Goal: Task Accomplishment & Management: Manage account settings

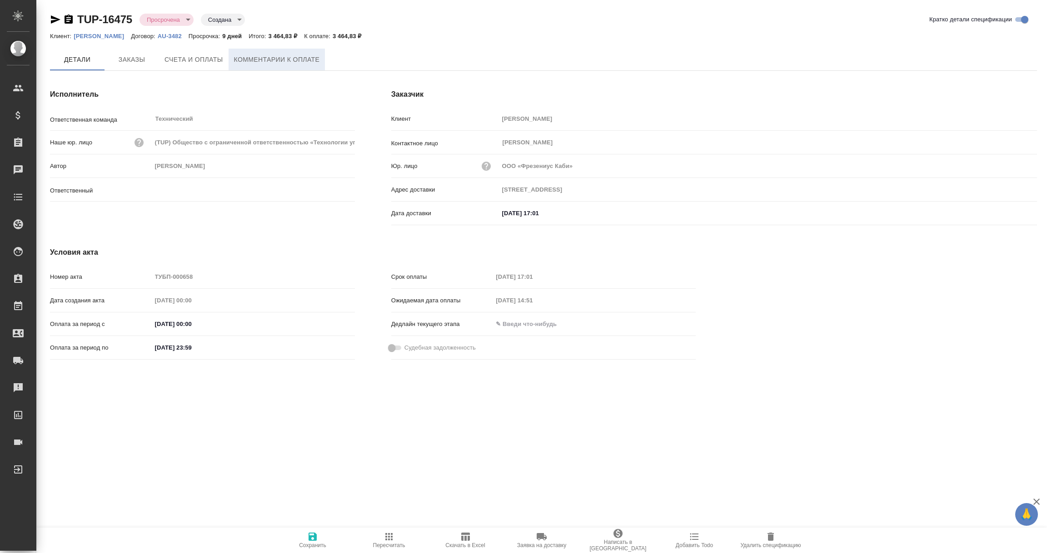
click at [266, 61] on span "Комментарии к оплате" at bounding box center [277, 59] width 86 height 11
type input "[PERSON_NAME]"
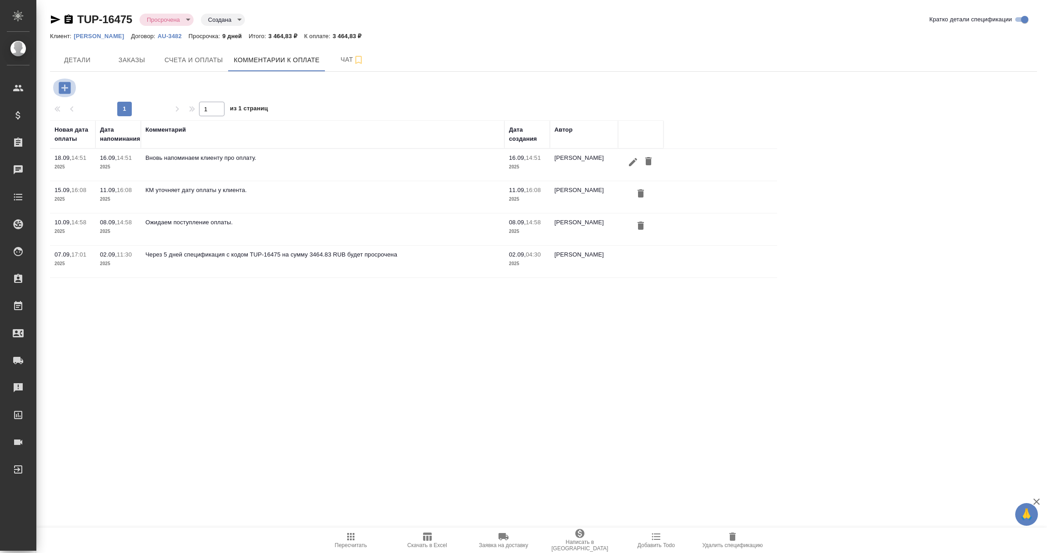
click at [70, 87] on icon "button" at bounding box center [65, 88] width 16 height 16
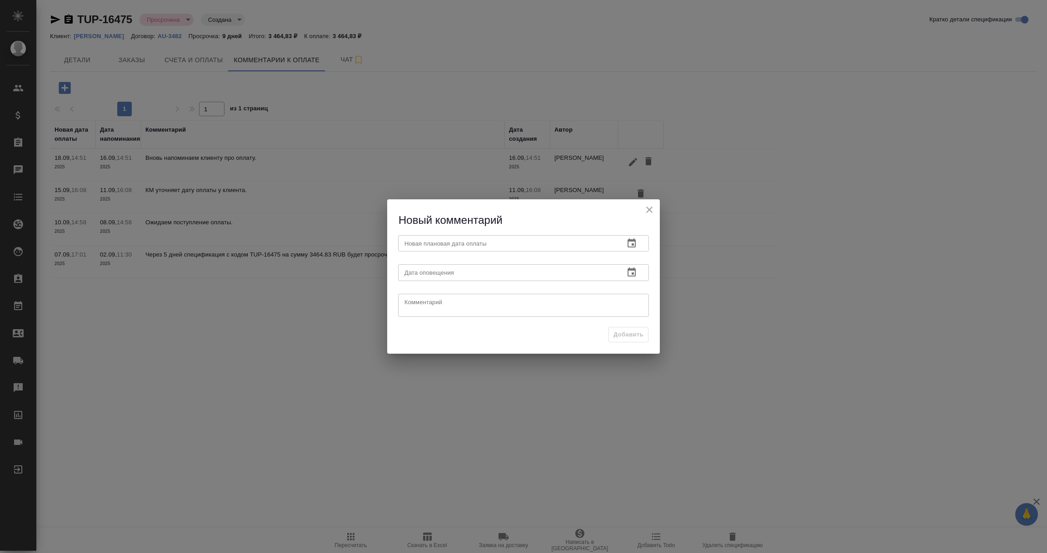
click at [723, 265] on div "Новый комментарий Новая плановая дата оплаты Новая плановая дата оплаты Дата оп…" at bounding box center [523, 276] width 1047 height 553
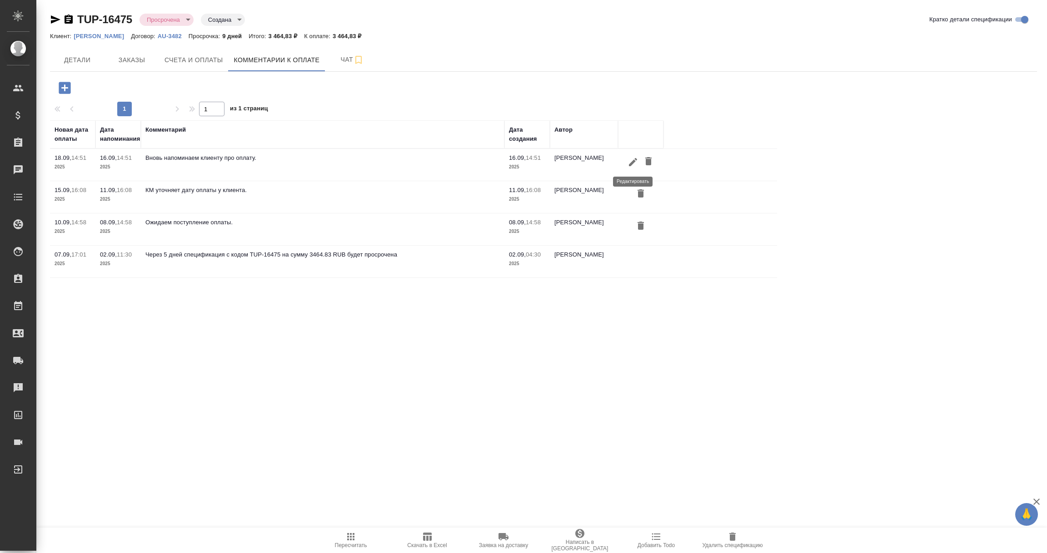
click at [633, 159] on icon "button" at bounding box center [632, 162] width 11 height 11
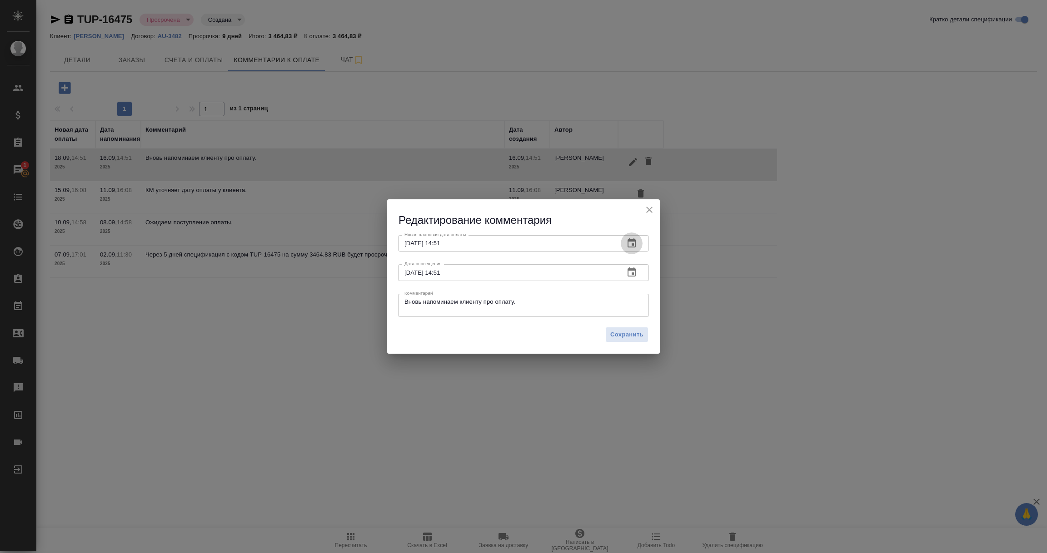
click at [630, 241] on icon "button" at bounding box center [631, 242] width 8 height 9
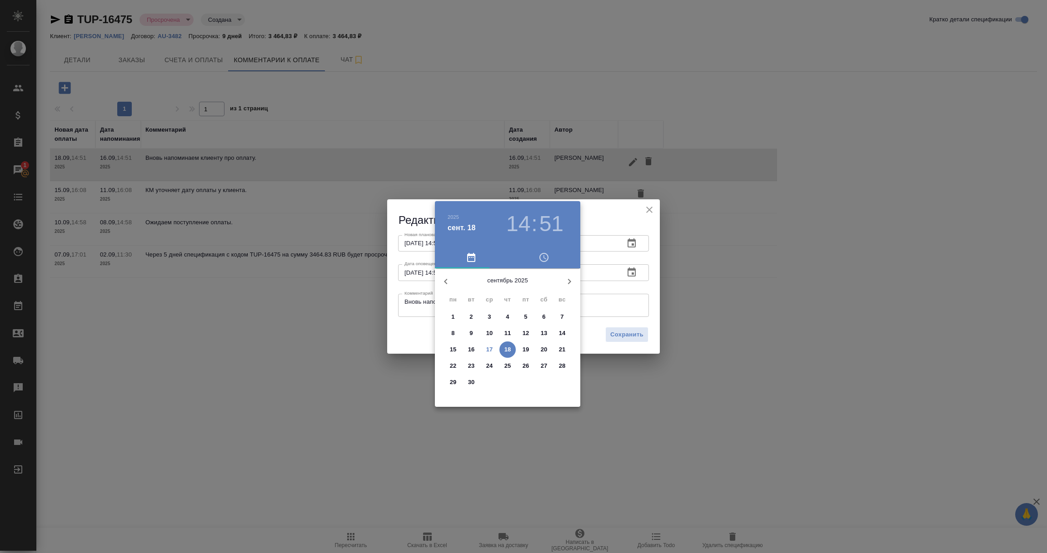
click at [472, 363] on p "23" at bounding box center [471, 366] width 7 height 9
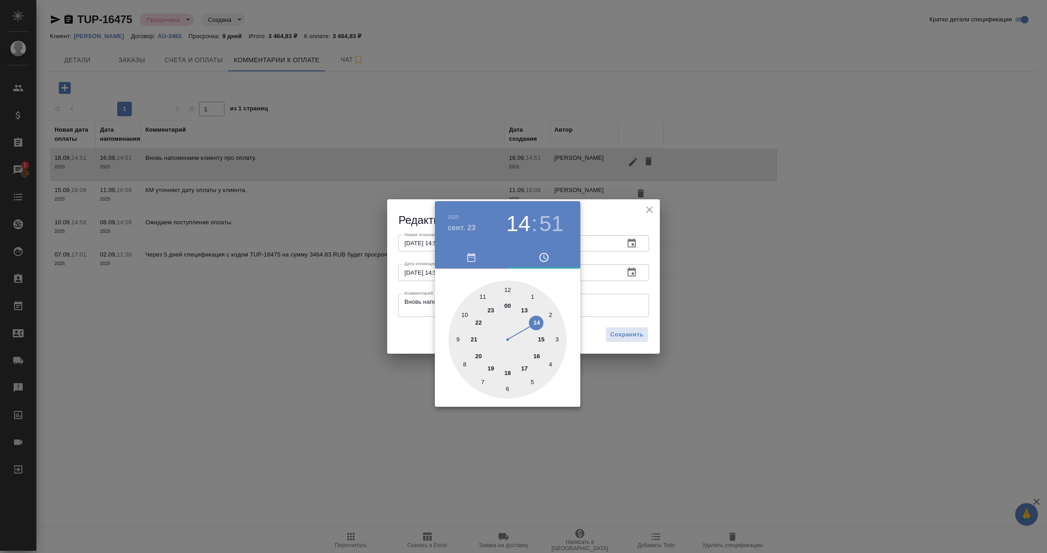
type input "23.09.2025 14:51"
click at [653, 293] on div at bounding box center [523, 276] width 1047 height 553
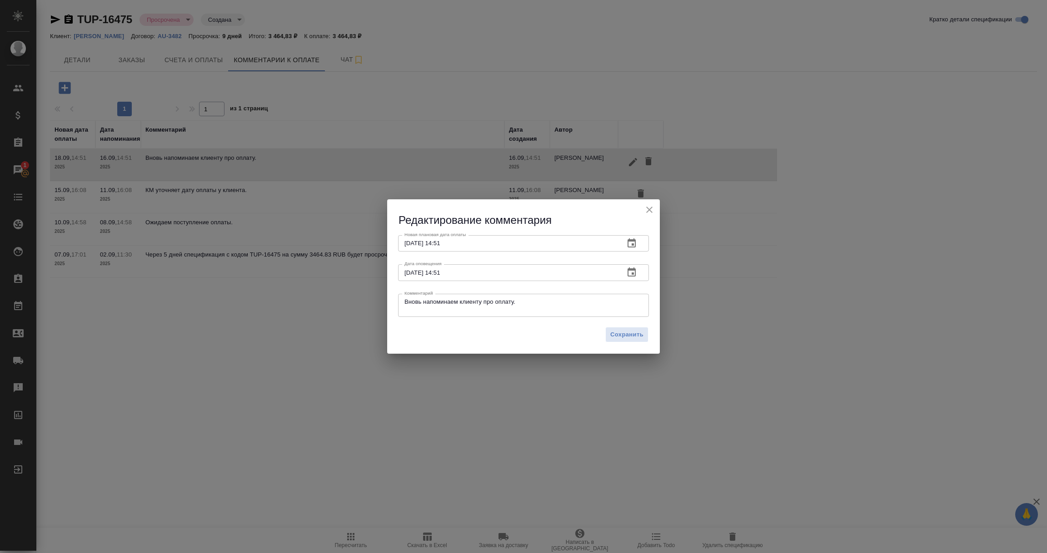
click at [631, 269] on icon "button" at bounding box center [631, 272] width 8 height 9
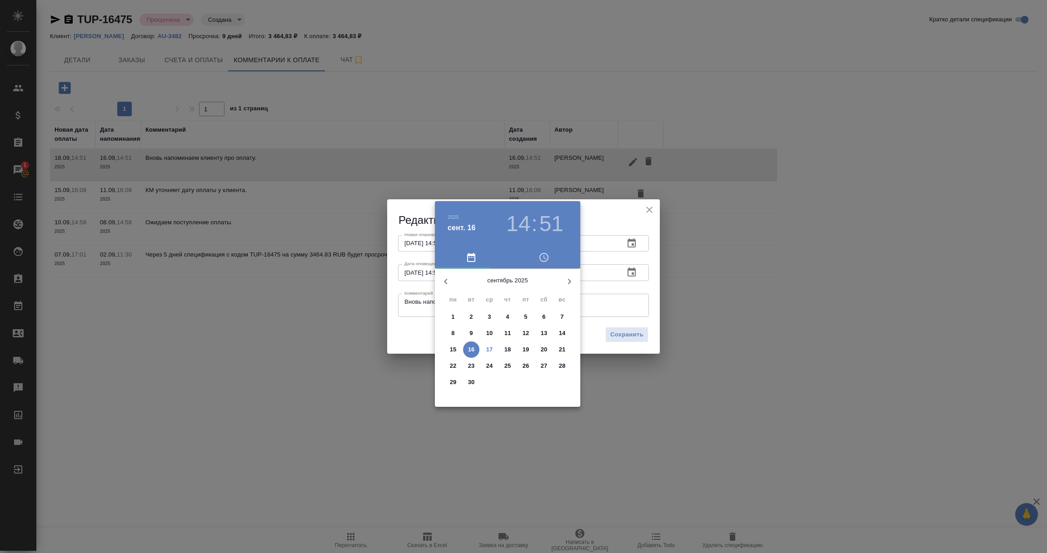
click at [468, 350] on p "16" at bounding box center [471, 349] width 7 height 9
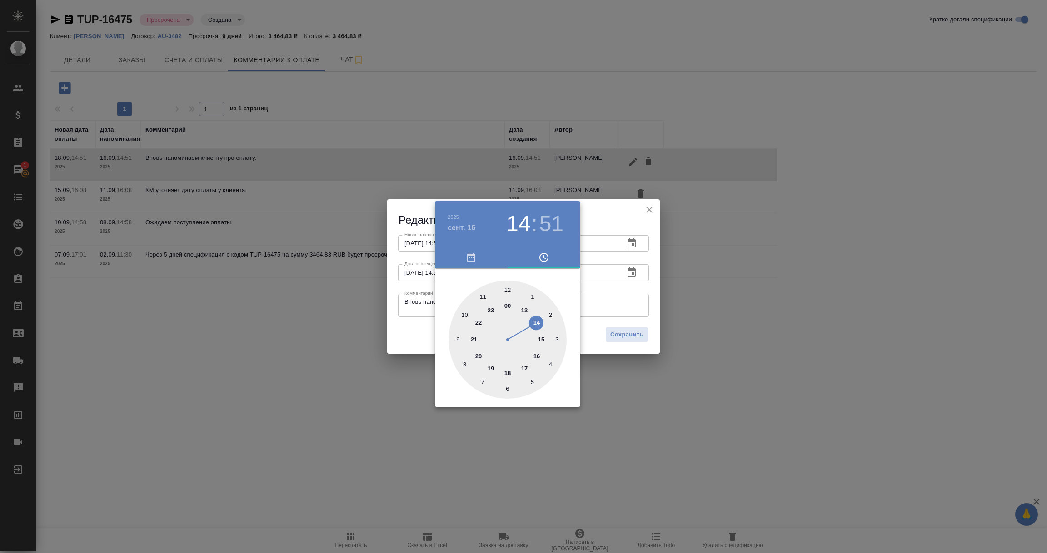
click at [407, 305] on div at bounding box center [523, 276] width 1047 height 553
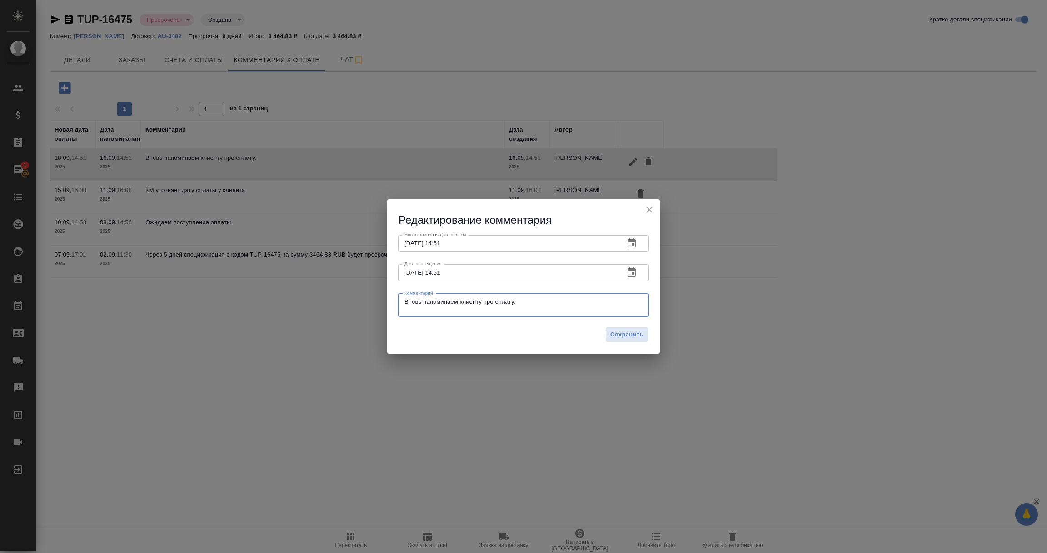
drag, startPoint x: 532, startPoint y: 299, endPoint x: 241, endPoint y: 297, distance: 291.6
click at [241, 297] on div "Редактирование комментария Новая плановая дата оплаты 23.09.2025 14:51 Новая пл…" at bounding box center [523, 276] width 1047 height 553
paste textarea "У нас уходил ассистент и некоторые счета "застряли", заранее просим прощения. М…"
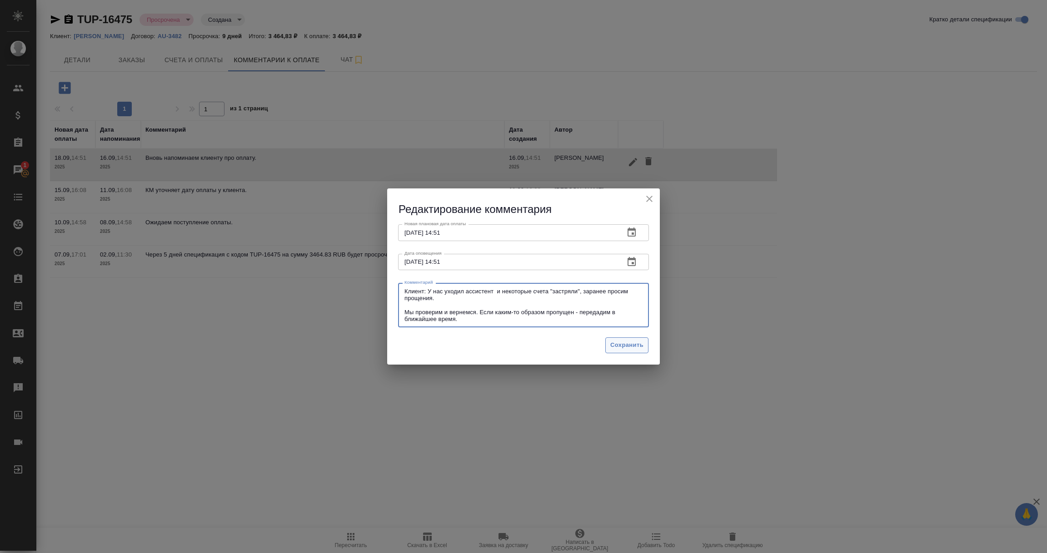
type textarea "Клиент: У нас уходил ассистент и некоторые счета "застряли", заранее просим про…"
click at [625, 345] on span "Сохранить" at bounding box center [626, 345] width 33 height 10
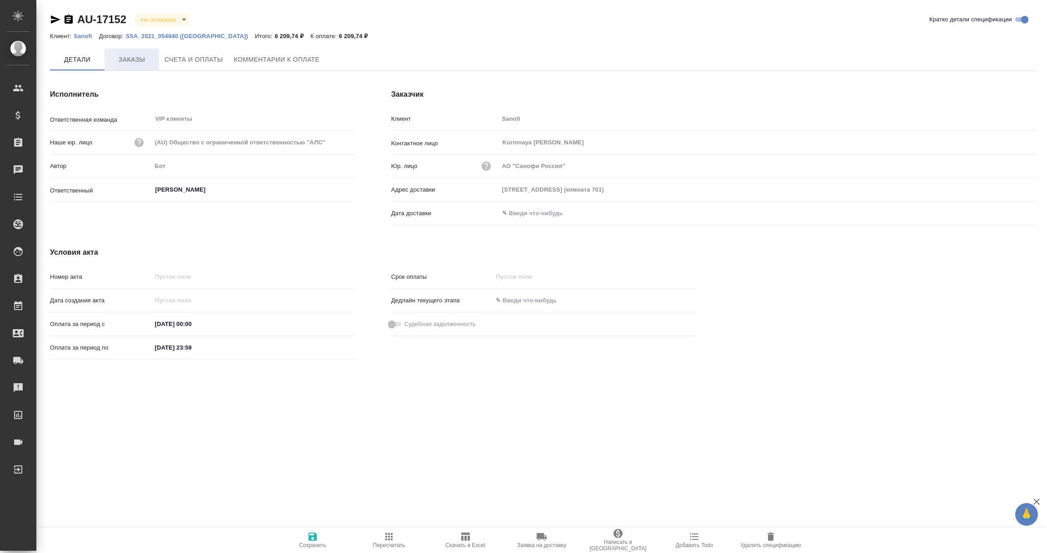
click at [119, 54] on span "Заказы" at bounding box center [132, 59] width 44 height 11
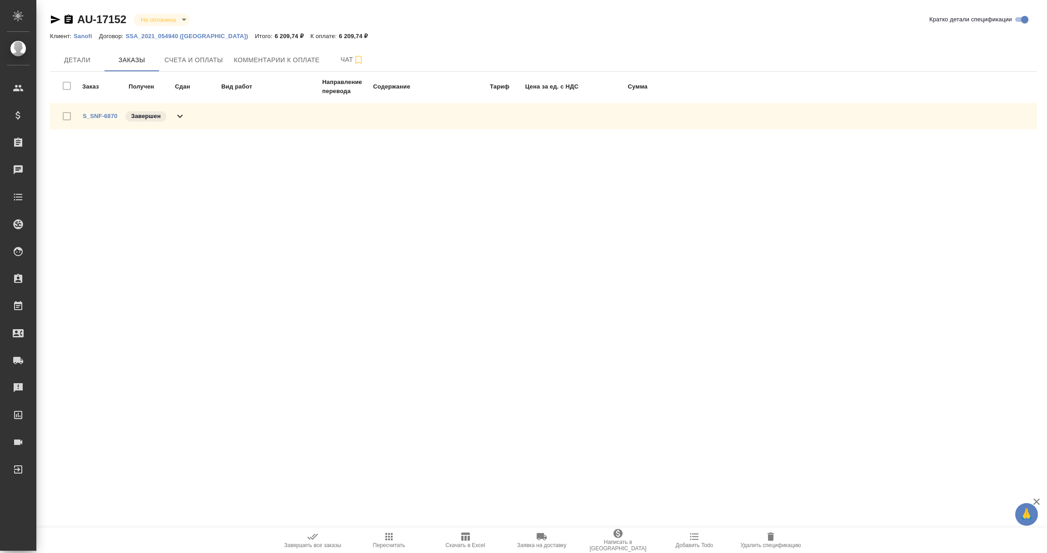
click at [102, 119] on span "S_SNF-6870" at bounding box center [100, 116] width 35 height 9
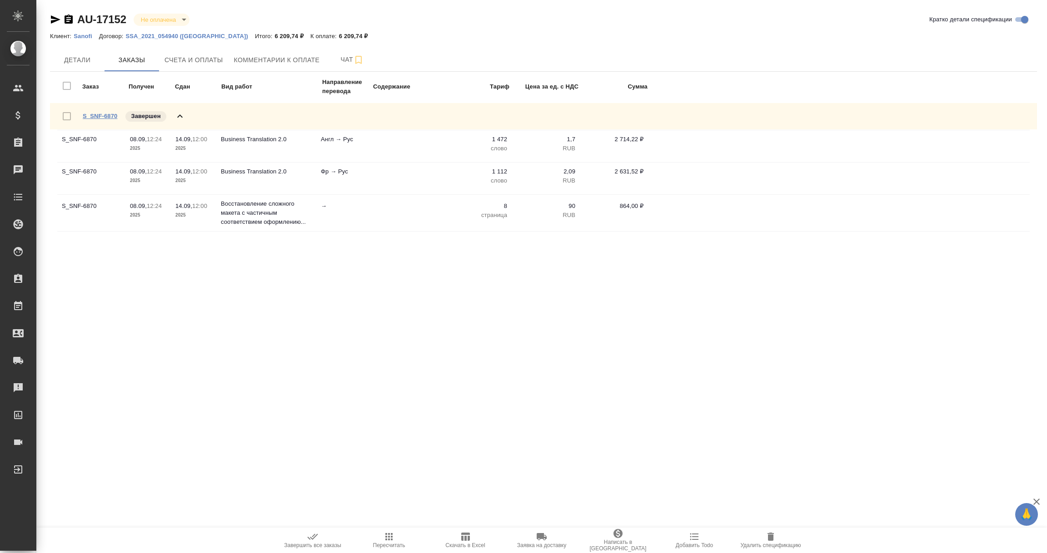
click at [103, 114] on link "S_SNF-6870" at bounding box center [100, 116] width 35 height 7
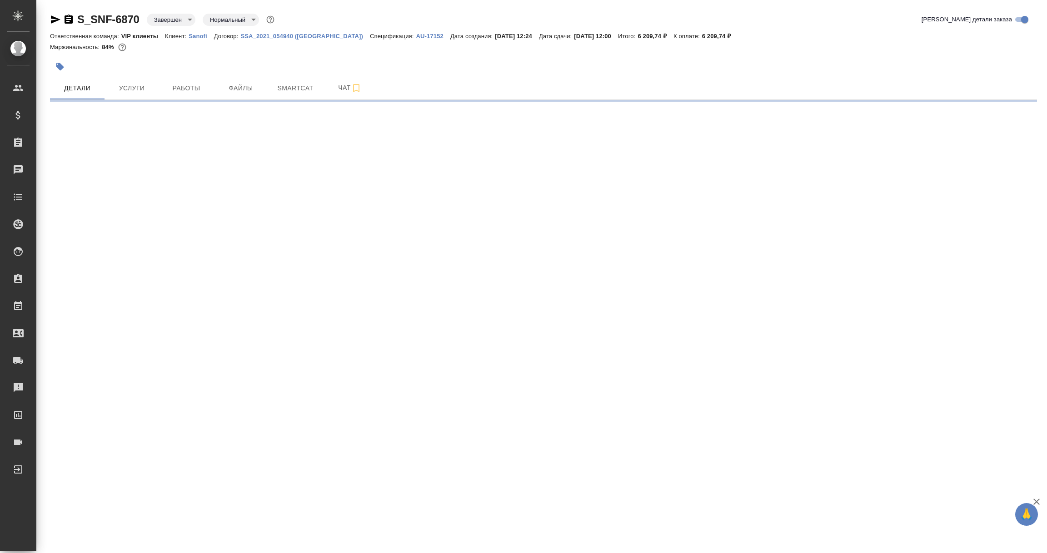
select select "RU"
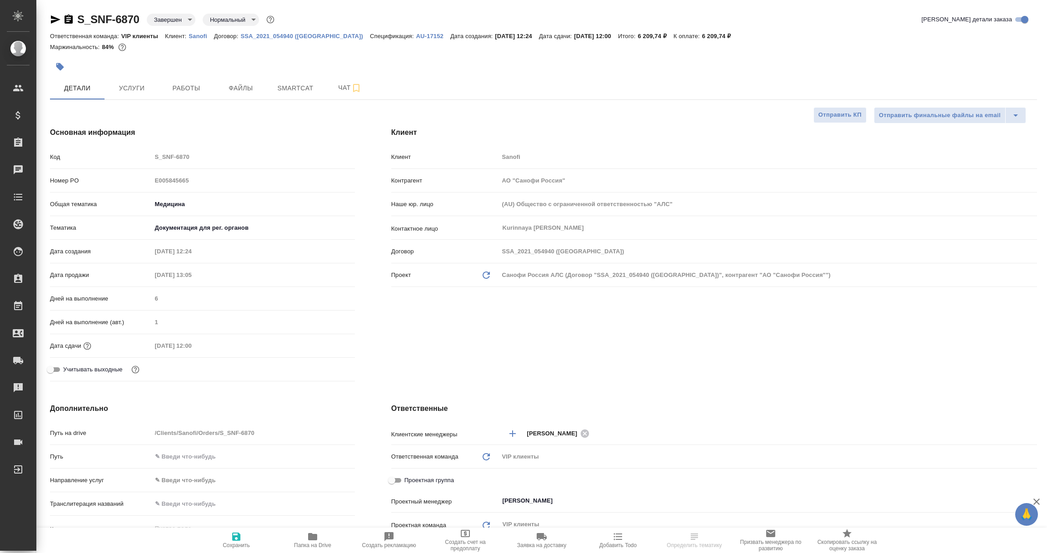
type textarea "x"
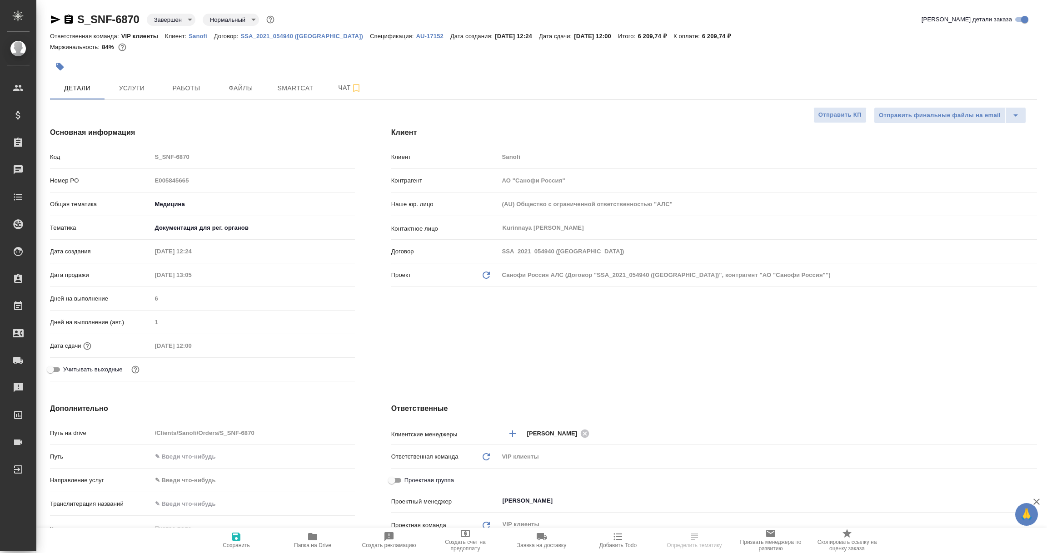
type textarea "x"
click at [344, 86] on span "Чат" at bounding box center [350, 87] width 44 height 11
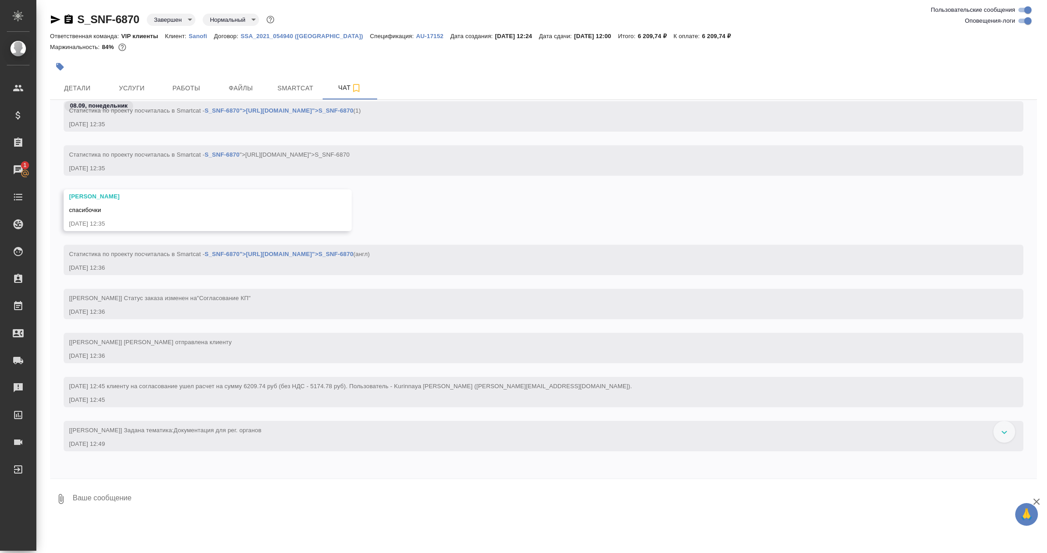
scroll to position [613, 0]
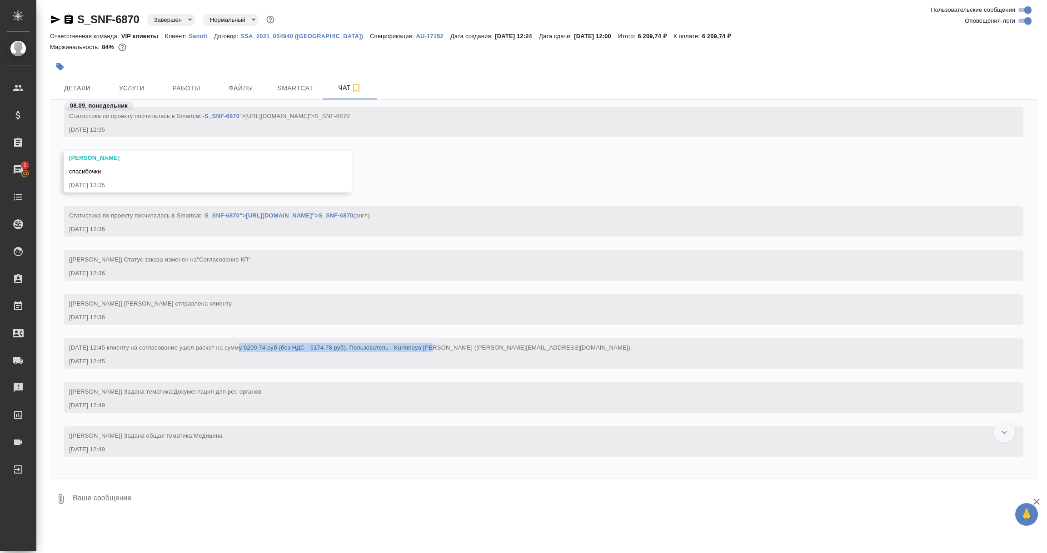
drag, startPoint x: 239, startPoint y: 347, endPoint x: 431, endPoint y: 338, distance: 191.9
click at [431, 338] on div "08.09.2025 12:45 клиенту на согласование ушел расчет на сумму 6209.74 руб (без …" at bounding box center [543, 353] width 959 height 30
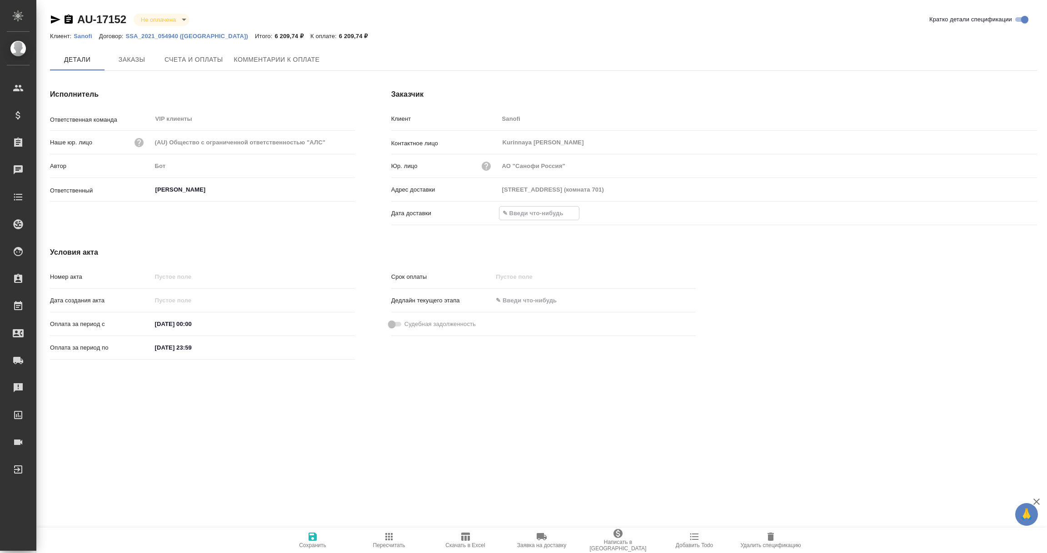
click at [531, 212] on input "text" at bounding box center [538, 213] width 79 height 13
click at [1002, 209] on div at bounding box center [768, 214] width 538 height 13
click at [1006, 212] on icon "button" at bounding box center [1010, 213] width 11 height 11
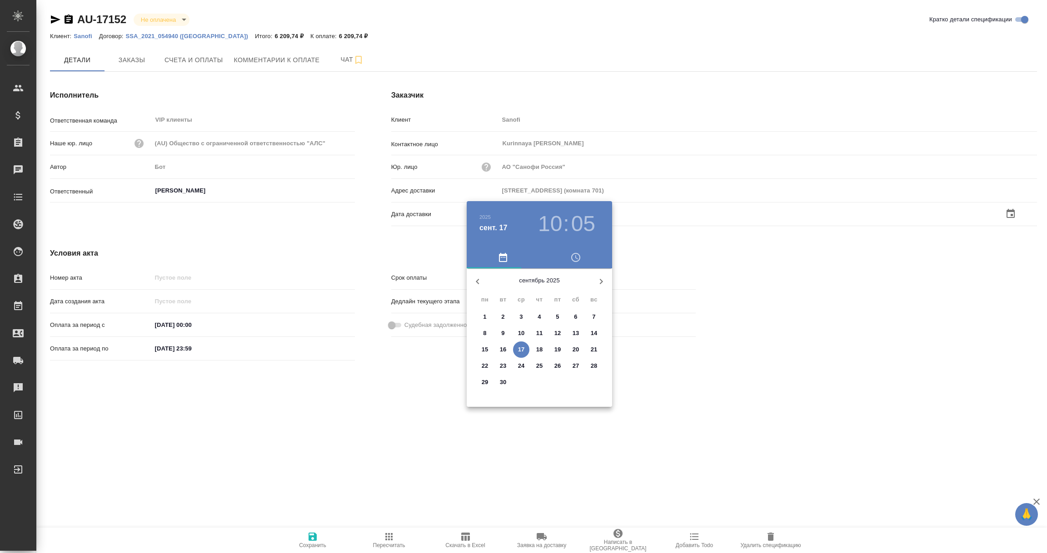
click at [525, 351] on span "17" at bounding box center [521, 349] width 16 height 9
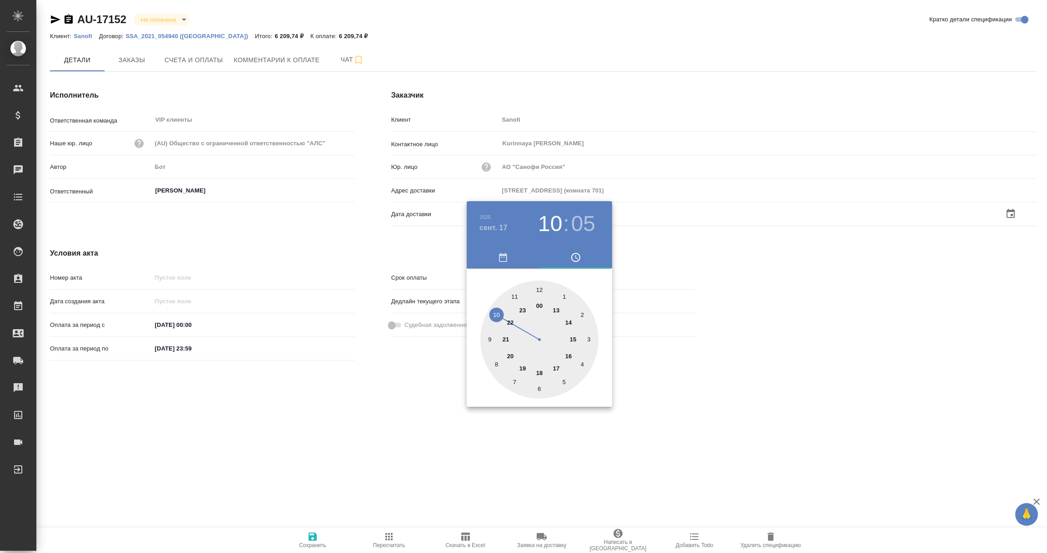
type input "17.09.2025 10:05"
click at [397, 394] on div at bounding box center [523, 276] width 1047 height 553
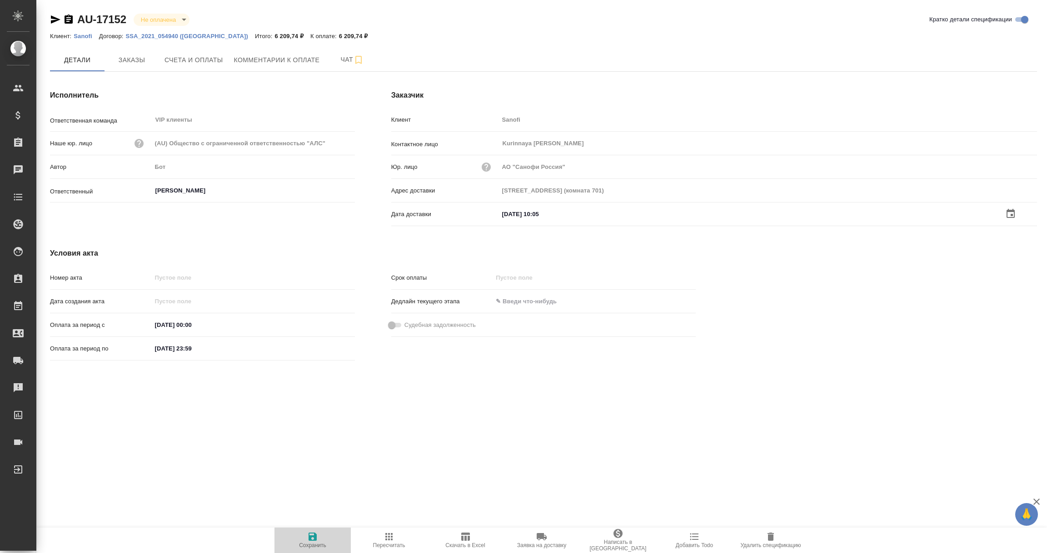
click at [312, 535] on icon "button" at bounding box center [312, 536] width 11 height 11
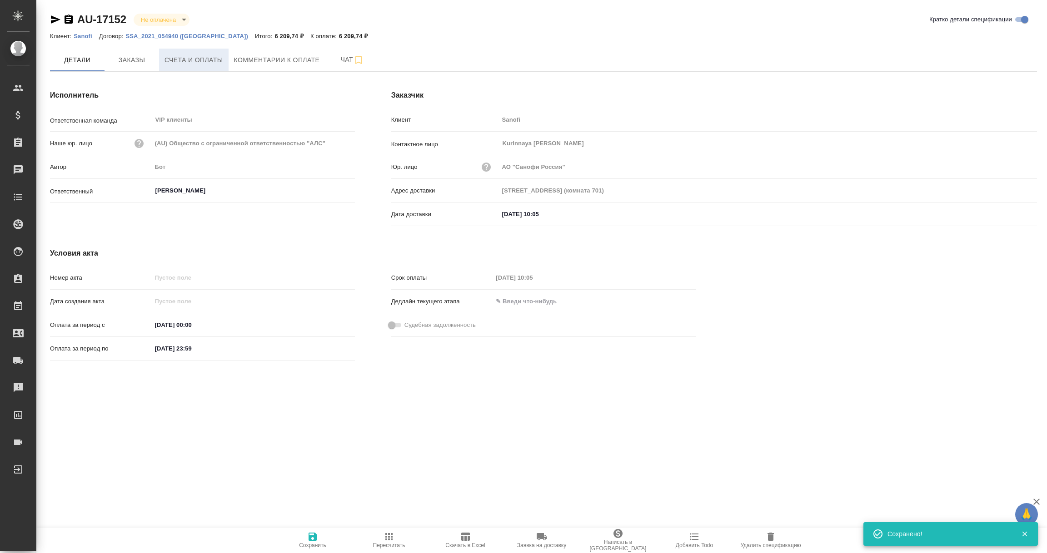
click at [190, 67] on button "Счета и оплаты" at bounding box center [193, 60] width 69 height 23
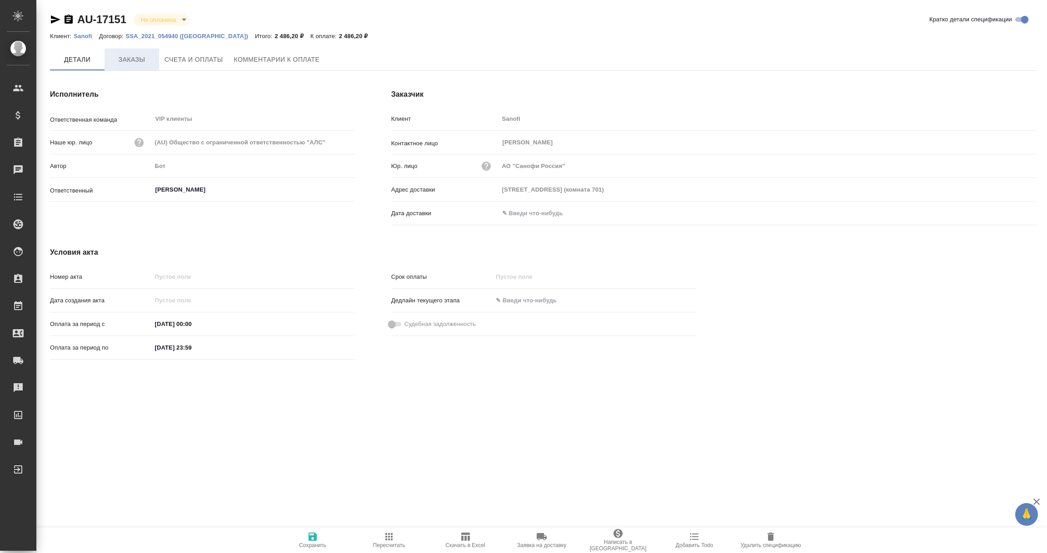
click at [131, 59] on span "Заказы" at bounding box center [132, 59] width 44 height 11
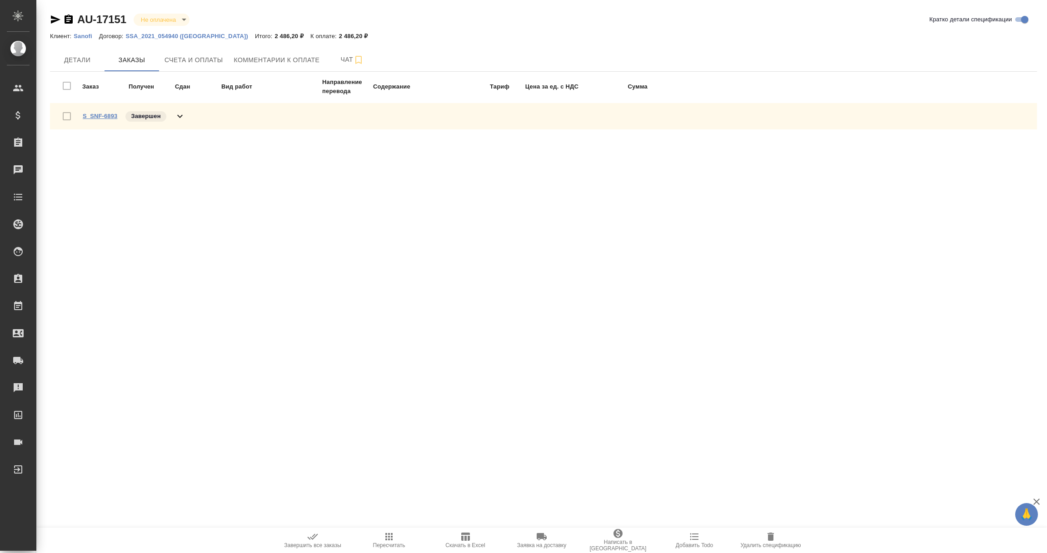
click at [102, 114] on link "S_SNF-6893" at bounding box center [100, 116] width 35 height 7
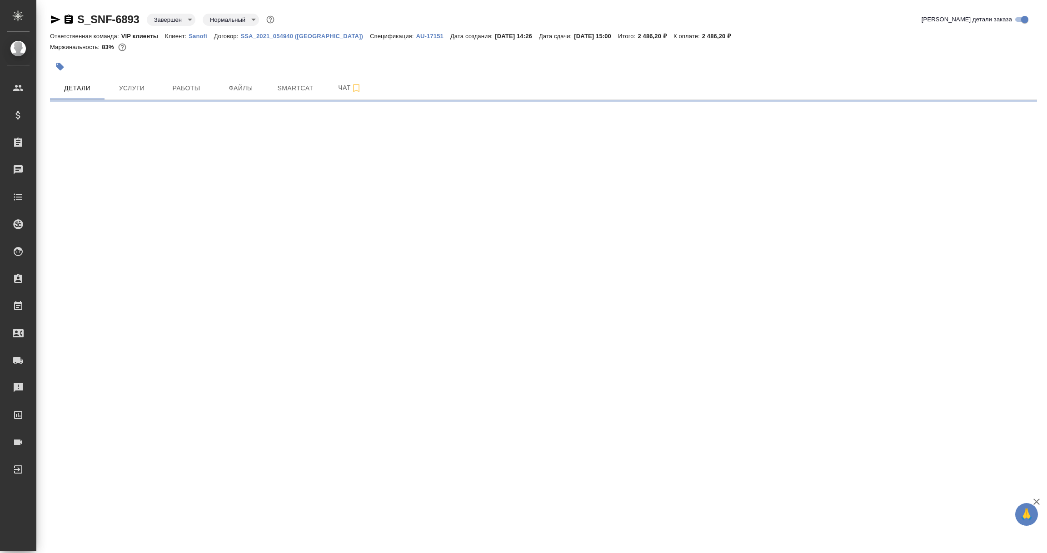
select select "RU"
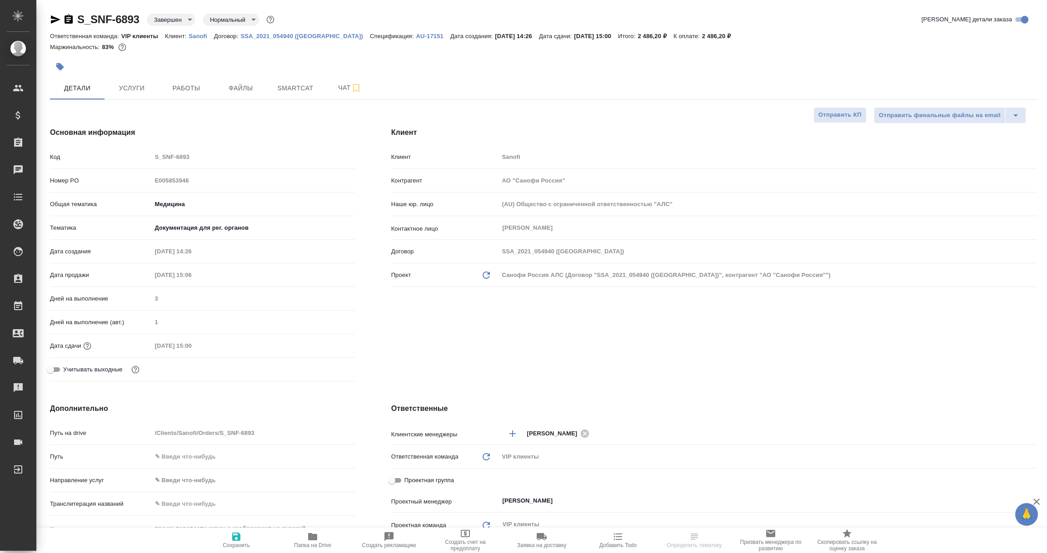
type textarea "x"
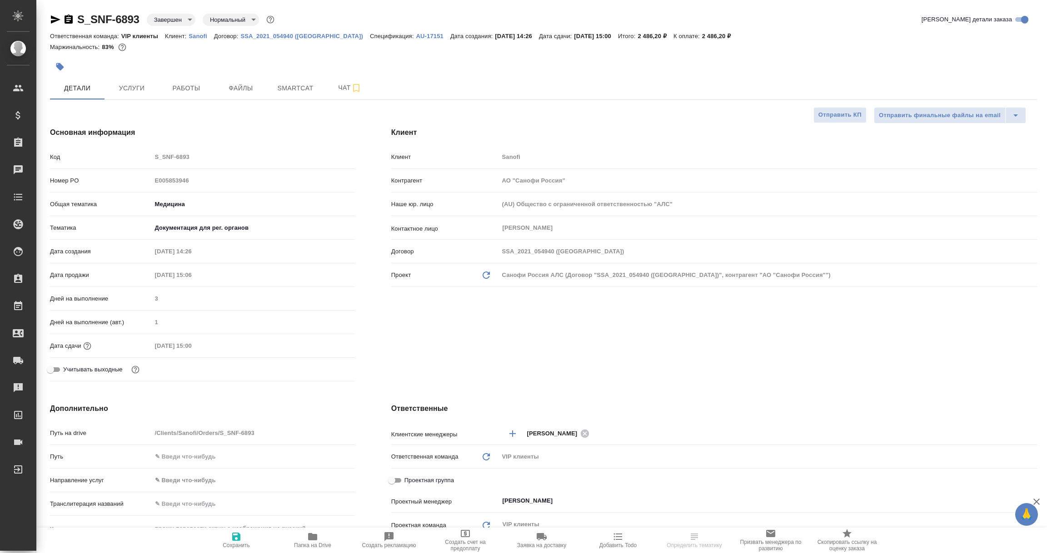
type textarea "x"
click at [337, 85] on span "Чат" at bounding box center [350, 87] width 44 height 11
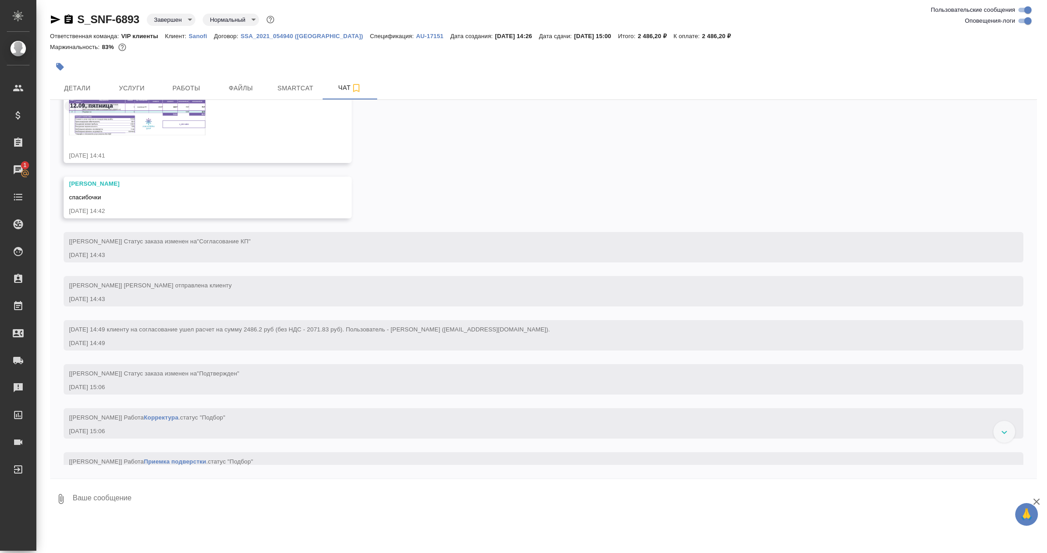
scroll to position [545, 0]
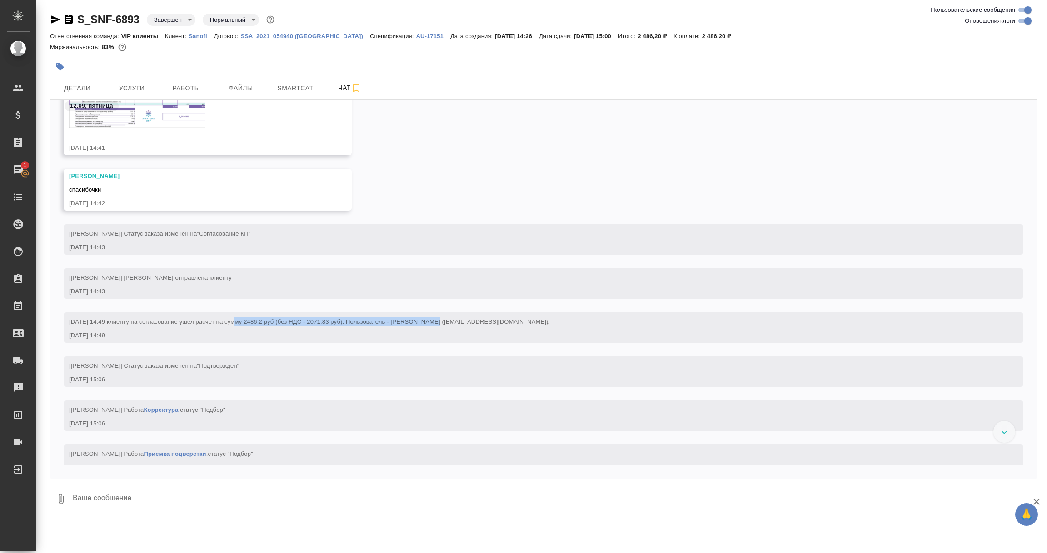
drag, startPoint x: 233, startPoint y: 321, endPoint x: 429, endPoint y: 317, distance: 195.3
click at [429, 317] on div "12.09.2025 14:49 клиенту на согласование ушел расчет на сумму 2486.2 руб (без Н…" at bounding box center [530, 320] width 922 height 11
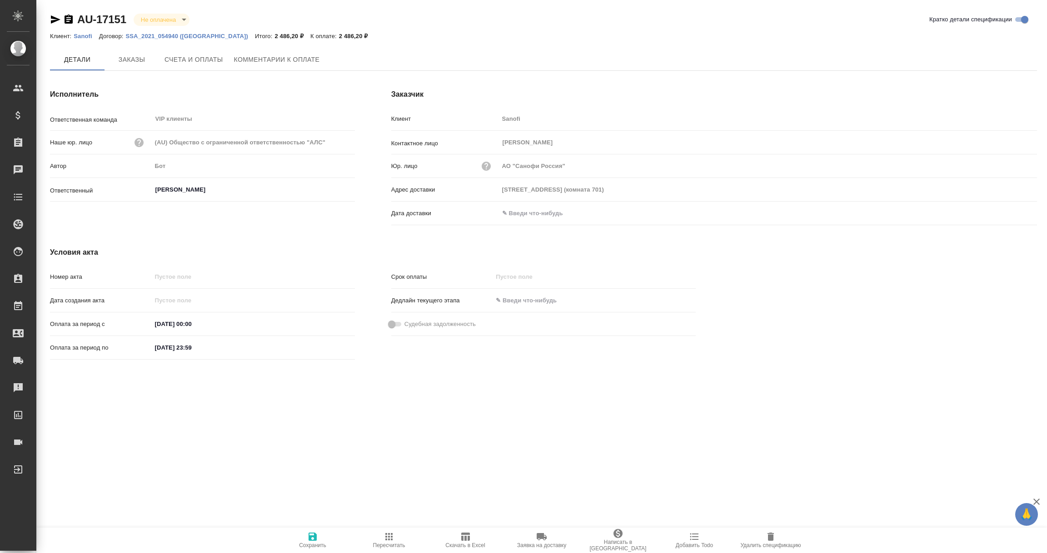
click at [516, 214] on input "text" at bounding box center [538, 213] width 79 height 13
click at [1010, 214] on icon "button" at bounding box center [1010, 212] width 8 height 9
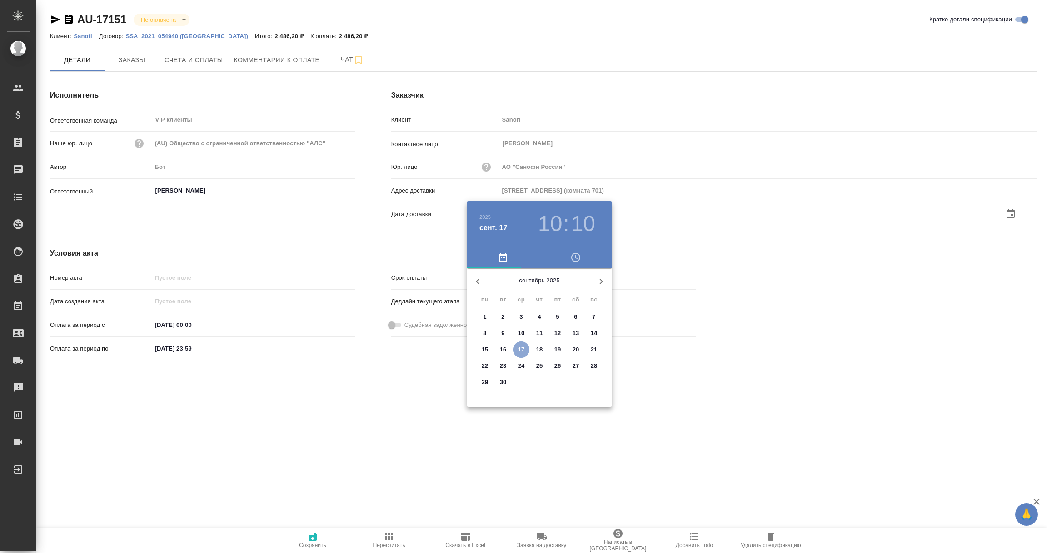
click at [522, 349] on p "17" at bounding box center [521, 349] width 7 height 9
type input "[DATE] 10:10"
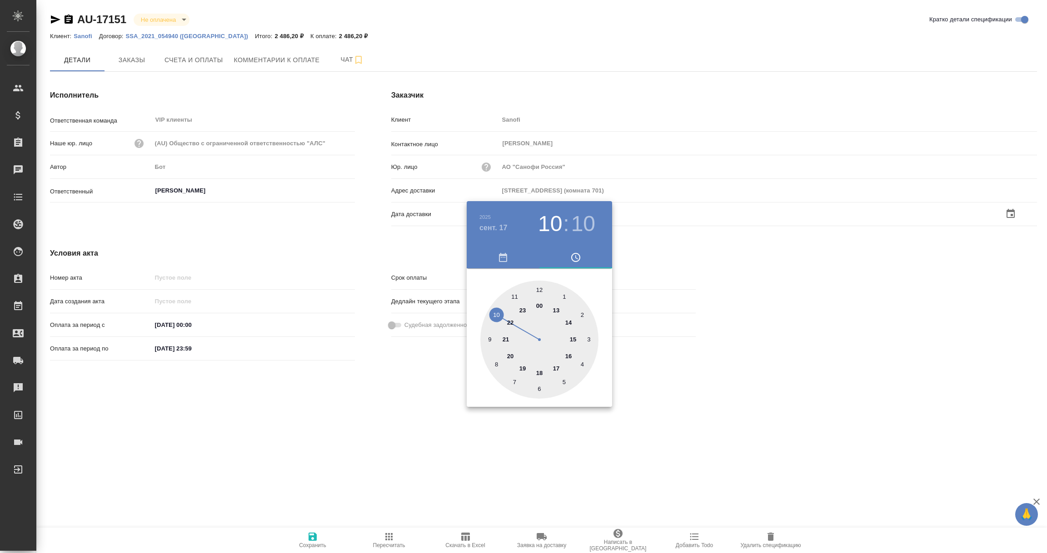
click at [411, 443] on div at bounding box center [523, 276] width 1047 height 553
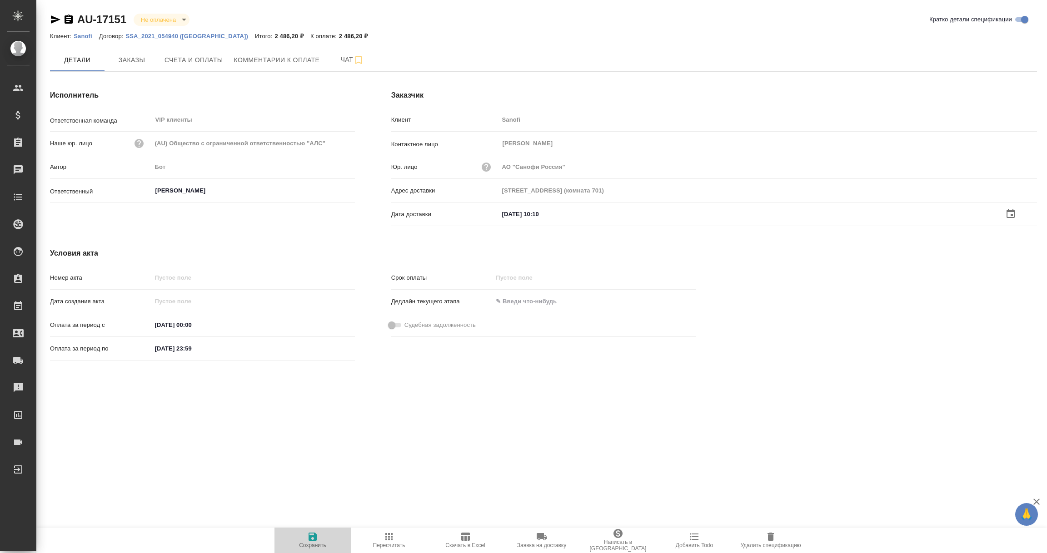
click at [310, 541] on icon "button" at bounding box center [312, 537] width 8 height 8
click at [125, 58] on span "Заказы" at bounding box center [132, 59] width 44 height 11
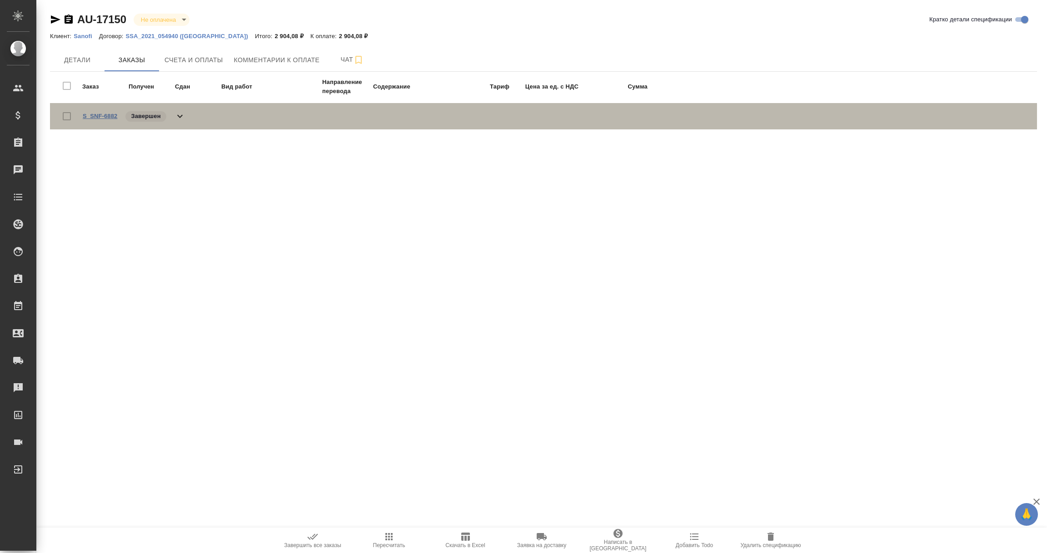
click at [110, 117] on link "S_SNF-6882" at bounding box center [100, 116] width 35 height 7
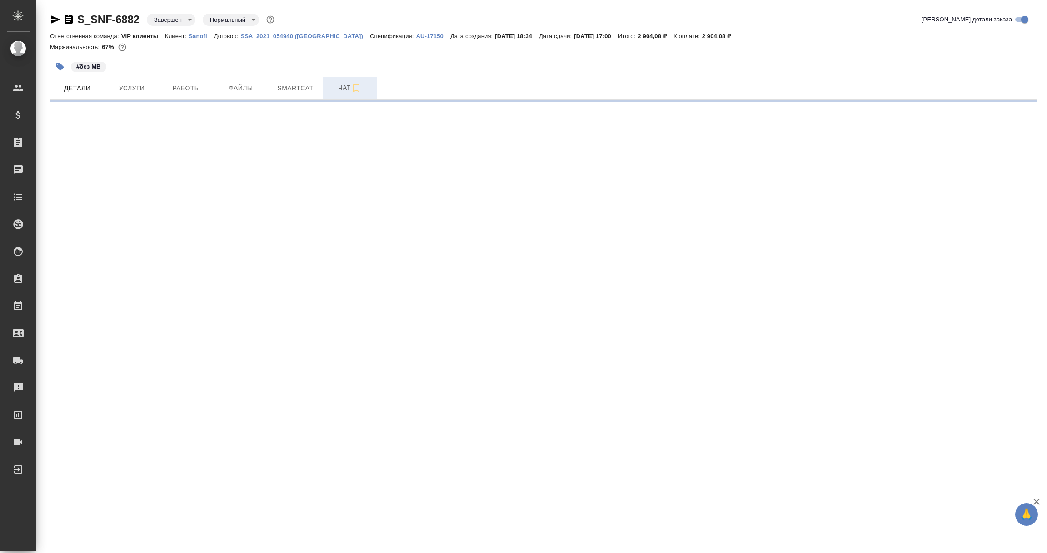
select select "RU"
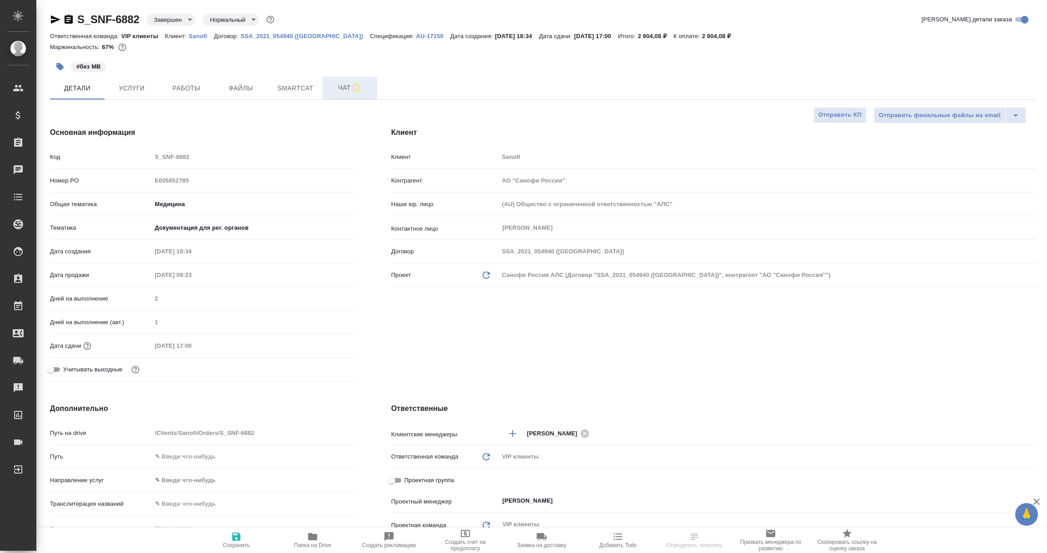
type textarea "x"
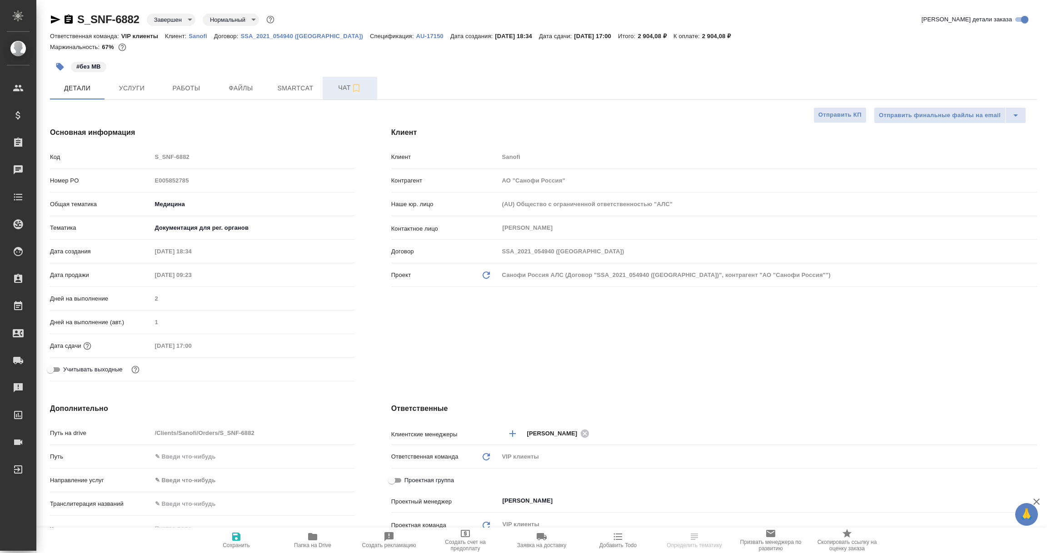
type textarea "x"
click at [345, 83] on span "Чат" at bounding box center [350, 87] width 44 height 11
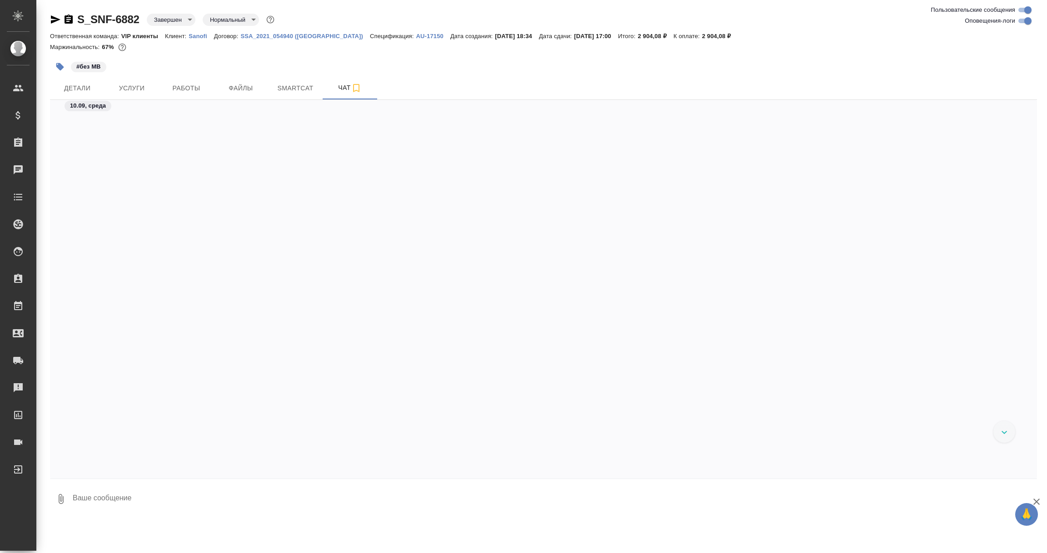
scroll to position [1396, 0]
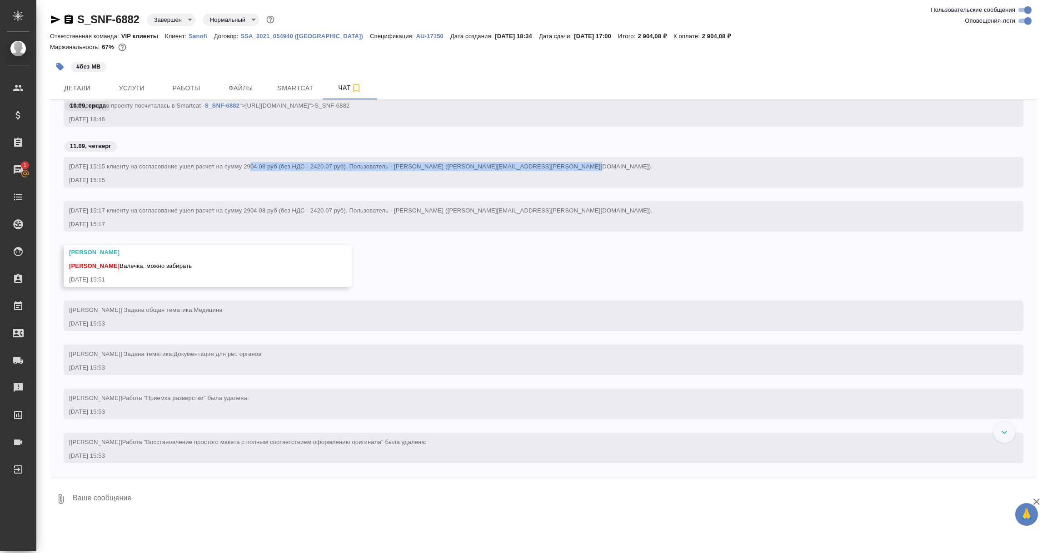
drag, startPoint x: 249, startPoint y: 167, endPoint x: 575, endPoint y: 167, distance: 325.2
click at [575, 167] on div "[DATE] 15:15 клиенту на согласование ушел расчет на сумму 2904.08 руб (без НДС …" at bounding box center [530, 165] width 922 height 11
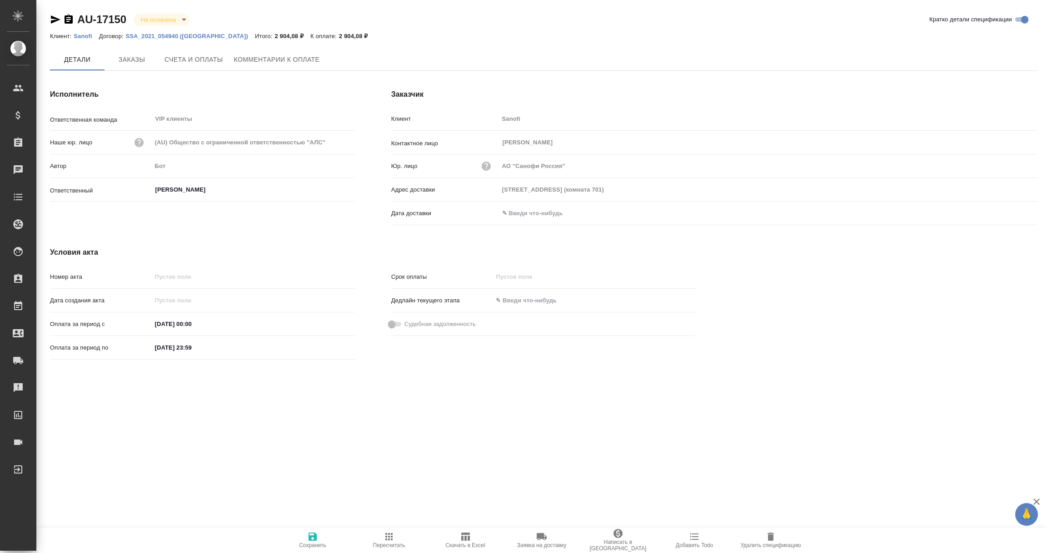
click at [527, 212] on input "text" at bounding box center [538, 213] width 79 height 13
click at [1007, 209] on icon "button" at bounding box center [1010, 213] width 8 height 9
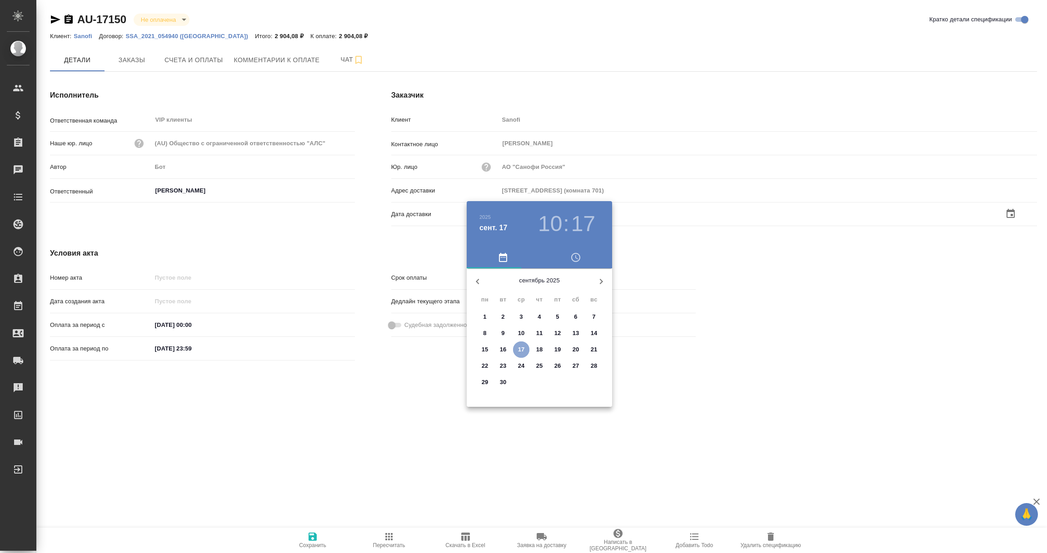
click at [518, 348] on p "17" at bounding box center [521, 349] width 7 height 9
type input "17.09.2025 10:17"
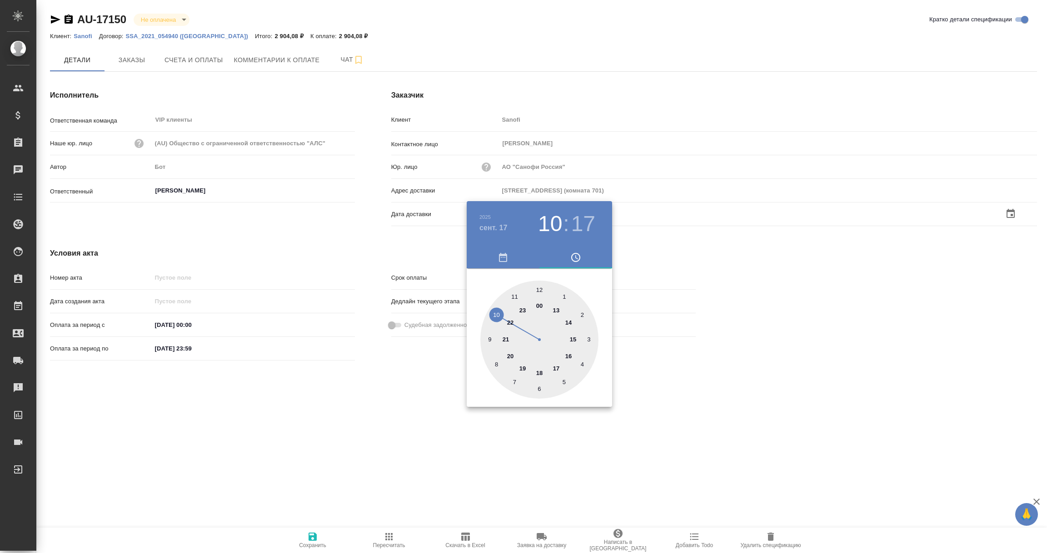
click at [437, 433] on div at bounding box center [523, 276] width 1047 height 553
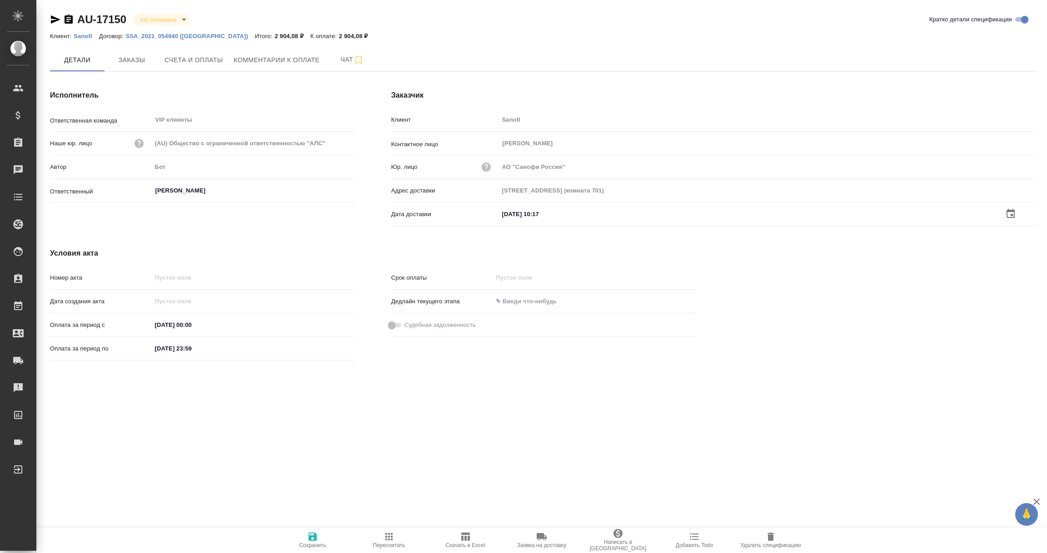
click at [315, 534] on icon "button" at bounding box center [312, 537] width 8 height 8
click at [134, 66] on button "Заказы" at bounding box center [131, 60] width 55 height 23
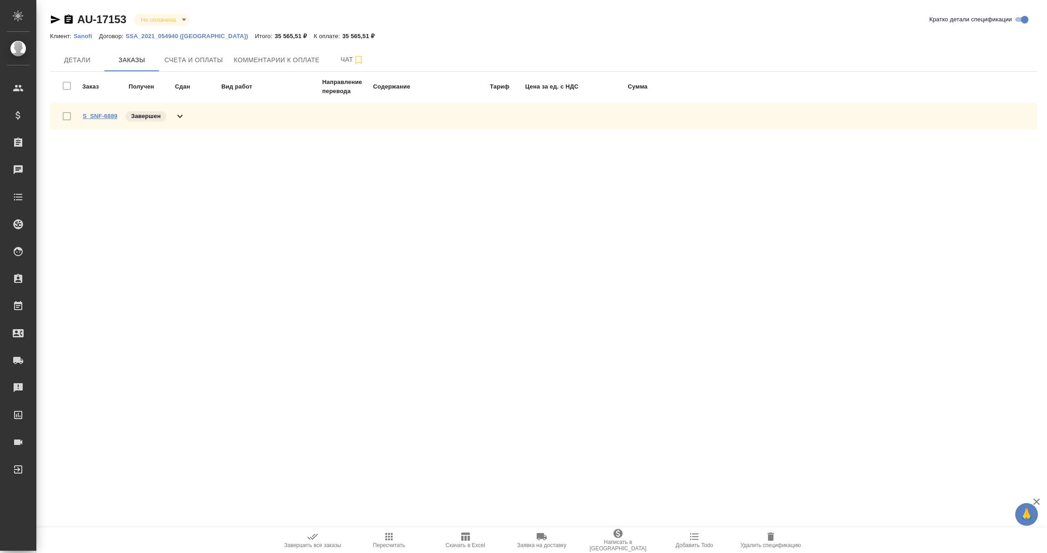
click at [111, 113] on link "S_SNF-6889" at bounding box center [100, 116] width 35 height 7
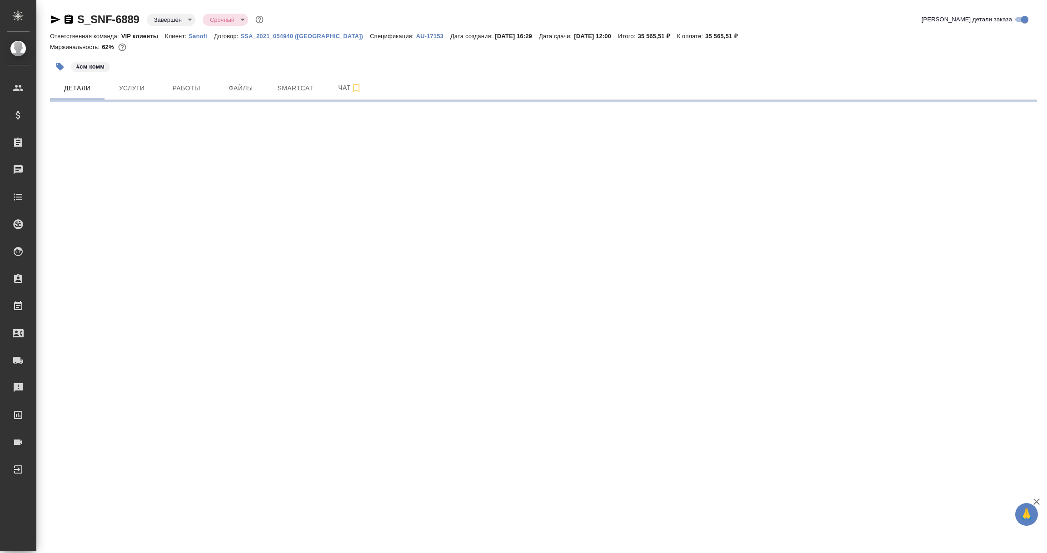
select select "RU"
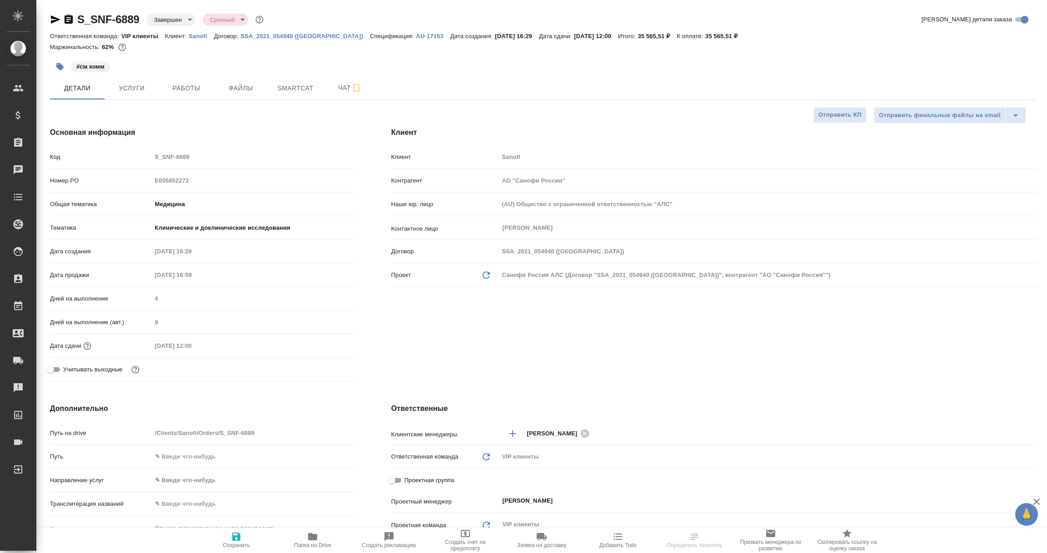
type textarea "x"
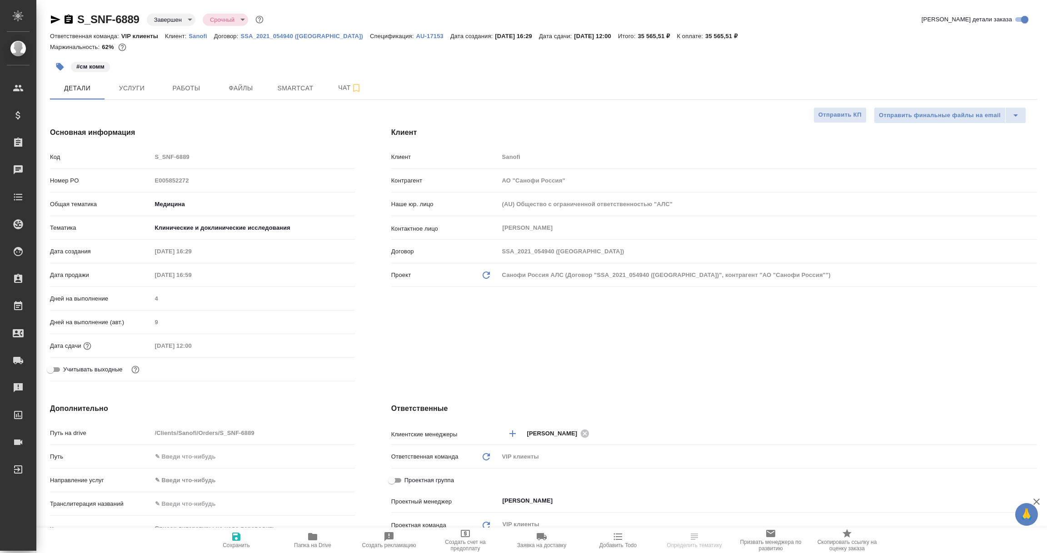
type textarea "x"
click at [342, 83] on span "Чат" at bounding box center [350, 87] width 44 height 11
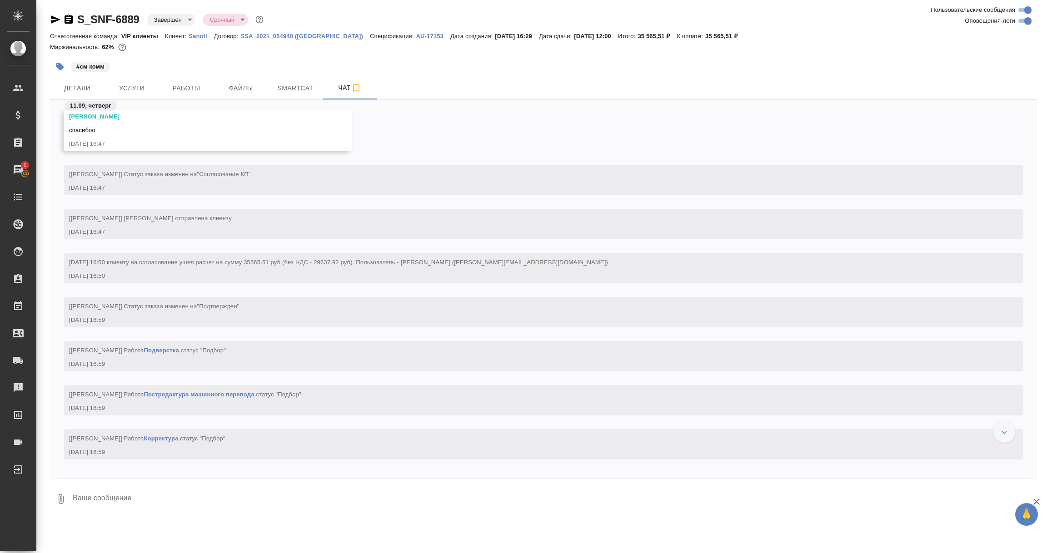
scroll to position [681, 0]
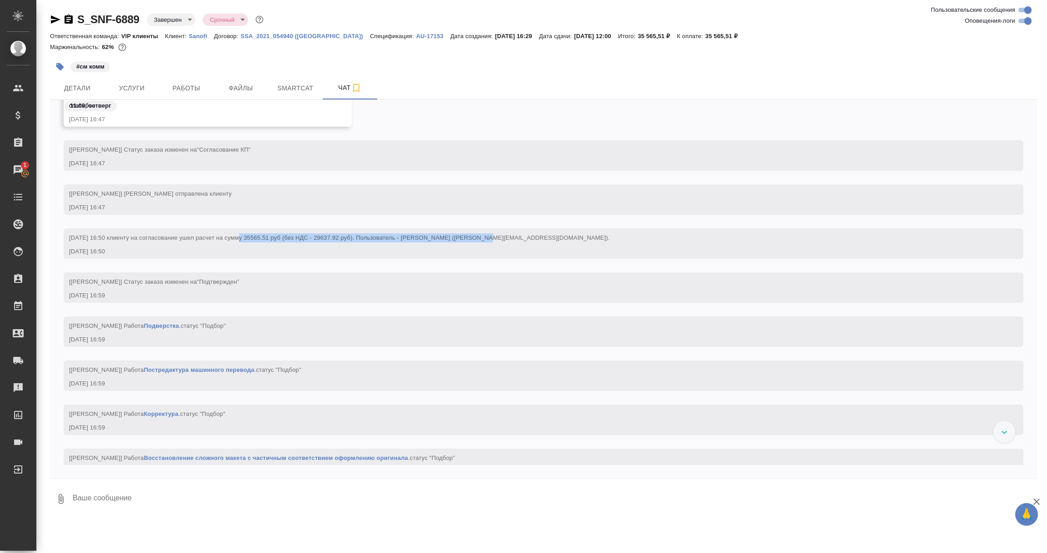
drag, startPoint x: 236, startPoint y: 238, endPoint x: 473, endPoint y: 231, distance: 237.7
click at [473, 231] on div "11.09.2025 16:50 клиенту на согласование ушел расчет на сумму 35565.51 руб (без…" at bounding box center [530, 236] width 922 height 11
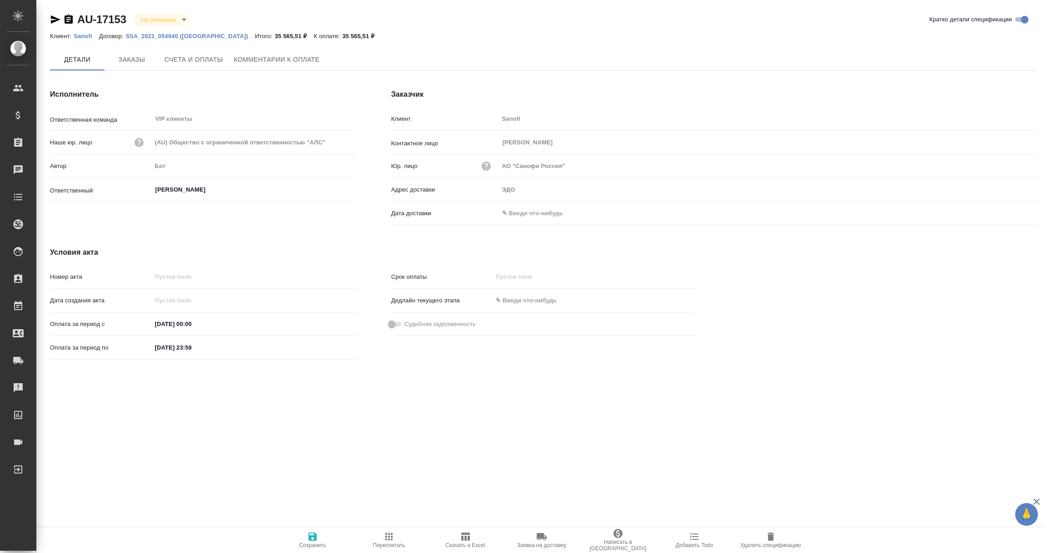
click at [526, 213] on input "text" at bounding box center [538, 213] width 79 height 13
click at [1005, 215] on icon "button" at bounding box center [1010, 213] width 11 height 11
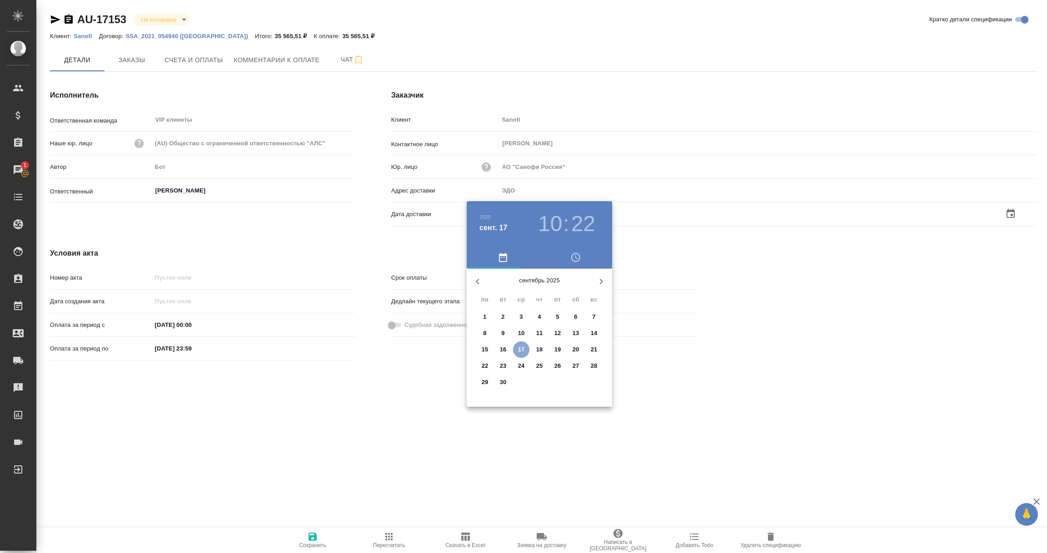
click at [522, 347] on p "17" at bounding box center [521, 349] width 7 height 9
type input "17.09.2025 10:22"
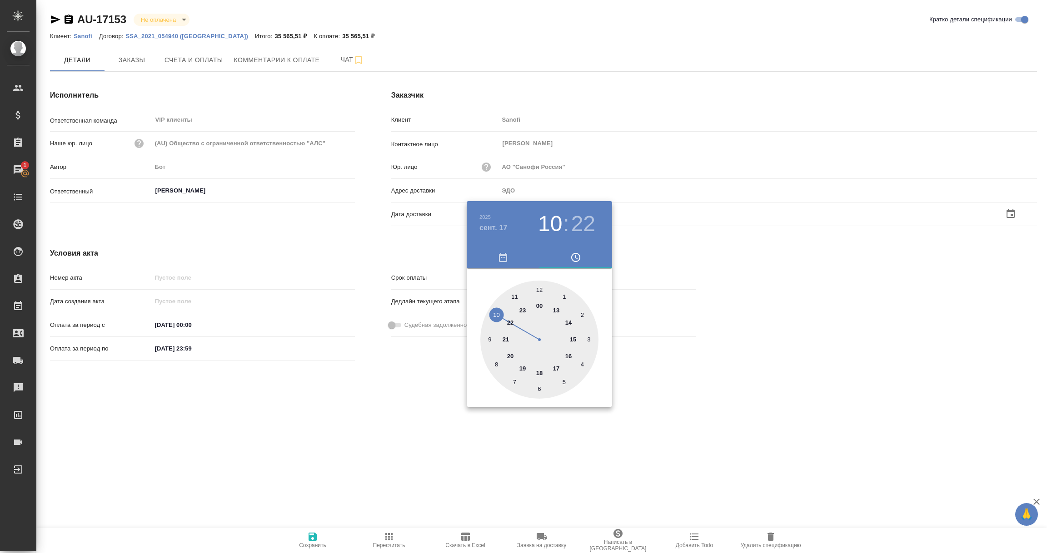
click at [388, 422] on div at bounding box center [523, 276] width 1047 height 553
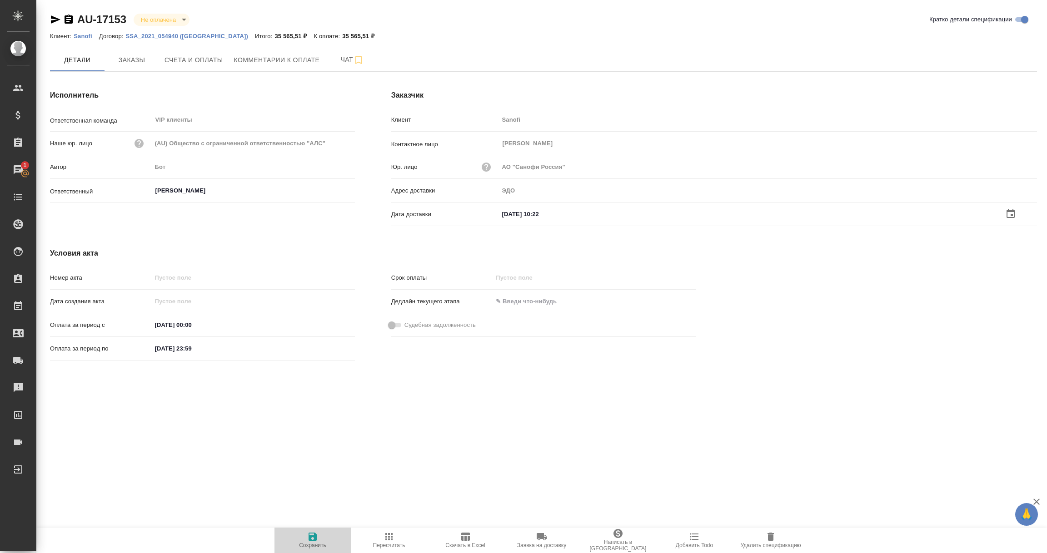
click at [310, 538] on icon "button" at bounding box center [312, 537] width 8 height 8
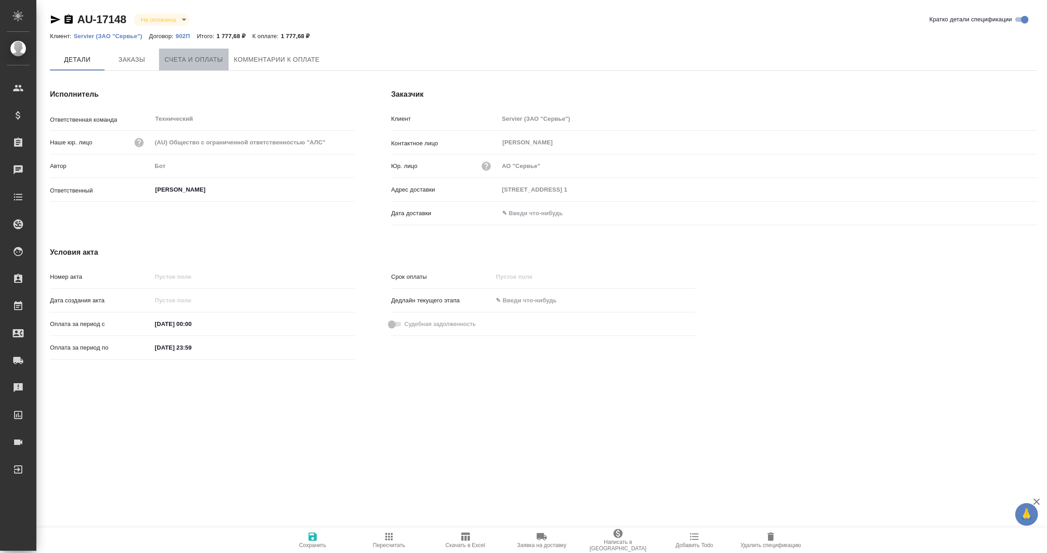
click at [189, 63] on span "Счета и оплаты" at bounding box center [193, 59] width 59 height 11
click at [129, 57] on span "Заказы" at bounding box center [132, 59] width 44 height 11
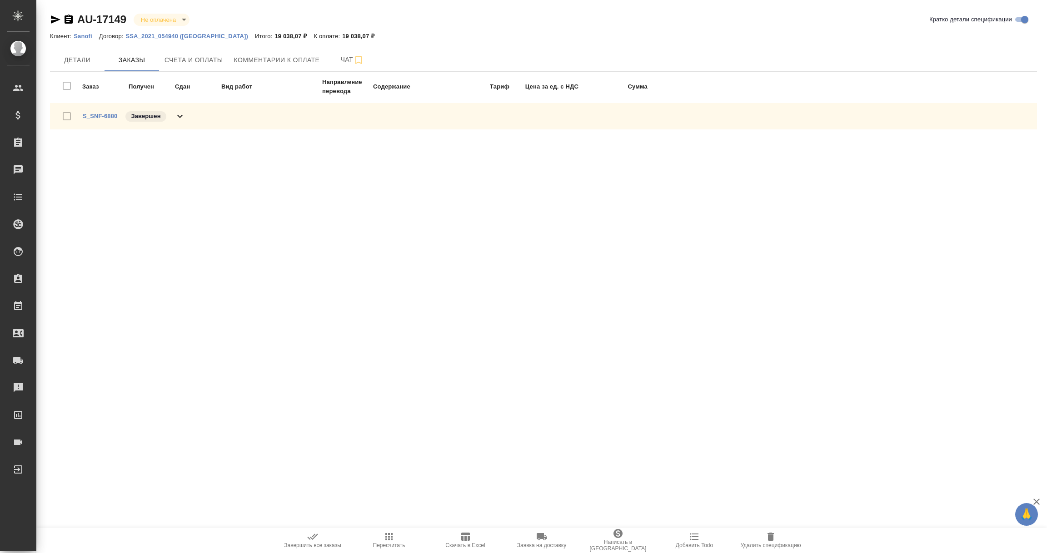
click at [103, 119] on span "S_SNF-6880" at bounding box center [100, 116] width 35 height 9
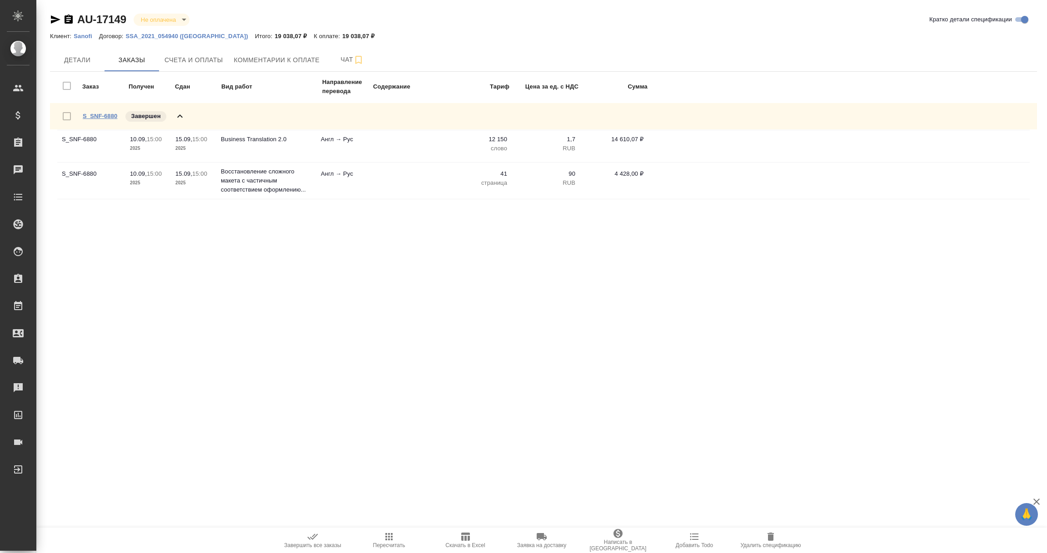
click at [107, 116] on link "S_SNF-6880" at bounding box center [100, 116] width 35 height 7
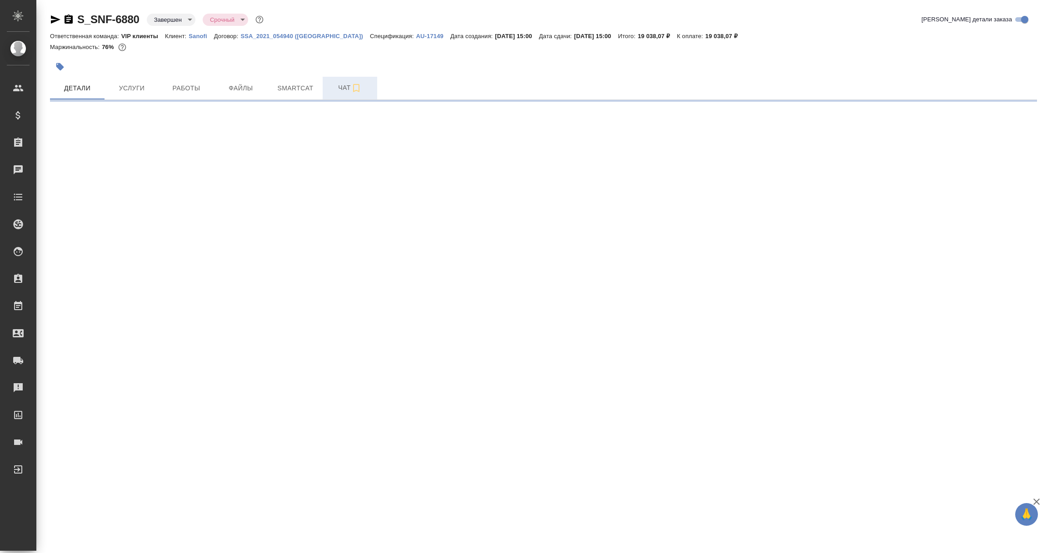
select select "RU"
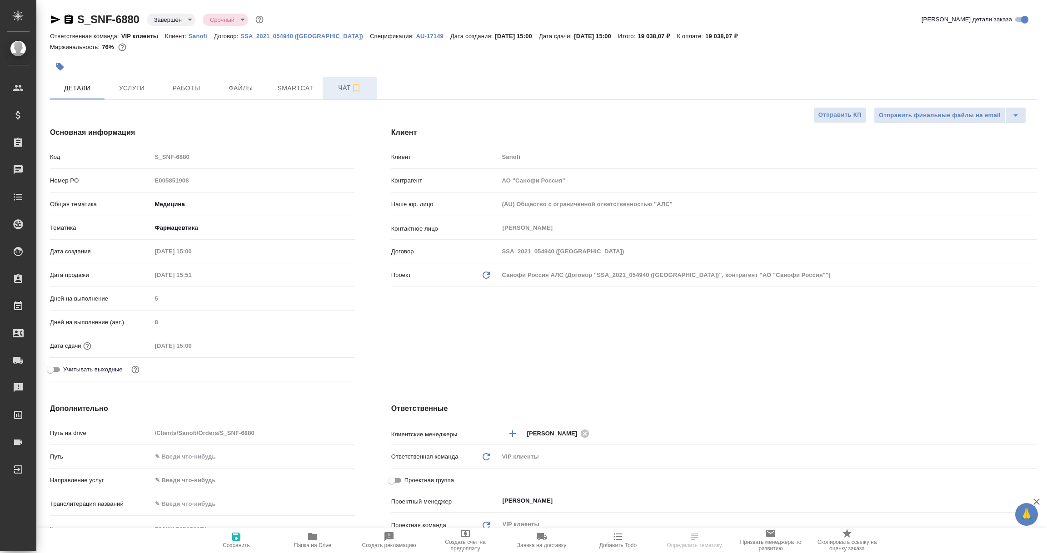
type textarea "x"
click at [347, 88] on span "Чат" at bounding box center [350, 87] width 44 height 11
type textarea "x"
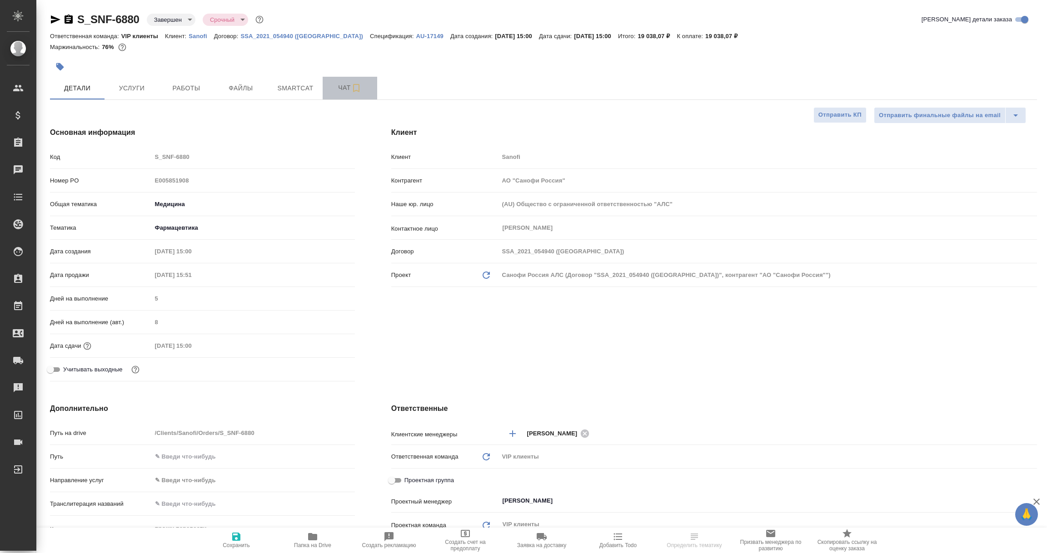
type textarea "x"
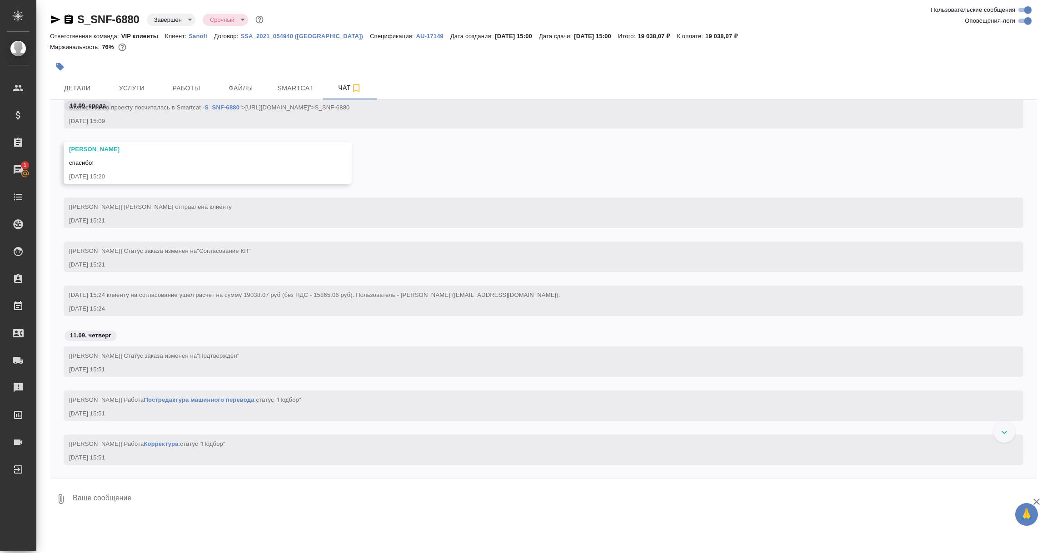
scroll to position [573, 0]
drag, startPoint x: 244, startPoint y: 293, endPoint x: 431, endPoint y: 295, distance: 186.7
click at [431, 295] on span "[DATE] 15:24 клиенту на согласование ушел расчет на сумму 19038.07 руб (без НДС…" at bounding box center [314, 293] width 491 height 7
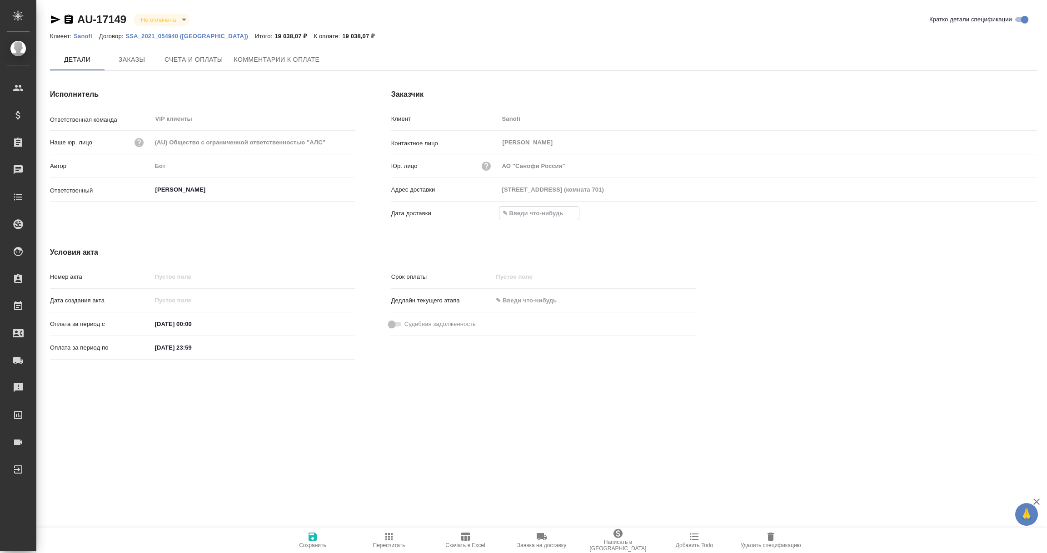
click at [524, 208] on input "text" at bounding box center [538, 213] width 79 height 13
click at [1006, 211] on icon "button" at bounding box center [1010, 212] width 8 height 9
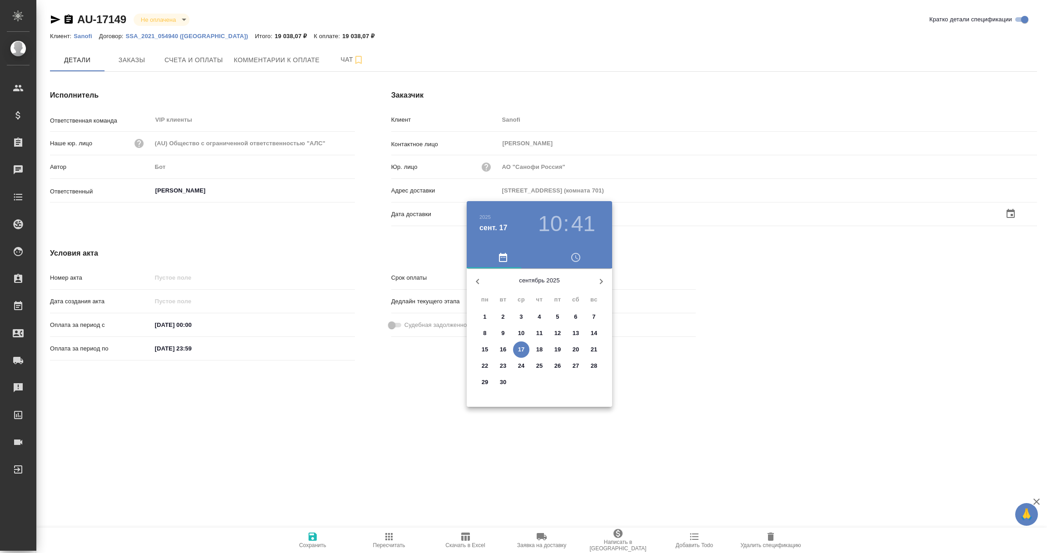
click at [521, 351] on p "17" at bounding box center [521, 349] width 7 height 9
type input "17.09.2025 10:41"
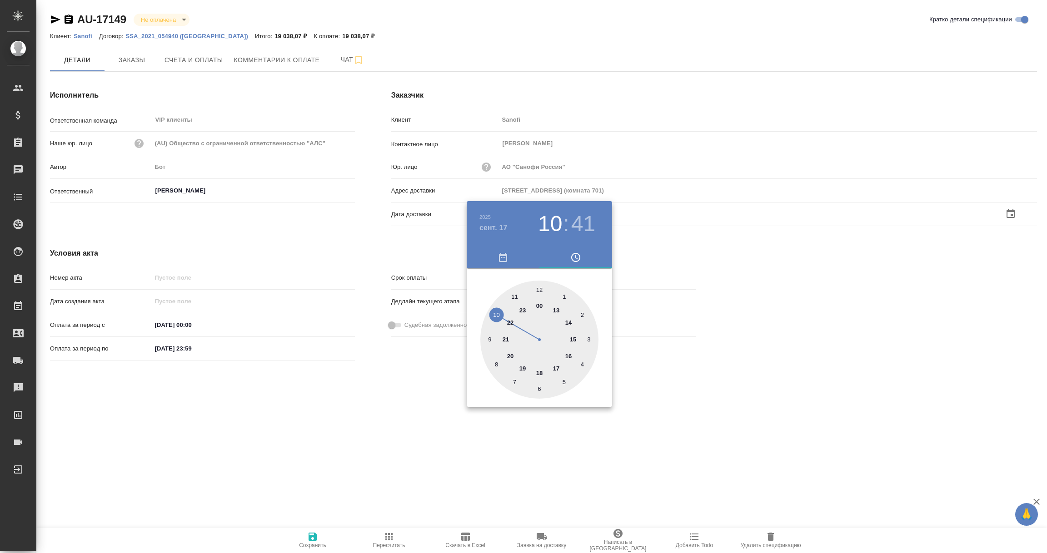
click at [388, 434] on div at bounding box center [523, 276] width 1047 height 553
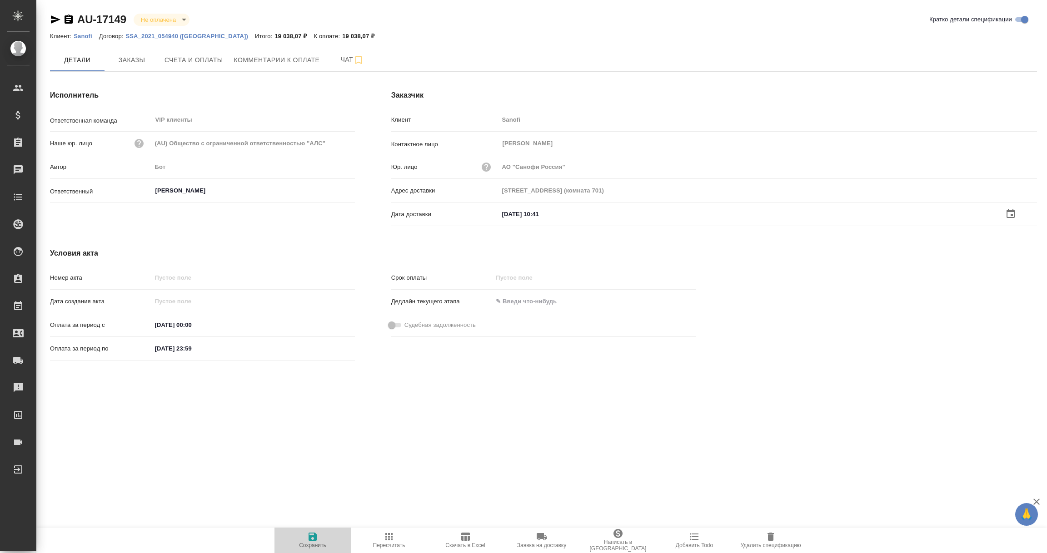
click at [310, 536] on icon "button" at bounding box center [312, 537] width 8 height 8
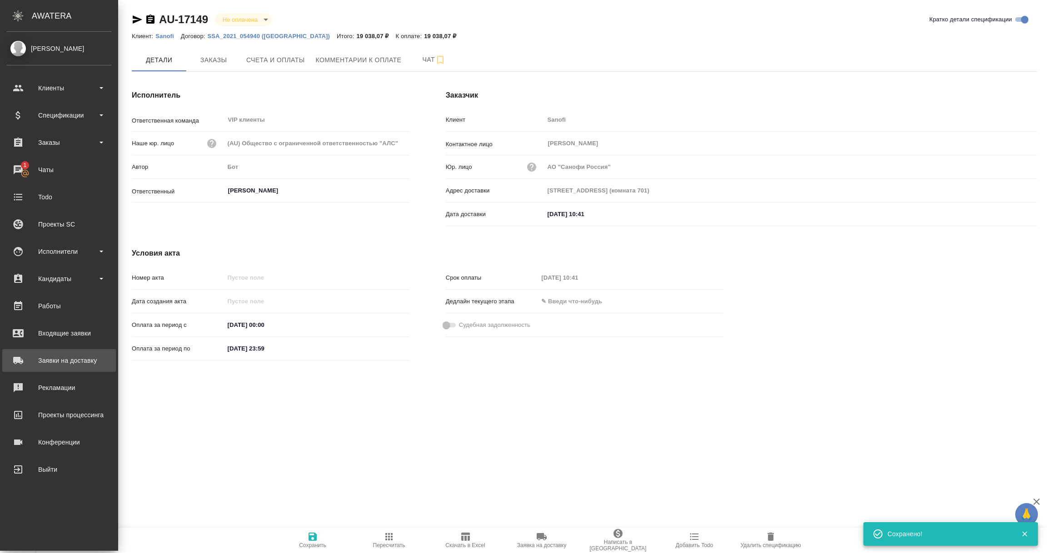
click at [50, 360] on div "Заявки на доставку" at bounding box center [59, 361] width 104 height 14
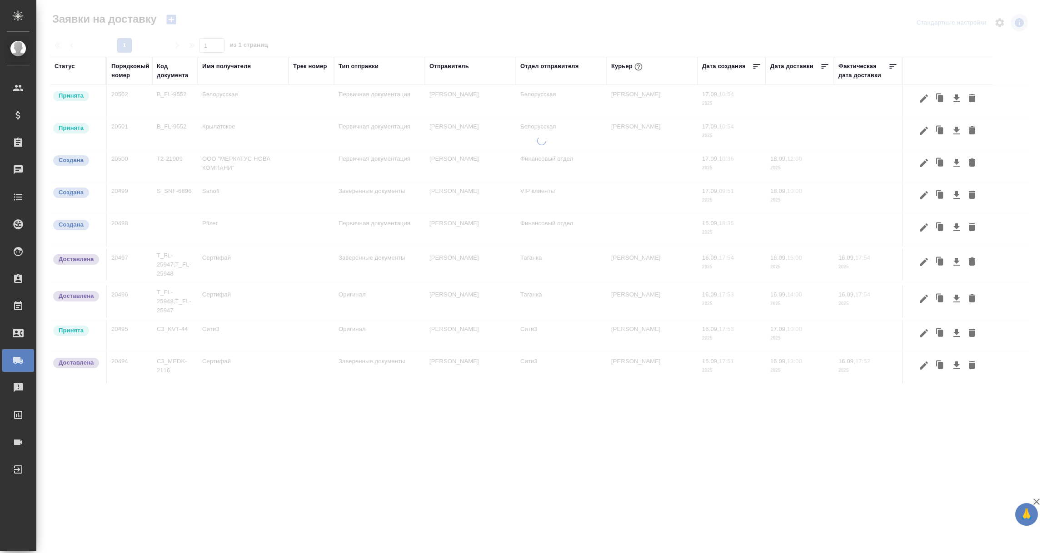
click at [224, 65] on div "Имя получателя" at bounding box center [226, 66] width 49 height 9
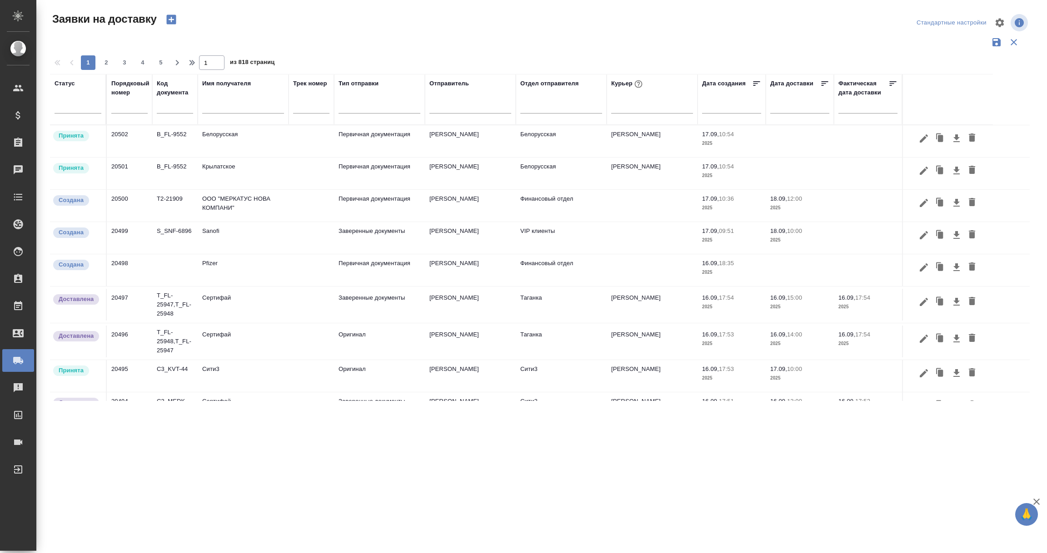
click at [216, 110] on input "text" at bounding box center [243, 107] width 82 height 11
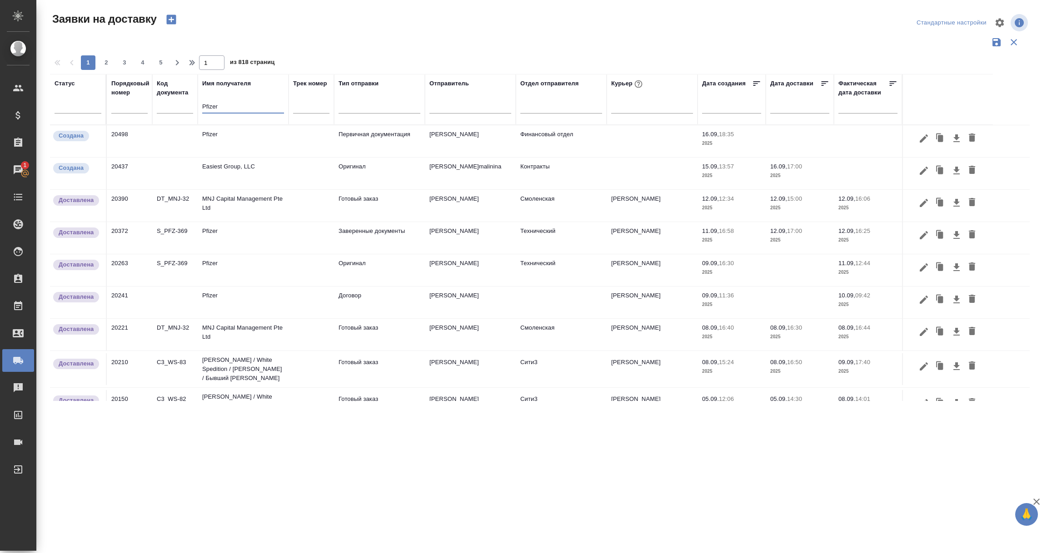
type input "Pfizer"
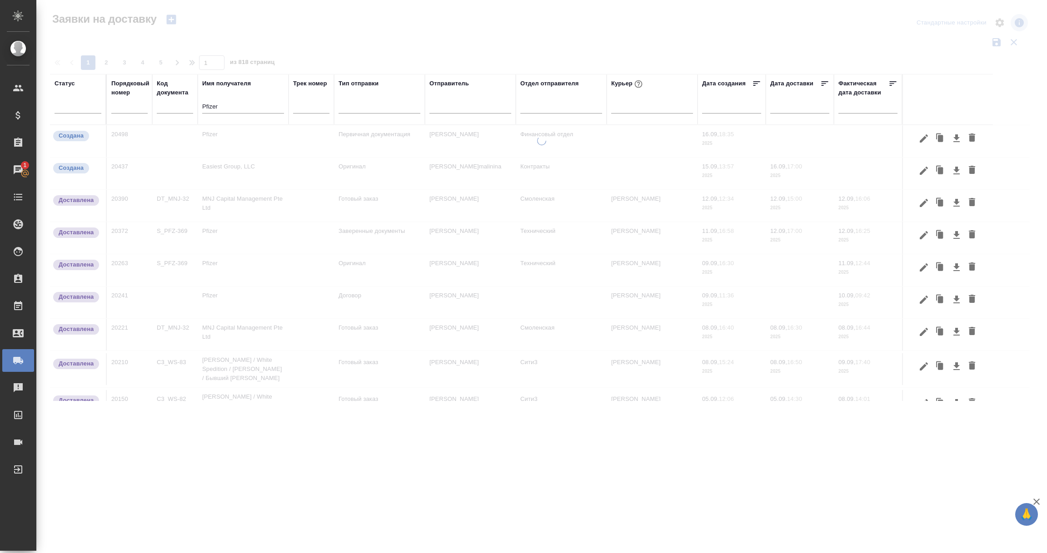
click at [219, 134] on div at bounding box center [541, 203] width 1010 height 406
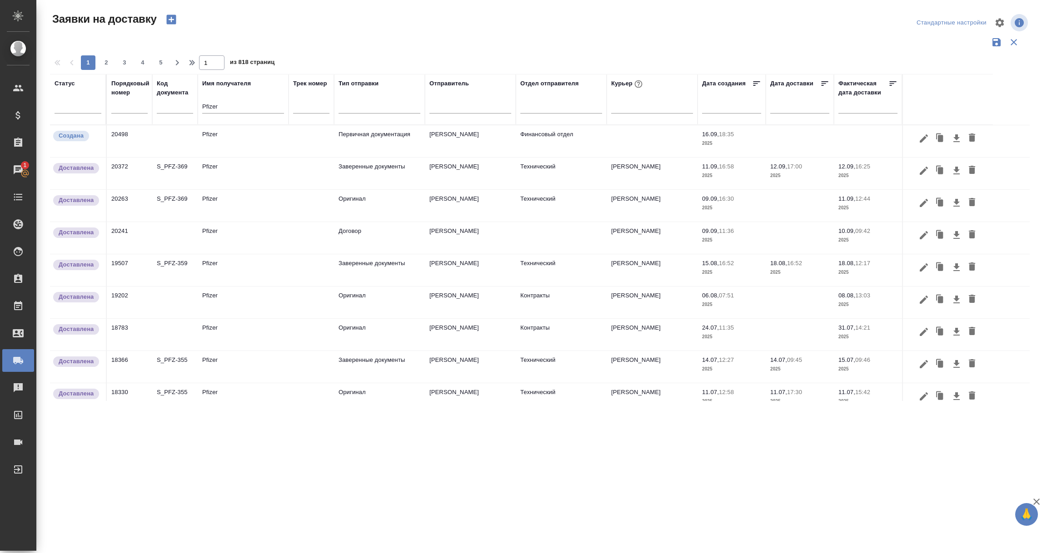
click at [219, 135] on td "Pfizer" at bounding box center [243, 141] width 91 height 32
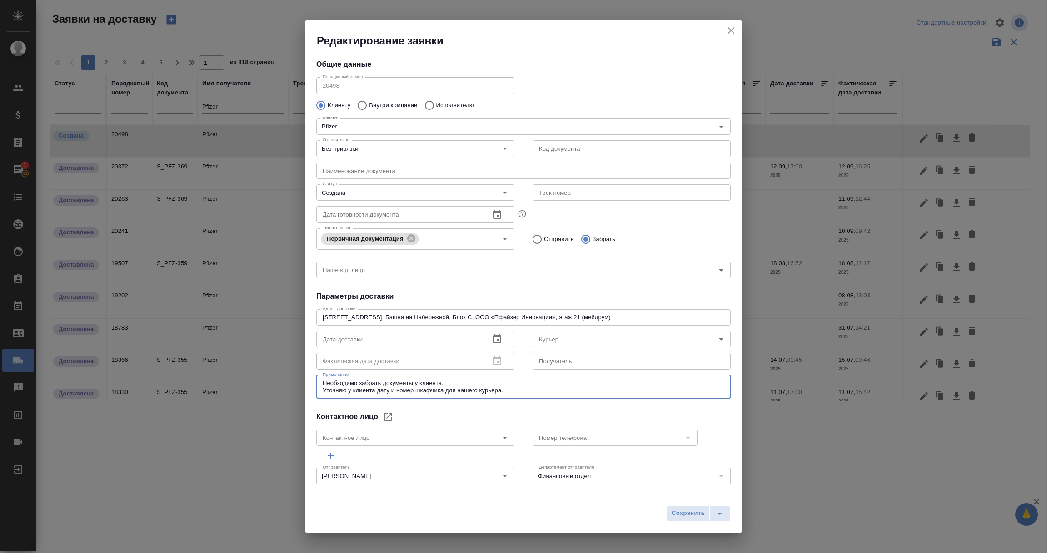
drag, startPoint x: 508, startPoint y: 388, endPoint x: 303, endPoint y: 393, distance: 204.4
click at [303, 393] on div "Редактирование заявки Общие данные Порядковый номер 20498 Порядковый номер Клие…" at bounding box center [523, 276] width 1047 height 553
paste textarea "21 этаж, Пфайзер, справа от ресепшена комната Мэйл Рум. Заходите в комнату и сп…"
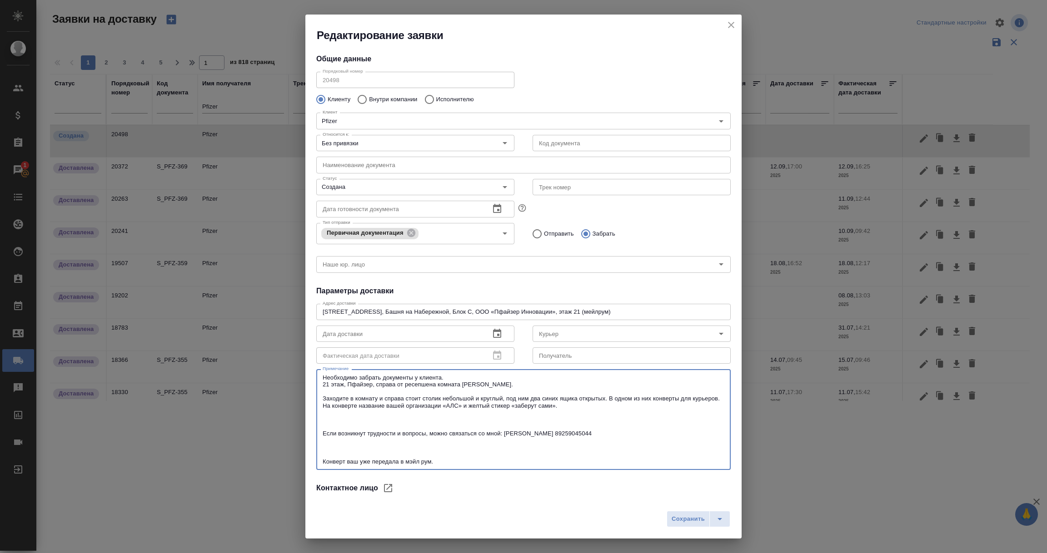
click at [453, 375] on textarea "Необходимо забрать документы у клиента. 21 этаж, Пфайзер, справа от ресепшена к…" at bounding box center [523, 419] width 402 height 91
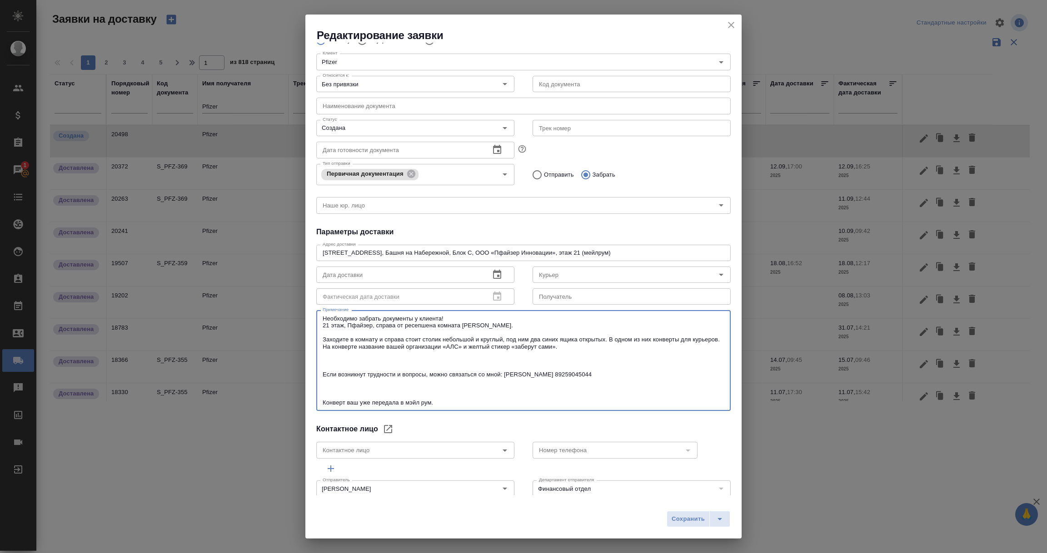
scroll to position [71, 0]
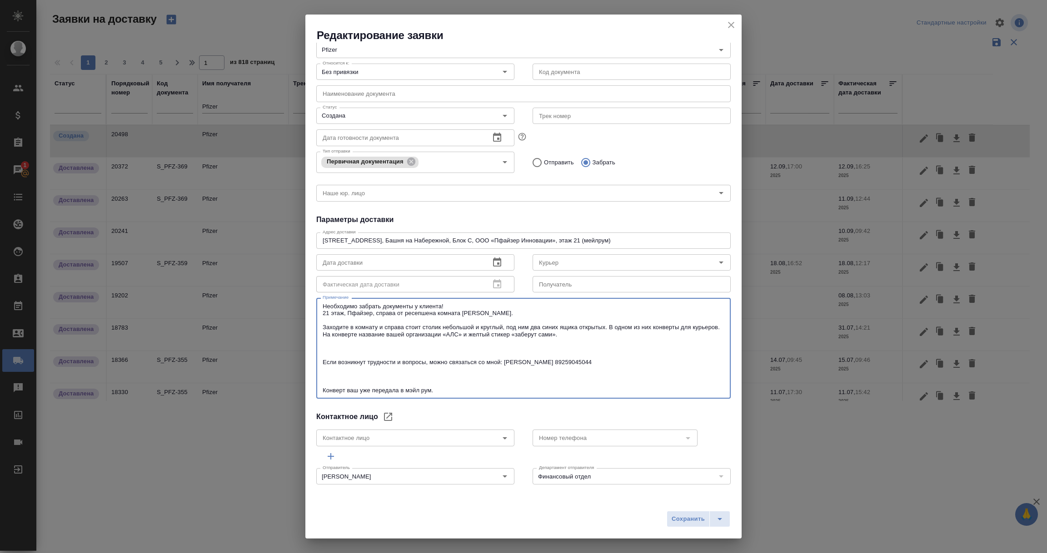
click at [681, 432] on div at bounding box center [687, 438] width 12 height 13
click at [500, 441] on icon "Open" at bounding box center [504, 438] width 11 height 11
type textarea "Необходимо забрать документы у клиента! 21 этаж, Пфайзер, справа от ресепшена к…"
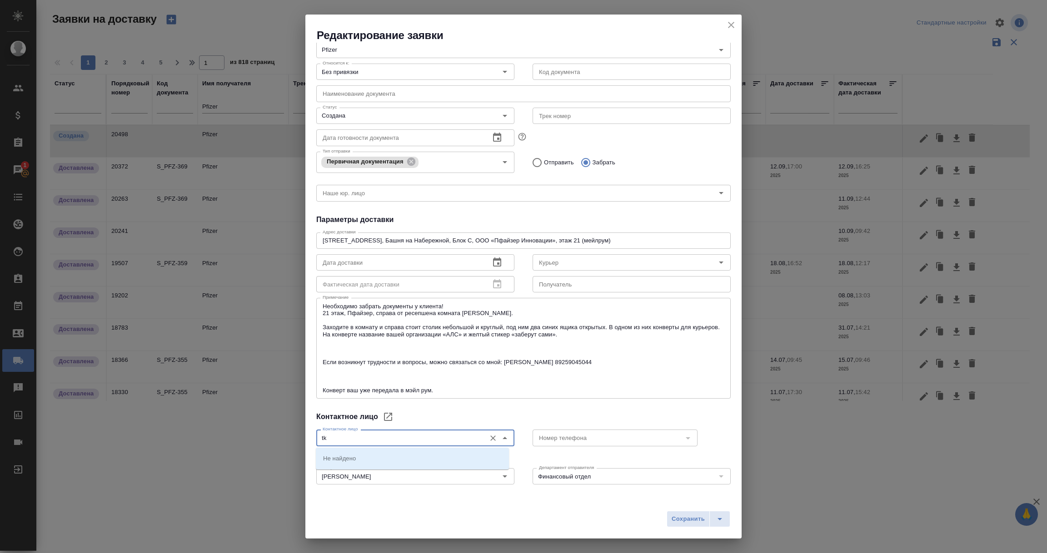
type input "t"
click at [502, 437] on icon "Open" at bounding box center [504, 438] width 11 height 11
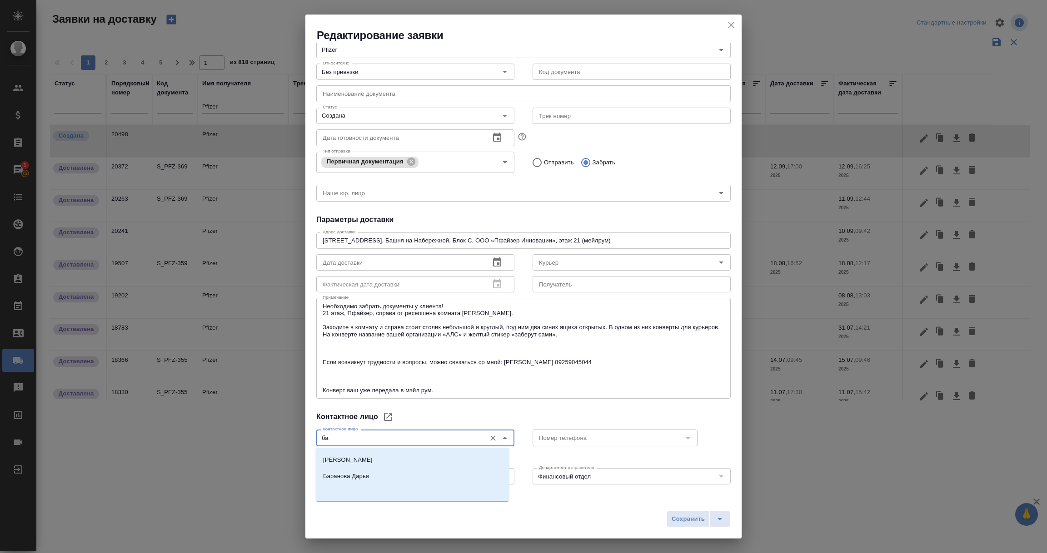
scroll to position [0, 0]
type input "ба"
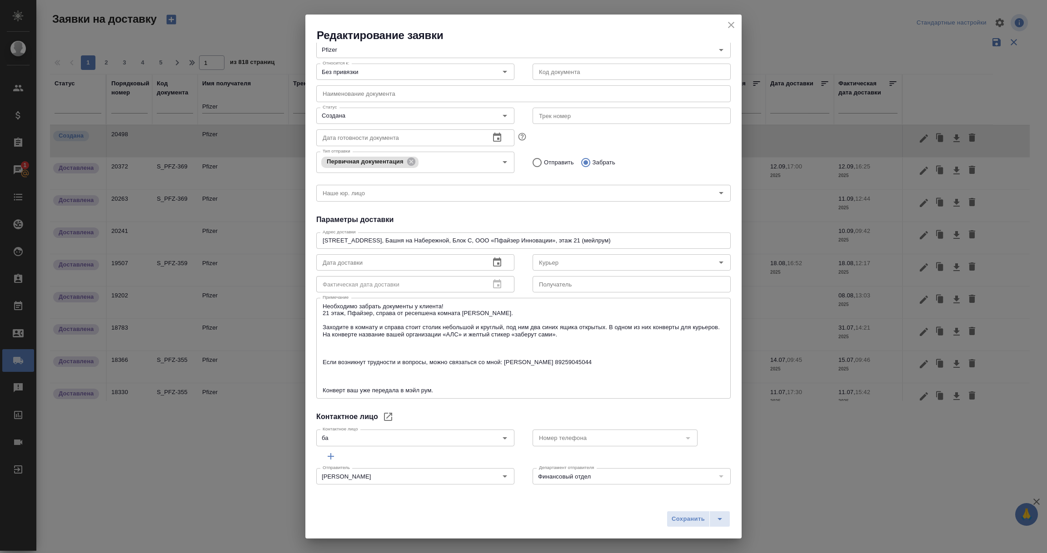
click at [538, 511] on div "Сохранить" at bounding box center [523, 522] width 436 height 32
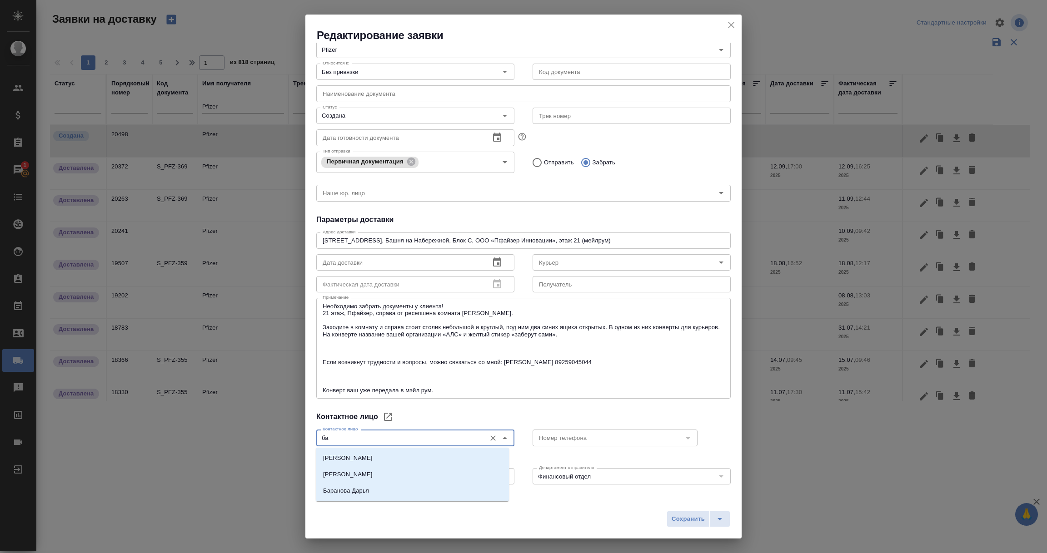
drag, startPoint x: 343, startPoint y: 440, endPoint x: 290, endPoint y: 437, distance: 52.7
click at [291, 437] on div "Редактирование заявки Общие данные Порядковый номер 20498 Порядковый номер Клие…" at bounding box center [523, 276] width 1047 height 553
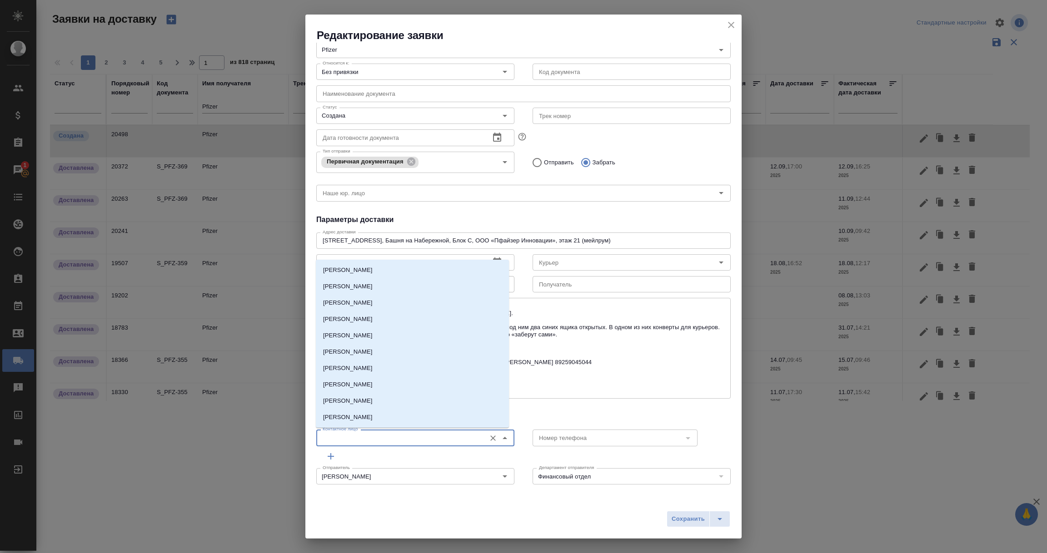
click at [565, 407] on div "Общие данные Порядковый номер 20498 Порядковый номер Клиенту Внутри компании Ис…" at bounding box center [523, 269] width 436 height 453
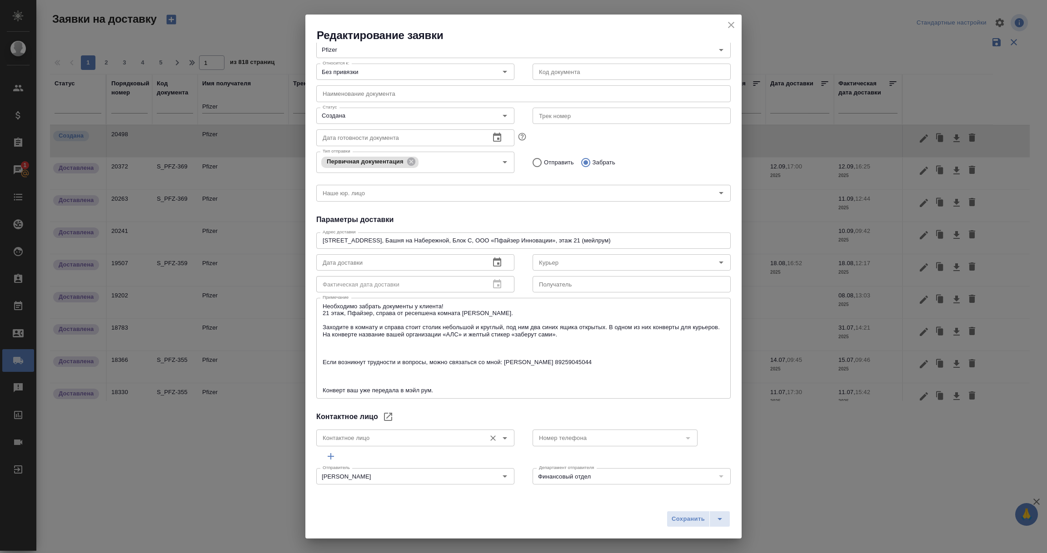
click at [479, 442] on div "Контактное лицо" at bounding box center [415, 438] width 198 height 16
type input "b"
click at [499, 437] on icon "Open" at bounding box center [504, 438] width 11 height 11
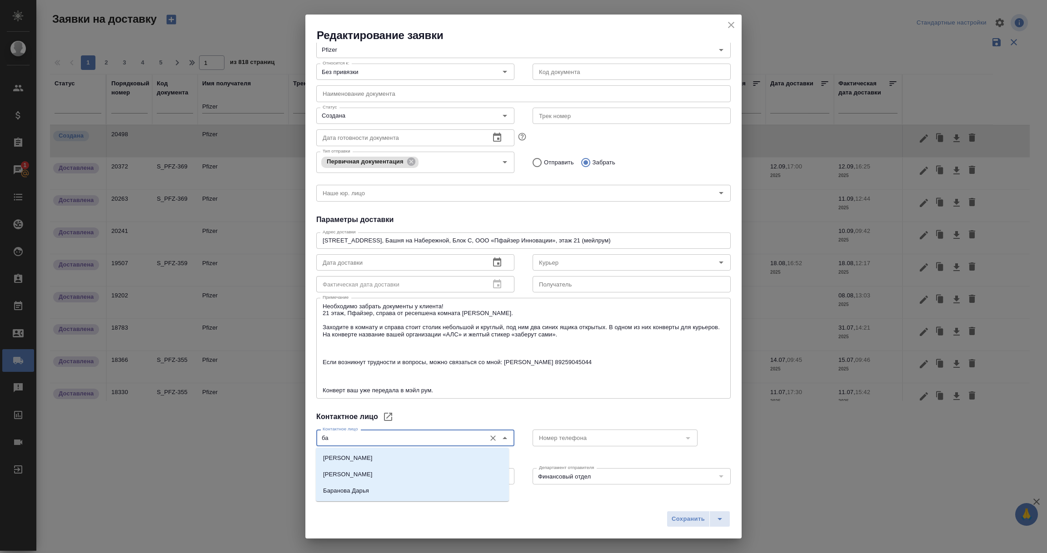
type input "бах"
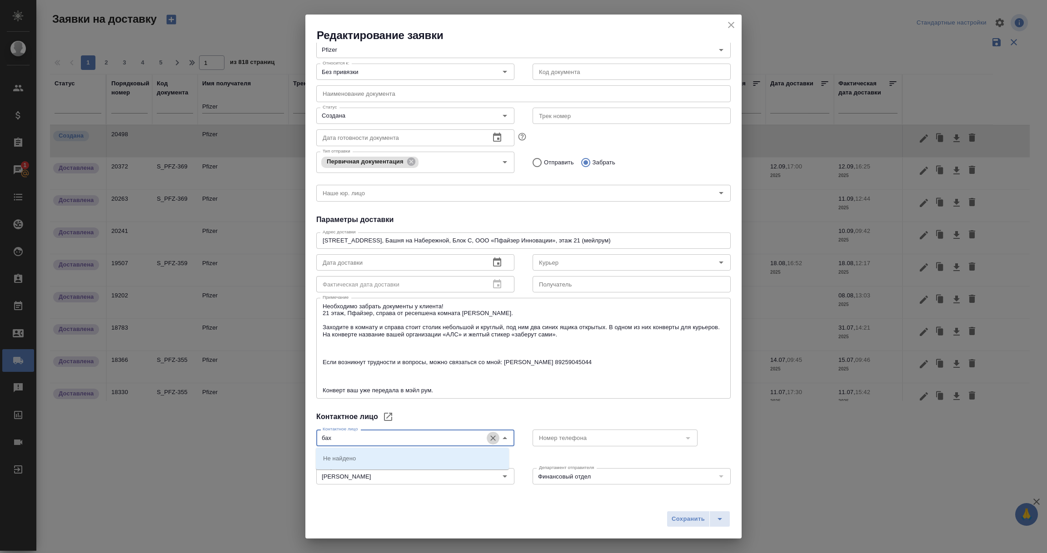
click at [488, 438] on icon "Очистить" at bounding box center [492, 438] width 9 height 9
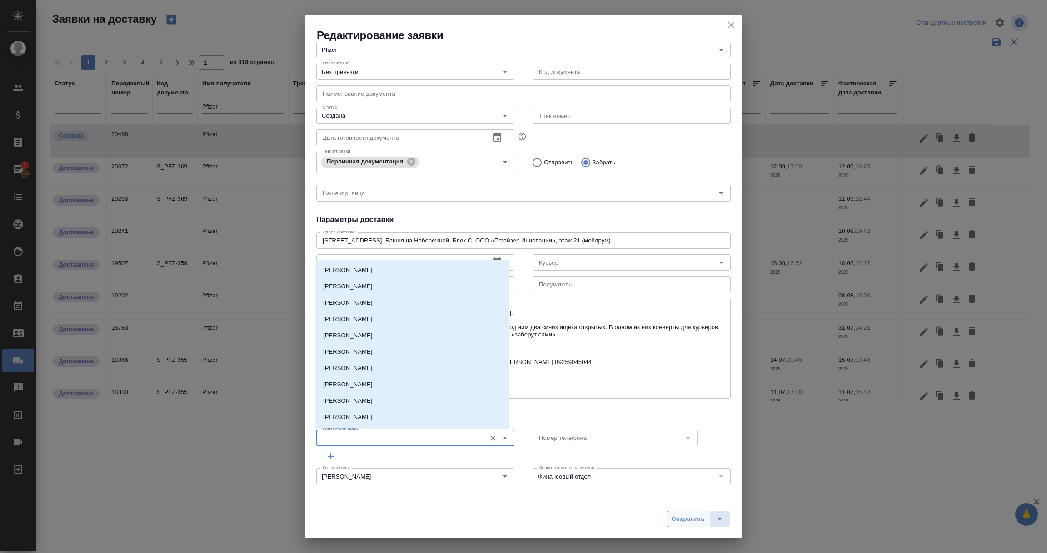
click at [689, 520] on span "Сохранить" at bounding box center [687, 519] width 33 height 10
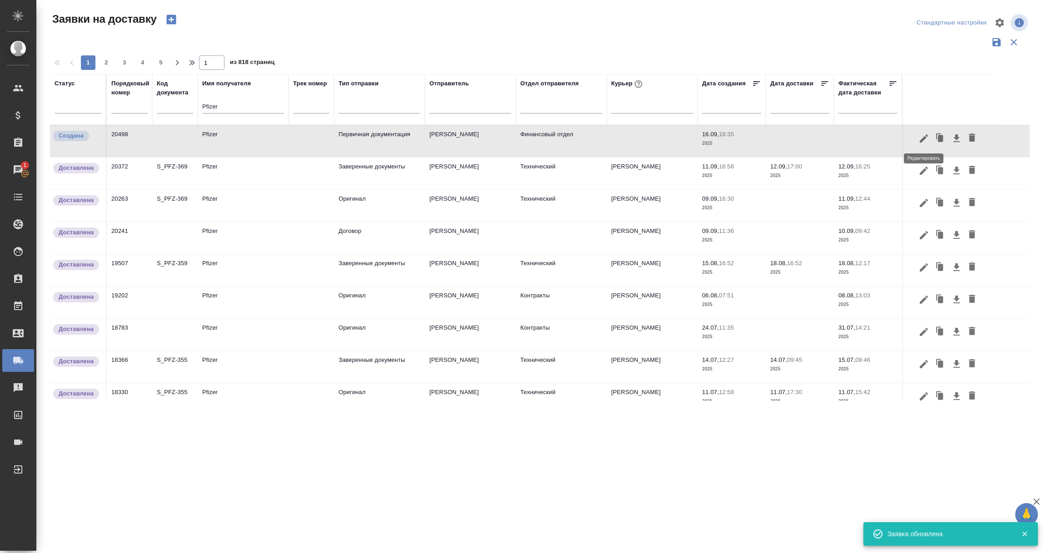
click at [921, 137] on icon "button" at bounding box center [923, 138] width 11 height 11
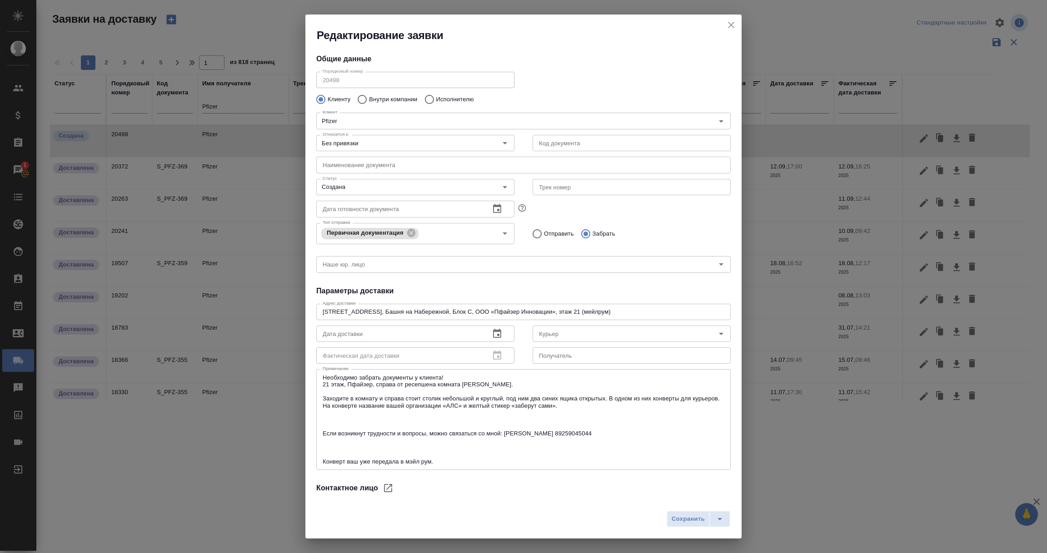
scroll to position [71, 0]
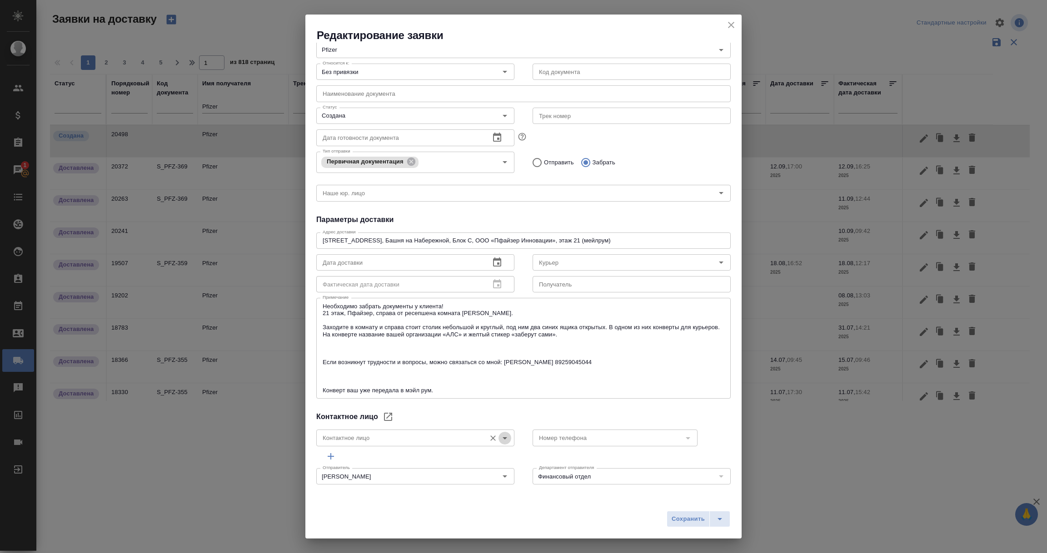
click at [502, 437] on icon "Open" at bounding box center [504, 438] width 5 height 2
click at [347, 457] on p "Бахарева Елена" at bounding box center [348, 458] width 50 height 9
click at [685, 437] on icon "Open" at bounding box center [687, 438] width 5 height 2
type input "Бахарева Елена"
click at [556, 460] on p "89259045044" at bounding box center [553, 458] width 37 height 9
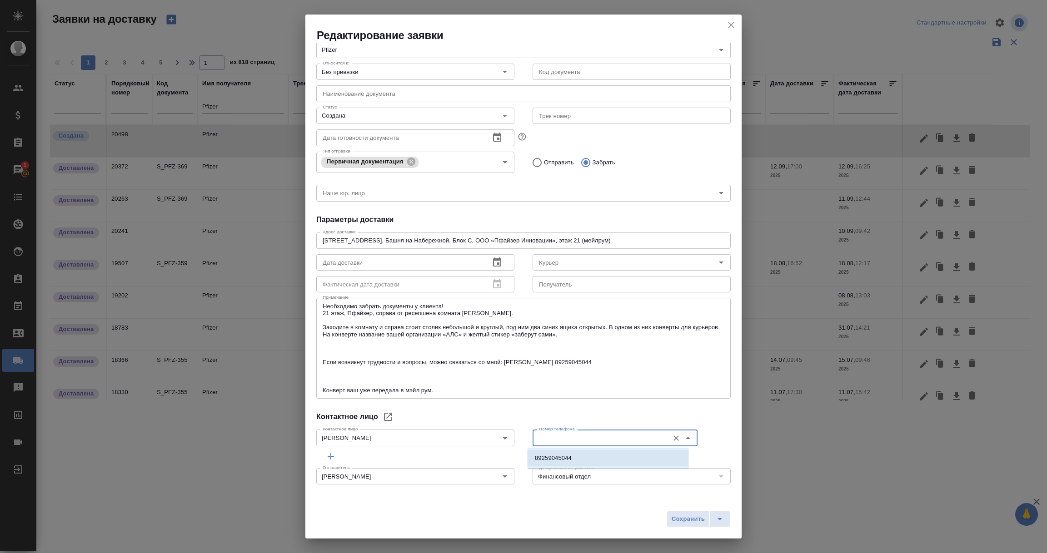
type input "89259045044"
click at [685, 519] on span "Сохранить" at bounding box center [687, 519] width 33 height 10
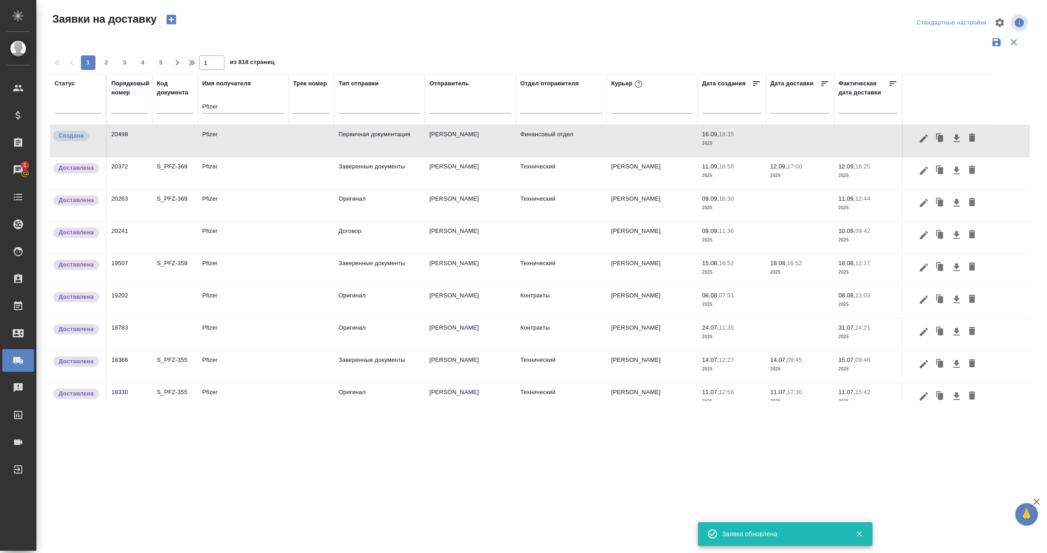
click at [137, 140] on td "20498" at bounding box center [129, 141] width 45 height 32
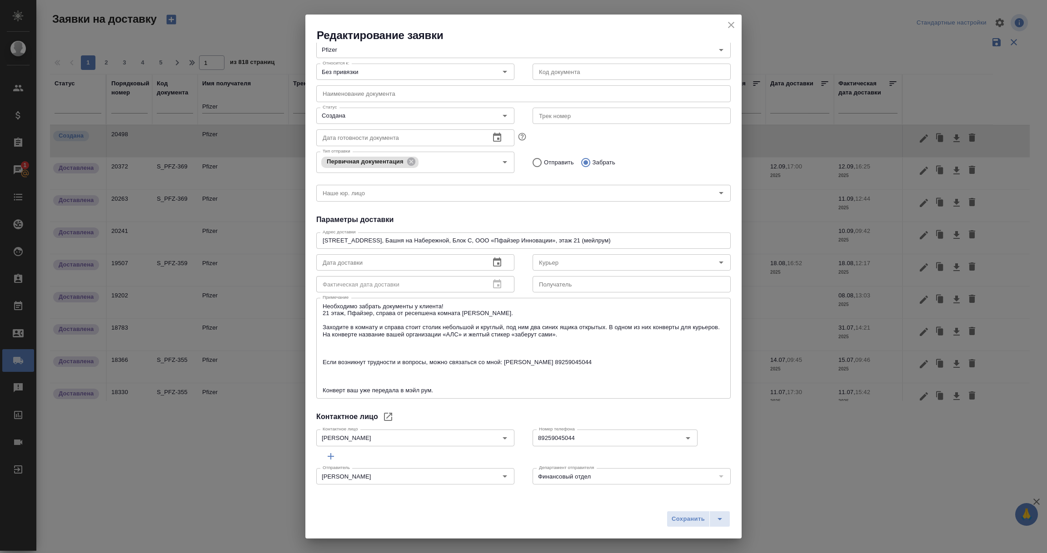
click at [731, 25] on icon "close" at bounding box center [731, 25] width 6 height 6
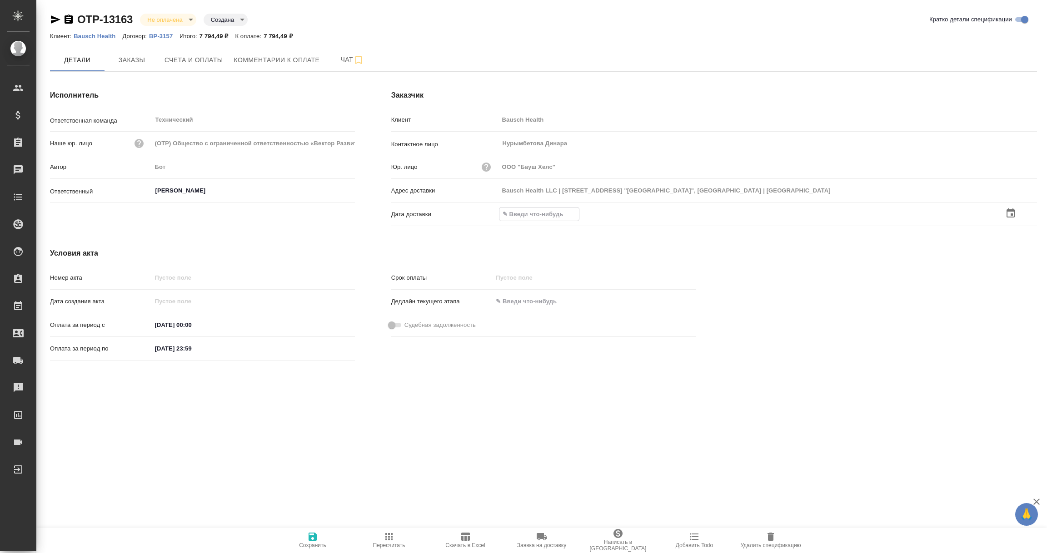
click at [1011, 214] on icon "button" at bounding box center [1010, 212] width 8 height 9
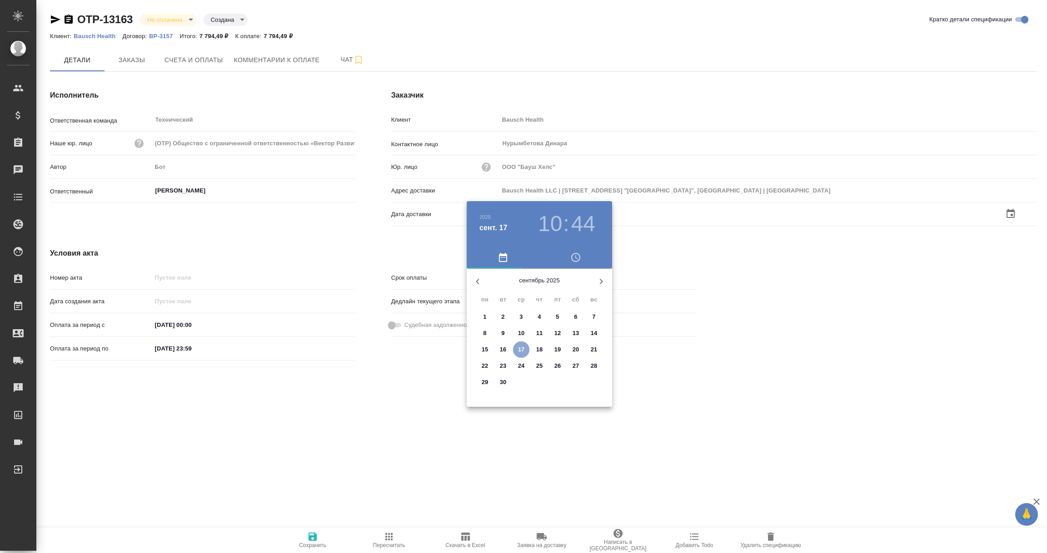
click at [525, 347] on span "17" at bounding box center [521, 349] width 16 height 9
type input "17.09.2025 10:44"
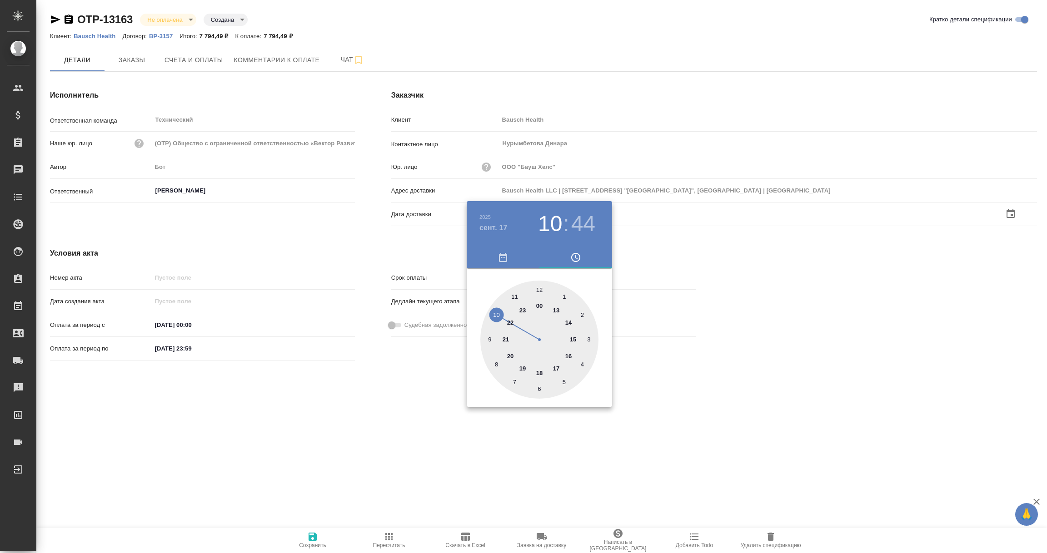
click at [437, 460] on div at bounding box center [523, 276] width 1047 height 553
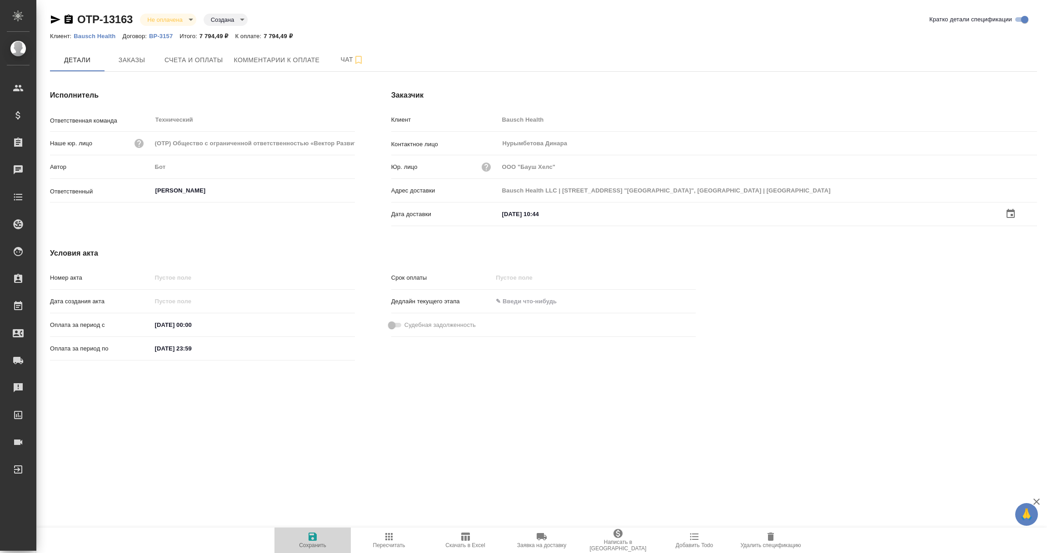
click at [309, 541] on icon "button" at bounding box center [312, 537] width 8 height 8
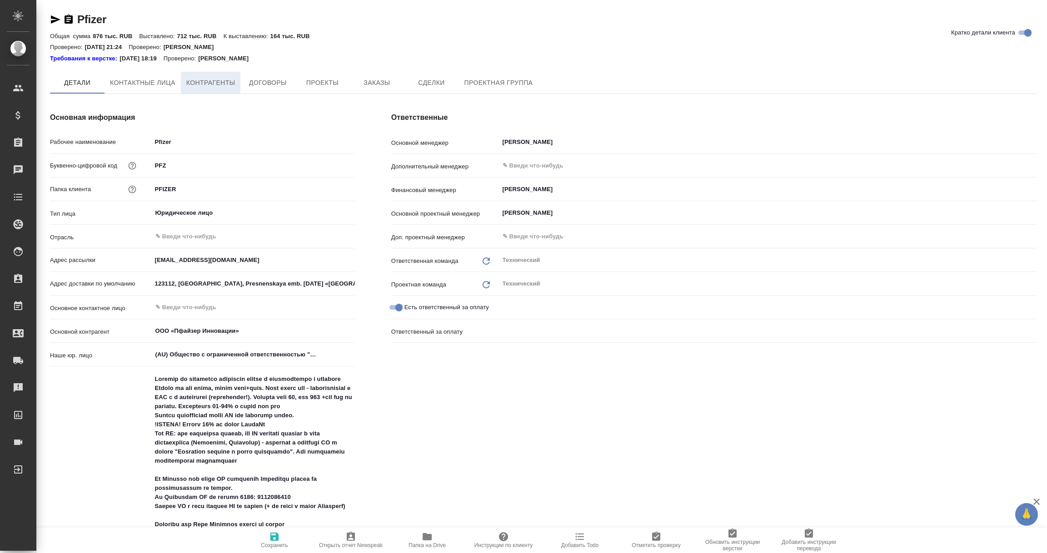
click at [209, 81] on span "Контрагенты" at bounding box center [210, 82] width 49 height 11
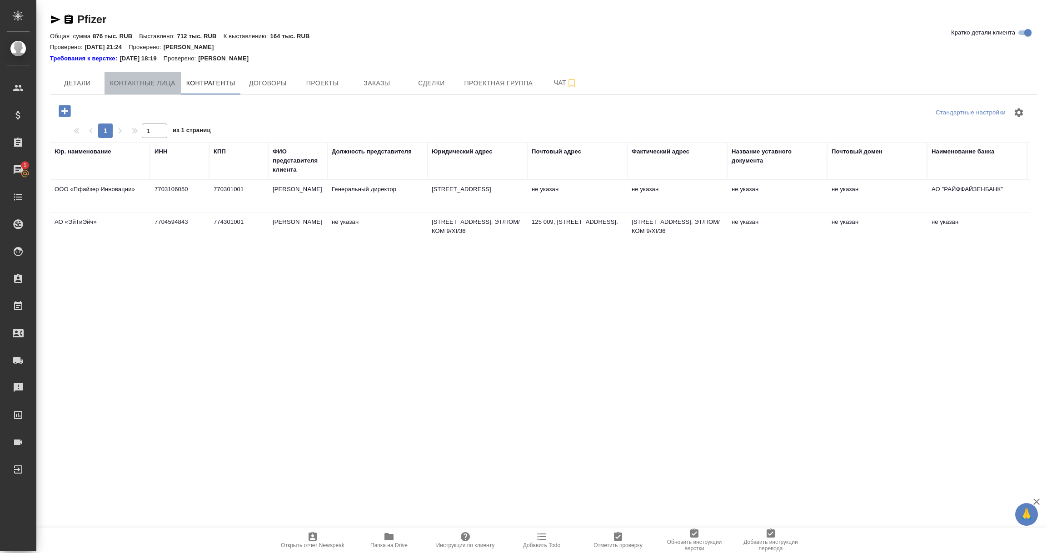
click at [145, 84] on span "Контактные лица" at bounding box center [142, 83] width 65 height 11
select select "RU"
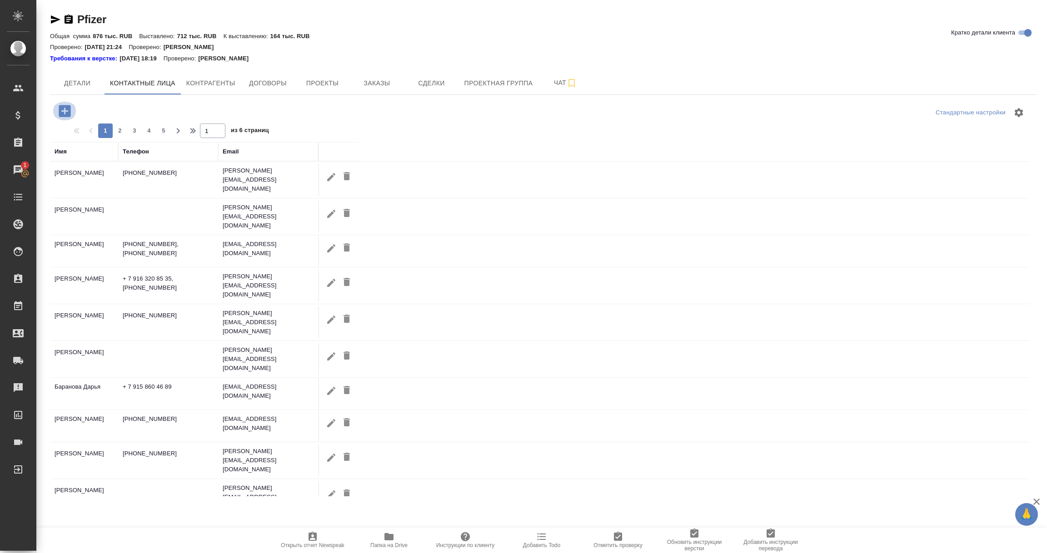
click at [62, 109] on icon "button" at bounding box center [65, 111] width 12 height 12
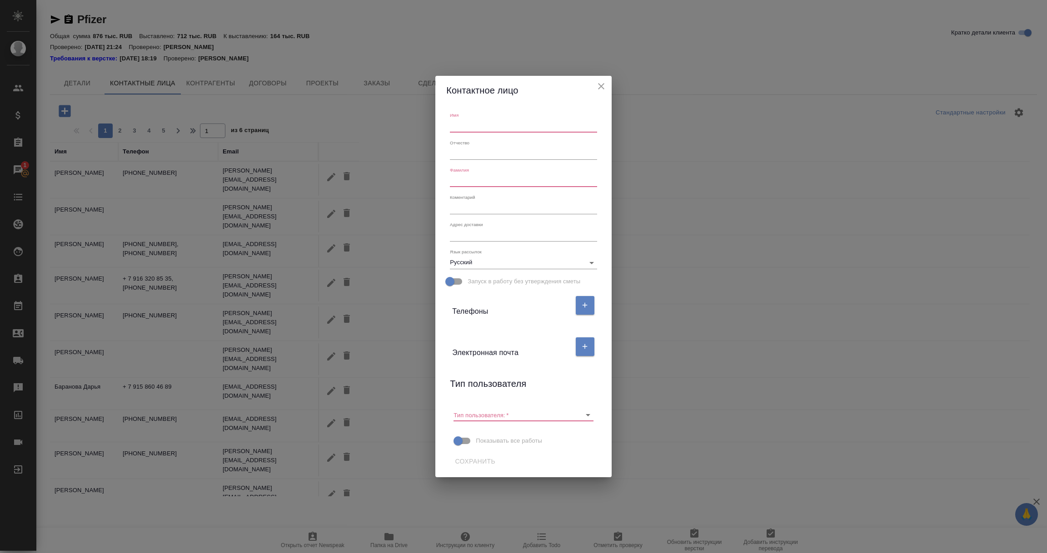
click at [481, 120] on input "text" at bounding box center [523, 125] width 147 height 13
type input "[PERSON_NAME]"
type textarea "[STREET_ADDRESS][PERSON_NAME]"
drag, startPoint x: 496, startPoint y: 176, endPoint x: 419, endPoint y: 180, distance: 77.4
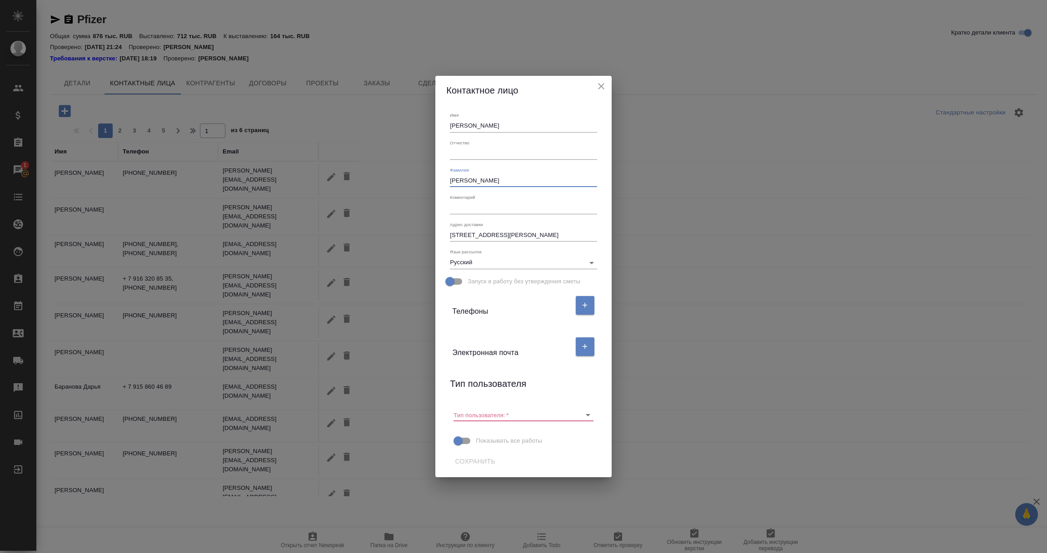
click at [419, 180] on div "Контактное лицо Имя [PERSON_NAME] Отчество [PERSON_NAME] [PERSON_NAME] доставки…" at bounding box center [523, 276] width 1047 height 553
type input "[PERSON_NAME]"
drag, startPoint x: 574, startPoint y: 233, endPoint x: 383, endPoint y: 233, distance: 190.8
click at [383, 233] on div "Контактное лицо Имя [PERSON_NAME] Отчество [PERSON_NAME] [PERSON_NAME] [PERSON_…" at bounding box center [523, 276] width 1047 height 553
click at [440, 347] on div "Имя Елена Отчество Фамилия Бахарева Коментарий x Адрес доставки x Язык рассылок…" at bounding box center [523, 291] width 176 height 372
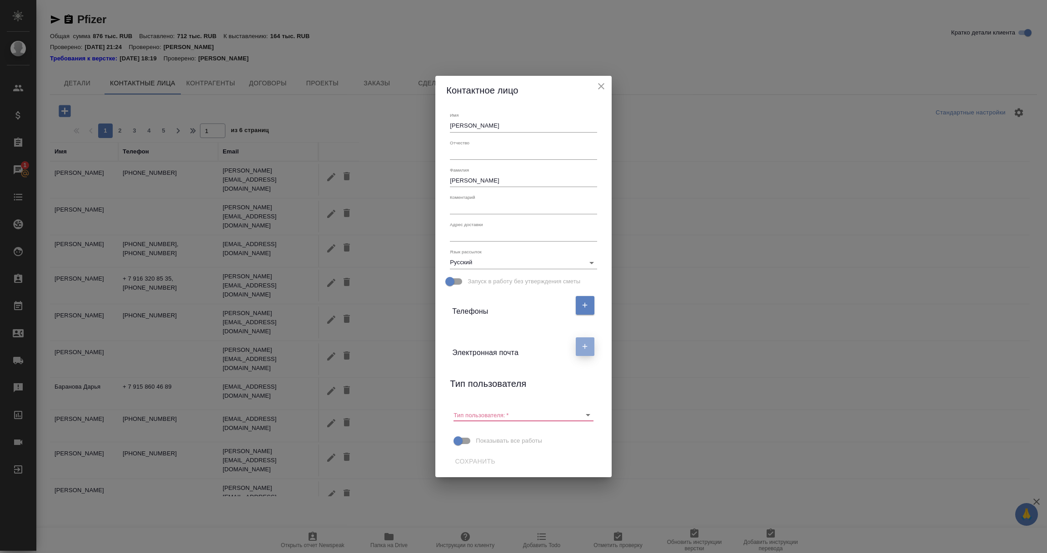
click at [582, 347] on icon "button" at bounding box center [584, 346] width 8 height 8
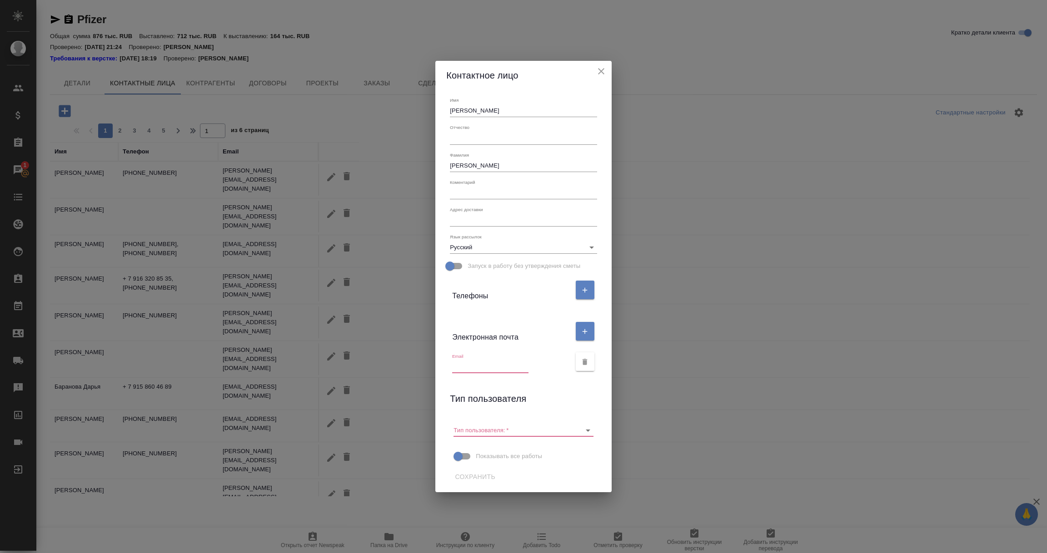
click at [476, 367] on input "text" at bounding box center [490, 367] width 76 height 13
paste input "Elena Bahareva"
drag, startPoint x: 511, startPoint y: 366, endPoint x: 386, endPoint y: 360, distance: 125.5
click at [386, 360] on div "Контактное лицо Имя Елена Отчество Фамилия Бахарева Коментарий x Адрес доставки…" at bounding box center [523, 276] width 1047 height 553
paste input ".Bahareva@pfizer.com"
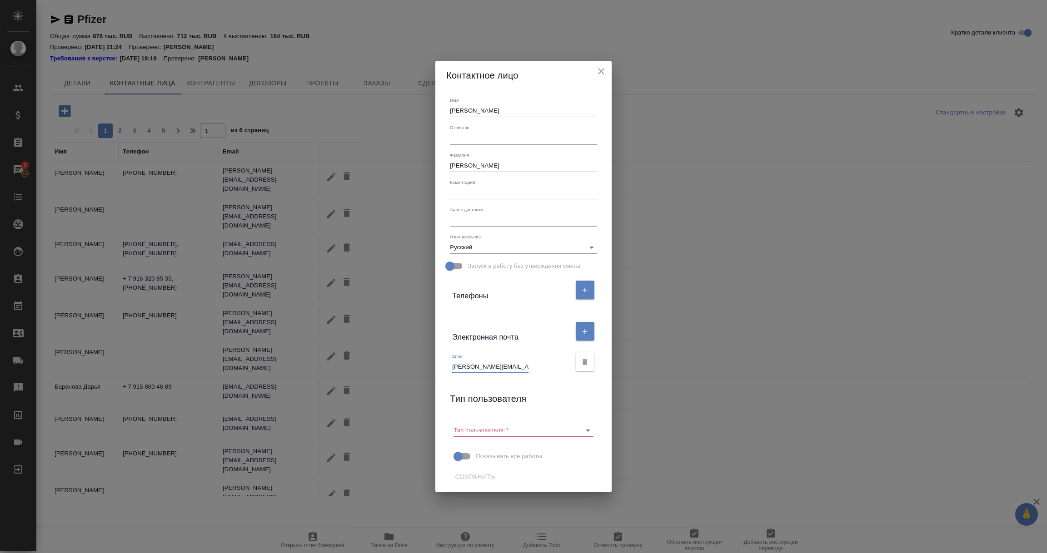
scroll to position [0, 4]
type input "Elena.Bahareva@pfizer.com"
click at [580, 288] on icon "button" at bounding box center [584, 290] width 8 height 8
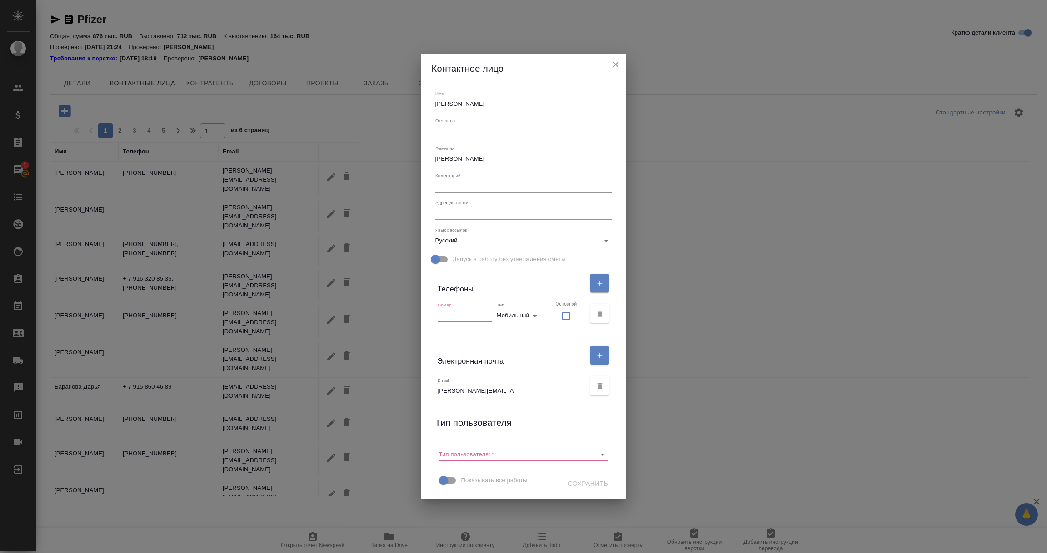
click at [468, 314] on input "text" at bounding box center [464, 315] width 55 height 13
paste input "89259045044"
click at [597, 456] on icon "Open" at bounding box center [602, 454] width 11 height 11
type input "89259045044"
click at [484, 471] on p "Пользователь" at bounding box center [475, 473] width 39 height 9
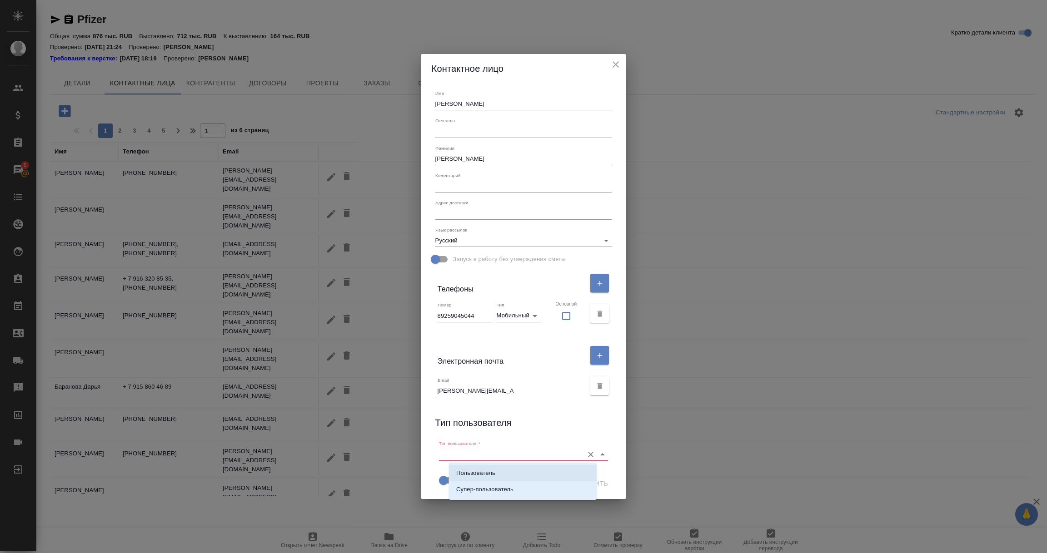
type input "Пользователь"
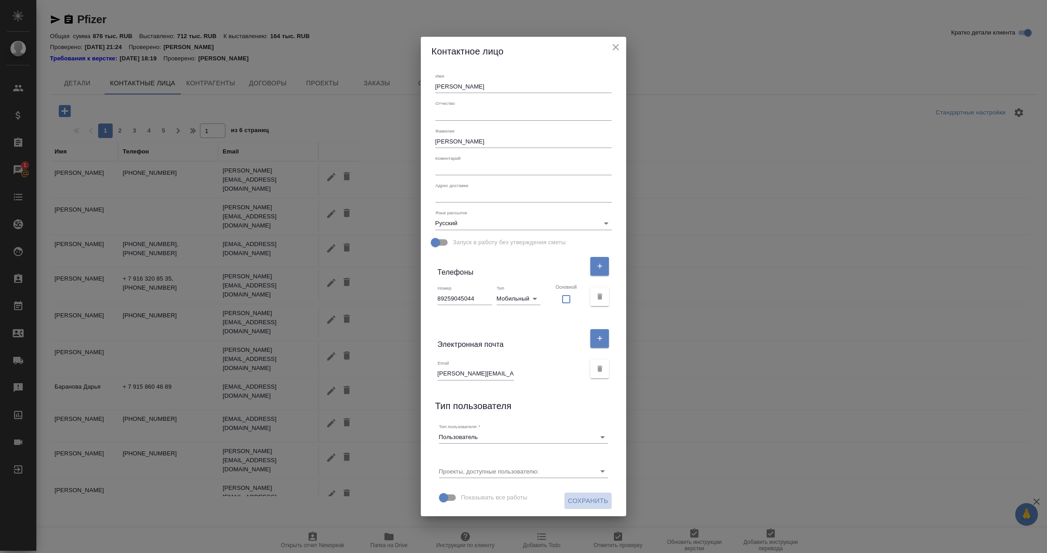
click at [573, 497] on span "Сохранить" at bounding box center [588, 501] width 40 height 11
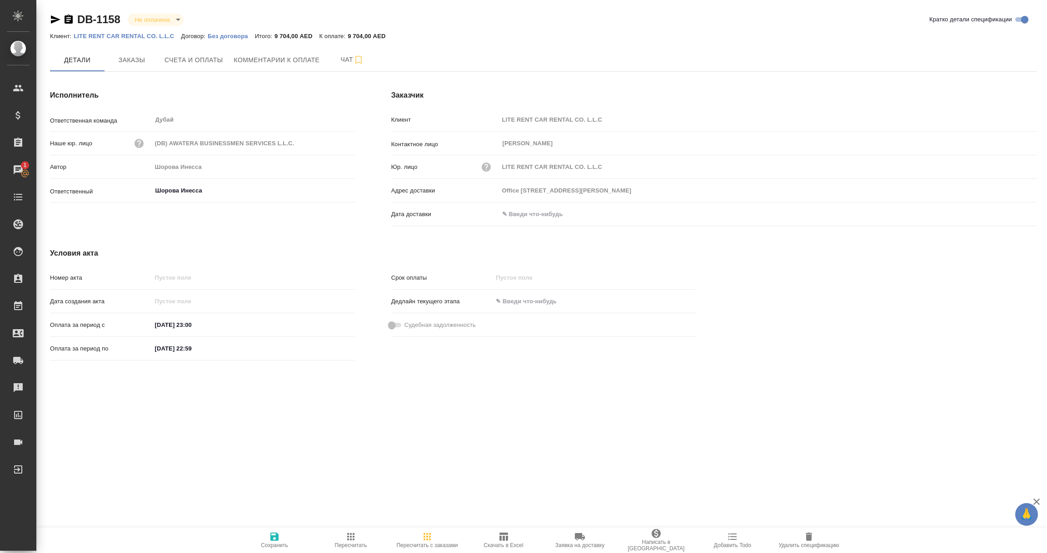
click at [55, 16] on icon "button" at bounding box center [55, 19] width 11 height 11
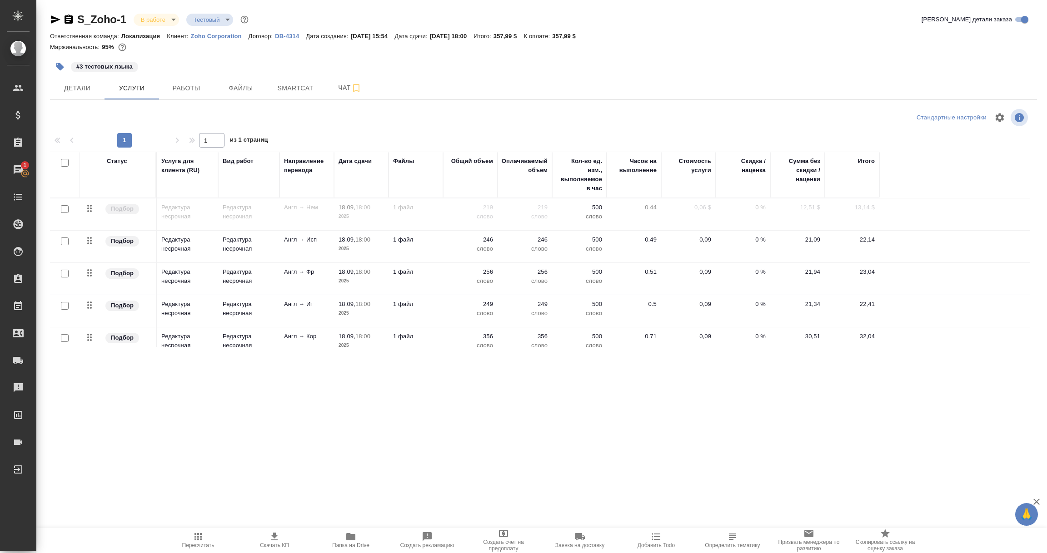
click at [208, 38] on p "Zoho Corporation" at bounding box center [220, 36] width 58 height 7
click at [235, 38] on p "Zoho Corporation" at bounding box center [220, 36] width 58 height 7
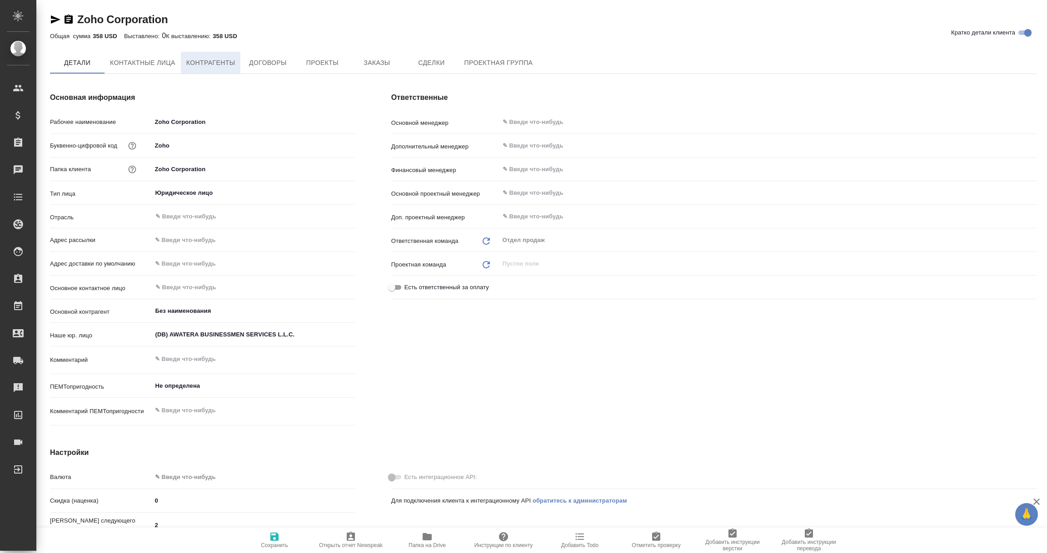
click at [208, 63] on span "Контрагенты" at bounding box center [210, 62] width 49 height 11
type textarea "x"
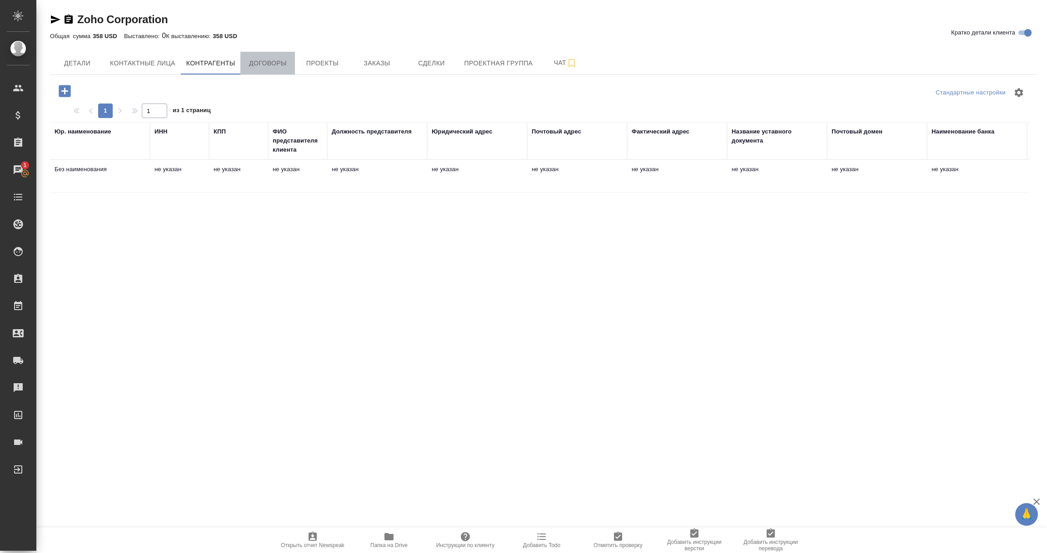
click at [276, 64] on span "Договоры" at bounding box center [268, 63] width 44 height 11
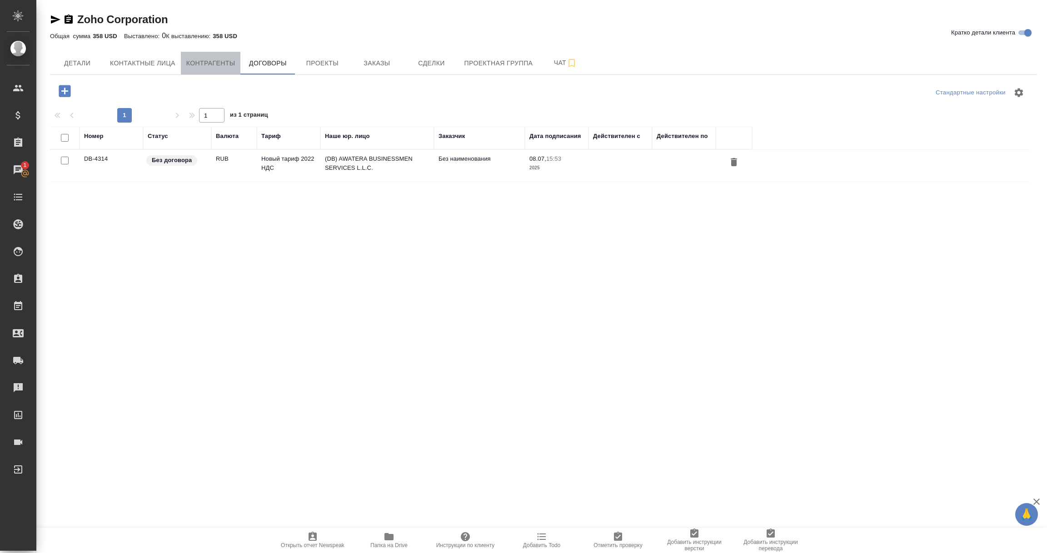
click at [212, 62] on span "Контрагенты" at bounding box center [210, 63] width 49 height 11
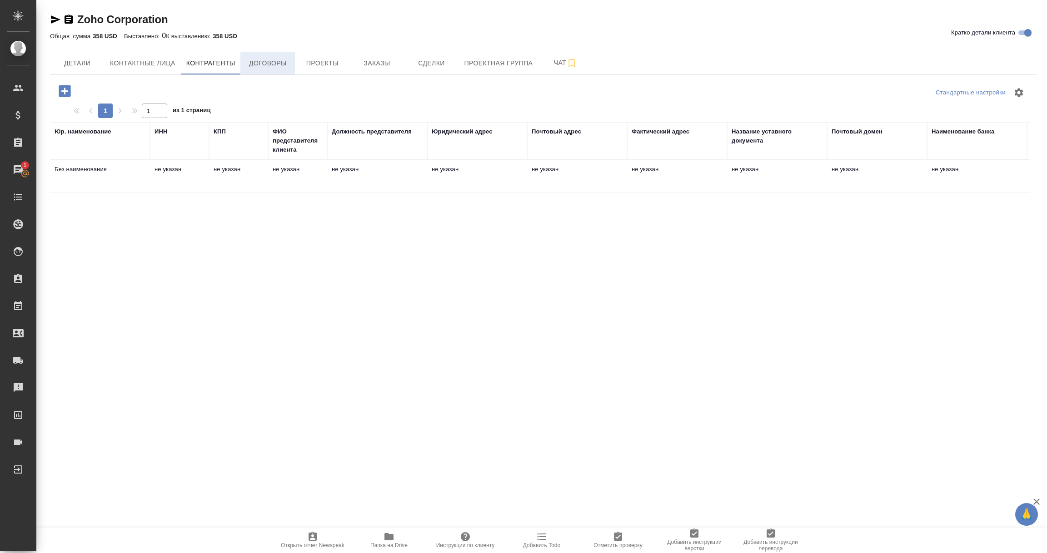
click at [267, 66] on span "Договоры" at bounding box center [268, 63] width 44 height 11
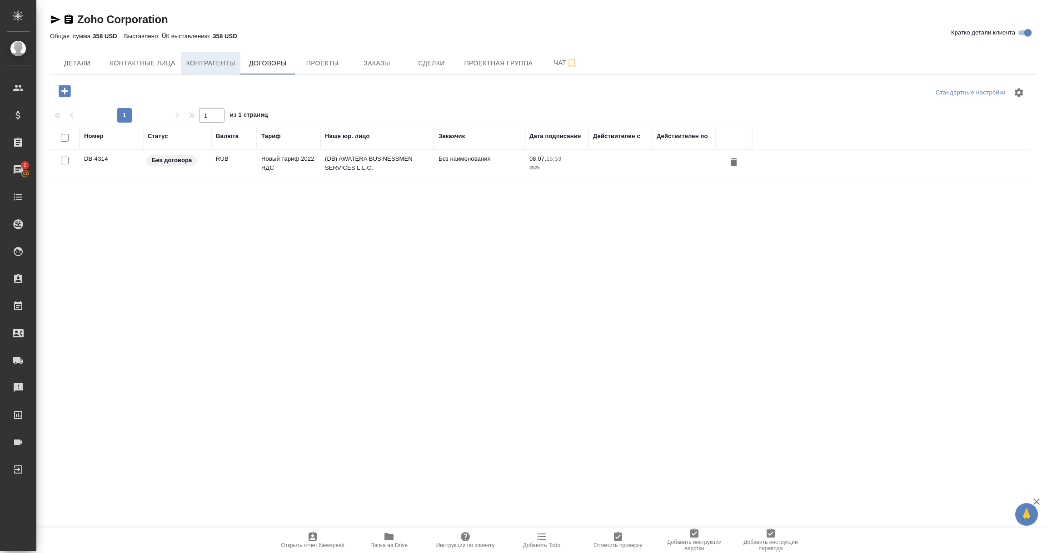
click at [197, 71] on button "Контрагенты" at bounding box center [211, 63] width 60 height 23
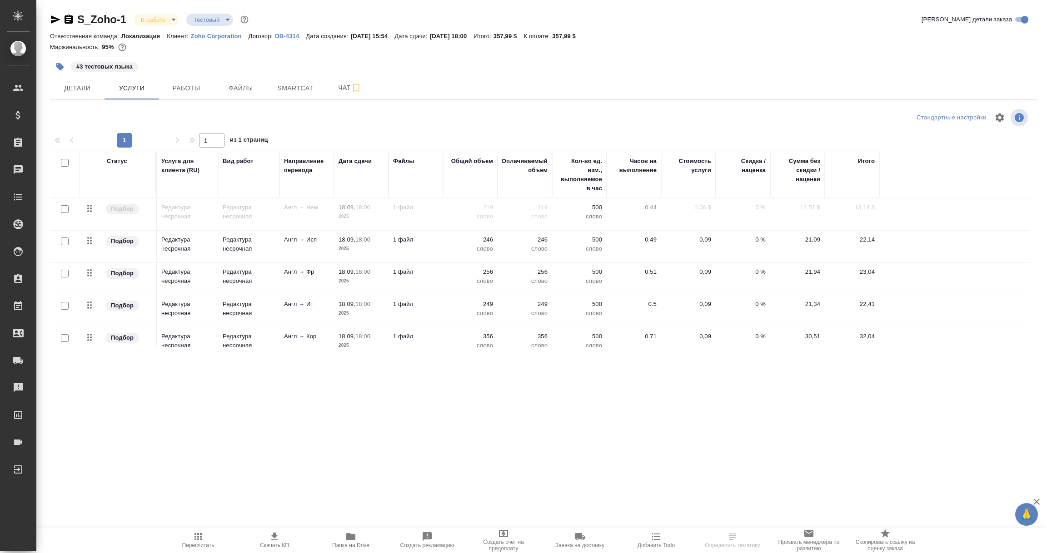
click at [215, 35] on p "Zoho Corporation" at bounding box center [220, 36] width 58 height 7
click at [206, 34] on p "Zoho Corporation" at bounding box center [220, 36] width 58 height 7
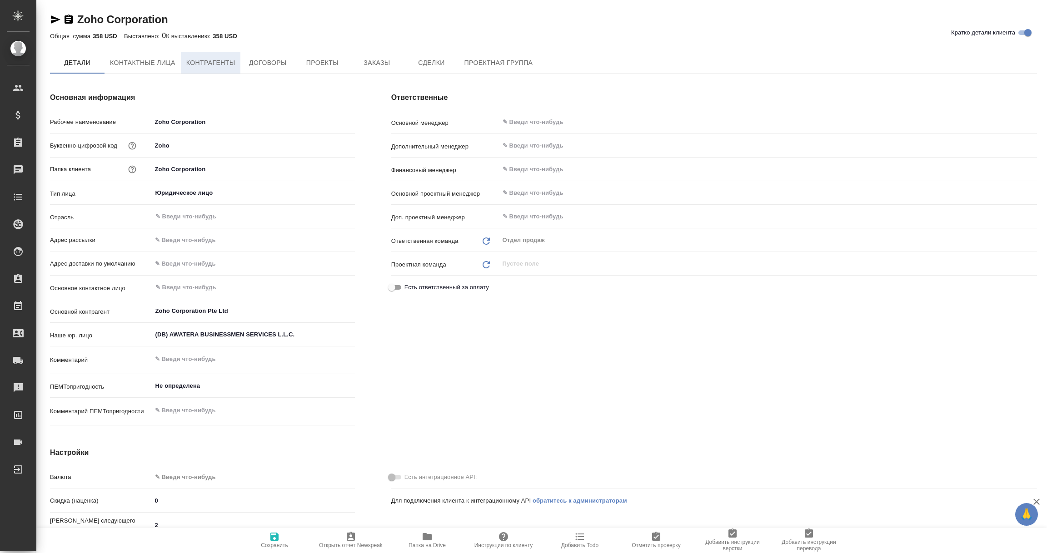
type textarea "x"
click at [197, 61] on span "Контрагенты" at bounding box center [210, 63] width 49 height 11
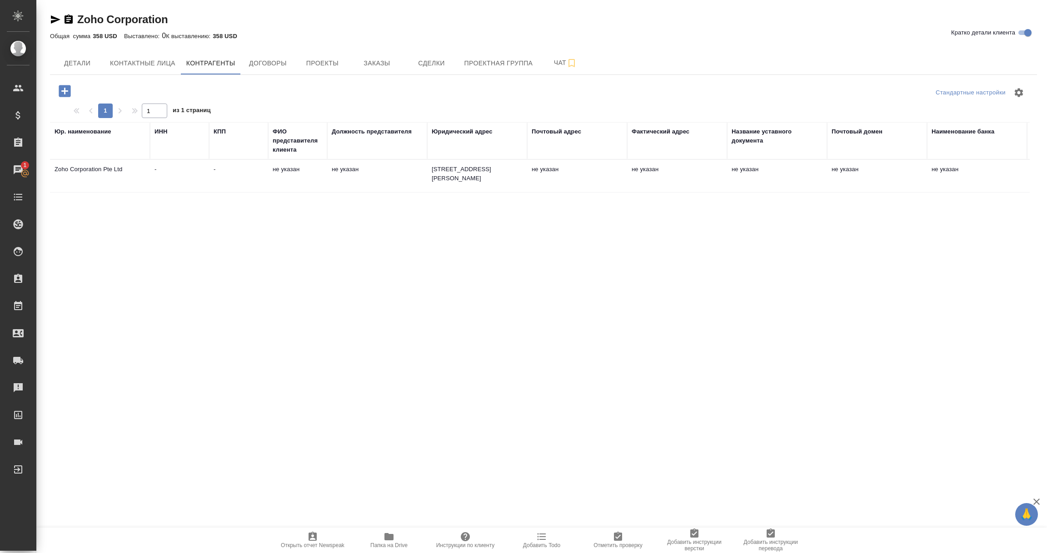
click at [88, 171] on td "Zoho Corporation Pte Ltd" at bounding box center [100, 176] width 100 height 32
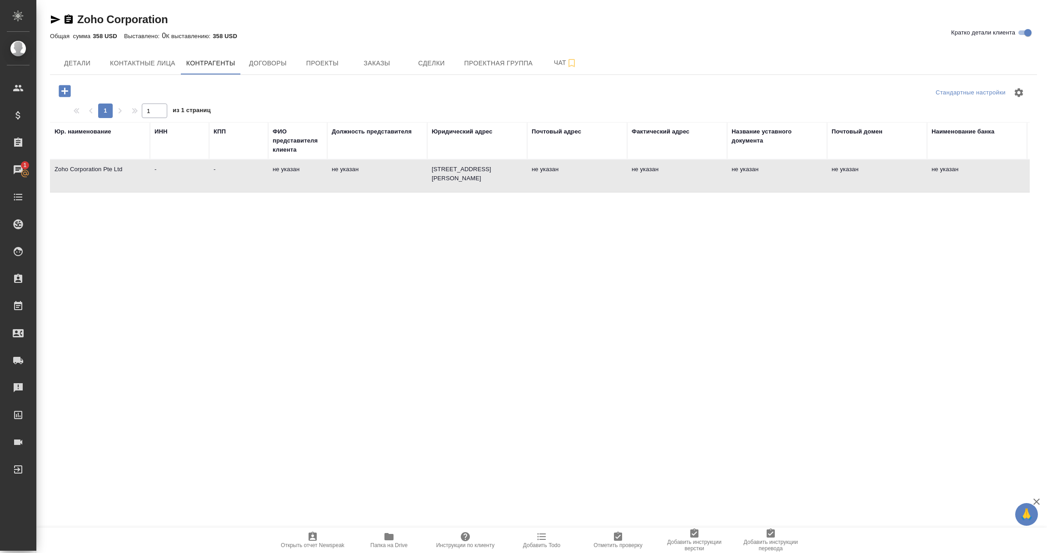
click at [88, 171] on td "Zoho Corporation Pte Ltd" at bounding box center [100, 176] width 100 height 32
type textarea "Zoho Corporation Pte Ltd"
type input "-"
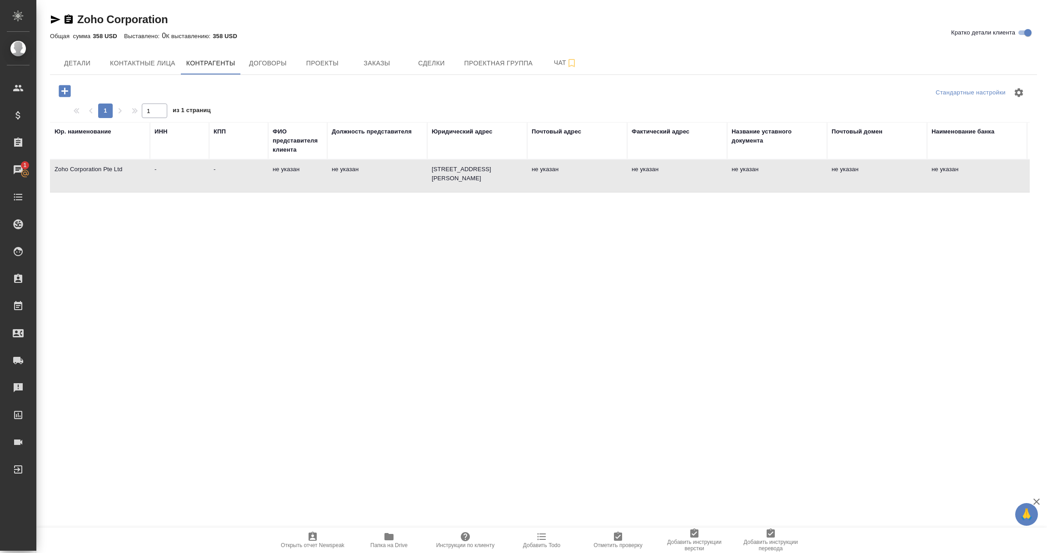
type textarea "[STREET_ADDRESS][PERSON_NAME]"
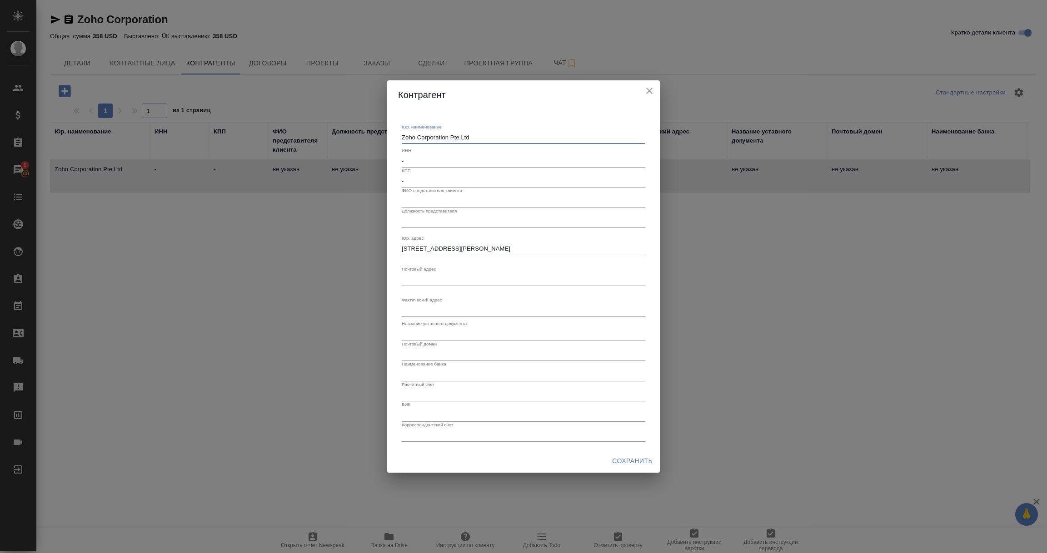
drag, startPoint x: 402, startPoint y: 138, endPoint x: 488, endPoint y: 136, distance: 85.9
click at [489, 137] on textarea "Zoho Corporation Pte Ltd" at bounding box center [523, 137] width 243 height 7
drag, startPoint x: 561, startPoint y: 249, endPoint x: 357, endPoint y: 249, distance: 204.4
click at [357, 249] on div "Контрагент Юр. наименование Zoho Corporation Pte Ltd x ИНН - КПП - ФИО представ…" at bounding box center [523, 276] width 1047 height 553
click at [649, 92] on icon "close" at bounding box center [649, 90] width 11 height 11
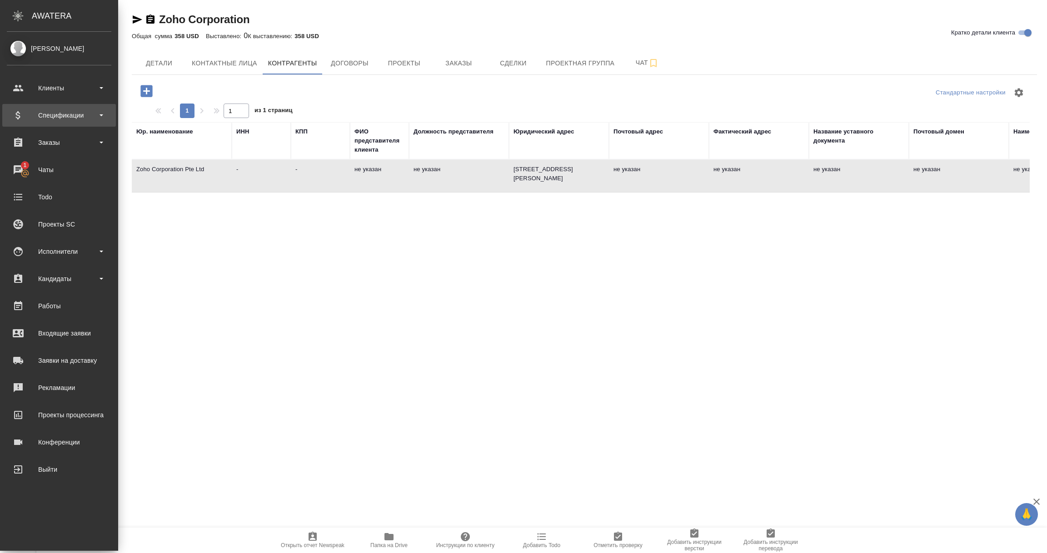
click at [40, 116] on div "Спецификации" at bounding box center [59, 116] width 104 height 14
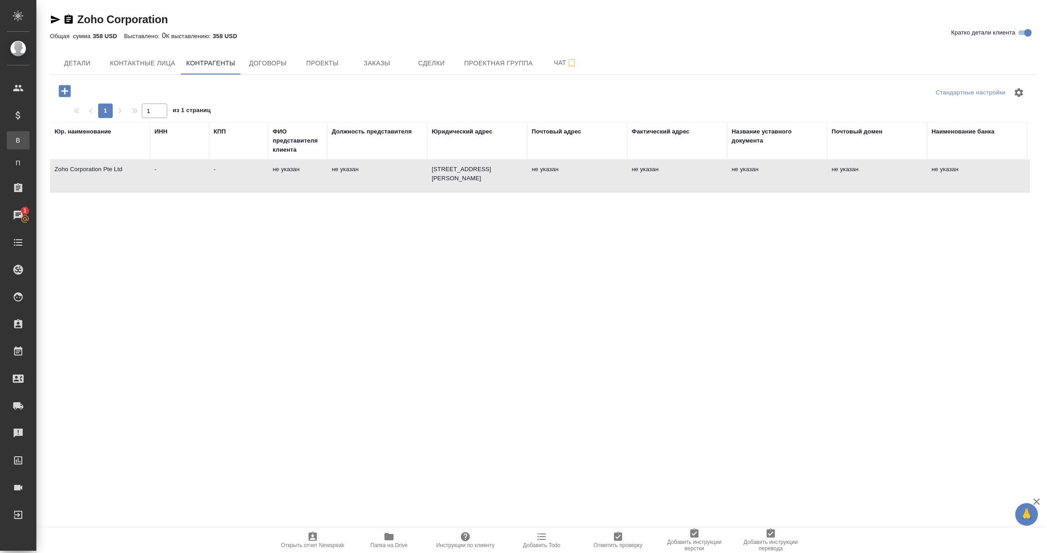
click at [14, 138] on div "Все спецификации" at bounding box center [7, 140] width 14 height 9
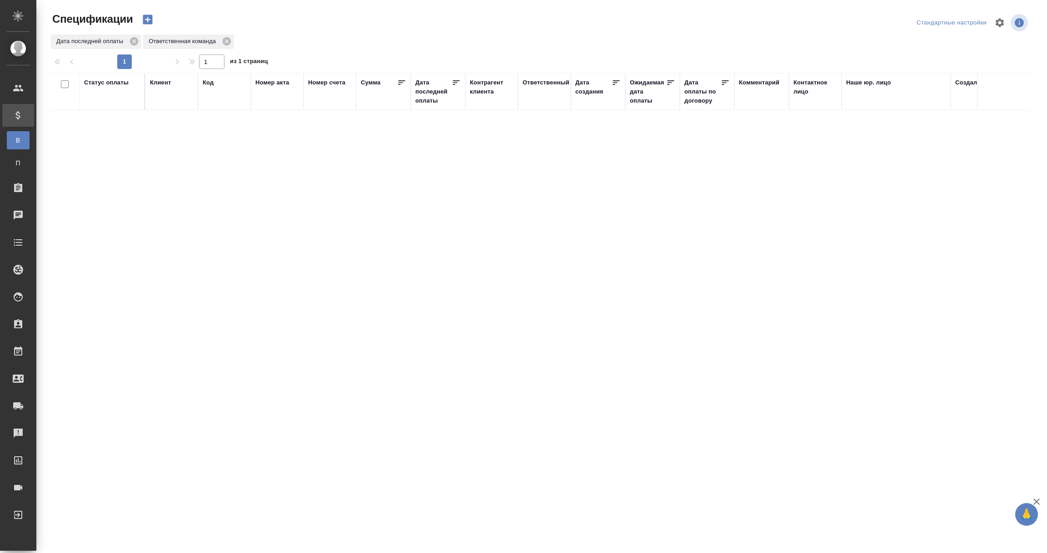
click at [149, 23] on icon "button" at bounding box center [148, 20] width 10 height 10
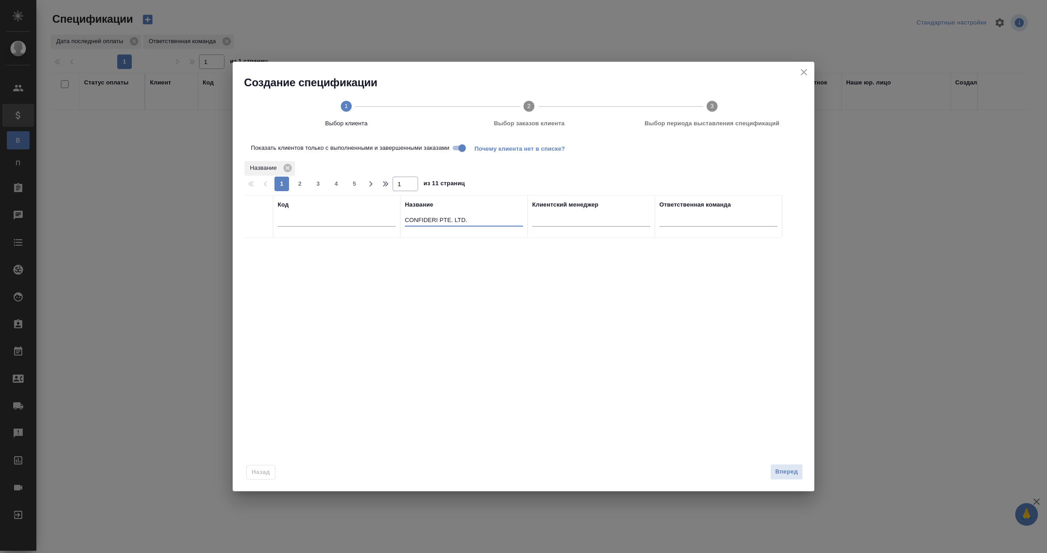
drag, startPoint x: 481, startPoint y: 222, endPoint x: 378, endPoint y: 221, distance: 103.1
click at [378, 221] on tr "Код Название CONFIDERI PTE. LTD. Клиентский менеджер Ответственная команда" at bounding box center [512, 216] width 538 height 43
click at [464, 148] on input "Показать клиентов только с выполненными и завершенными заказами" at bounding box center [462, 148] width 33 height 11
click at [447, 222] on input "Zoho" at bounding box center [464, 220] width 118 height 11
drag, startPoint x: 429, startPoint y: 219, endPoint x: 372, endPoint y: 219, distance: 57.7
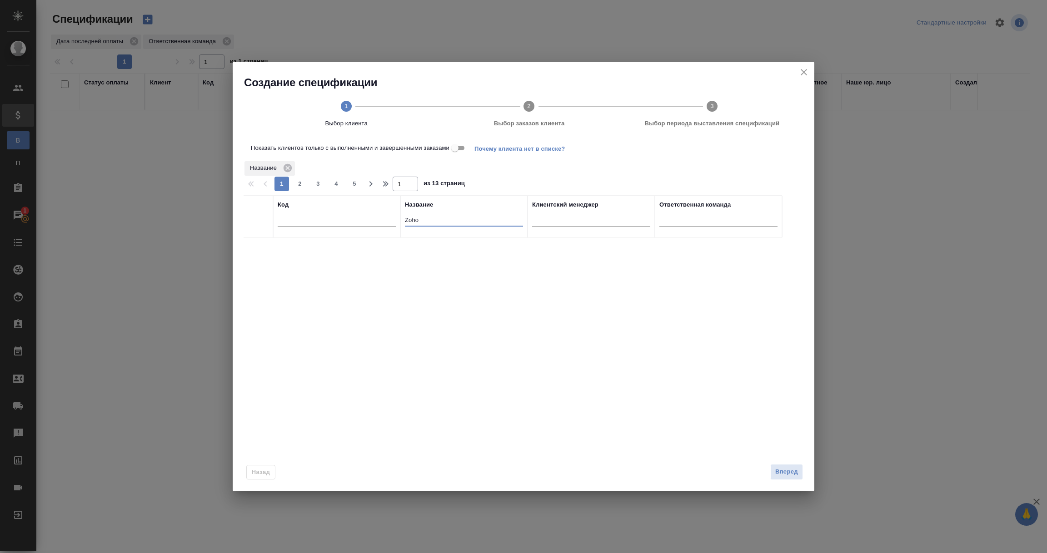
click at [372, 219] on tr "Код Название Zoho Клиентский менеджер Ответственная команда" at bounding box center [512, 216] width 538 height 43
paste input "Corporation Pte Ltd"
type input "Zoho"
click at [329, 216] on input "text" at bounding box center [337, 220] width 118 height 11
paste input "Zoho"
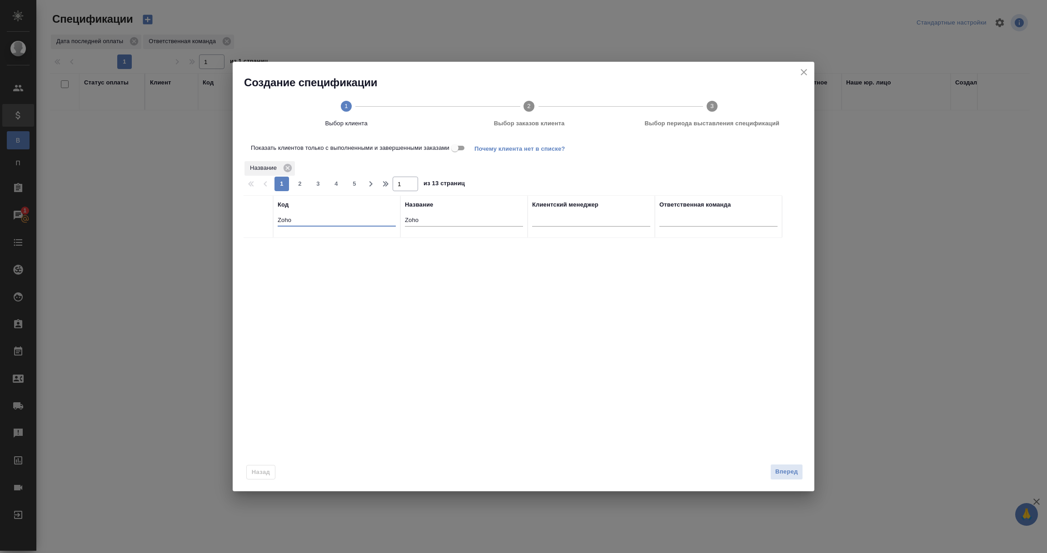
type input "Zoho"
click at [446, 218] on input "Zoho" at bounding box center [464, 220] width 118 height 11
type input "Z"
click at [794, 470] on span "Вперед" at bounding box center [786, 472] width 23 height 10
click at [803, 67] on icon "close" at bounding box center [803, 72] width 11 height 11
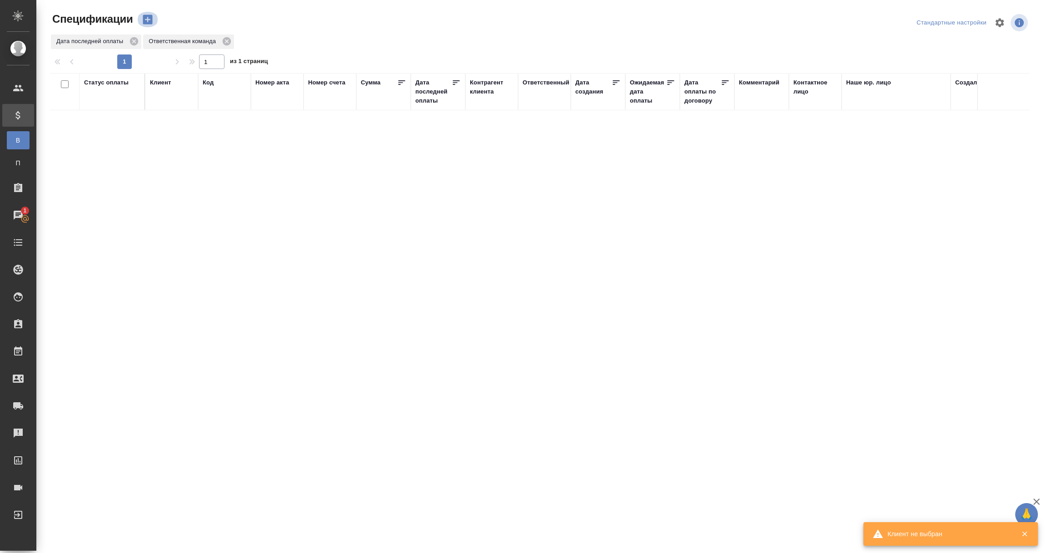
click at [149, 17] on icon "button" at bounding box center [148, 20] width 10 height 10
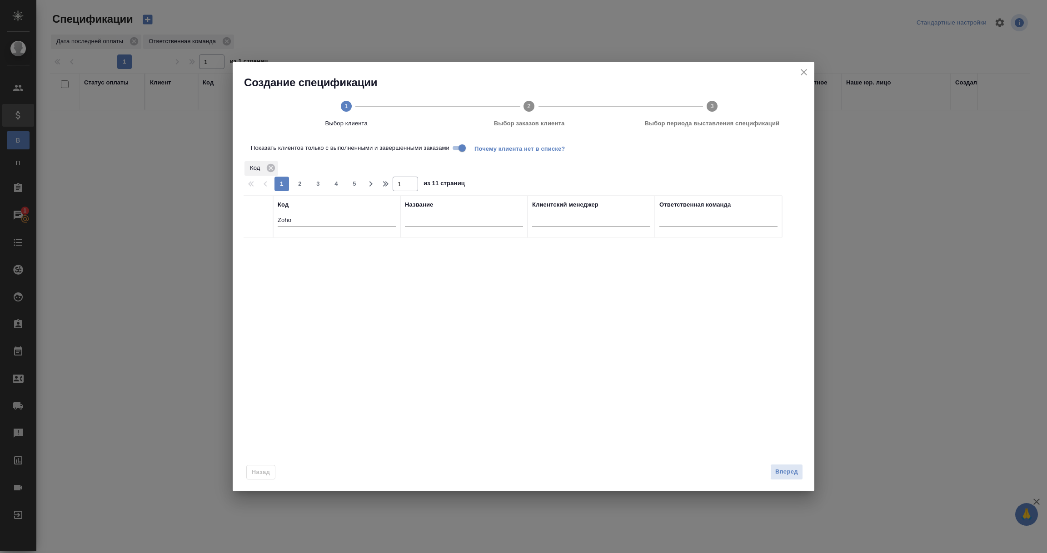
click at [353, 223] on input "Zoho" at bounding box center [337, 220] width 118 height 11
click at [802, 73] on icon "close" at bounding box center [803, 72] width 11 height 11
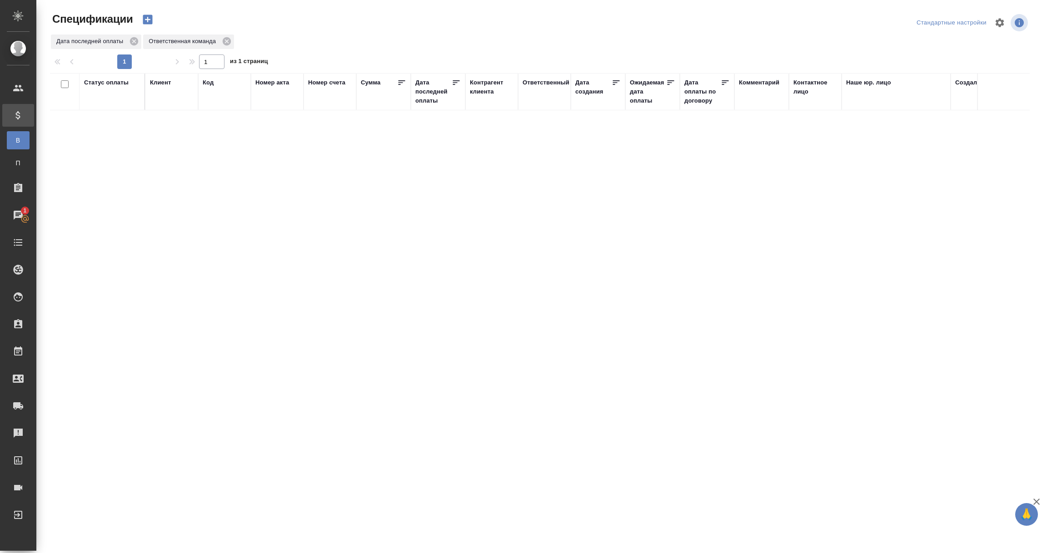
click at [146, 20] on icon "button" at bounding box center [148, 20] width 10 height 10
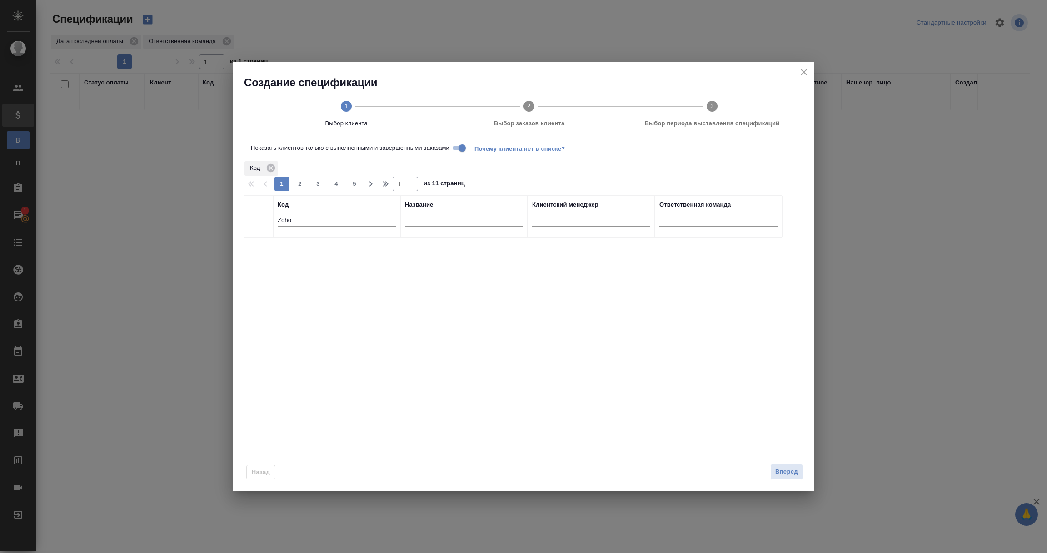
click at [416, 215] on input "text" at bounding box center [464, 220] width 118 height 11
click at [270, 166] on icon at bounding box center [271, 168] width 8 height 8
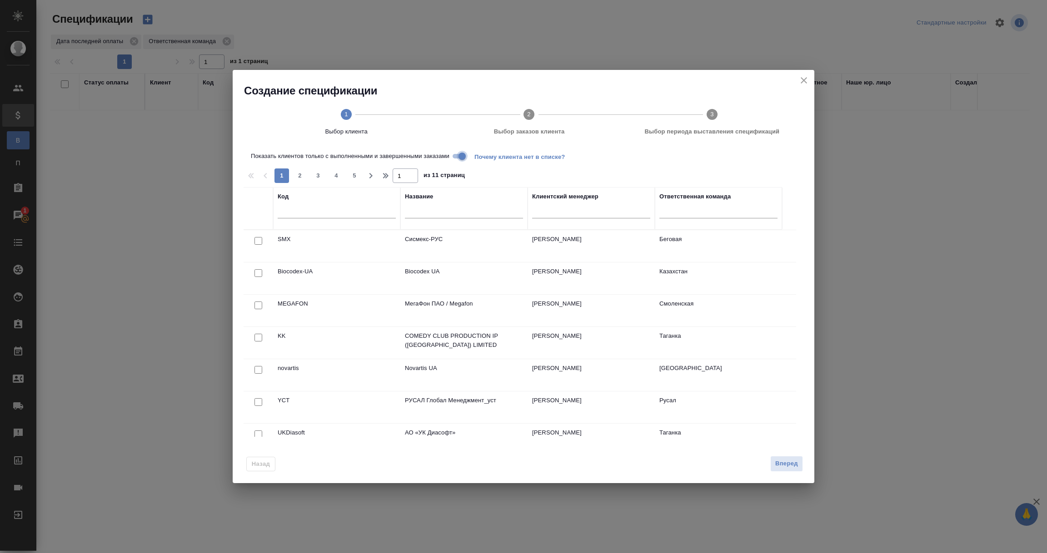
click at [462, 154] on input "Показать клиентов только с выполненными и завершенными заказами" at bounding box center [462, 156] width 33 height 11
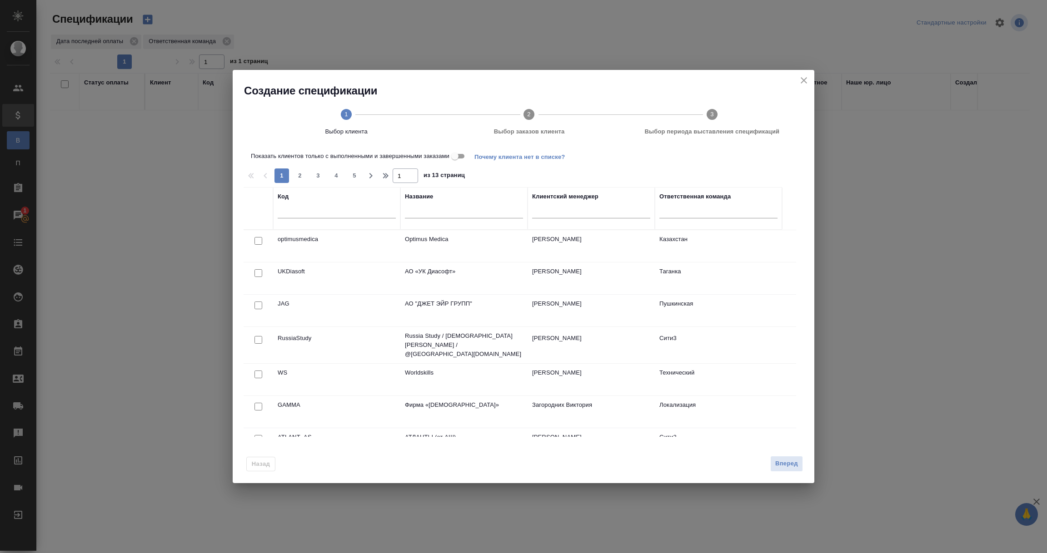
click at [429, 211] on input "text" at bounding box center [464, 212] width 118 height 11
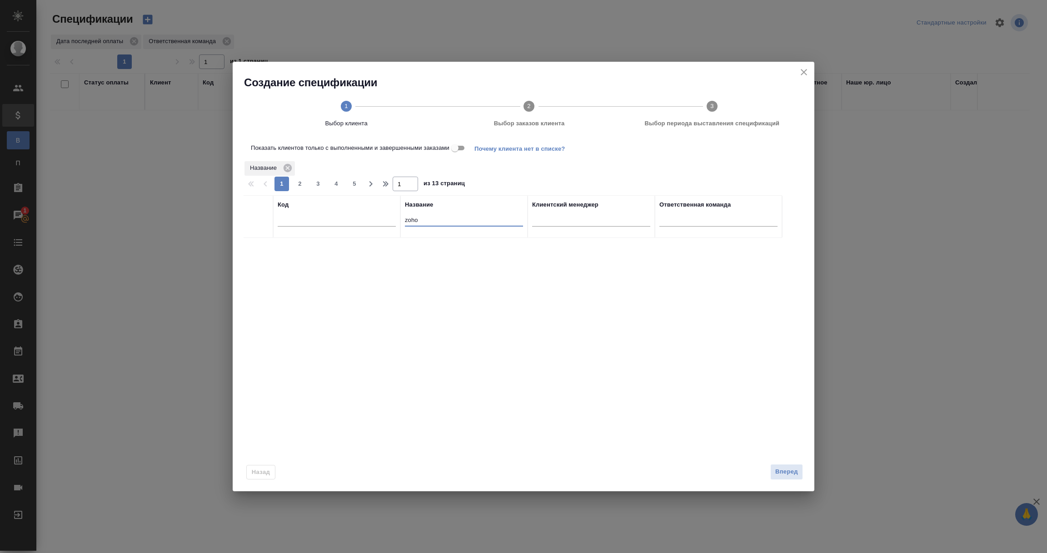
click at [407, 223] on input "zoho" at bounding box center [464, 220] width 118 height 11
type input "Zoho"
click at [805, 74] on icon "close" at bounding box center [803, 72] width 11 height 11
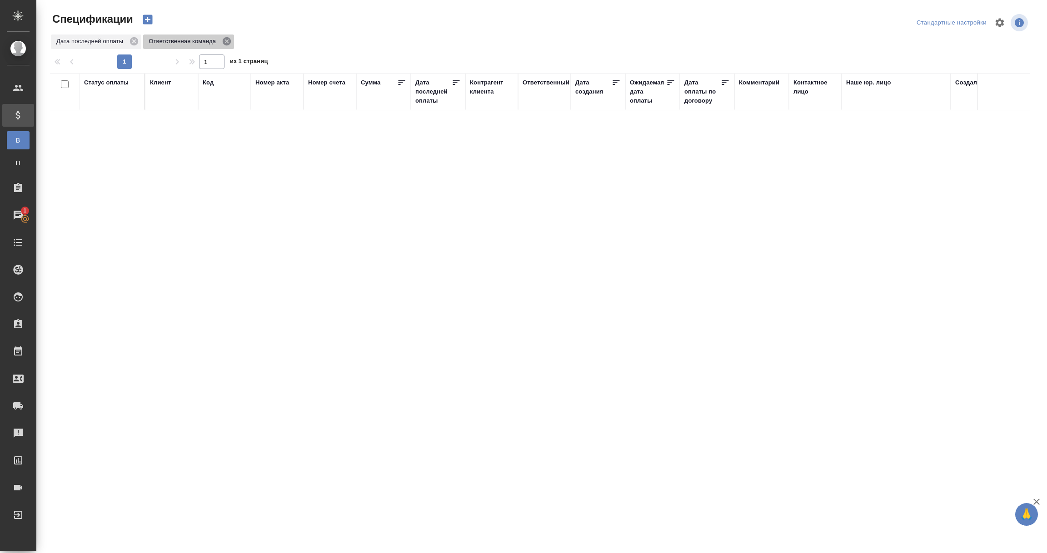
click at [228, 39] on icon at bounding box center [227, 41] width 8 height 8
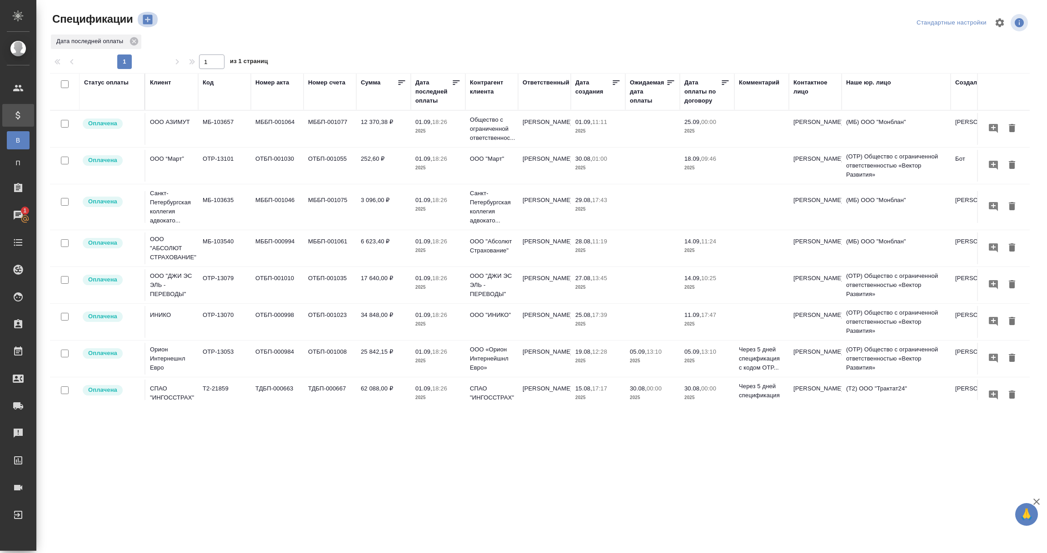
click at [149, 20] on icon "button" at bounding box center [148, 20] width 10 height 10
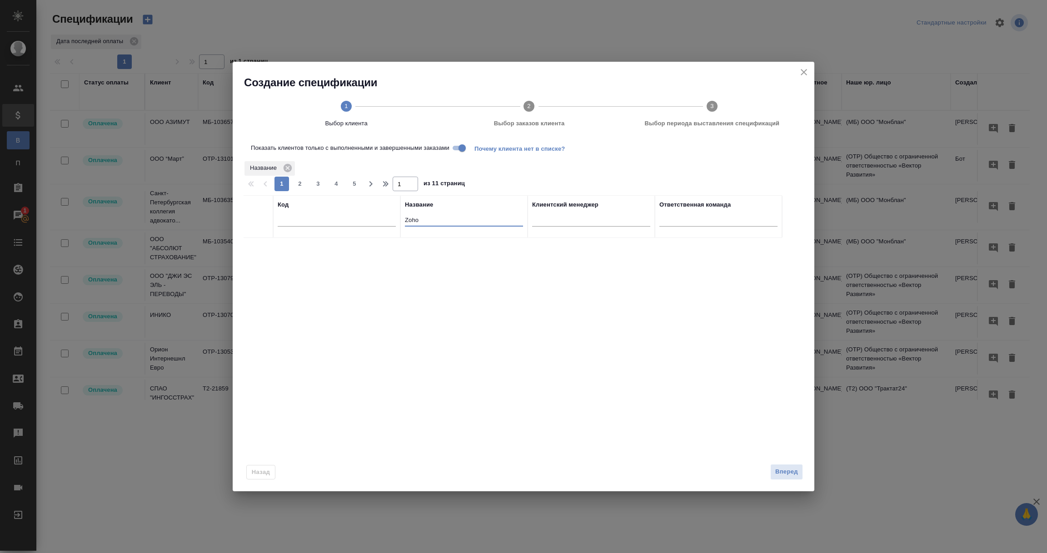
click at [431, 218] on input "Zoho" at bounding box center [464, 220] width 118 height 11
click at [462, 148] on input "Показать клиентов только с выполненными и завершенными заказами" at bounding box center [462, 148] width 33 height 11
click at [432, 219] on input "Zoho" at bounding box center [464, 220] width 118 height 11
type input "Z"
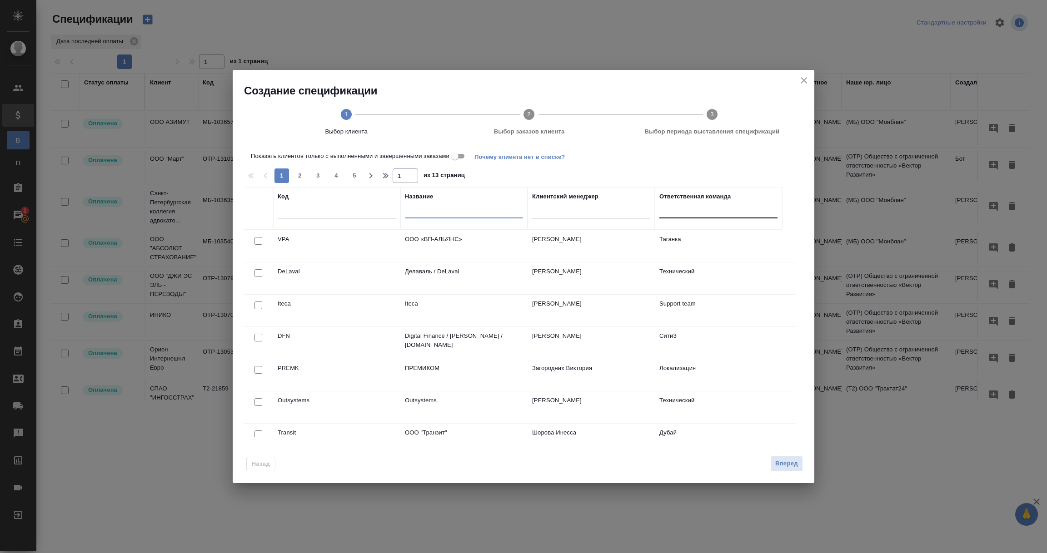
click at [679, 213] on div at bounding box center [718, 209] width 118 height 13
type input "лок"
click at [680, 241] on div "Локализация" at bounding box center [727, 238] width 136 height 16
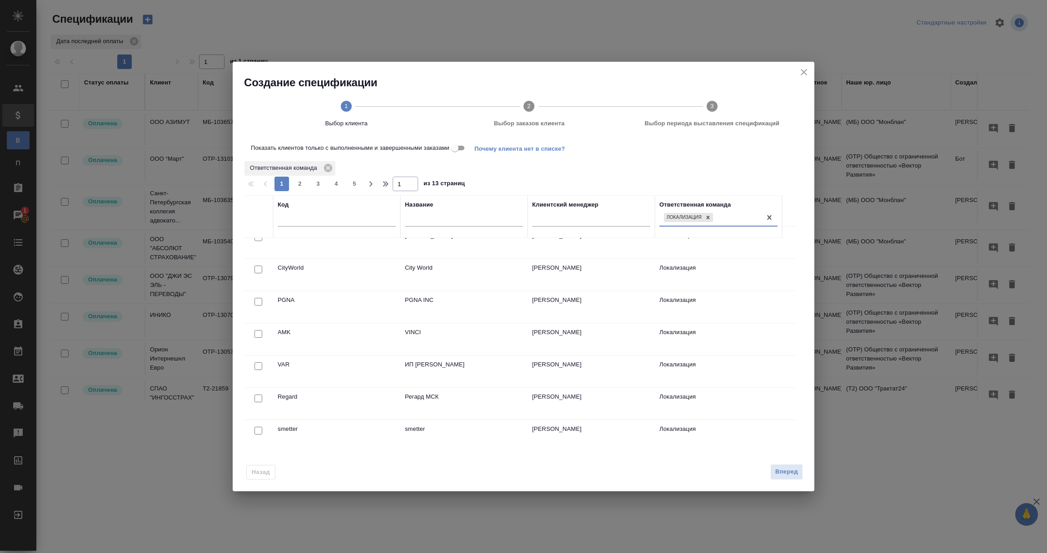
scroll to position [68, 0]
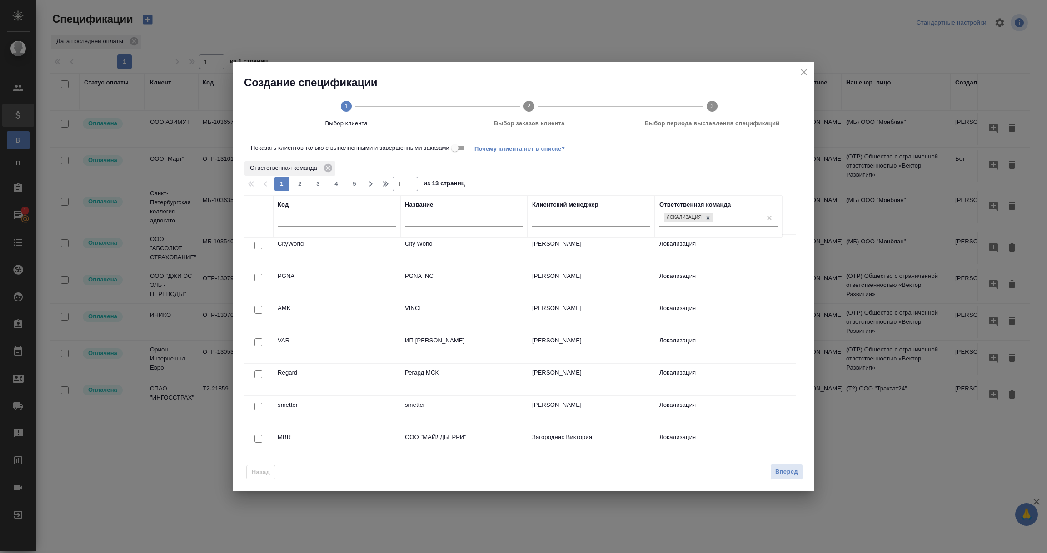
click at [432, 227] on div at bounding box center [464, 222] width 118 height 22
click at [432, 223] on input "text" at bounding box center [464, 220] width 118 height 11
type input "я"
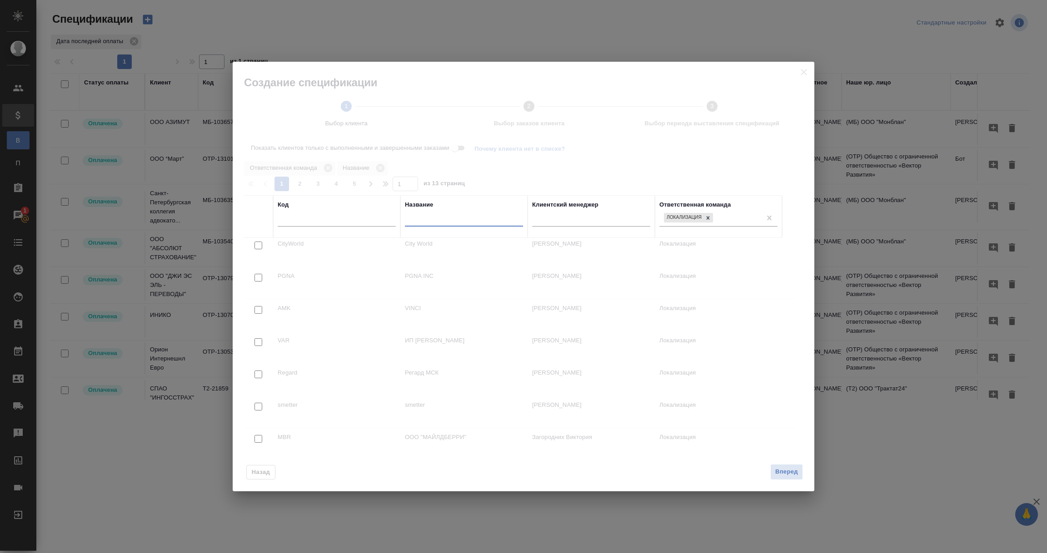
scroll to position [0, 0]
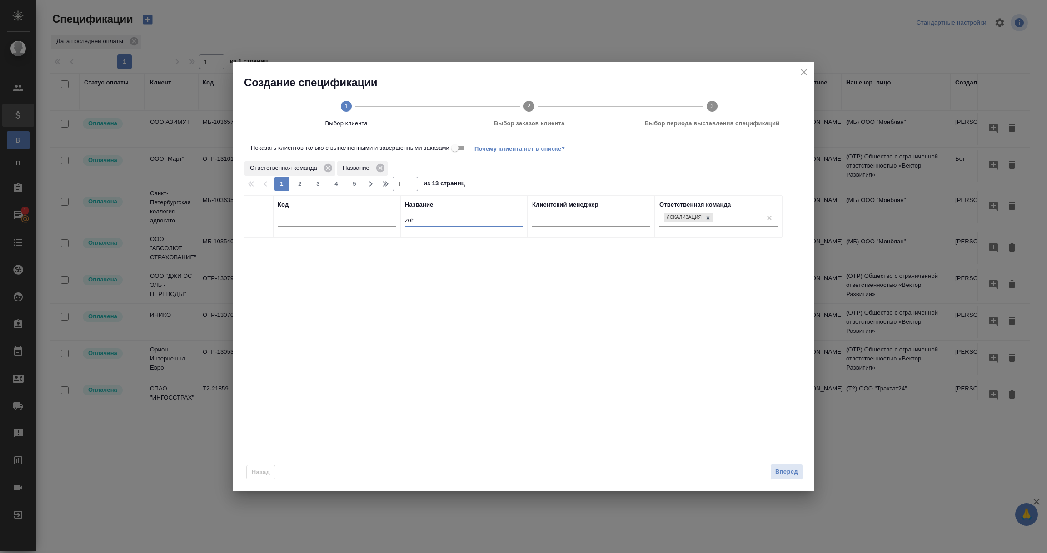
type input "zoh"
click at [456, 145] on input "Показать клиентов только с выполненными и завершенными заказами" at bounding box center [454, 148] width 33 height 11
click at [462, 147] on input "Показать клиентов только с выполненными и завершенными заказами" at bounding box center [462, 148] width 33 height 11
click at [516, 149] on span "Почему клиента нет в списке?" at bounding box center [523, 147] width 98 height 7
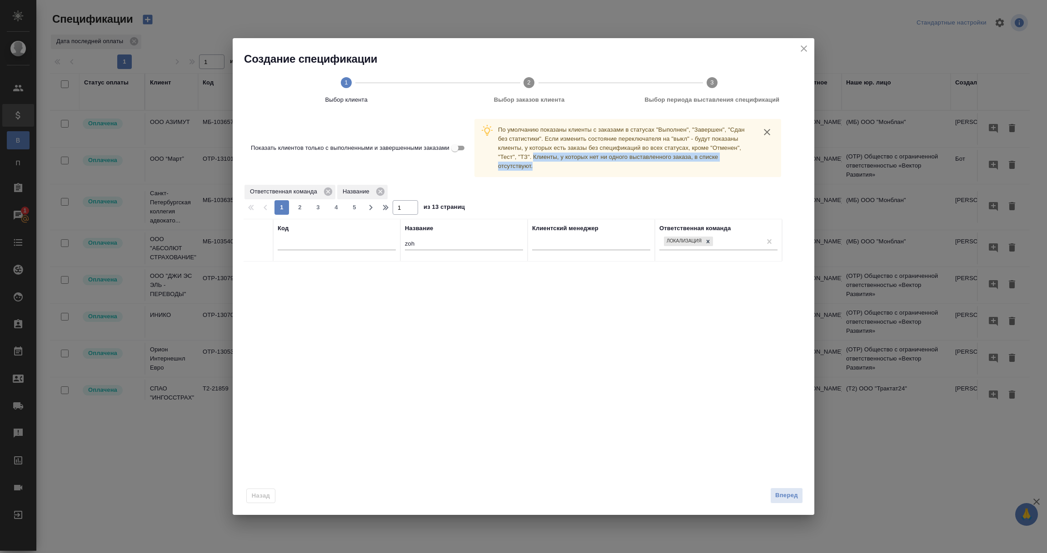
drag, startPoint x: 532, startPoint y: 159, endPoint x: 729, endPoint y: 170, distance: 197.5
click at [729, 170] on div "По умолчанию показаны клиенты с заказами в статусах "Выполнен", "Завершен", "Сд…" at bounding box center [625, 147] width 255 height 45
click at [604, 374] on div "Код Название zoh Клиентский менеджер Ответственная команда Локализация" at bounding box center [519, 344] width 552 height 250
click at [800, 48] on icon "close" at bounding box center [803, 48] width 11 height 11
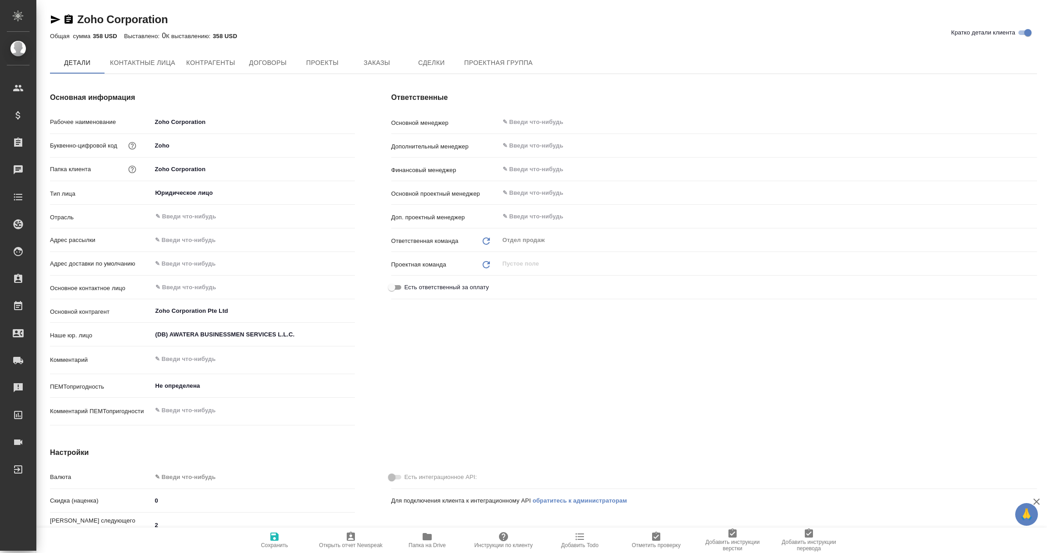
type textarea "x"
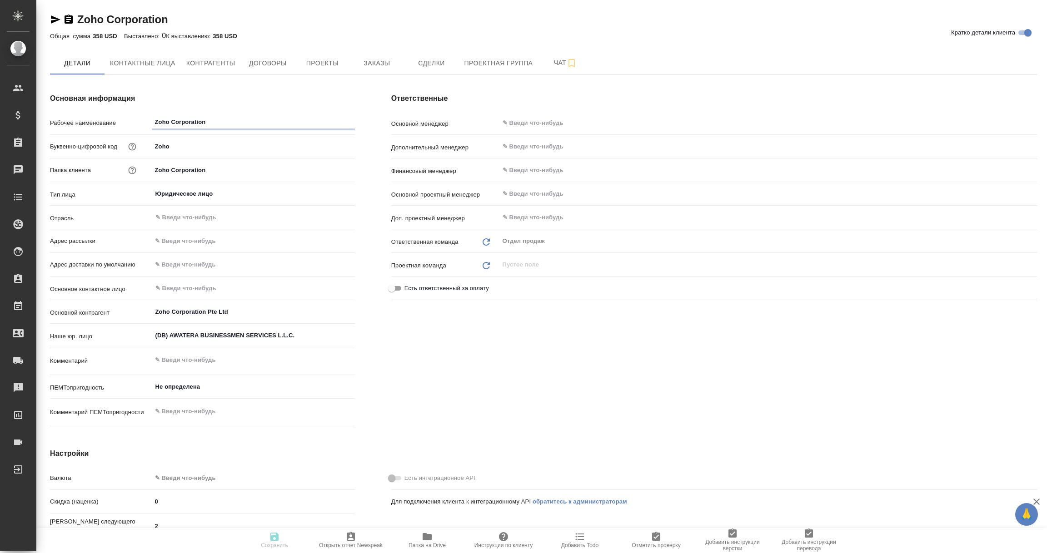
type textarea "x"
drag, startPoint x: 154, startPoint y: 146, endPoint x: 170, endPoint y: 146, distance: 15.5
click at [170, 146] on input "Zoho" at bounding box center [253, 146] width 202 height 13
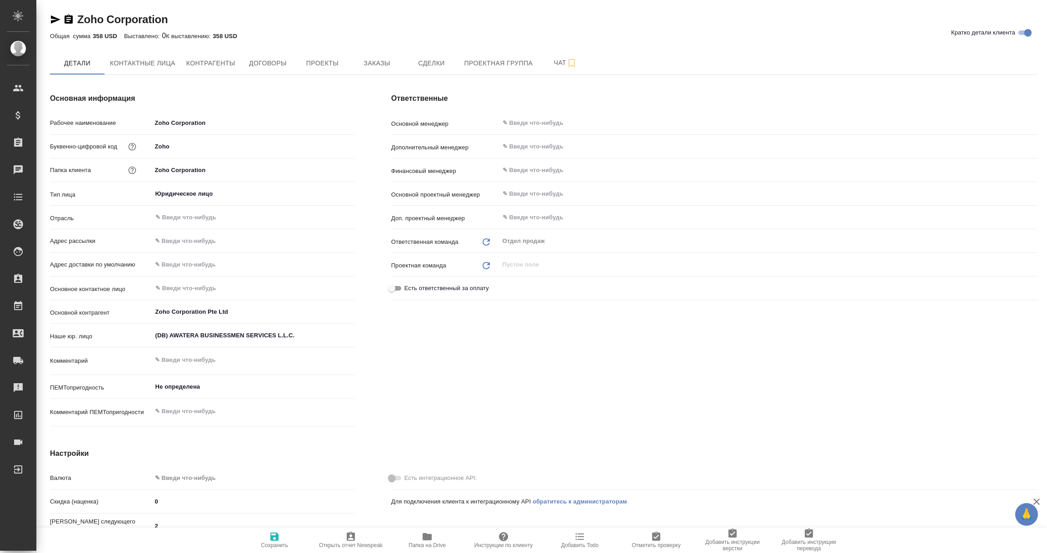
type textarea "x"
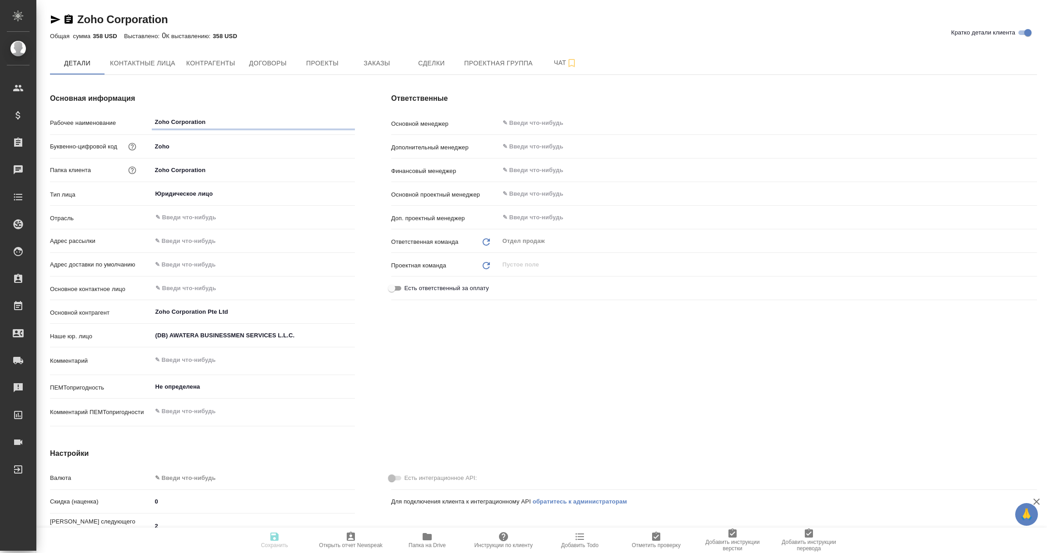
type textarea "x"
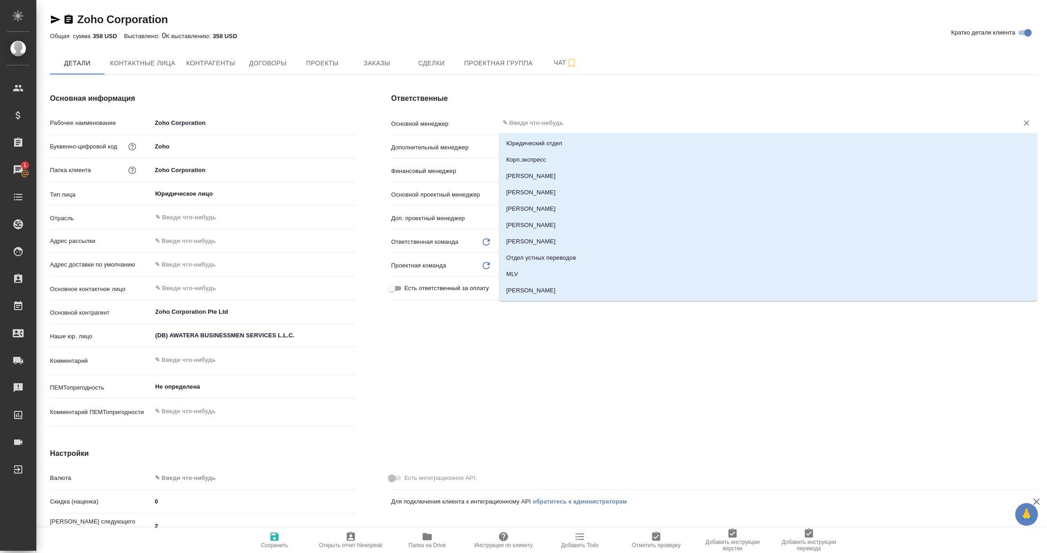
click at [532, 122] on input "text" at bounding box center [752, 123] width 502 height 11
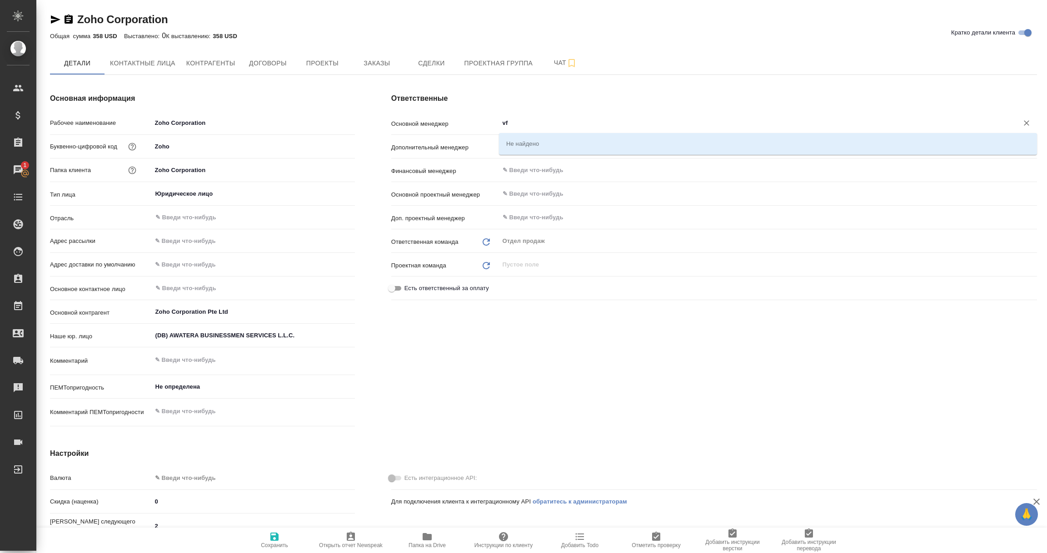
type input "v"
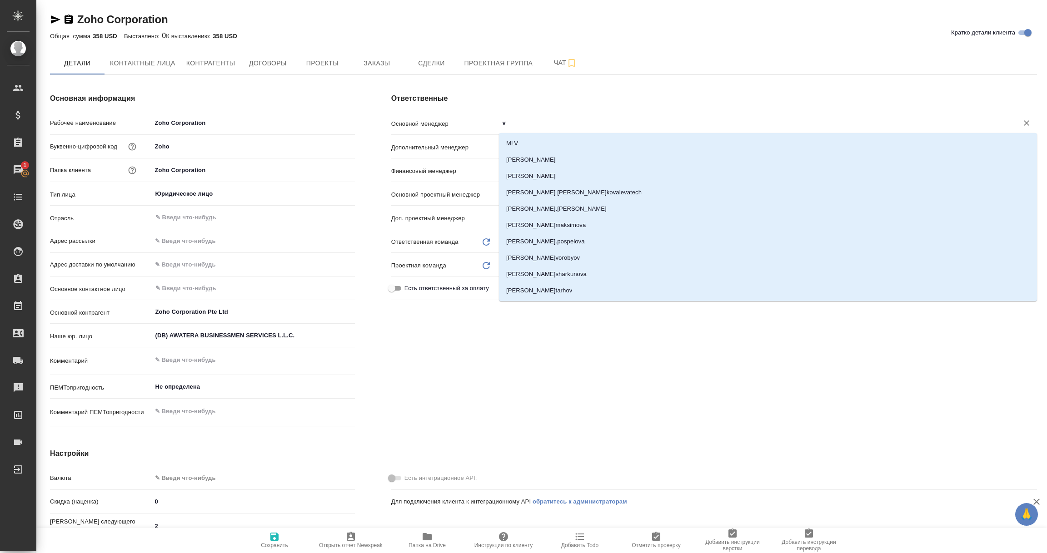
type textarea "x"
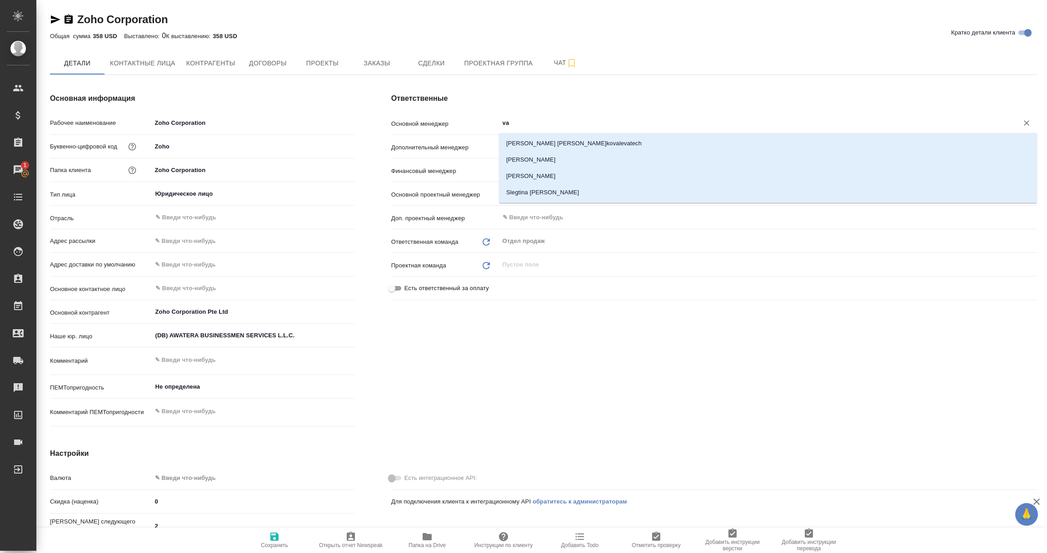
type input "v"
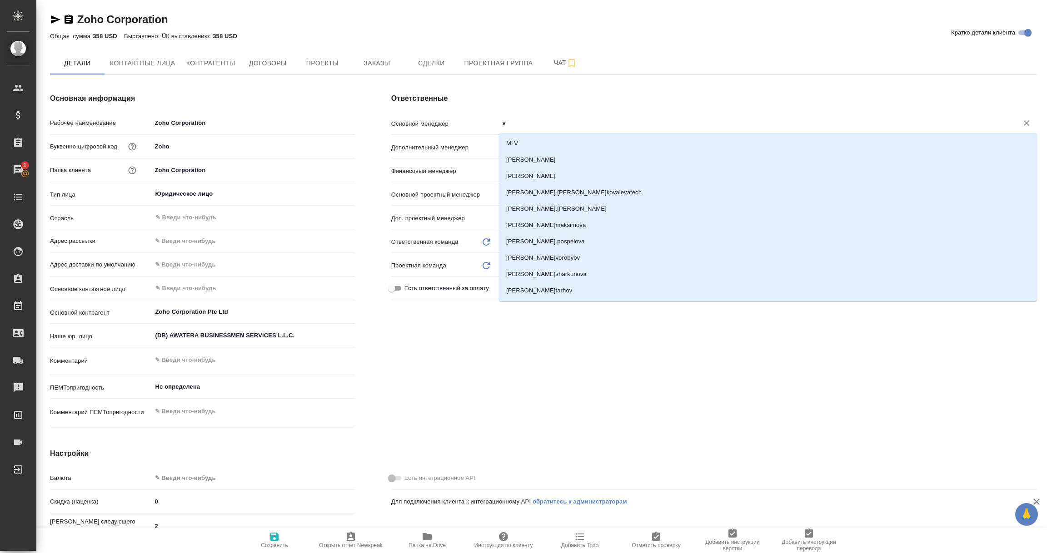
type textarea "x"
type input "V"
type textarea "x"
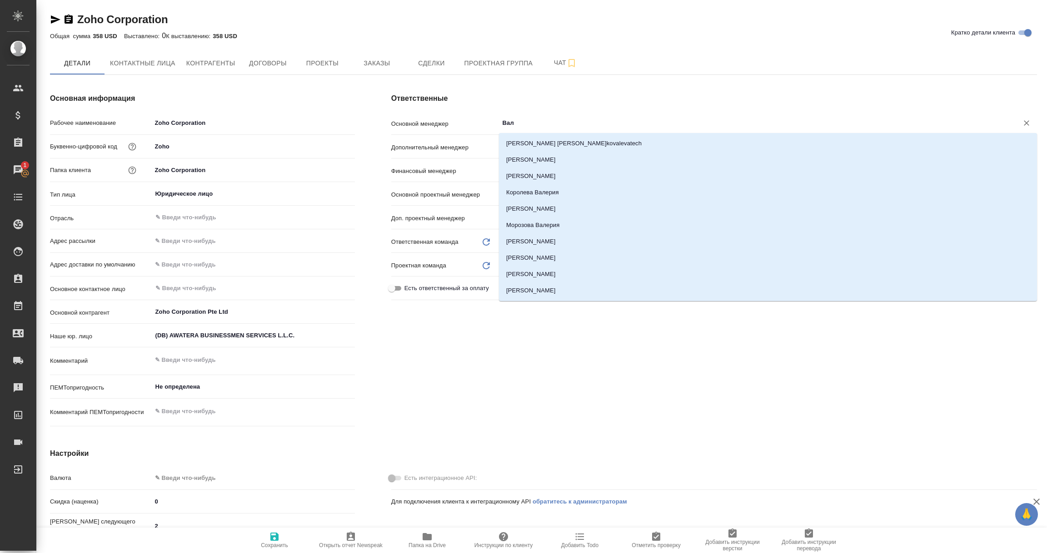
type input "[PERSON_NAME]"
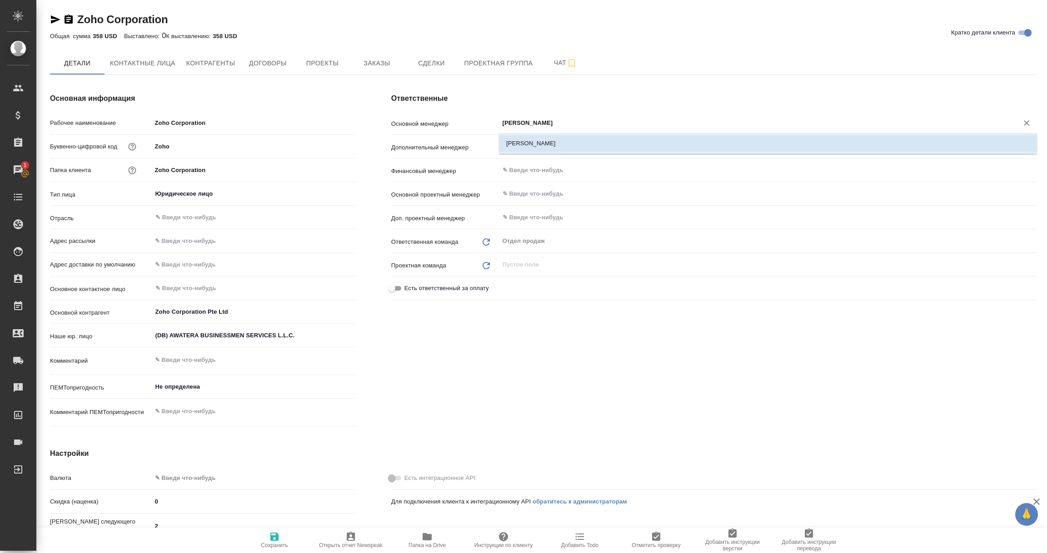
click at [573, 144] on li "[PERSON_NAME]" at bounding box center [768, 143] width 538 height 16
type textarea "x"
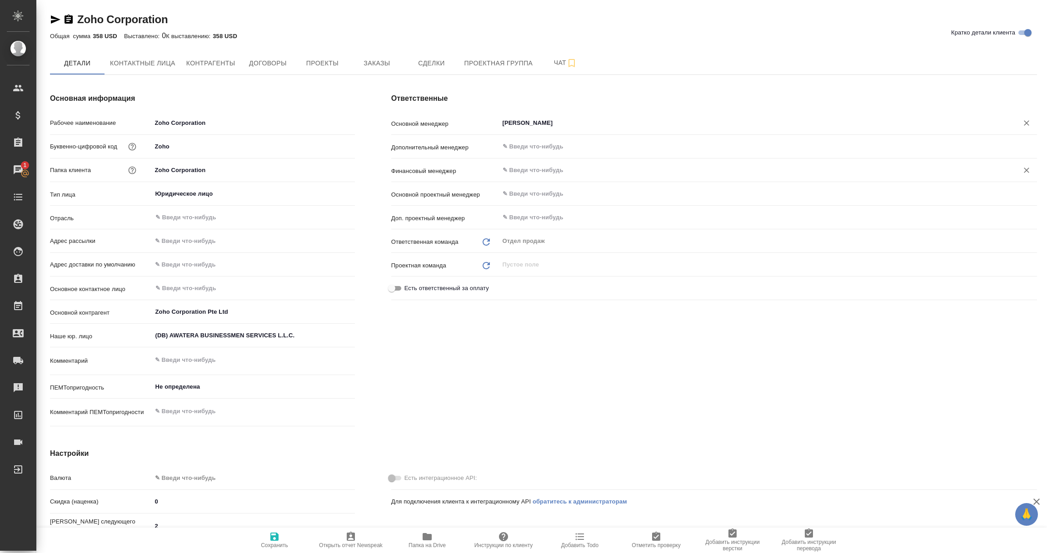
type input "[PERSON_NAME]"
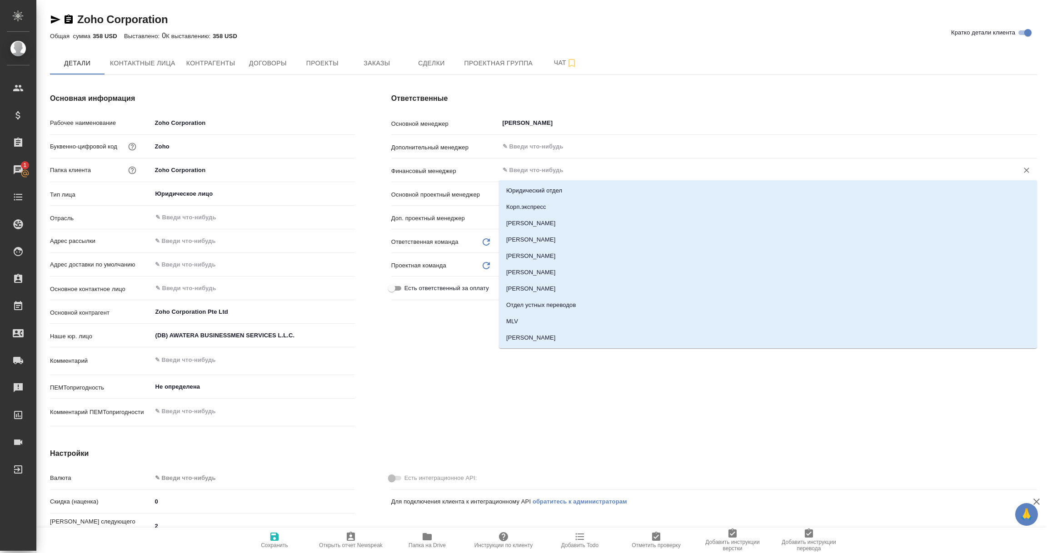
click at [533, 167] on input "text" at bounding box center [752, 170] width 502 height 11
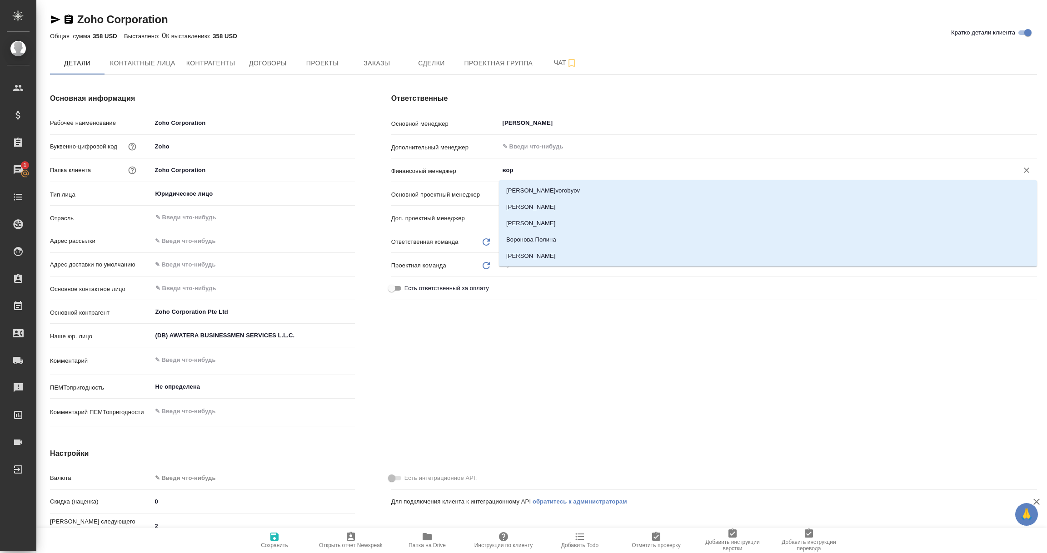
type input "воро"
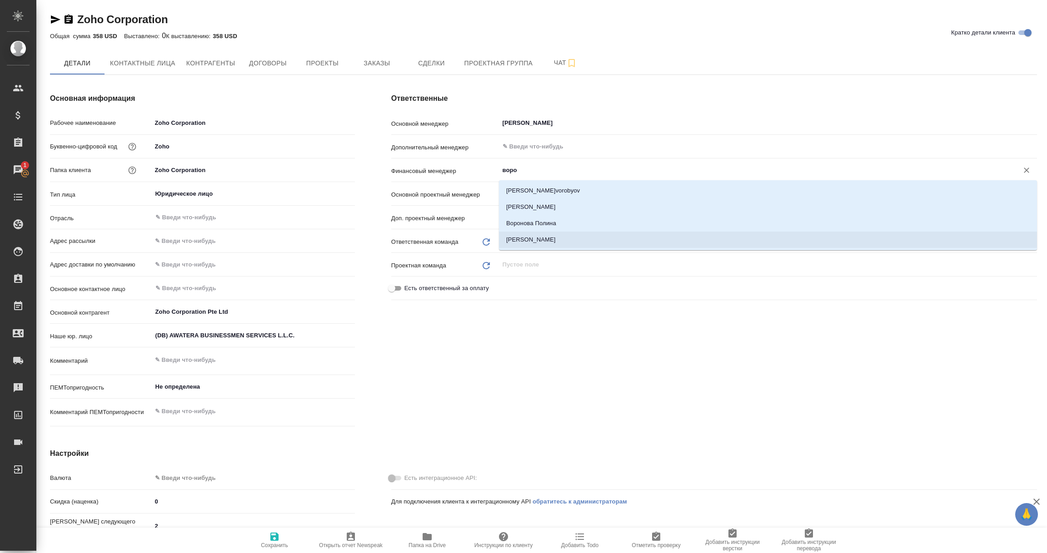
click at [543, 237] on li "[PERSON_NAME]" at bounding box center [768, 240] width 538 height 16
type textarea "x"
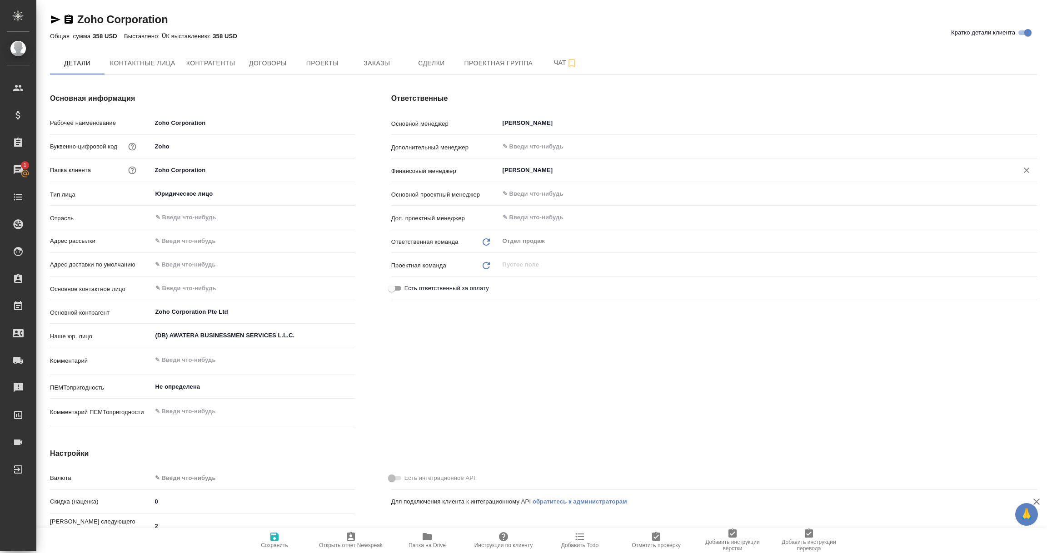
type input "[PERSON_NAME]"
click at [269, 541] on icon "button" at bounding box center [274, 536] width 11 height 11
type textarea "x"
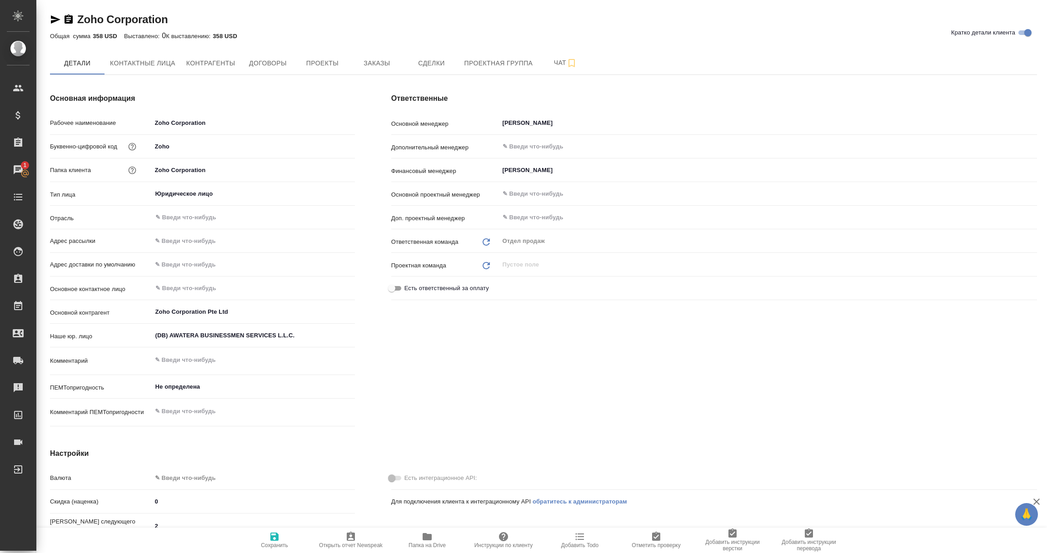
type textarea "x"
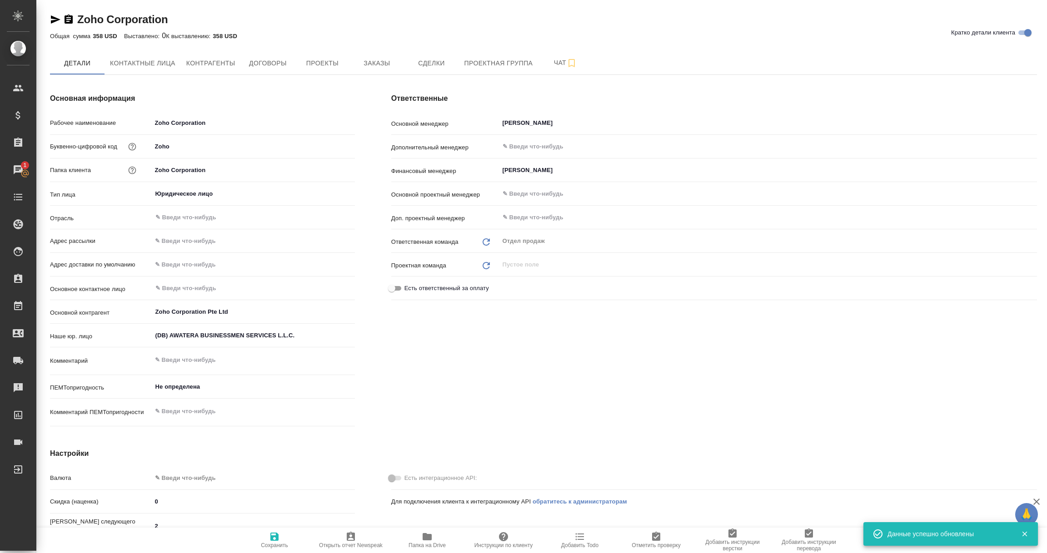
type input "Локализация"
click at [269, 541] on icon "button" at bounding box center [274, 536] width 11 height 11
type textarea "x"
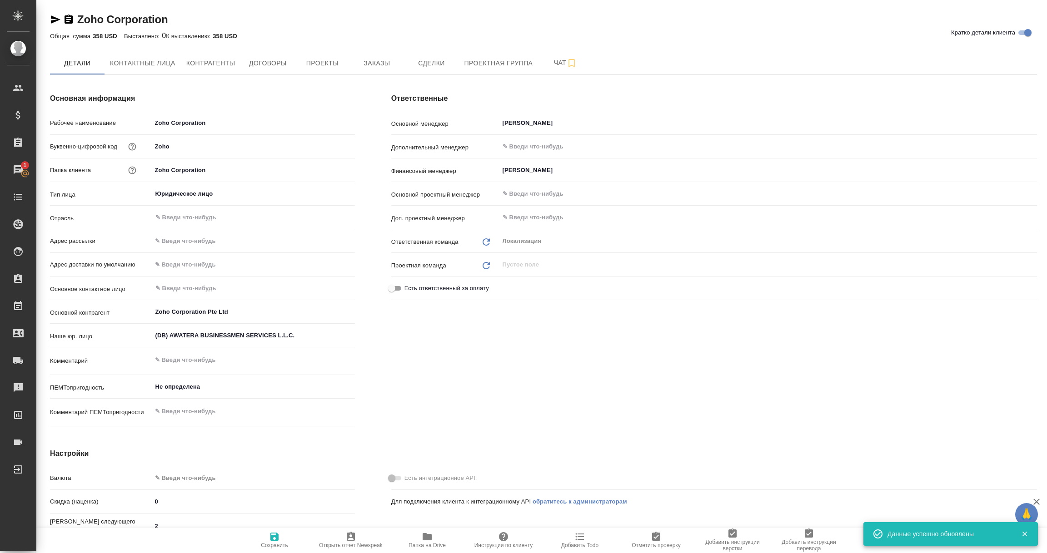
type textarea "x"
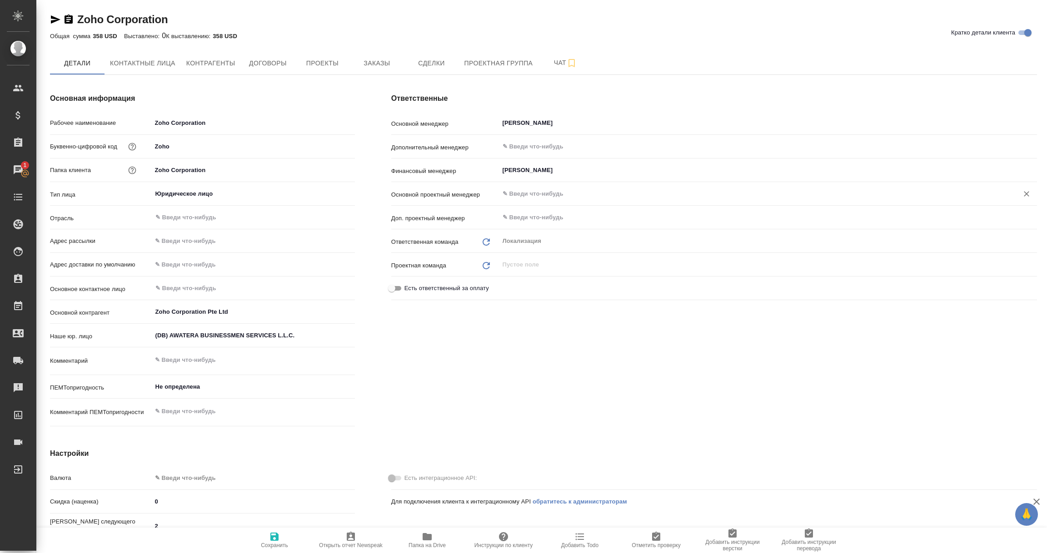
click at [513, 190] on input "text" at bounding box center [752, 193] width 502 height 11
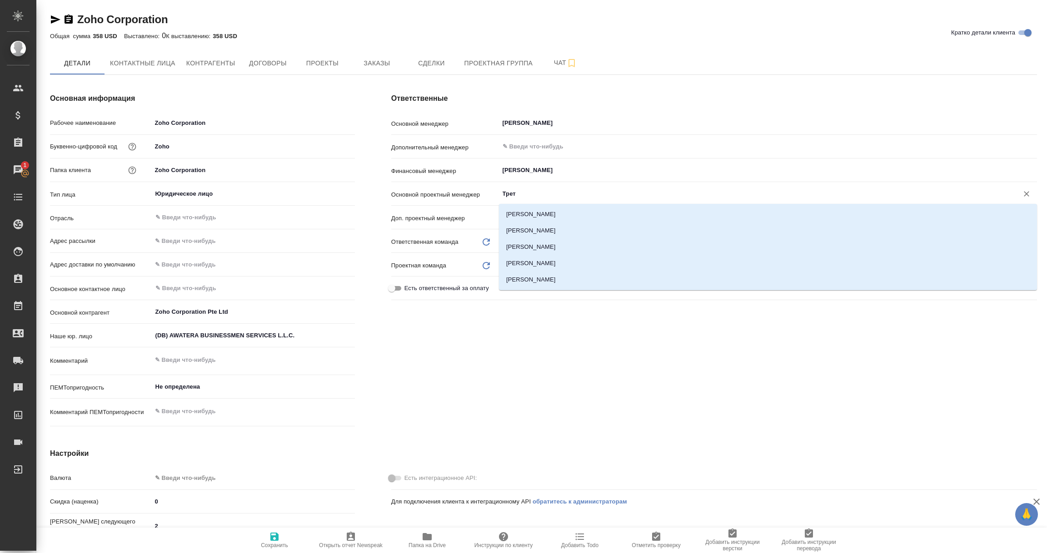
type input "Треть"
click at [544, 246] on li "[PERSON_NAME]" at bounding box center [768, 247] width 538 height 16
type textarea "x"
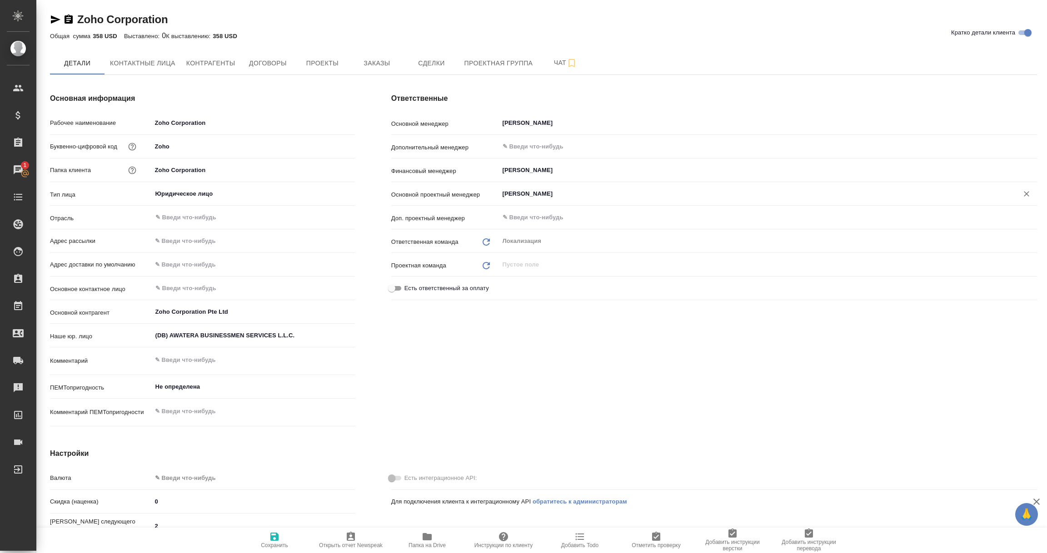
type input "[PERSON_NAME]"
click at [277, 538] on icon "button" at bounding box center [274, 537] width 8 height 8
type textarea "x"
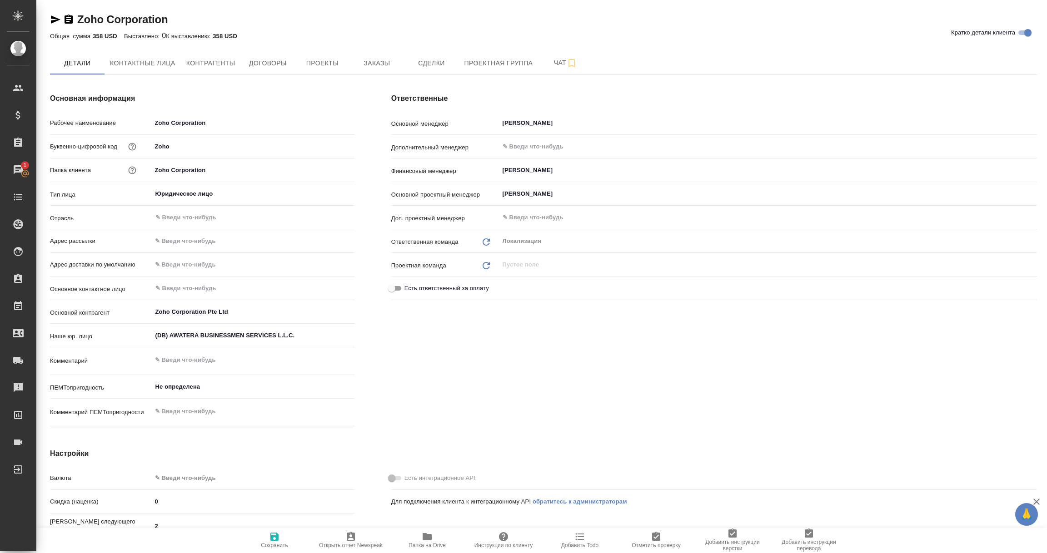
type textarea "x"
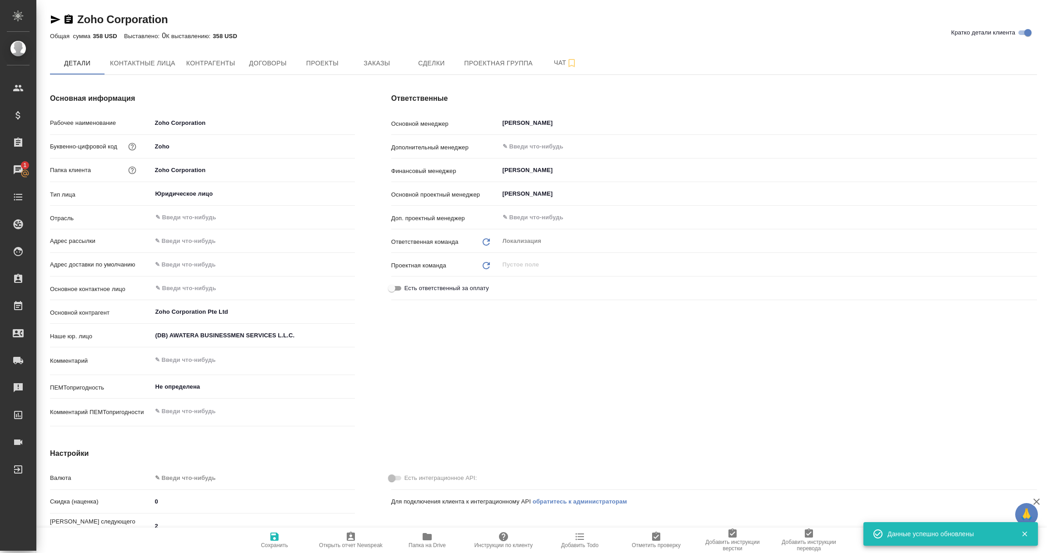
type textarea "x"
type input "Локализация"
click at [274, 541] on icon "button" at bounding box center [274, 536] width 11 height 11
type textarea "x"
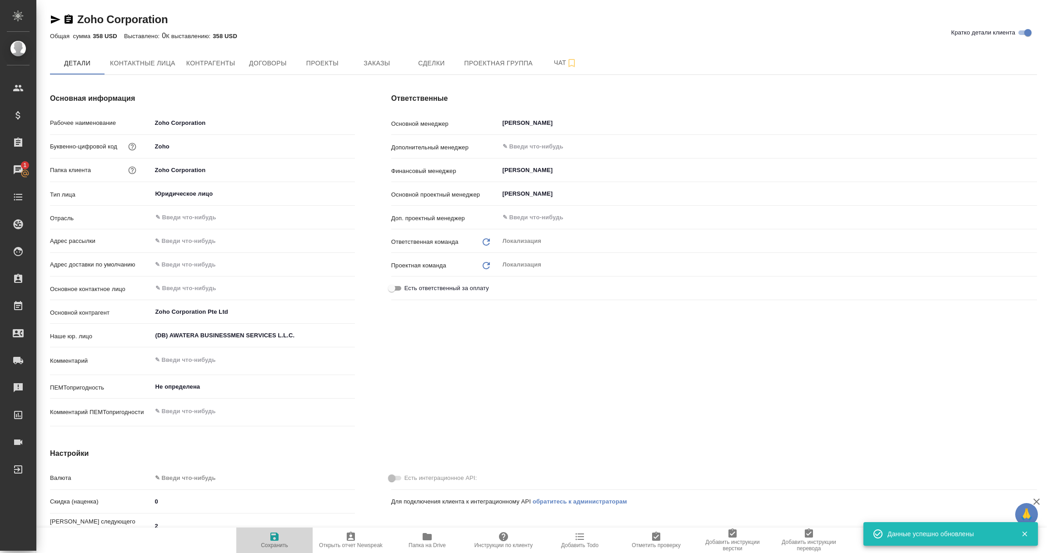
type textarea "x"
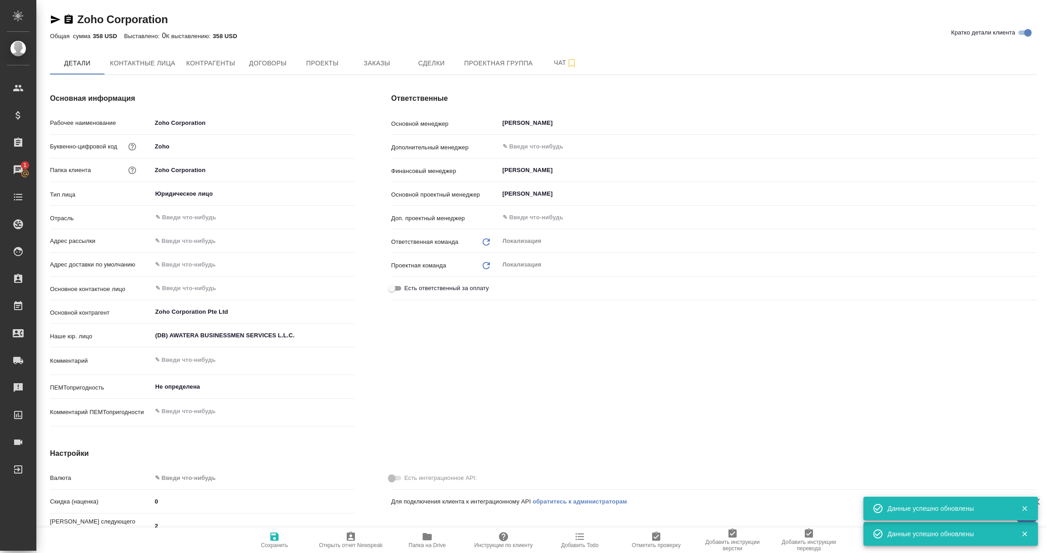
type textarea "x"
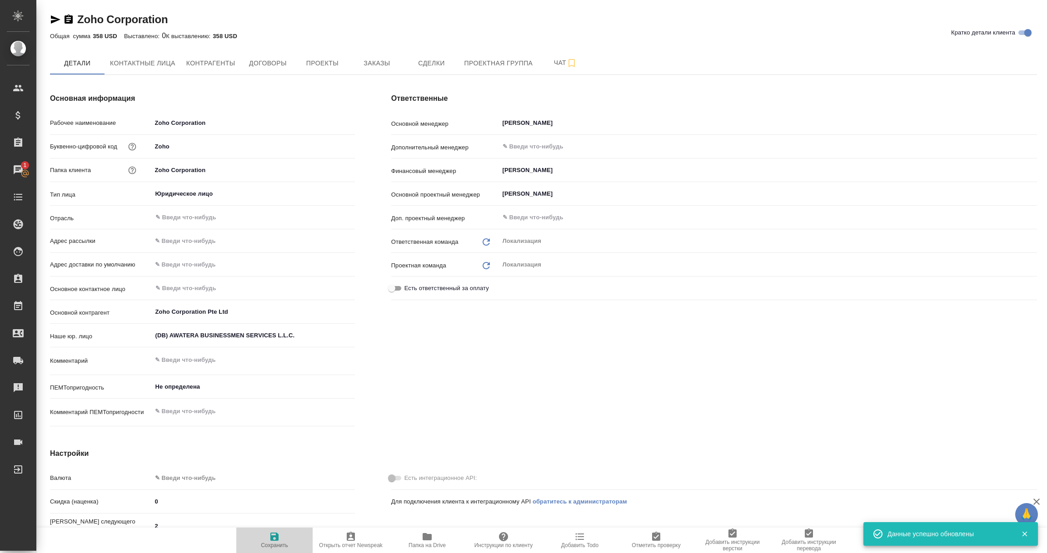
click at [273, 541] on icon "button" at bounding box center [274, 536] width 11 height 11
type textarea "x"
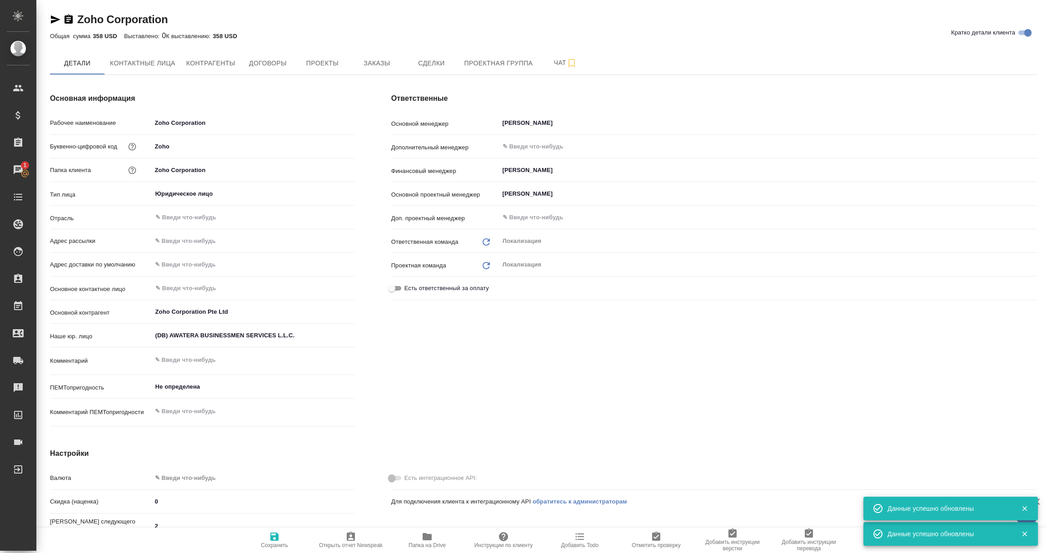
type textarea "x"
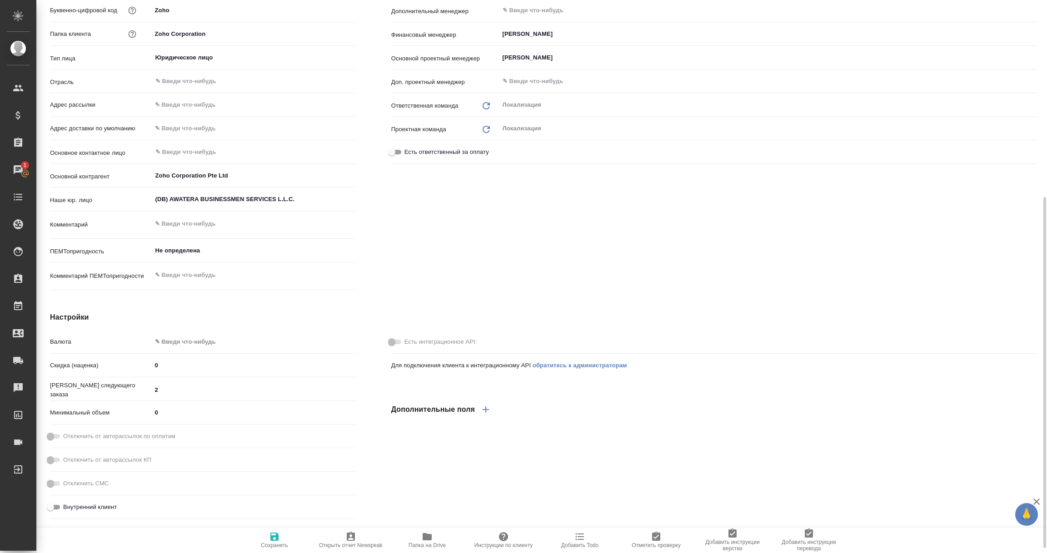
scroll to position [273, 0]
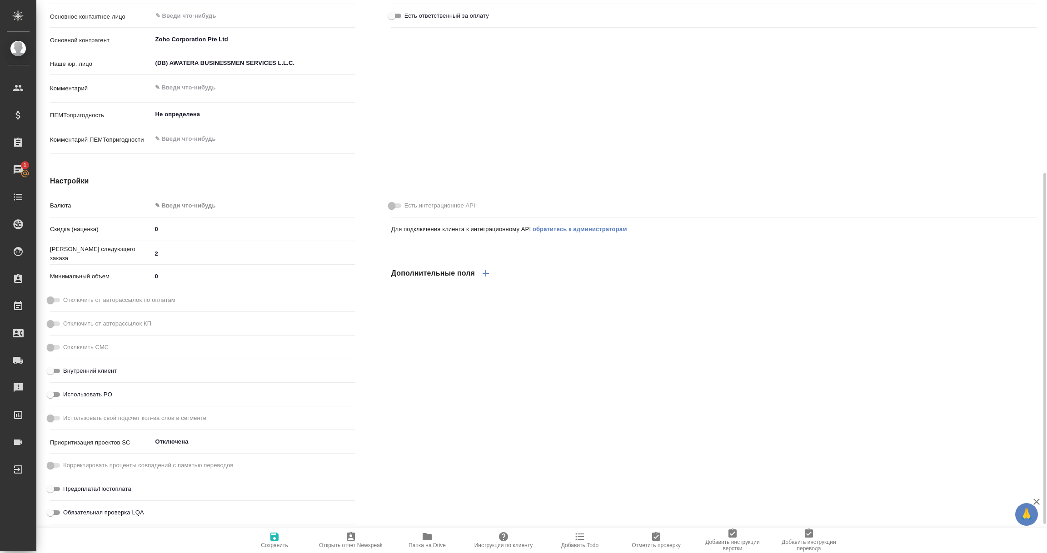
click at [202, 204] on body "🙏 .cls-1 fill:#fff; AWATERA [PERSON_NAME] Спецификации Заказы 1 Чаты Todo Проек…" at bounding box center [523, 276] width 1047 height 553
click at [181, 223] on li "USD" at bounding box center [253, 220] width 203 height 15
type textarea "x"
type input "USD"
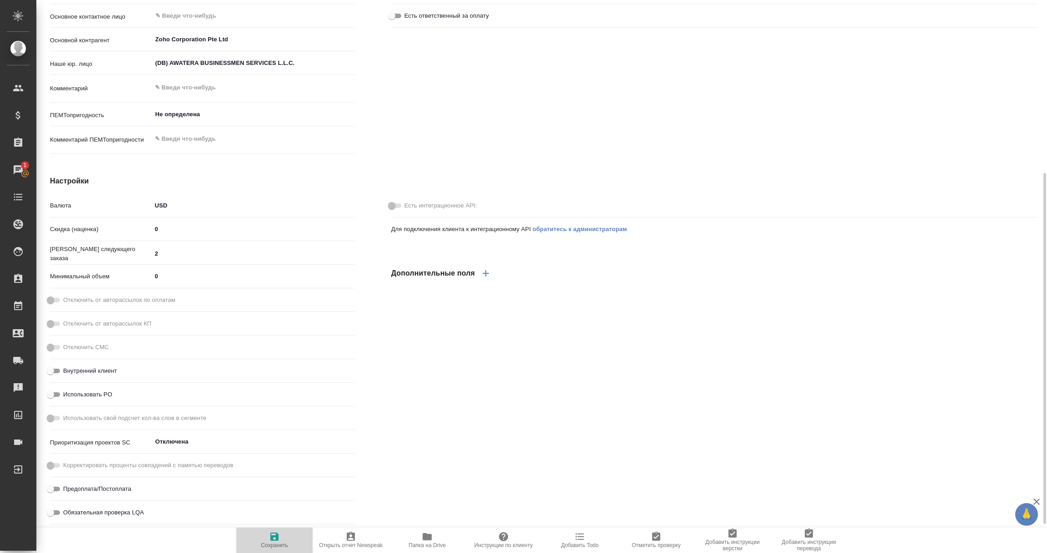
click at [272, 544] on span "Сохранить" at bounding box center [274, 545] width 27 height 6
type textarea "x"
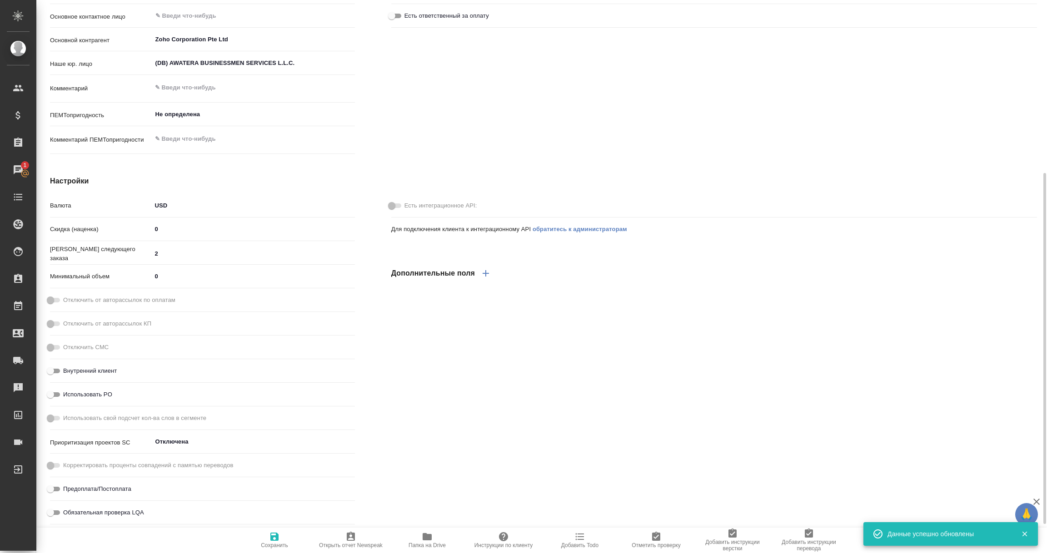
type textarea "x"
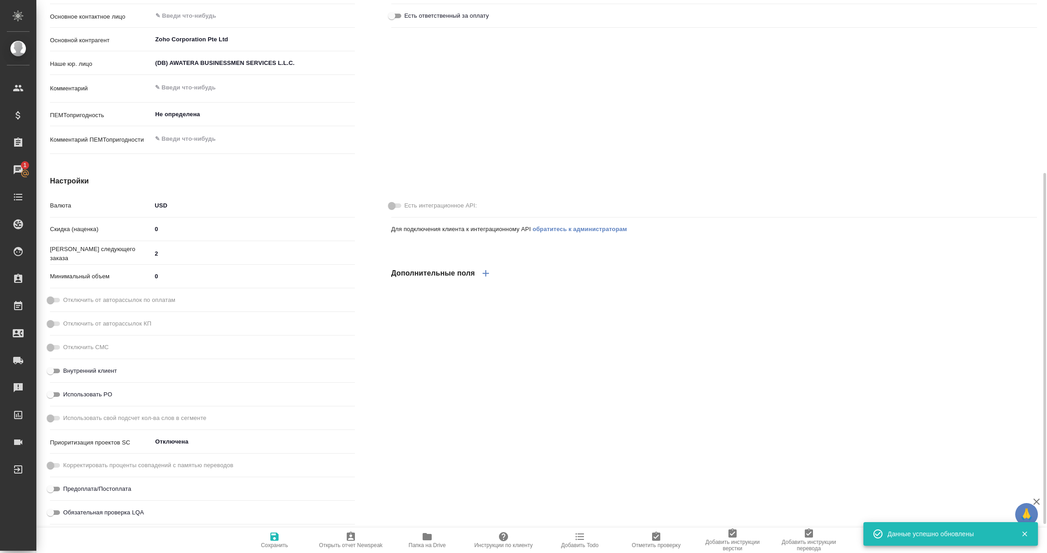
type textarea "x"
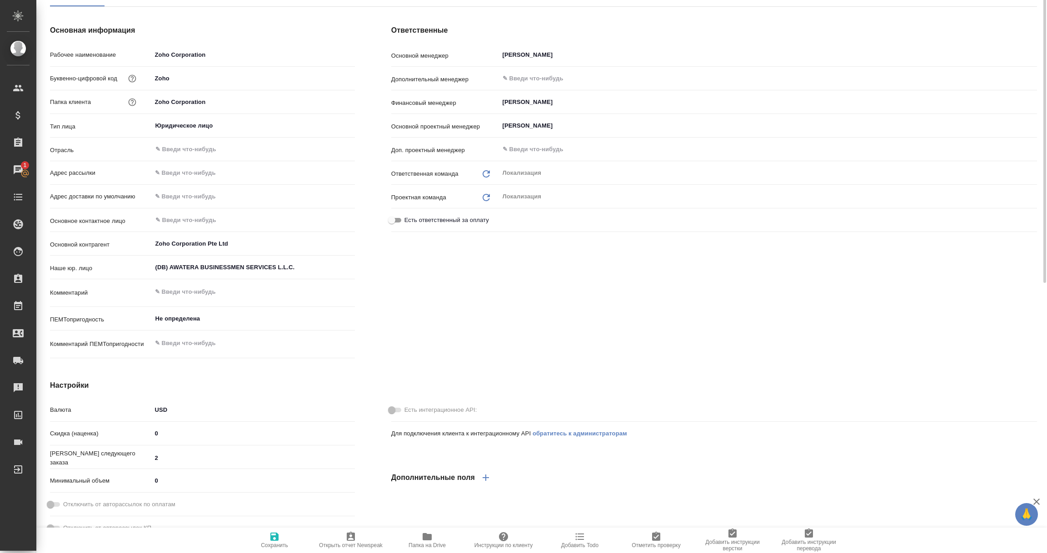
scroll to position [0, 0]
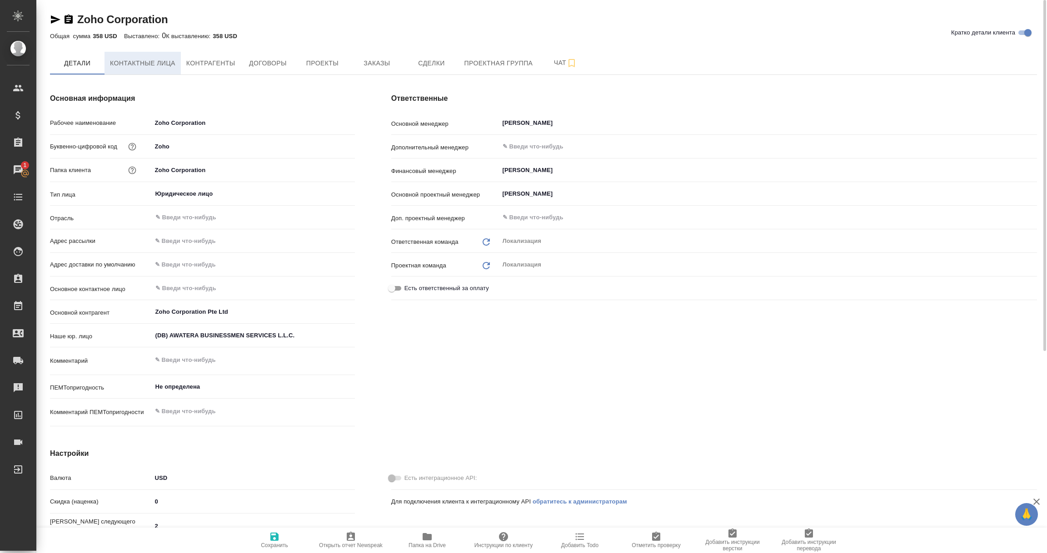
click at [158, 59] on span "Контактные лица" at bounding box center [142, 63] width 65 height 11
select select "RU"
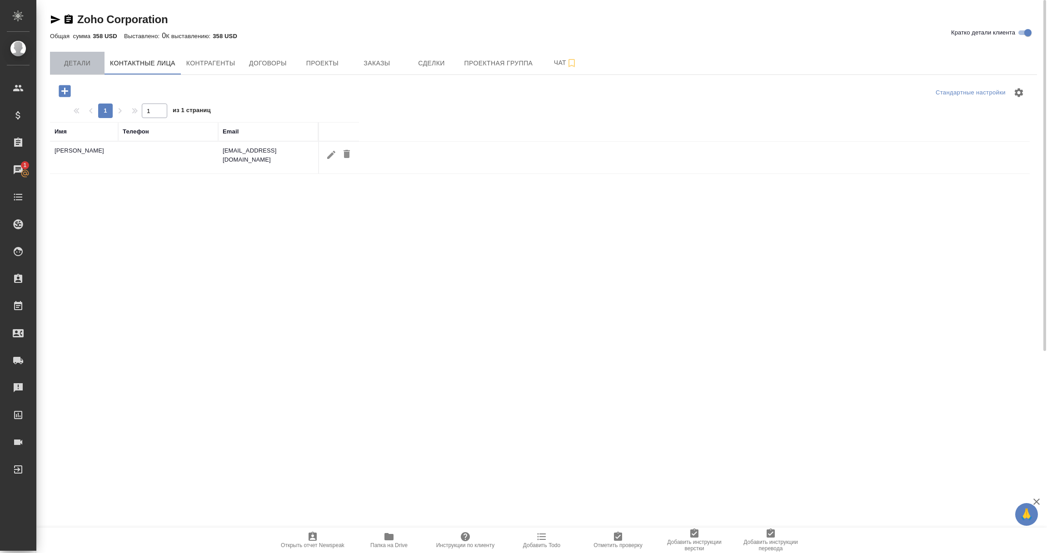
click at [77, 63] on span "Детали" at bounding box center [77, 63] width 44 height 11
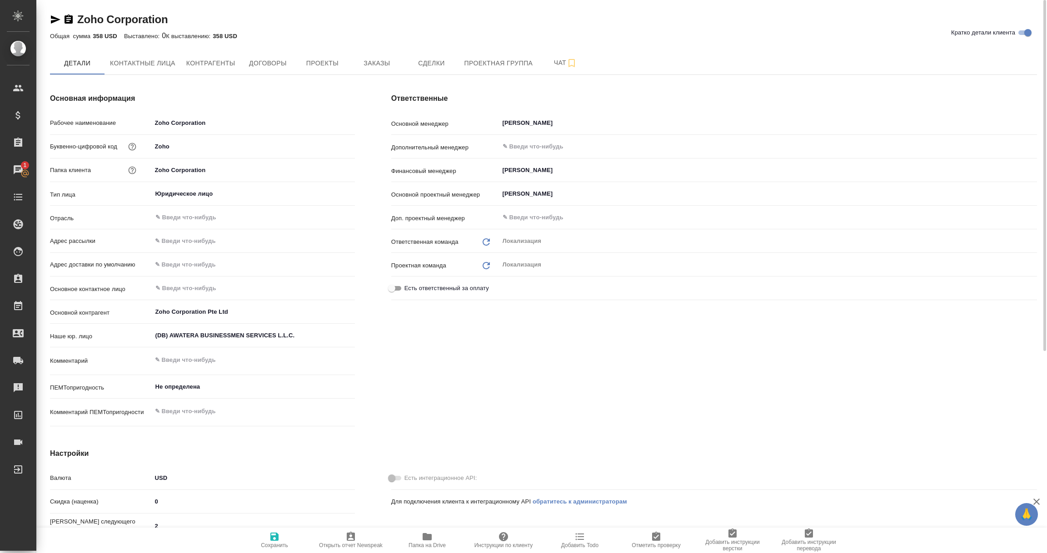
click at [279, 541] on icon "button" at bounding box center [274, 536] width 11 height 11
type textarea "x"
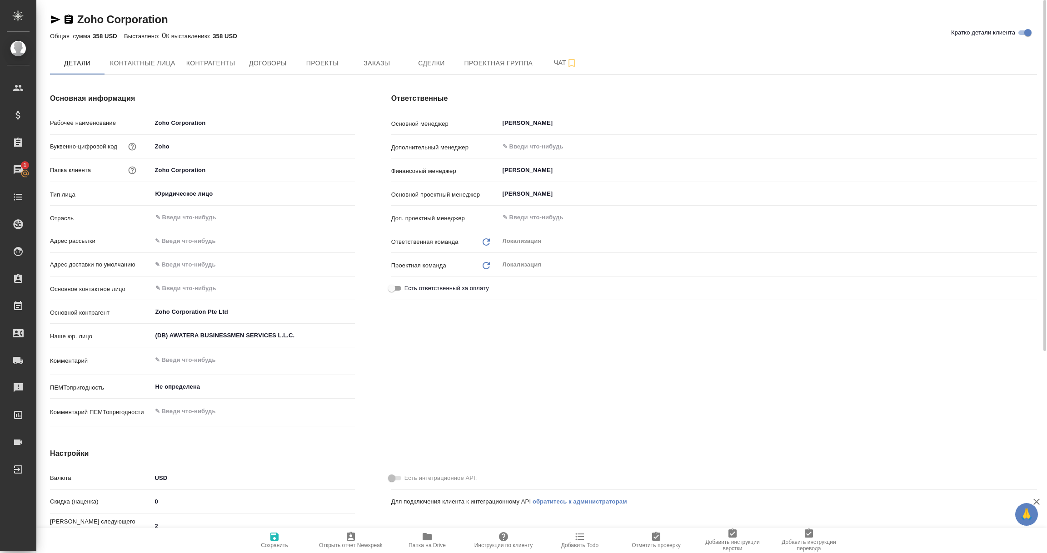
type textarea "x"
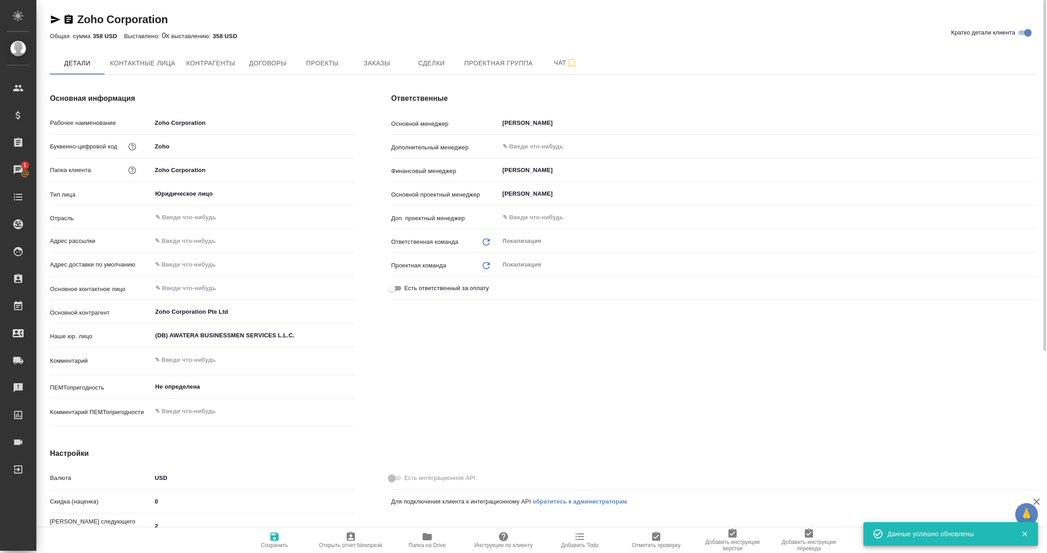
type textarea "x"
click at [519, 151] on input "text" at bounding box center [752, 146] width 502 height 11
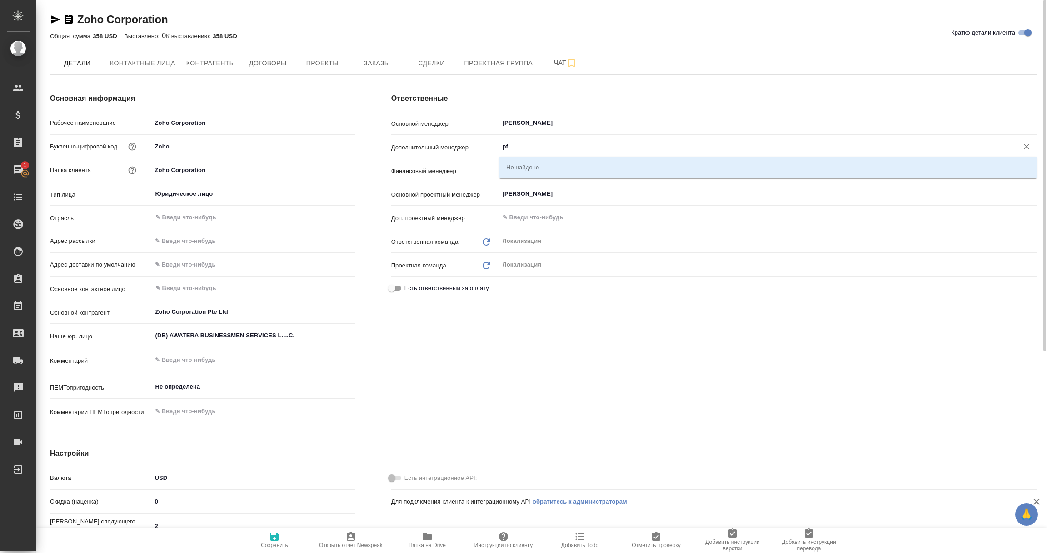
type input "p"
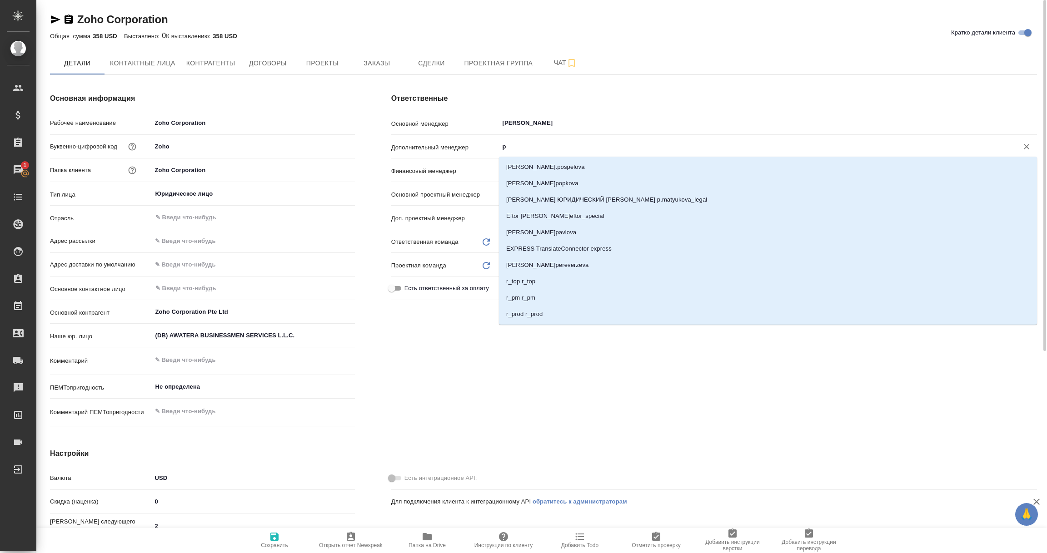
type textarea "x"
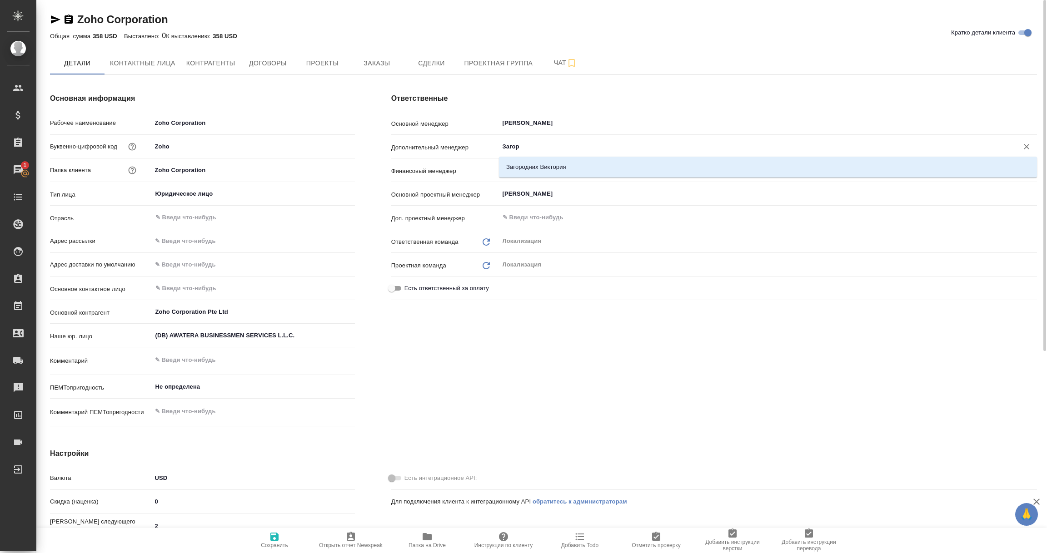
type input "Загоро"
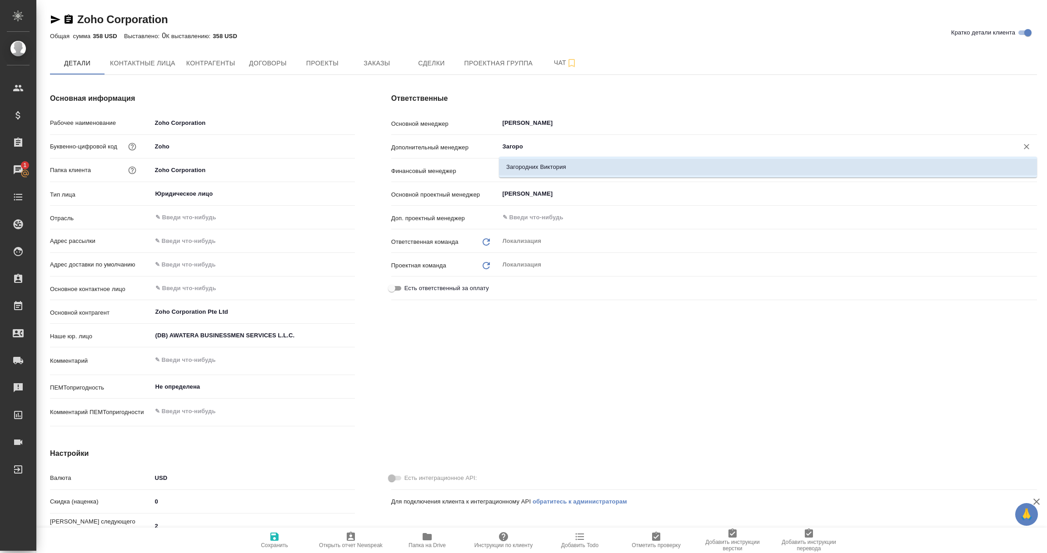
click at [530, 164] on li "Загородних Виктория" at bounding box center [768, 167] width 538 height 16
type textarea "x"
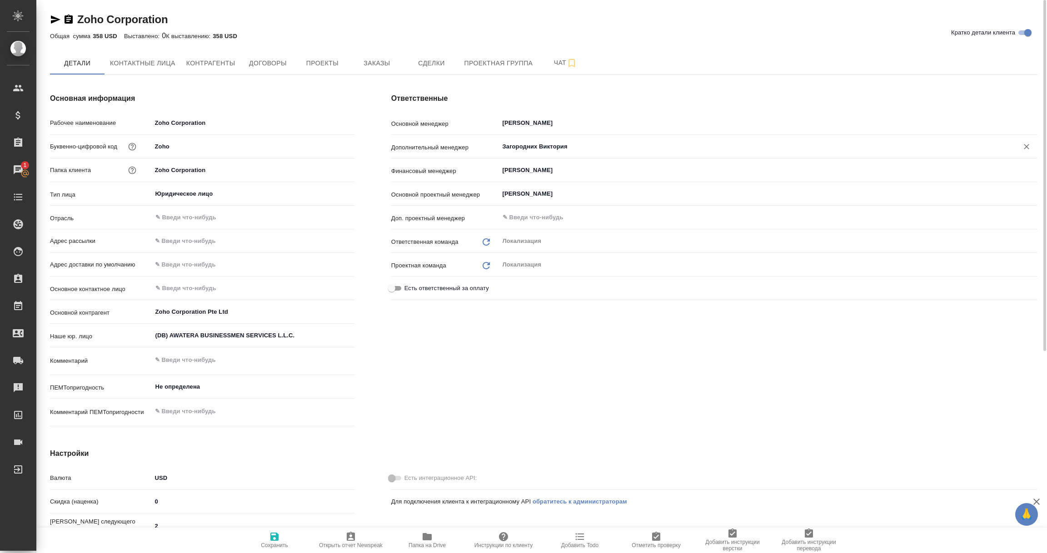
type input "Загородних Виктория"
click at [272, 542] on span "Сохранить" at bounding box center [274, 545] width 27 height 6
type textarea "x"
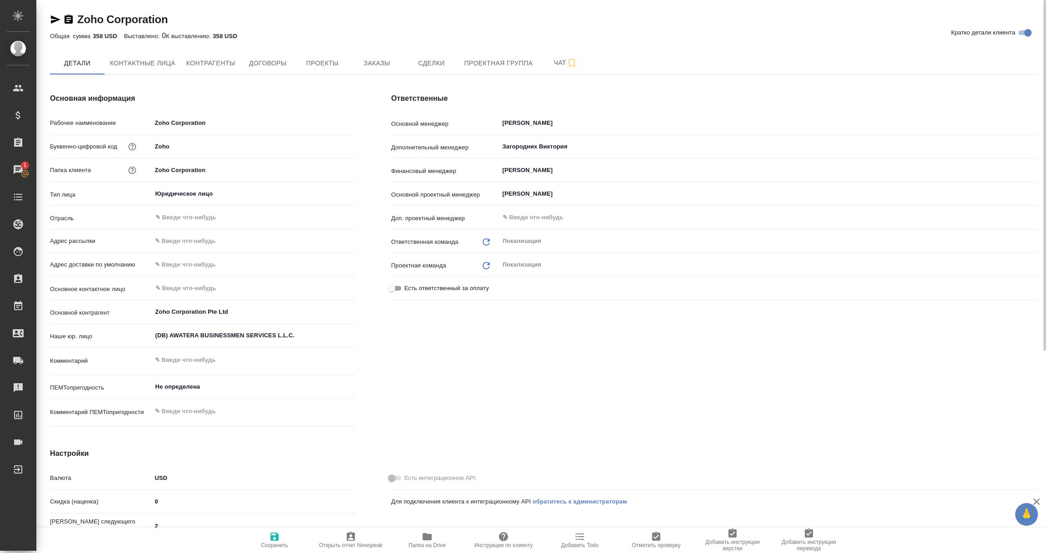
type textarea "x"
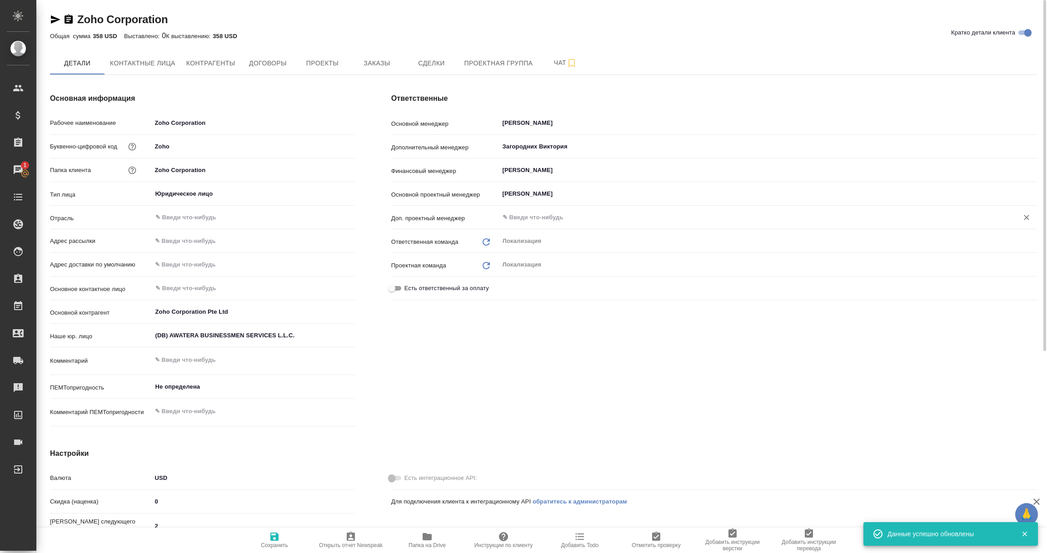
click at [538, 219] on input "text" at bounding box center [752, 217] width 502 height 11
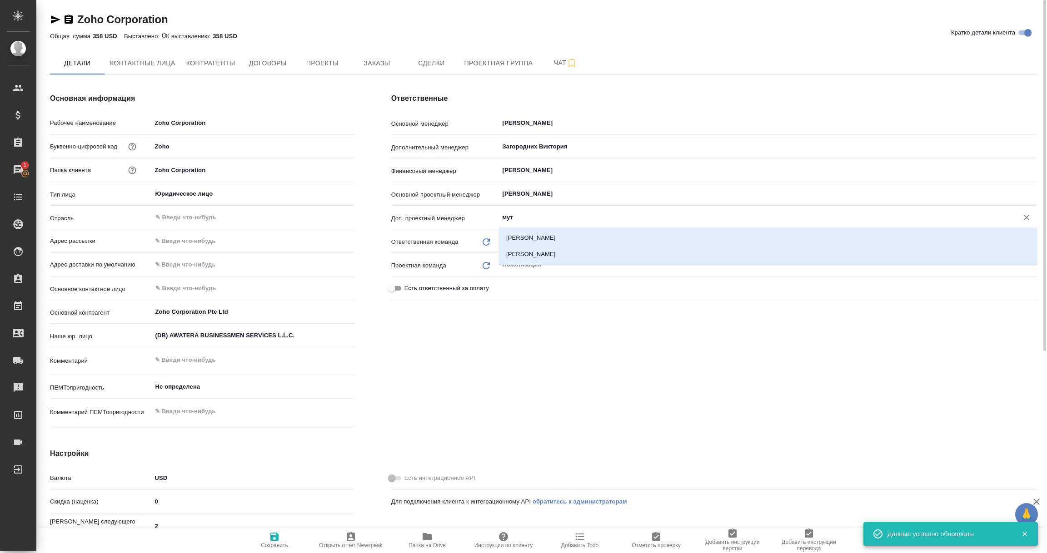
type input "мута"
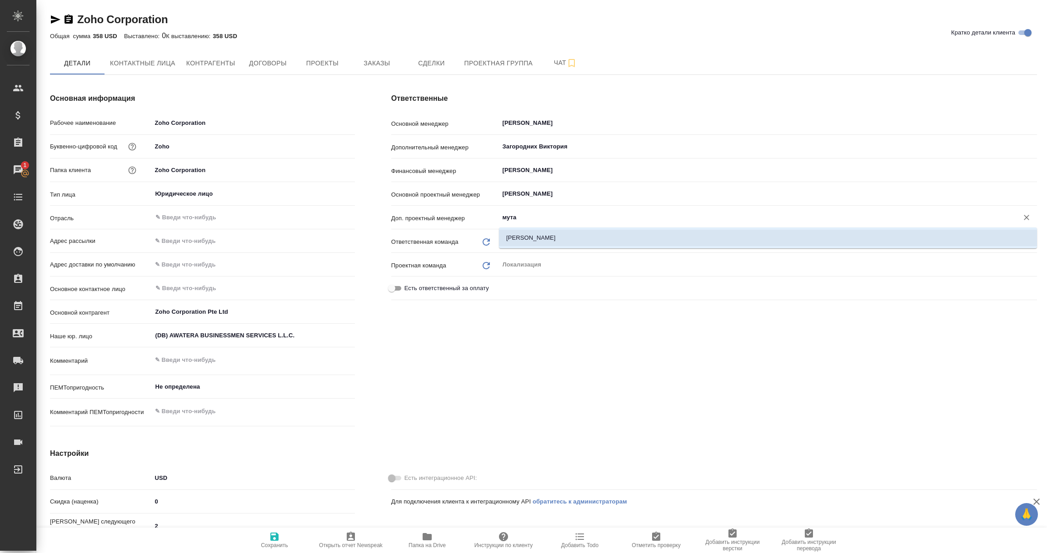
click at [524, 238] on li "Муталимов Марк" at bounding box center [768, 238] width 538 height 16
type textarea "x"
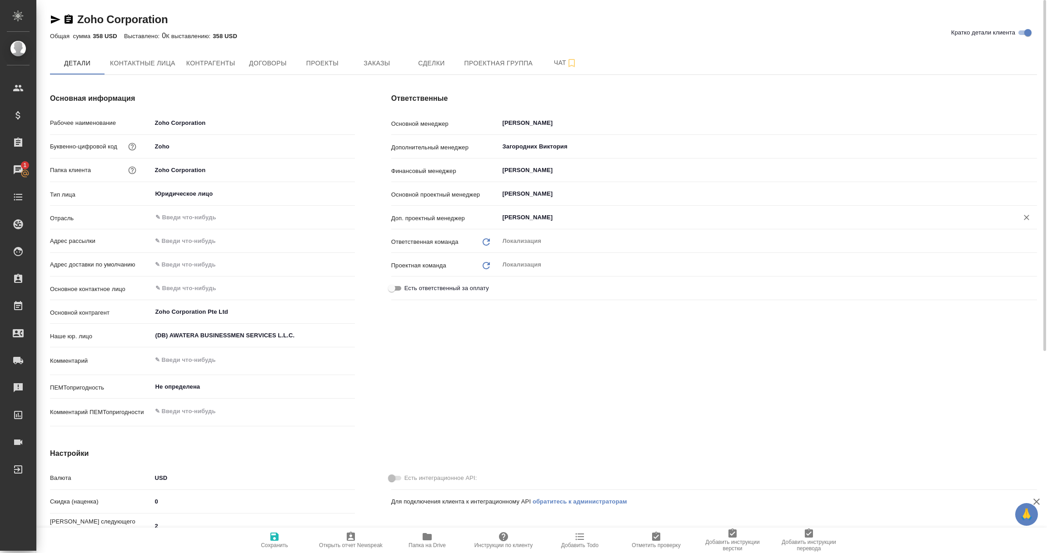
type input "Муталимов Марк"
click at [274, 540] on icon "button" at bounding box center [274, 536] width 11 height 11
type textarea "x"
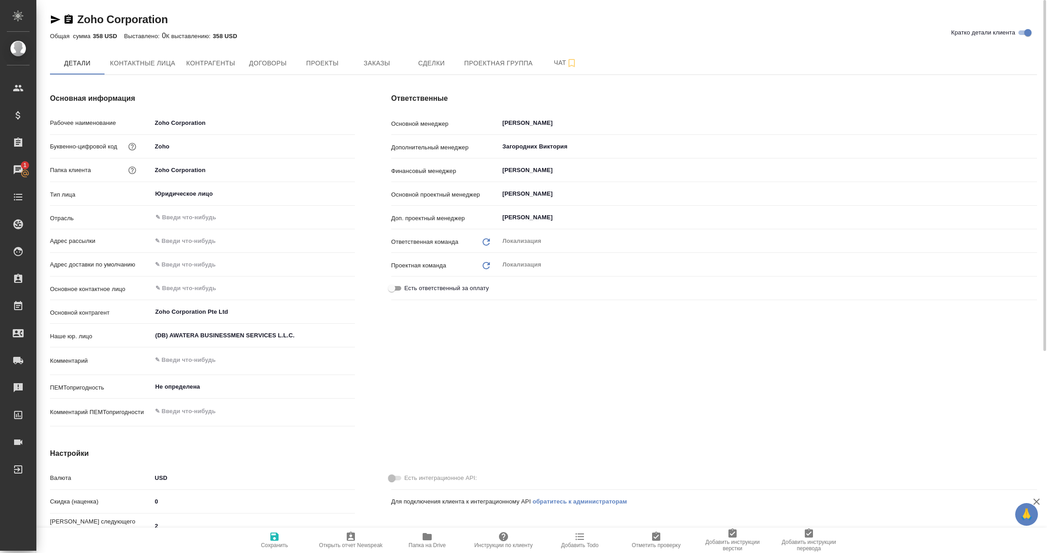
type textarea "x"
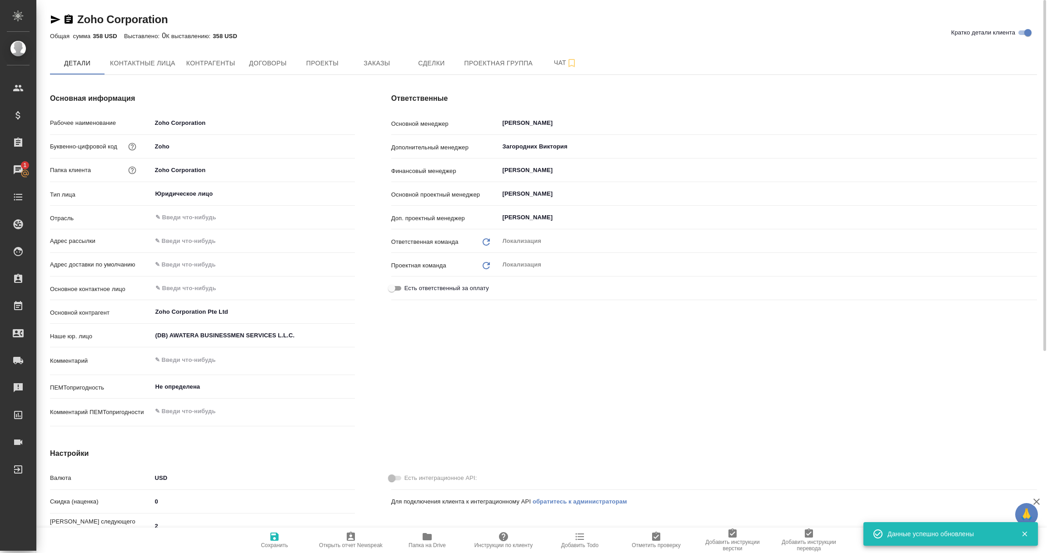
click at [428, 390] on div "Ответственные Основной менеджер Валяева Анна ​ Дополнительный менеджер Загородн…" at bounding box center [714, 261] width 682 height 373
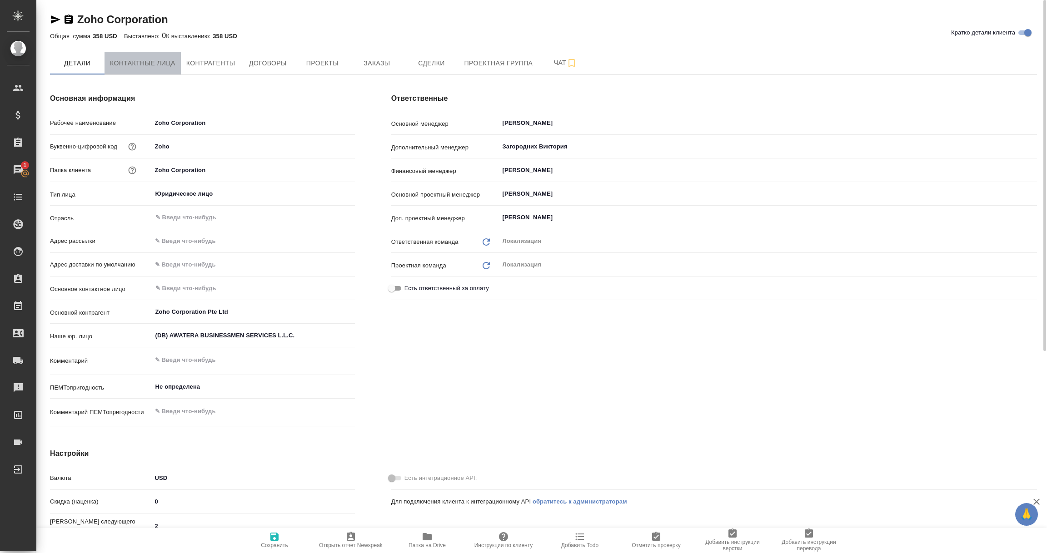
click at [156, 66] on span "Контактные лица" at bounding box center [142, 63] width 65 height 11
select select "RU"
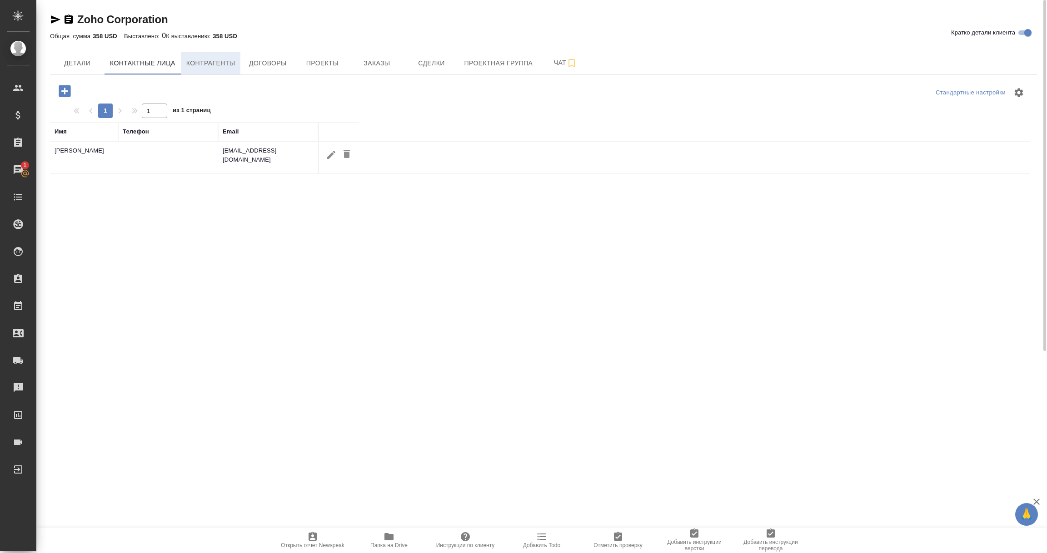
click at [191, 64] on span "Контрагенты" at bounding box center [210, 63] width 49 height 11
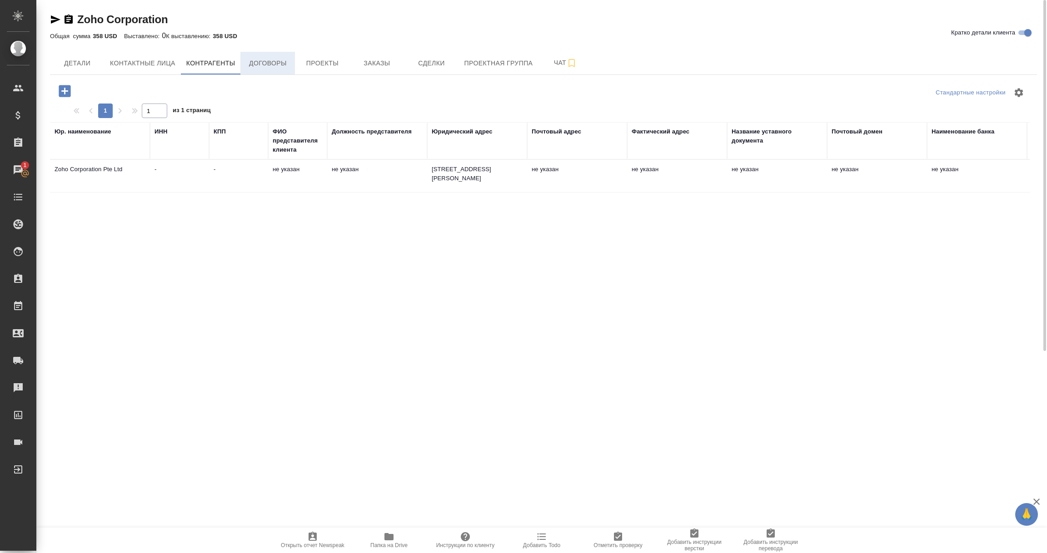
click at [260, 69] on button "Договоры" at bounding box center [267, 63] width 55 height 23
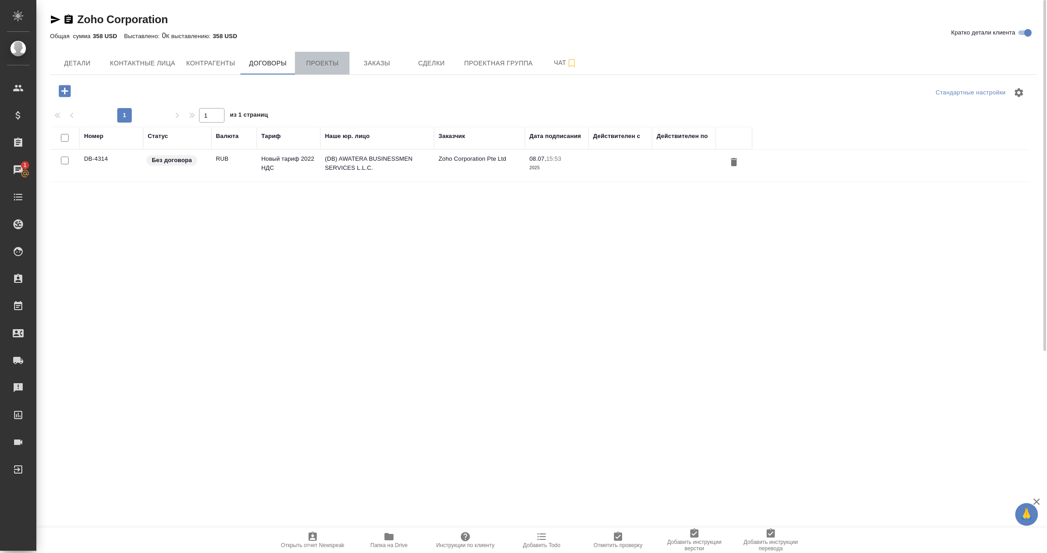
click at [317, 66] on span "Проекты" at bounding box center [322, 63] width 44 height 11
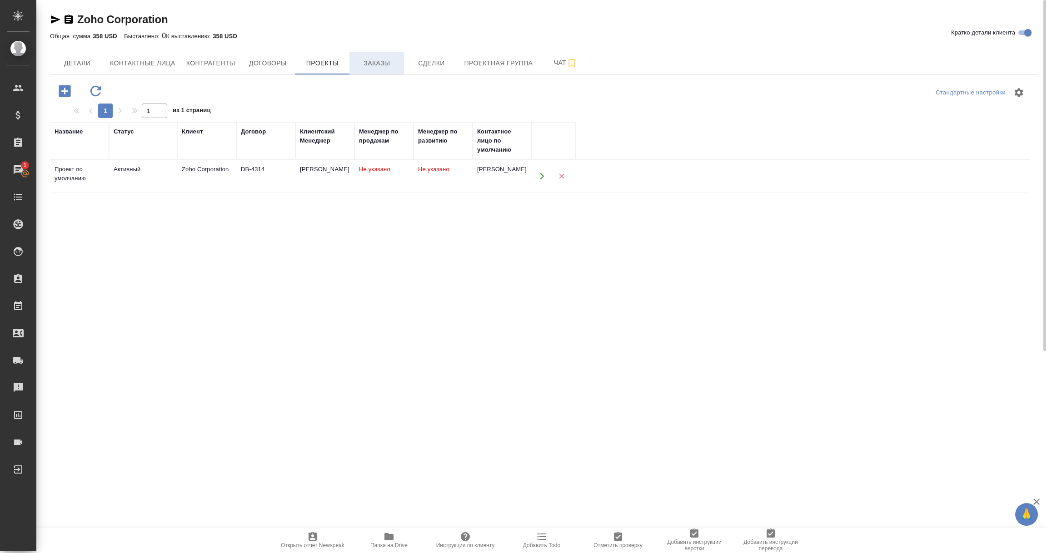
click at [372, 64] on span "Заказы" at bounding box center [377, 63] width 44 height 11
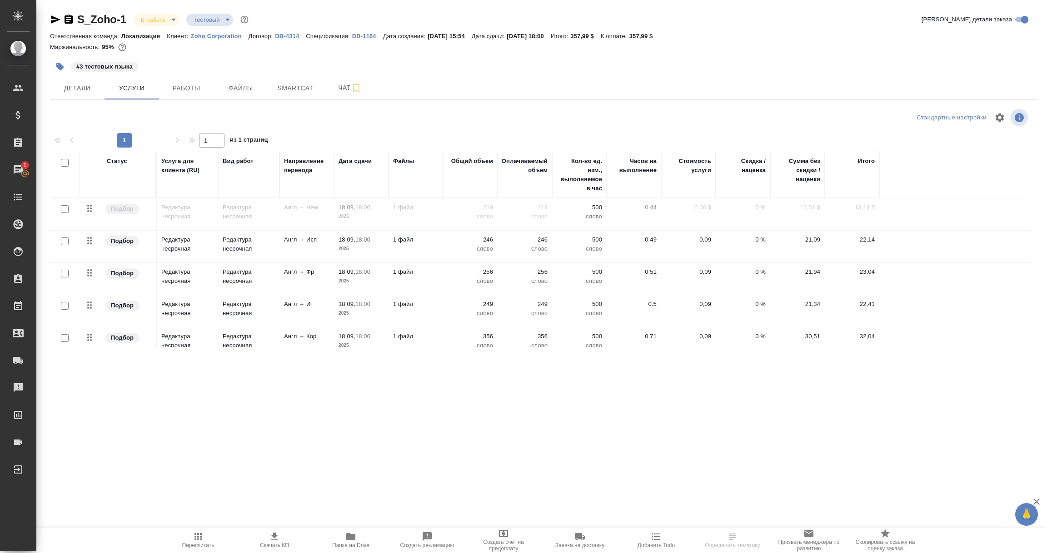
click at [367, 35] on p "DB-1164" at bounding box center [367, 36] width 31 height 7
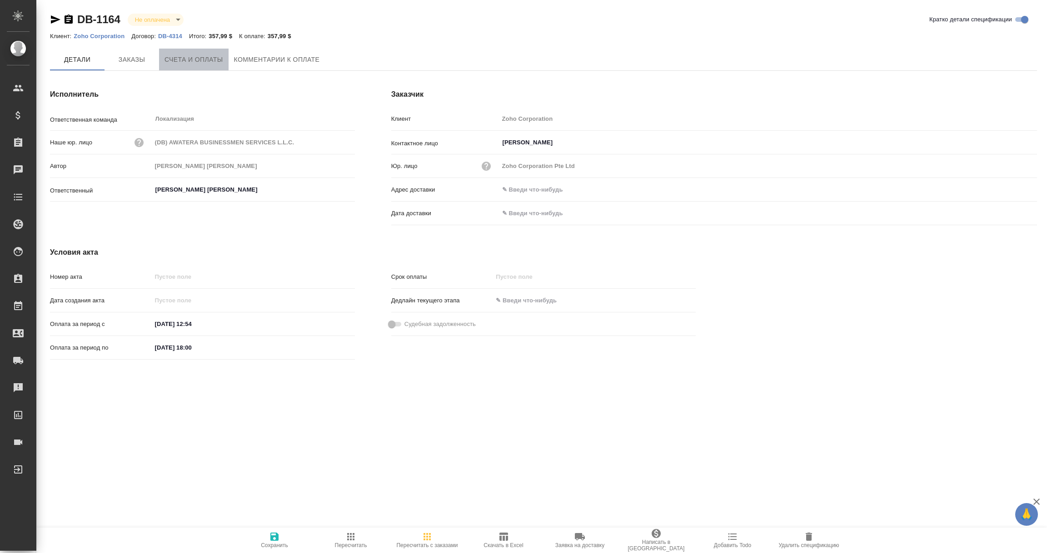
click at [179, 66] on button "Счета и оплаты" at bounding box center [193, 60] width 69 height 22
click at [124, 55] on span "Заказы" at bounding box center [132, 59] width 44 height 11
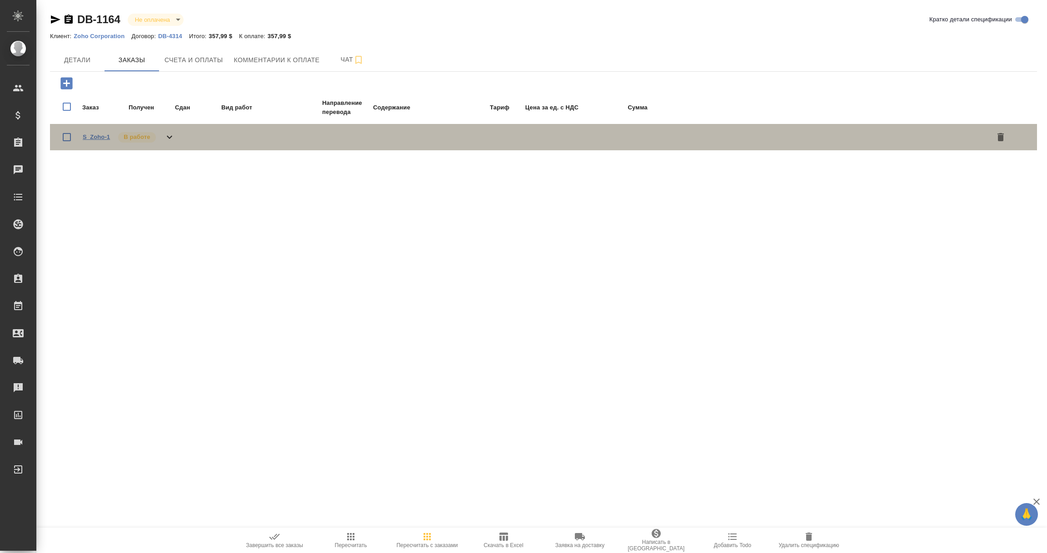
click at [91, 138] on link "S_Zoho-1" at bounding box center [96, 137] width 27 height 7
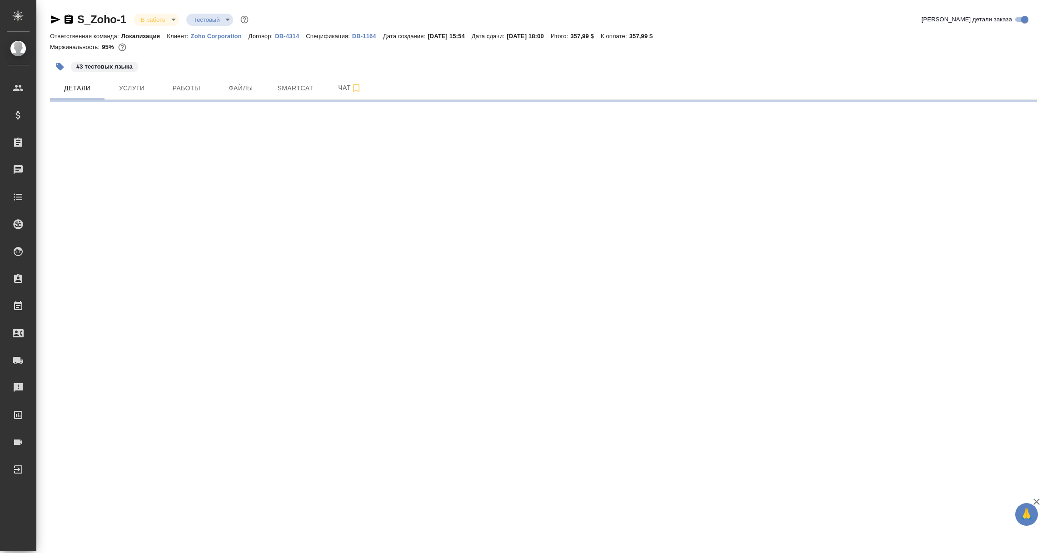
select select "RU"
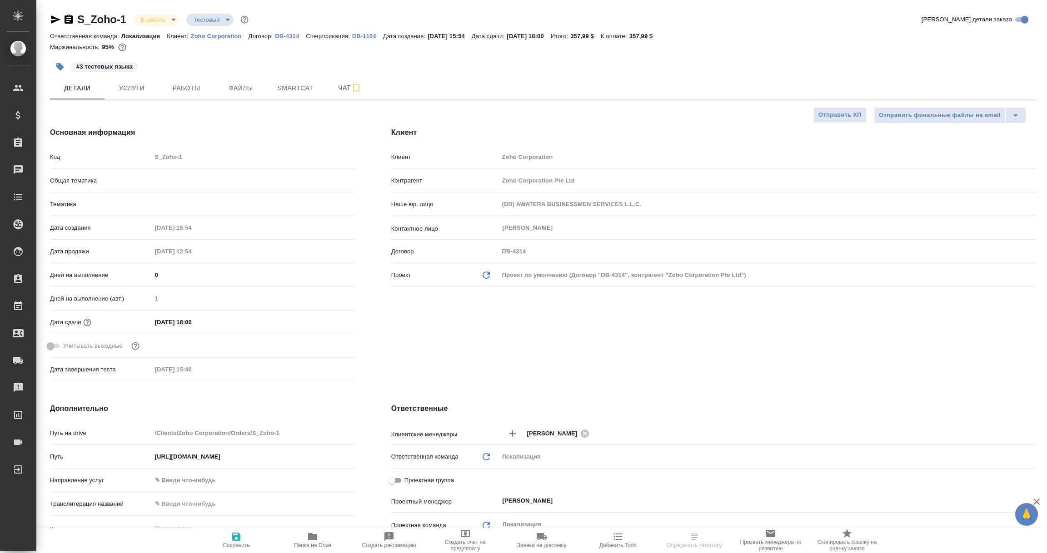
type textarea "x"
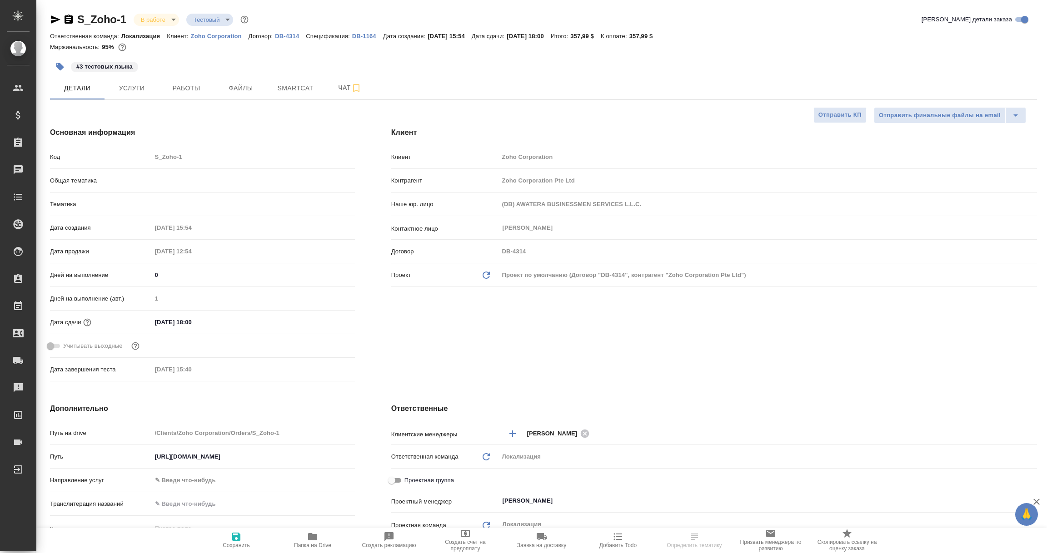
type textarea "x"
click at [283, 37] on p "DB-4314" at bounding box center [290, 36] width 31 height 7
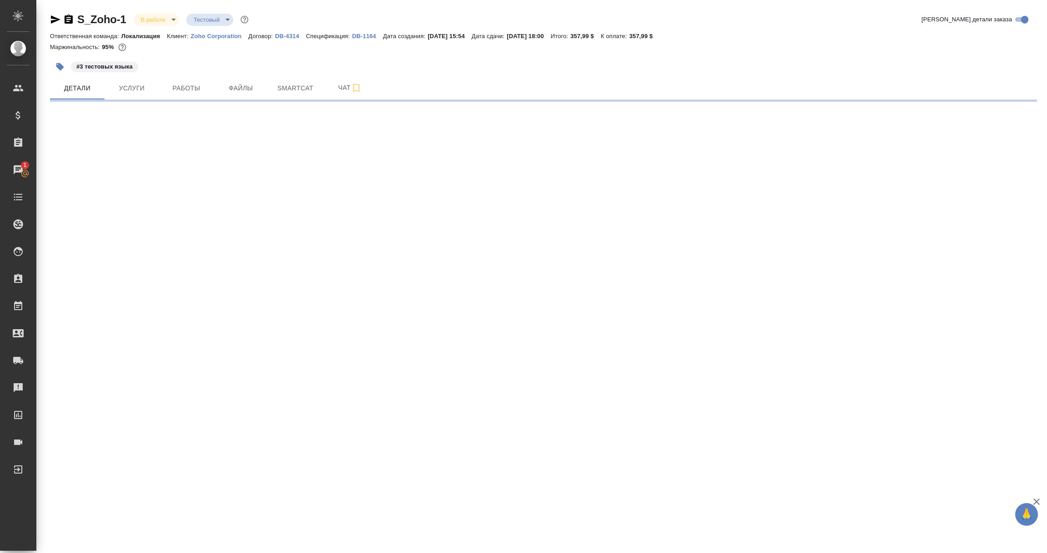
select select "RU"
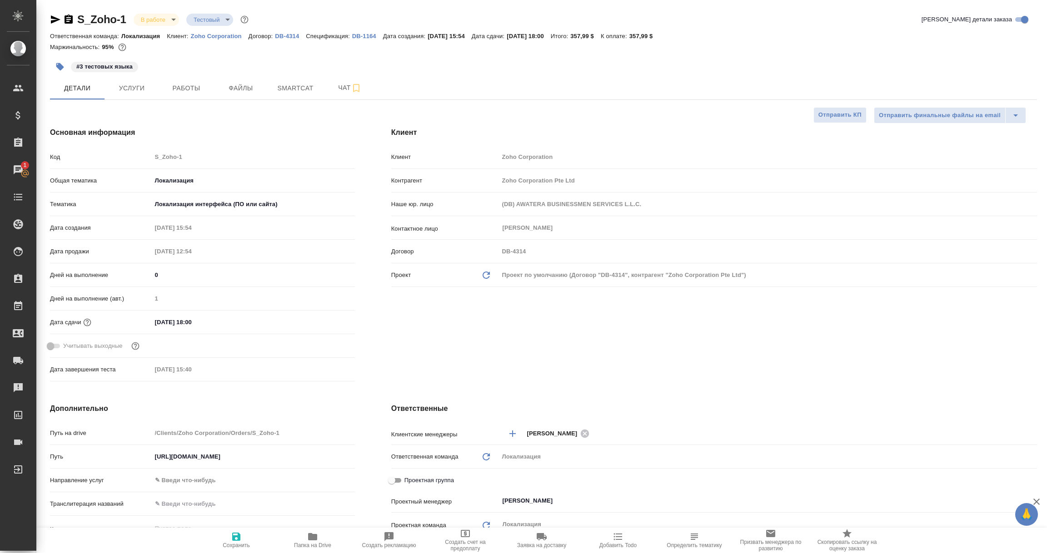
type textarea "x"
click at [238, 541] on icon "button" at bounding box center [236, 536] width 11 height 11
type textarea "x"
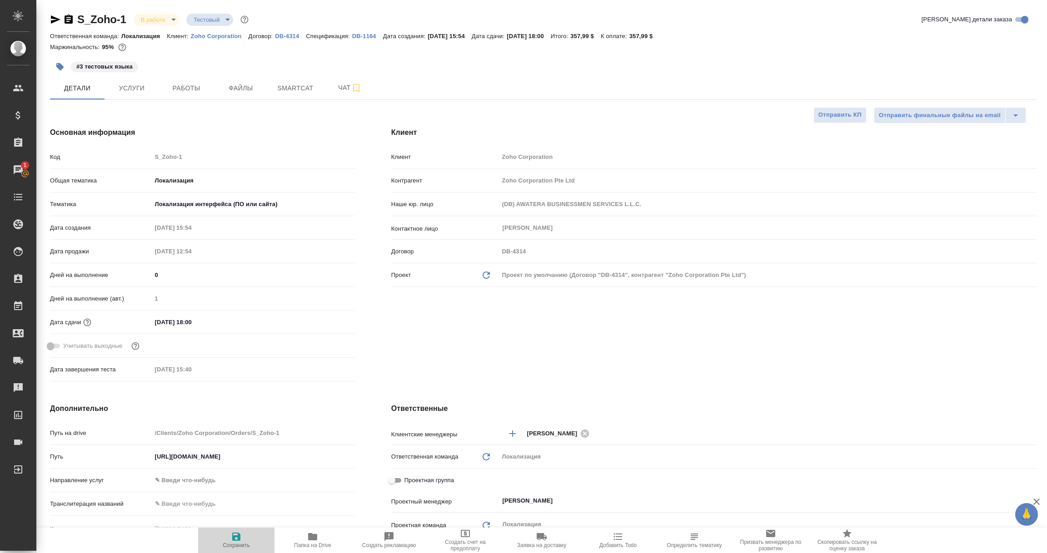
type textarea "x"
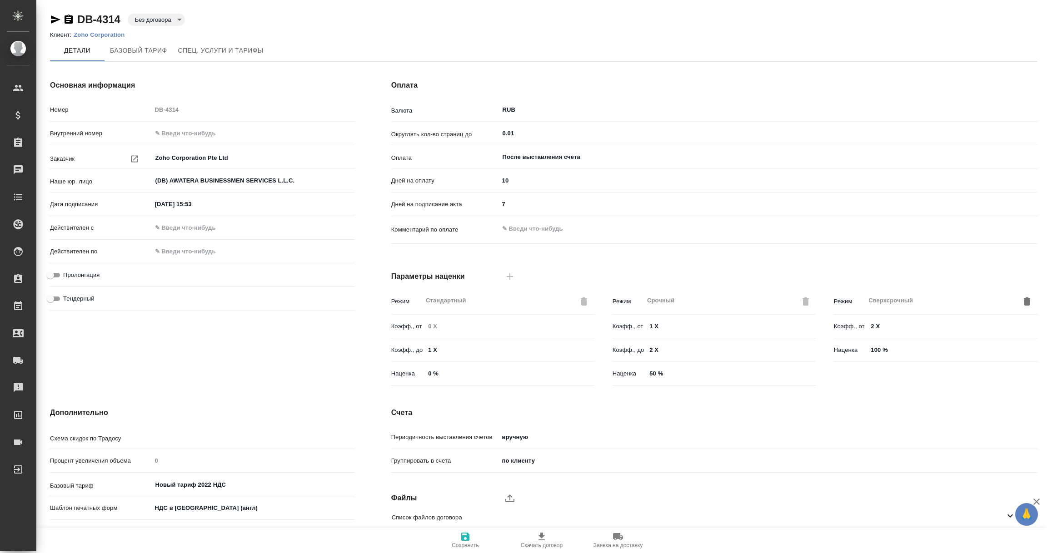
type input "Новый тариф 2022 НДС"
type input "Стандартный шаблон - [PHONE_NUMBER] - ВЫБЕРИ МЕНЯ!"
click at [230, 179] on input "(DB) AWATERA BUSINESSMEN SERVICES L.L.C." at bounding box center [237, 180] width 167 height 11
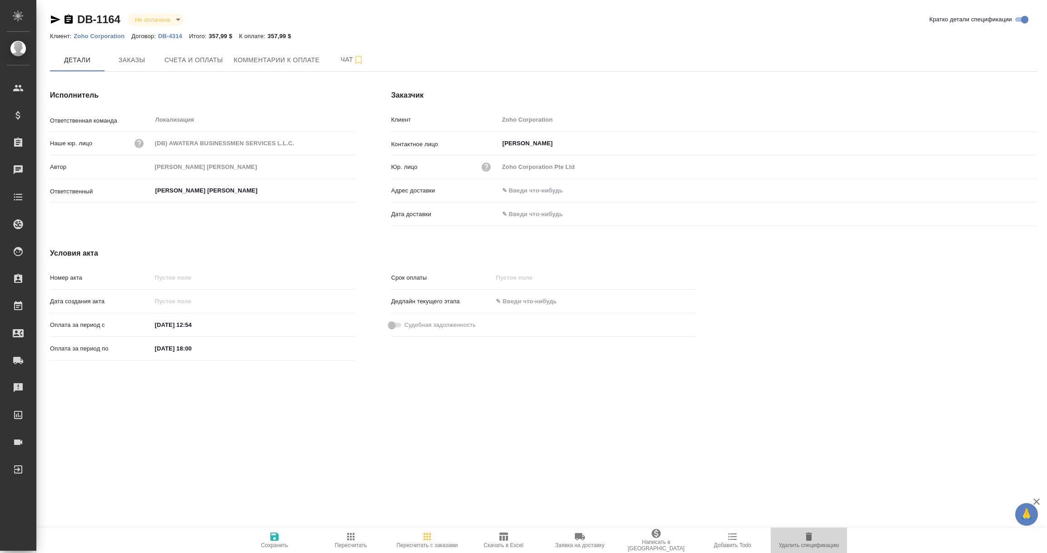
click at [809, 537] on icon "button" at bounding box center [808, 537] width 6 height 8
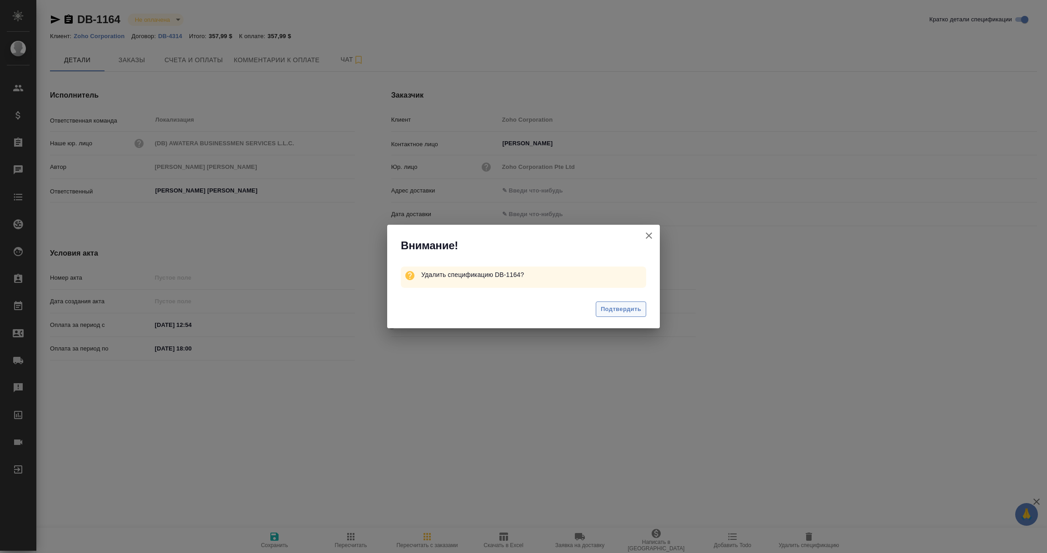
click at [615, 310] on span "Подтвердить" at bounding box center [620, 309] width 40 height 10
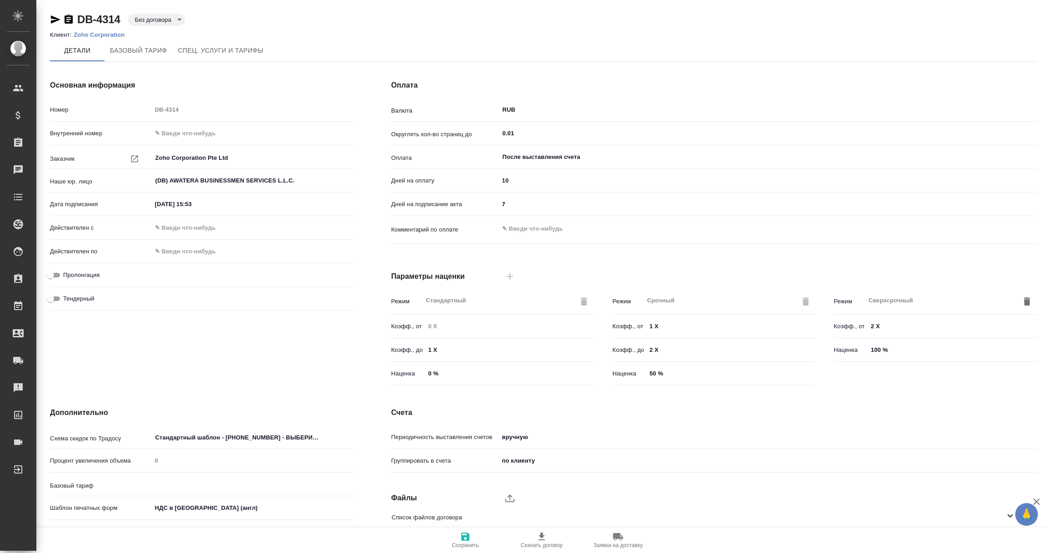
type input "Новый тариф 2022 НДС"
click at [220, 181] on input "(DB) AWATERA BUSINESSMEN SERVICES L.L.C." at bounding box center [237, 180] width 167 height 11
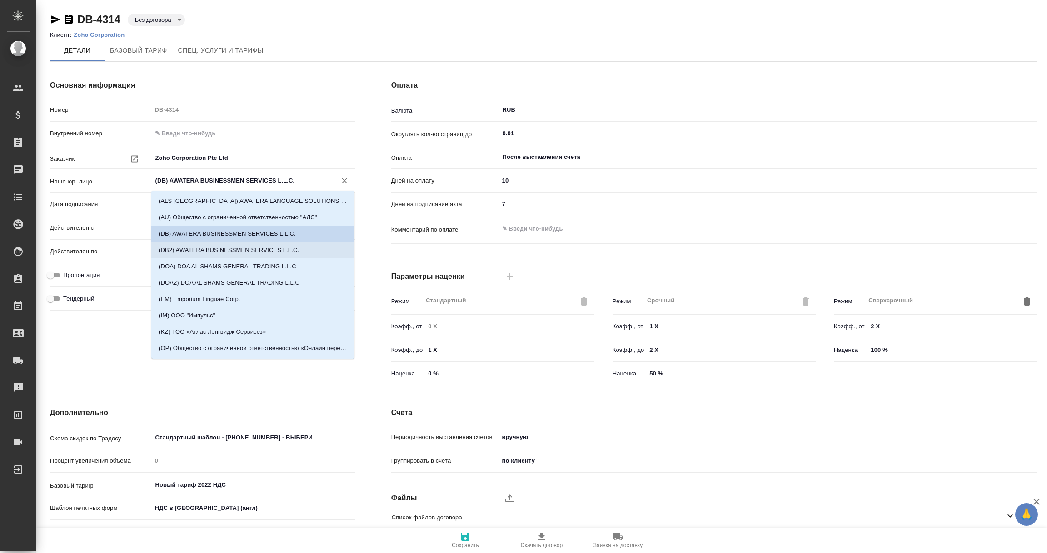
click at [200, 251] on p "(DB2) AWATERA BUSINESSMEN SERVICES L.L.C." at bounding box center [229, 250] width 140 height 9
type input "(DB2) AWATERA BUSINESSMEN SERVICES L.L.C."
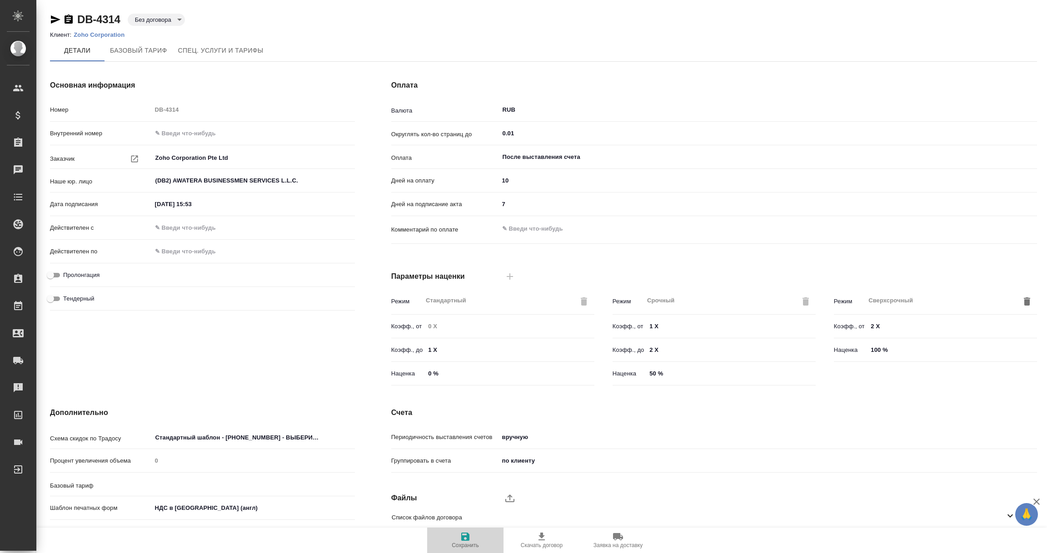
click at [469, 534] on icon "button" at bounding box center [465, 536] width 11 height 11
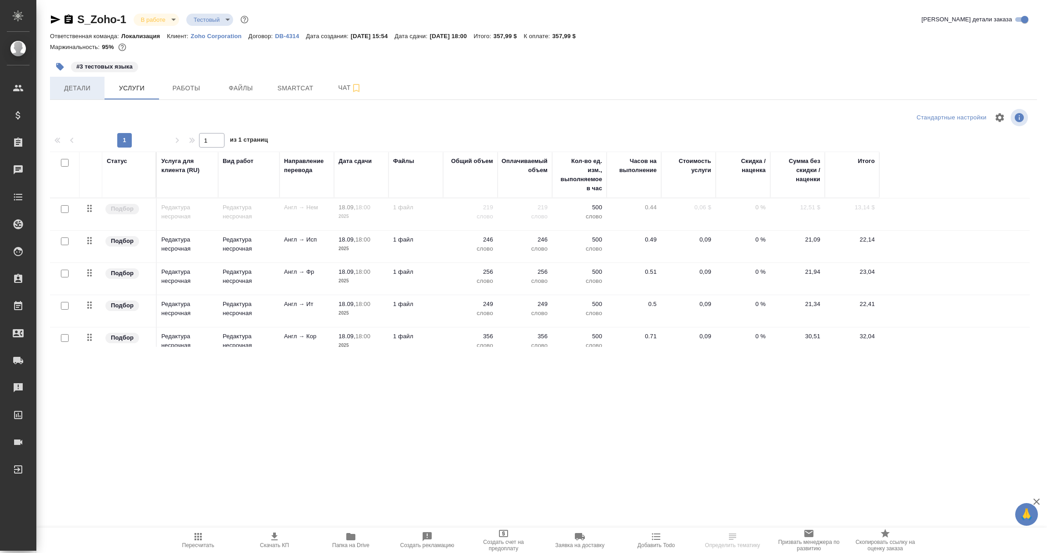
click at [70, 86] on span "Детали" at bounding box center [77, 88] width 44 height 11
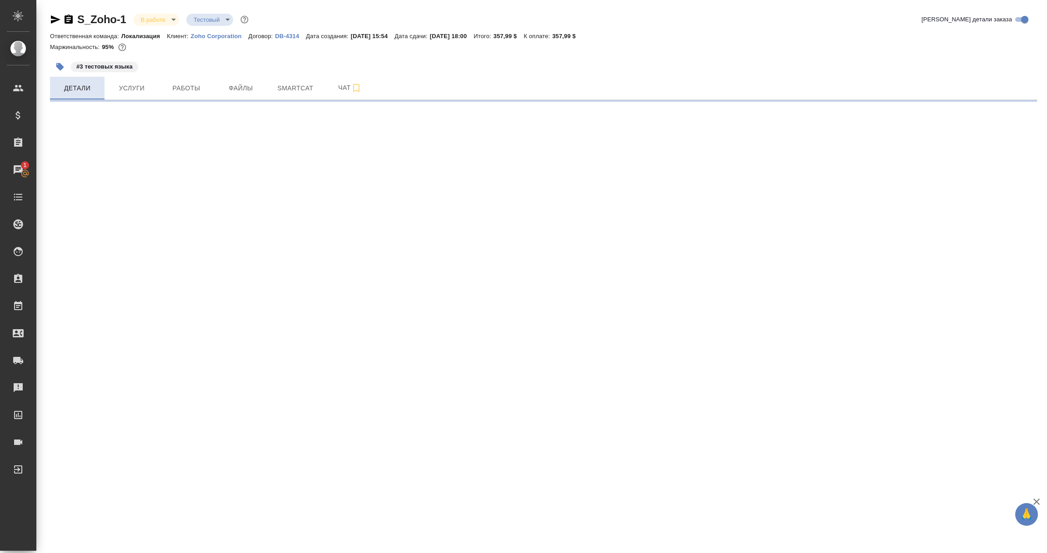
select select "RU"
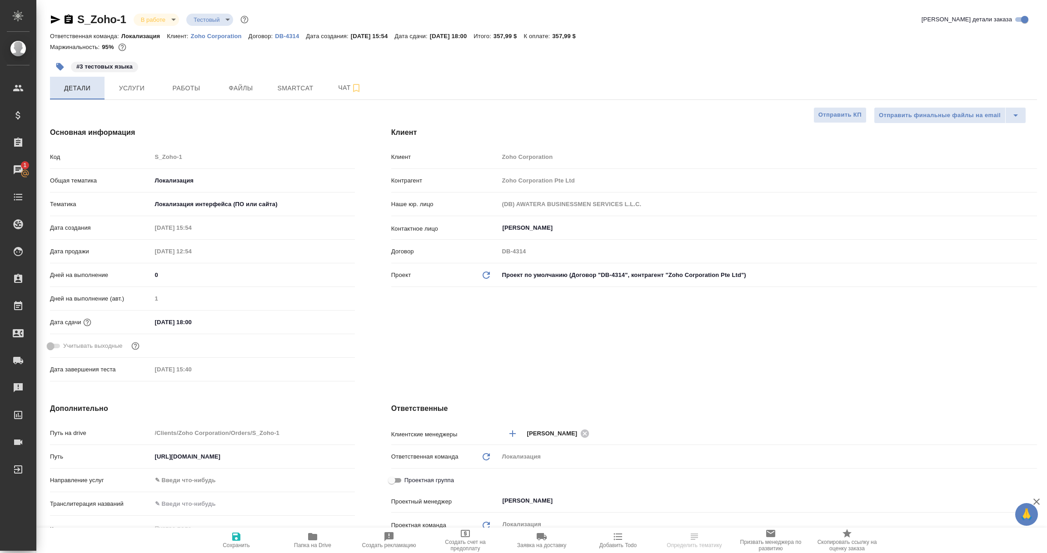
type textarea "x"
click at [485, 276] on icon "Обновить данные" at bounding box center [486, 275] width 11 height 11
type textarea "x"
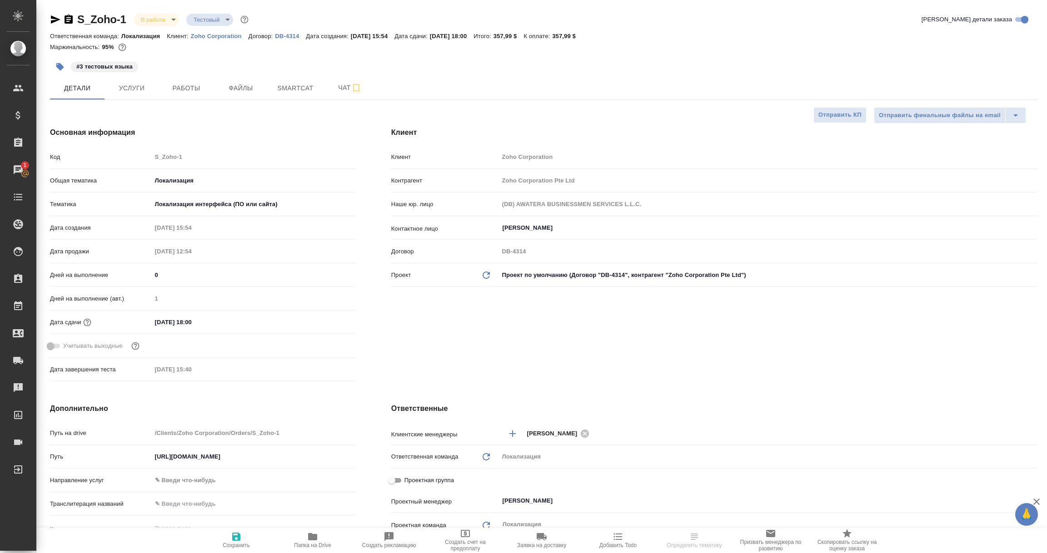
type textarea "x"
type input "(DB2) AWATERA BUSINESSMEN SERVICES L.L.C."
type textarea "x"
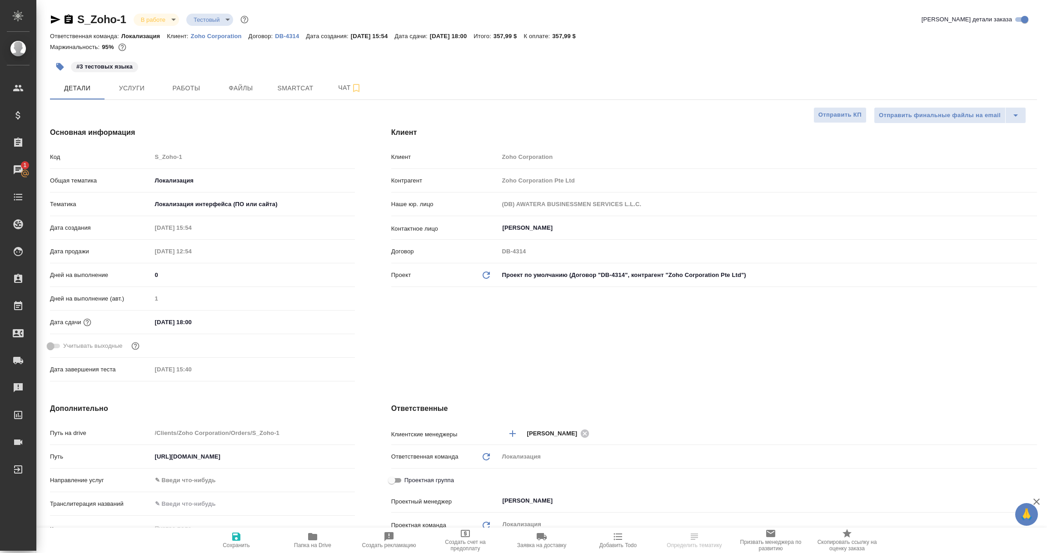
type textarea "x"
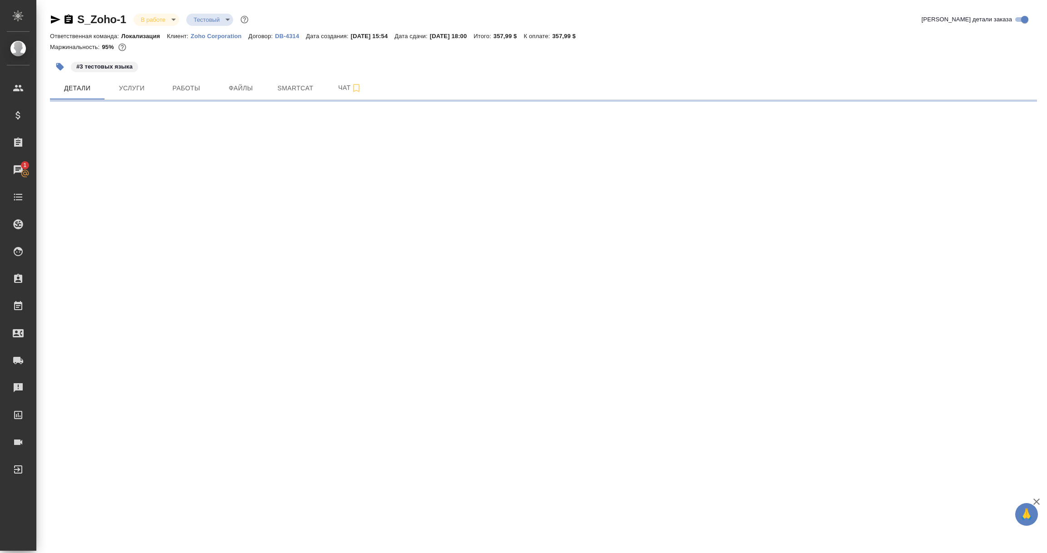
select select "RU"
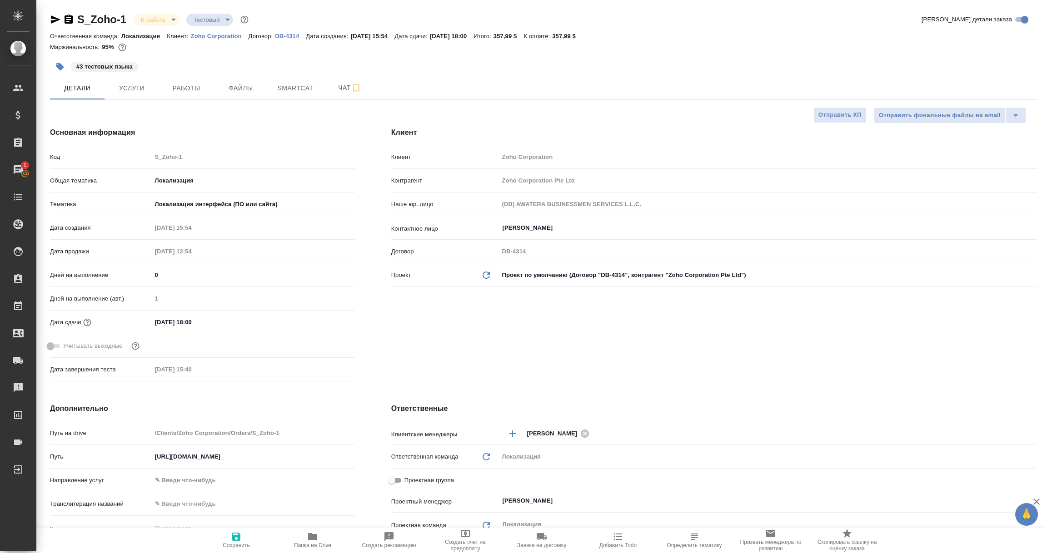
type textarea "x"
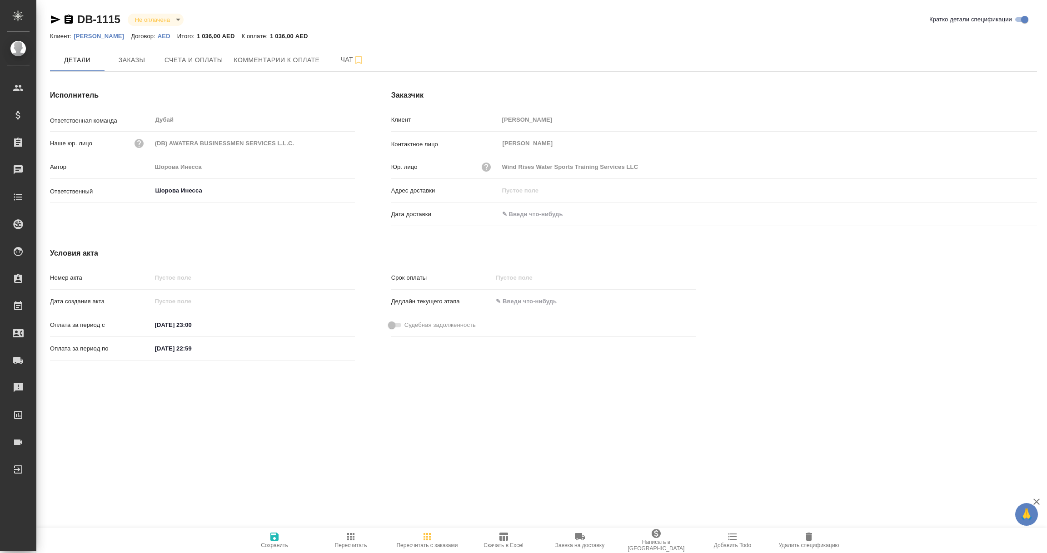
click at [50, 19] on icon "button" at bounding box center [55, 19] width 11 height 11
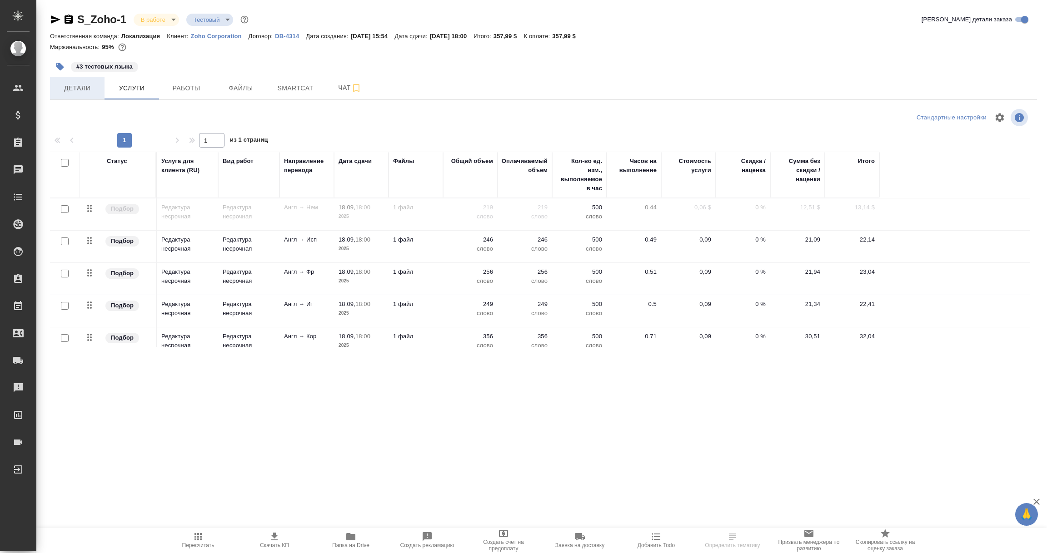
click at [83, 89] on span "Детали" at bounding box center [77, 88] width 44 height 11
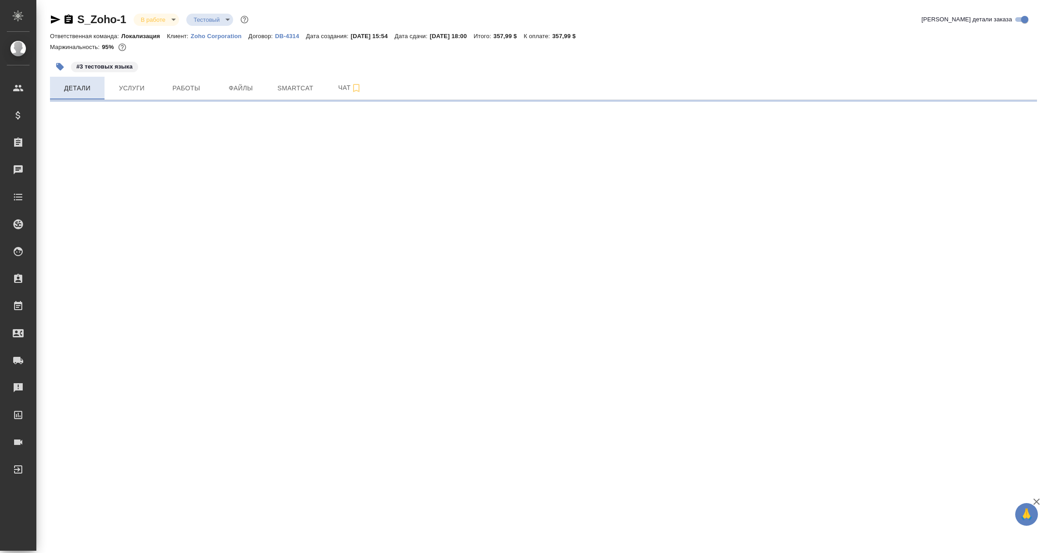
select select "RU"
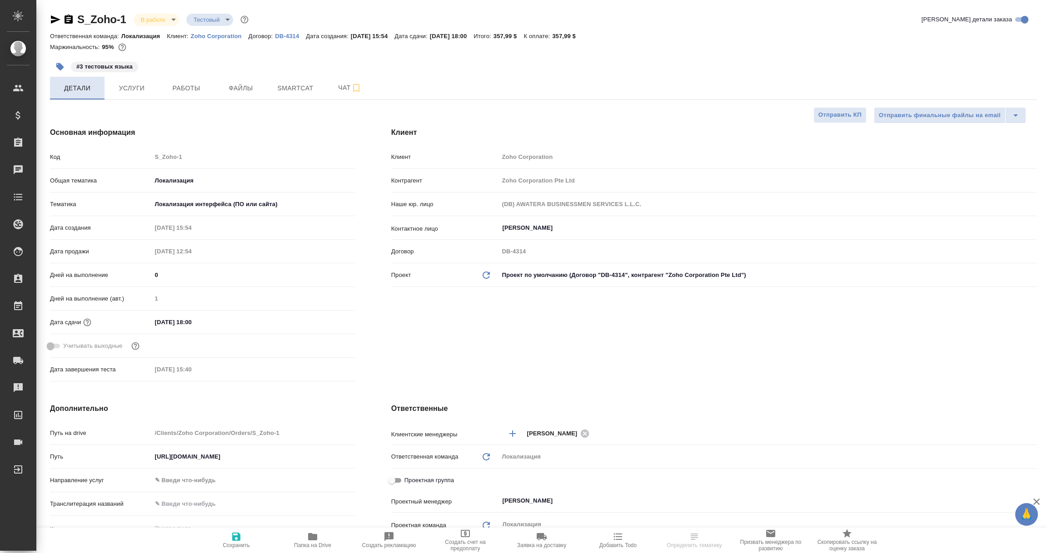
type textarea "x"
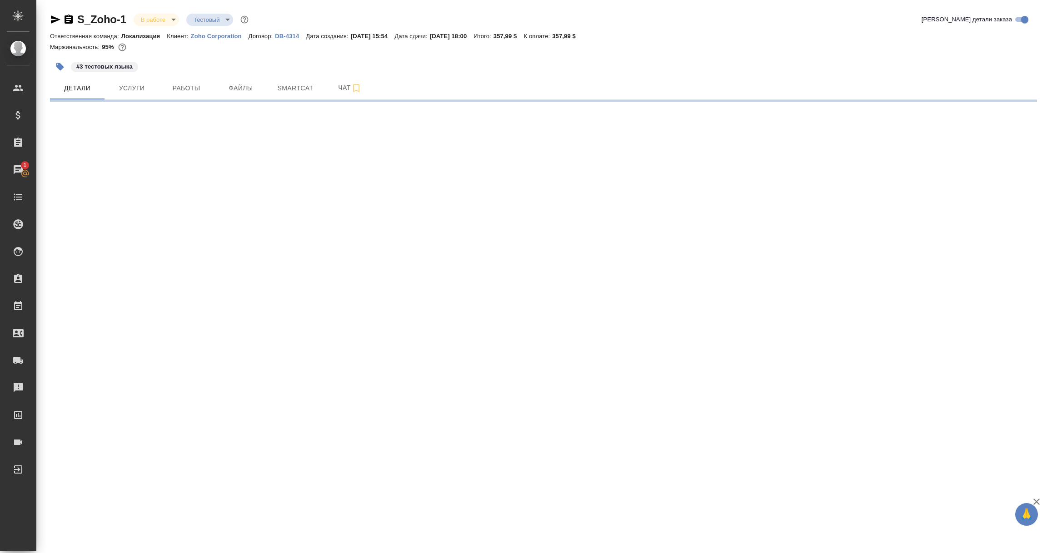
select select "RU"
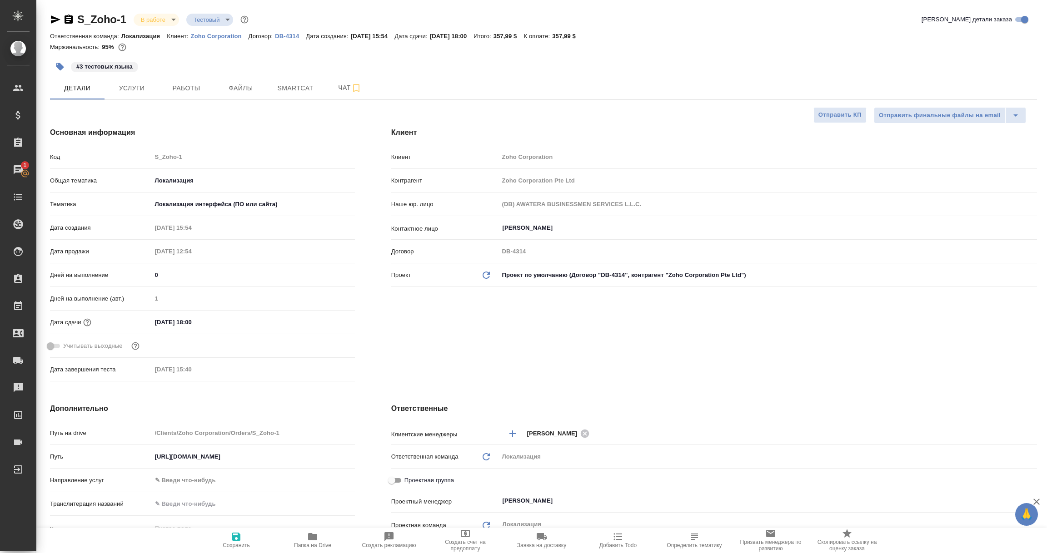
type textarea "x"
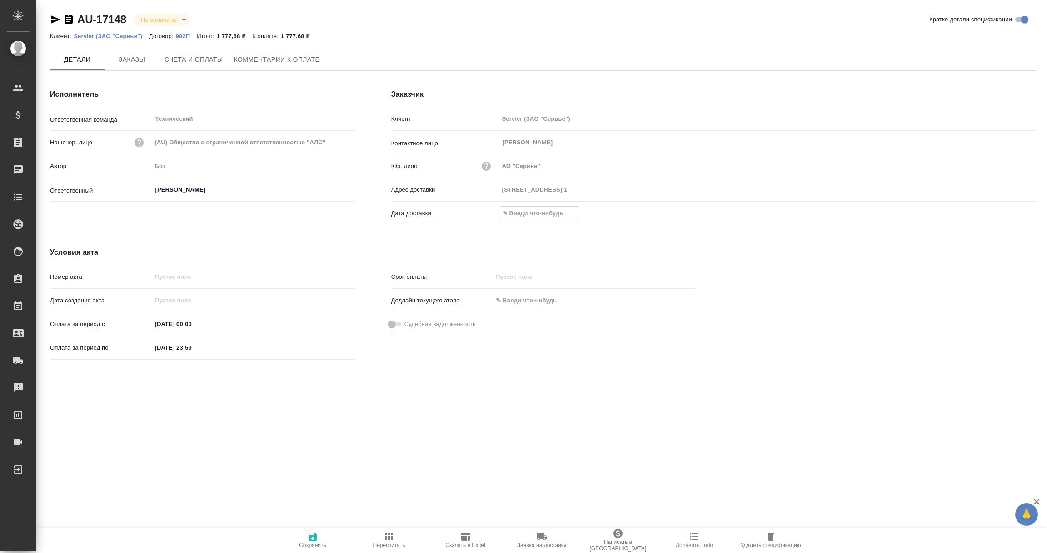
click at [525, 210] on input "text" at bounding box center [538, 213] width 79 height 13
click at [1011, 212] on icon "button" at bounding box center [1010, 213] width 11 height 11
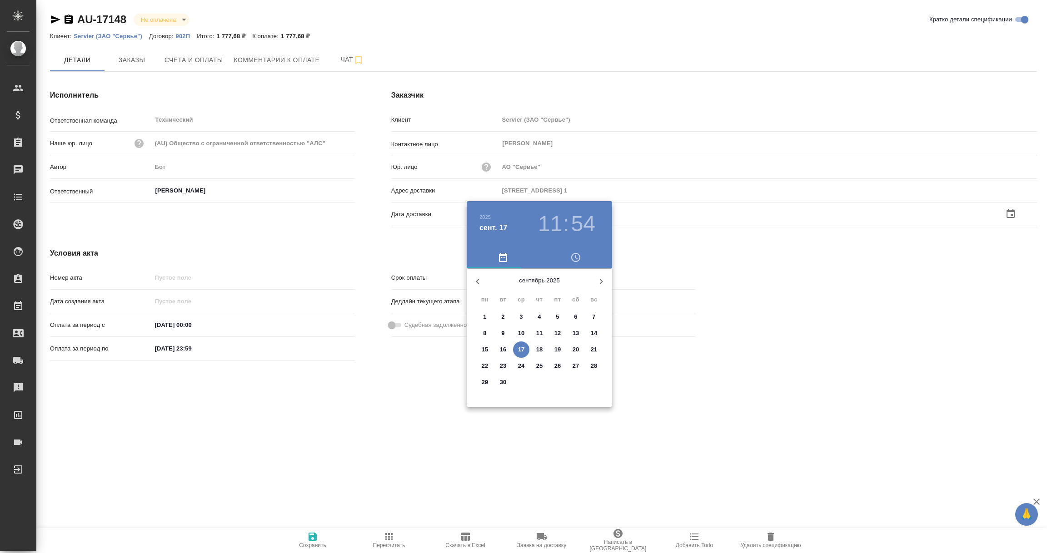
click at [520, 351] on p "17" at bounding box center [521, 349] width 7 height 9
type input "17.09.2025 11:54"
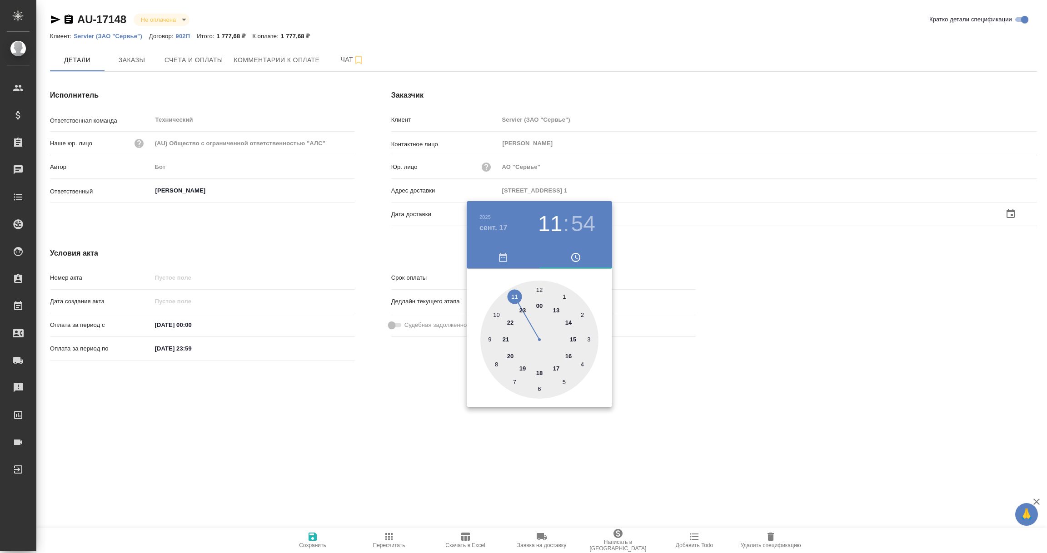
click at [394, 451] on div at bounding box center [523, 276] width 1047 height 553
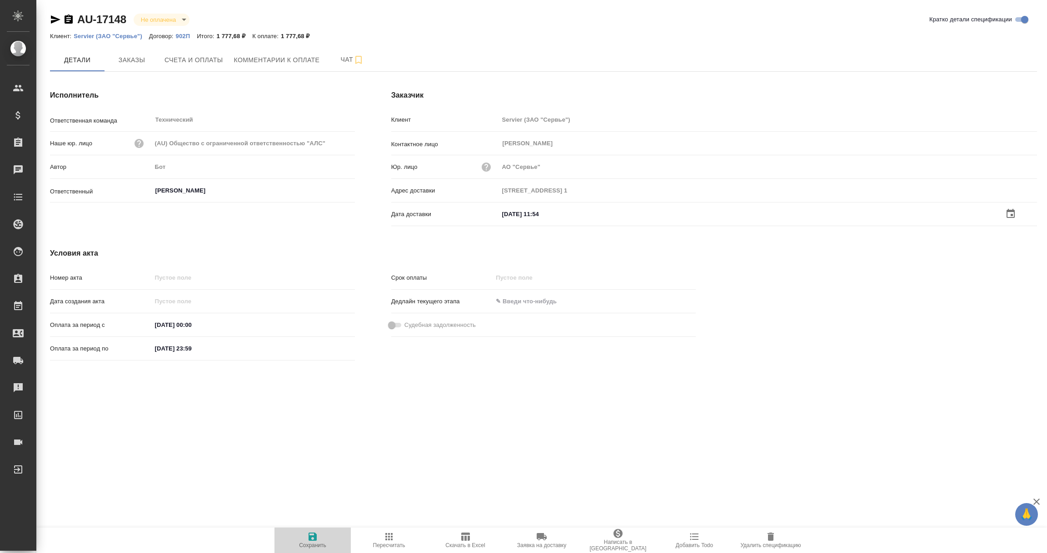
click at [311, 546] on span "Сохранить" at bounding box center [312, 545] width 27 height 6
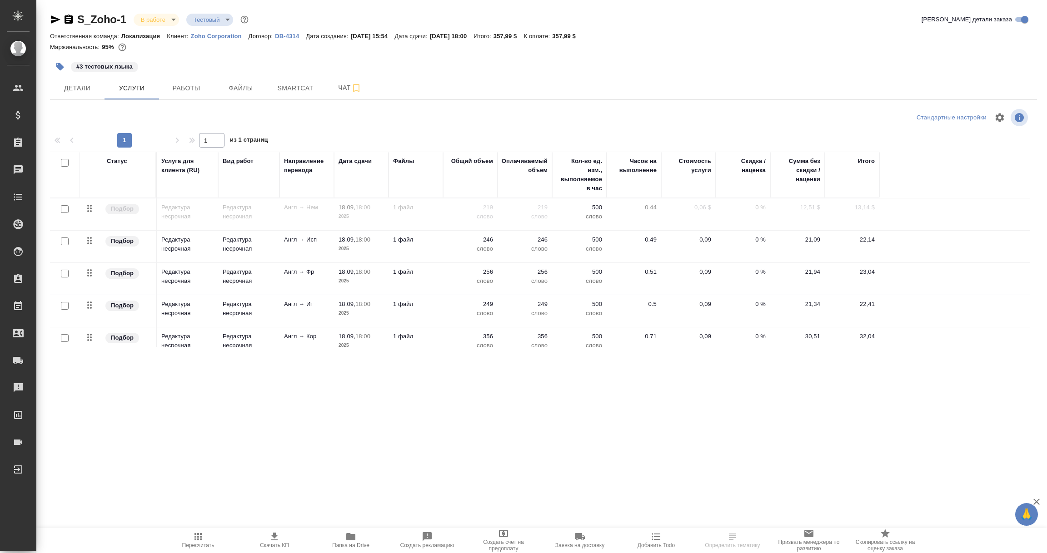
click at [284, 37] on p "DB-4314" at bounding box center [290, 36] width 31 height 7
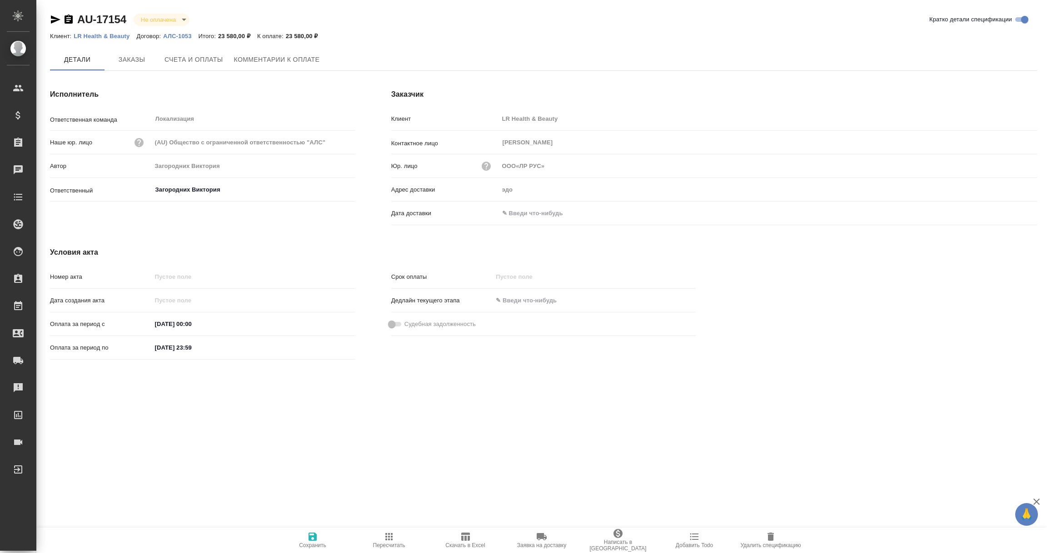
click at [532, 205] on div "Дата доставки" at bounding box center [713, 213] width 645 height 16
click at [532, 212] on input "text" at bounding box center [538, 214] width 79 height 13
click at [1012, 212] on icon "button" at bounding box center [1010, 213] width 11 height 11
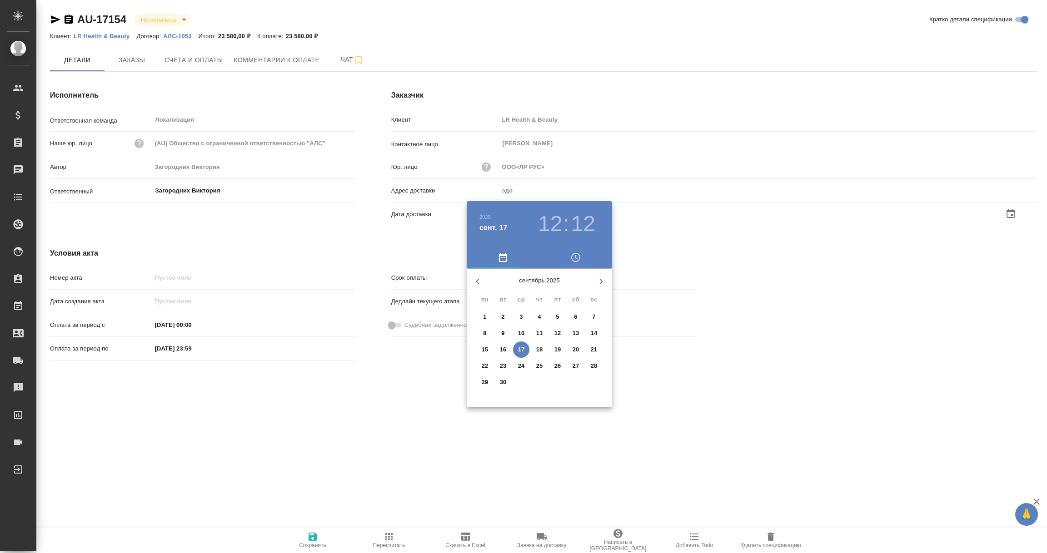
click at [522, 350] on p "17" at bounding box center [521, 349] width 7 height 9
type input "ООО«ЛР РУС»"
type input "17.09.2025 12:12"
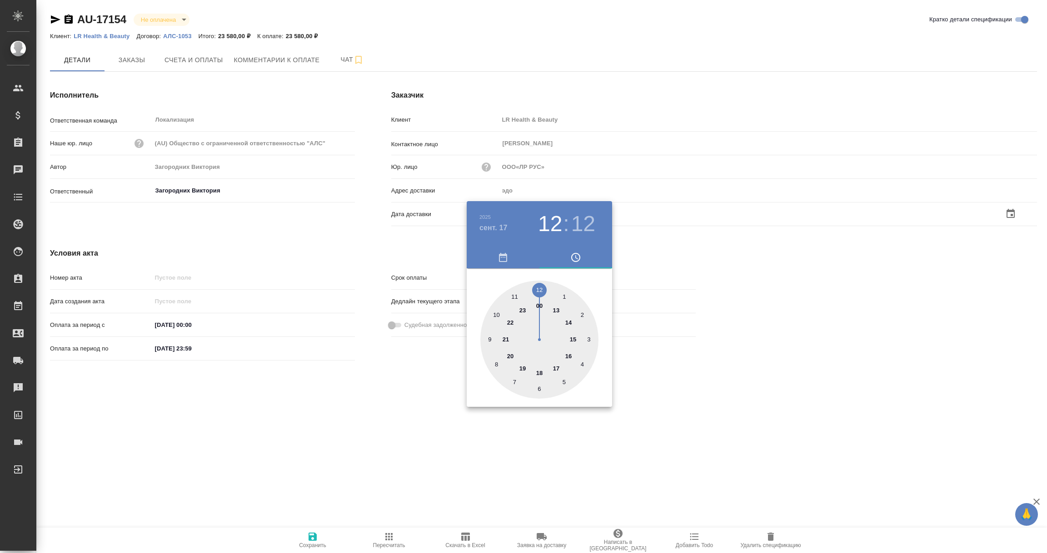
click at [416, 416] on div at bounding box center [523, 276] width 1047 height 553
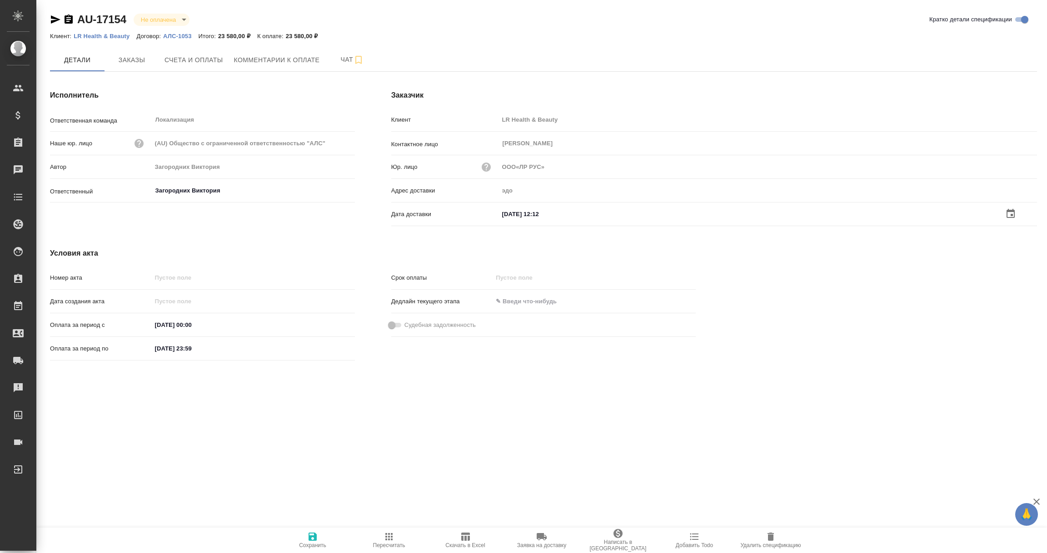
click at [308, 537] on icon "button" at bounding box center [312, 537] width 8 height 8
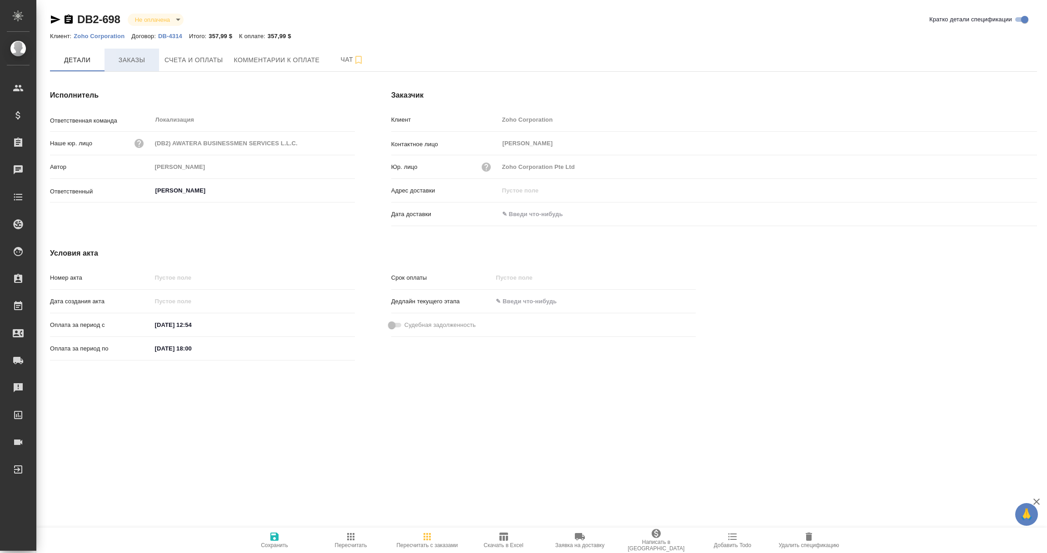
click at [125, 61] on span "Заказы" at bounding box center [132, 60] width 44 height 11
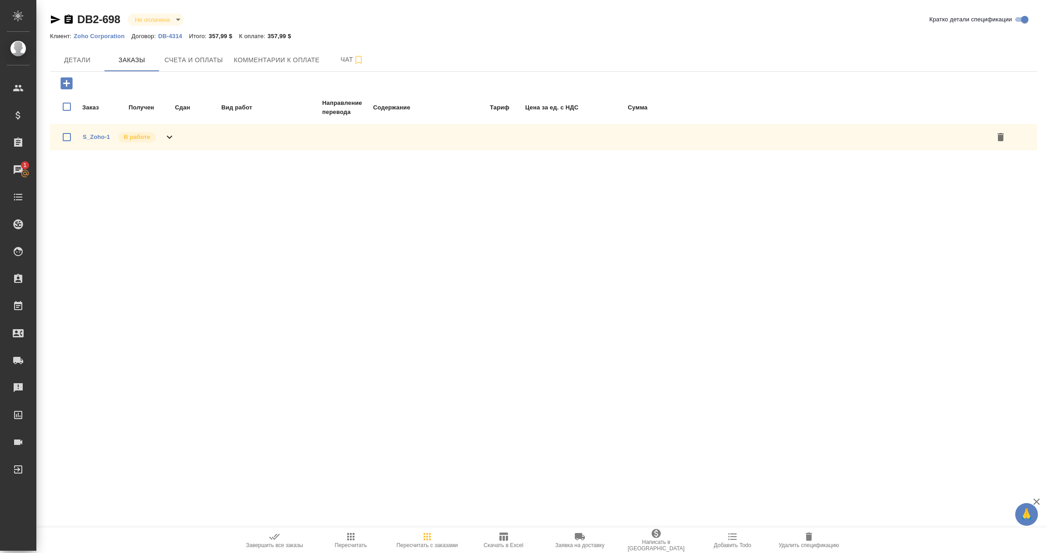
click at [95, 140] on span "S_Zoho-1" at bounding box center [96, 137] width 27 height 9
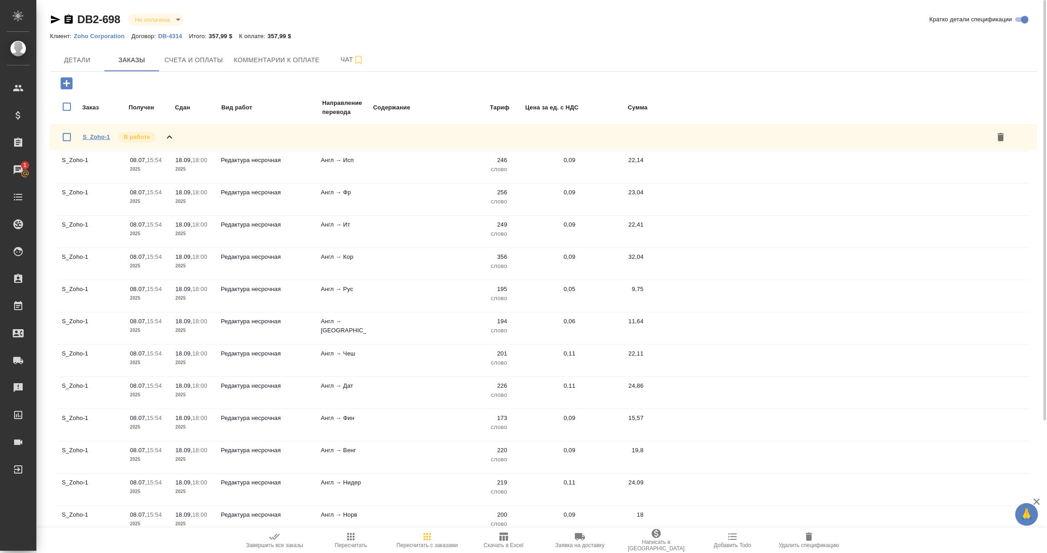
click at [93, 134] on link "S_Zoho-1" at bounding box center [96, 137] width 27 height 7
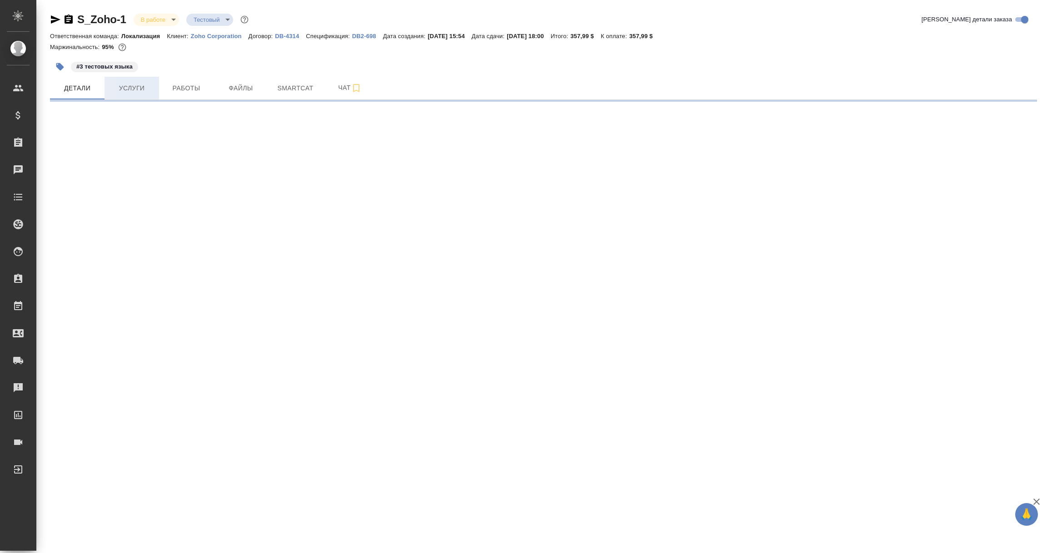
select select "RU"
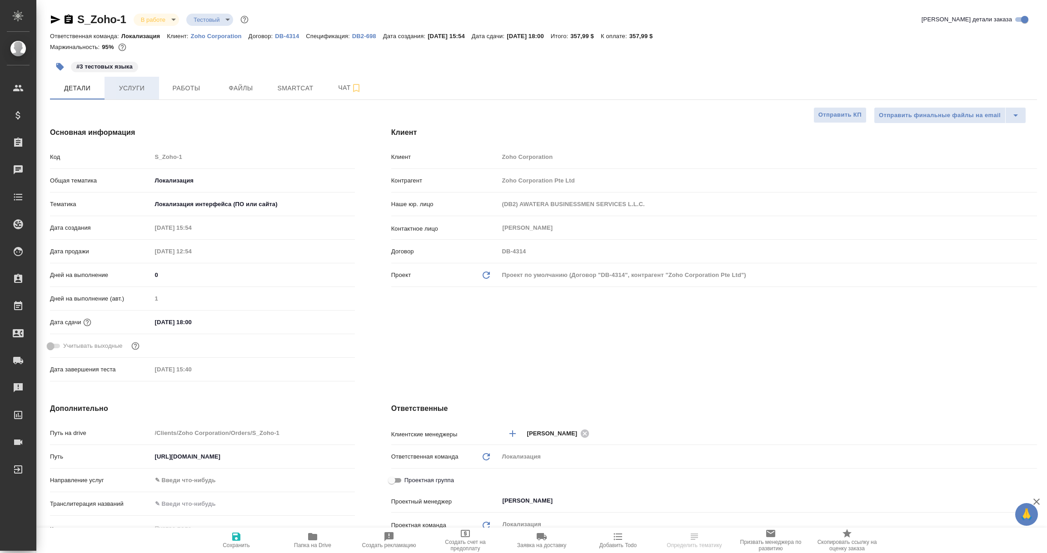
click at [135, 89] on span "Услуги" at bounding box center [132, 88] width 44 height 11
type textarea "x"
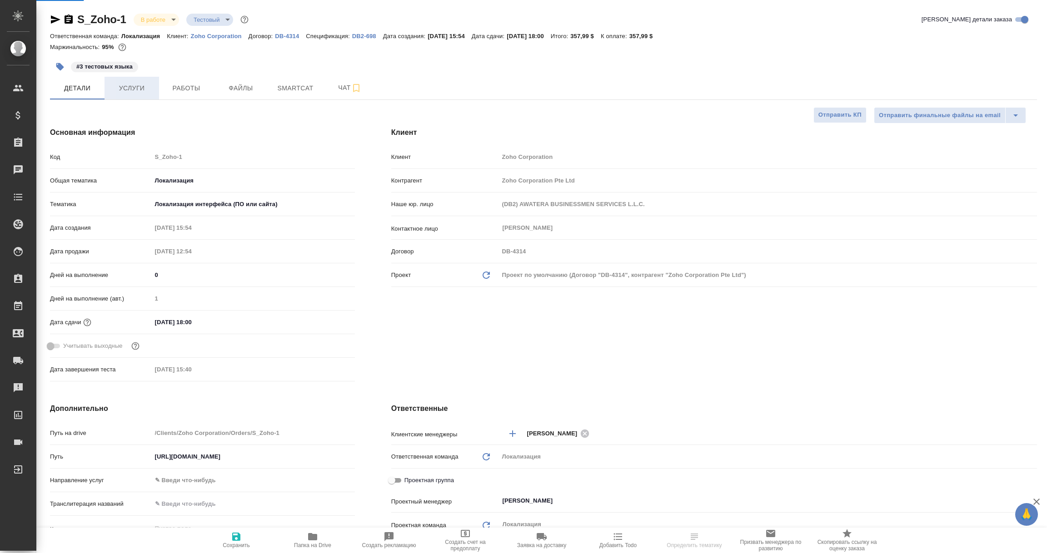
type textarea "x"
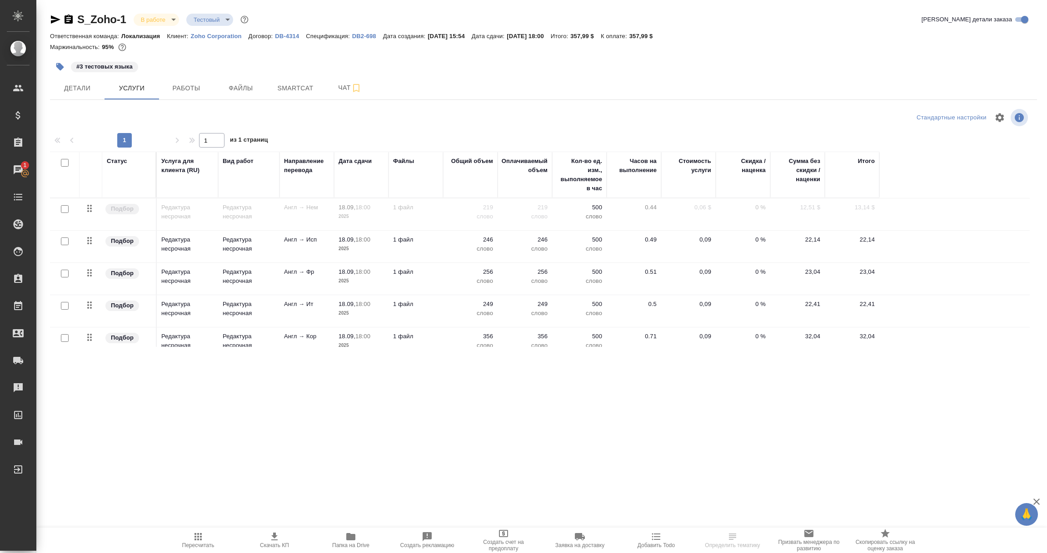
click at [273, 536] on icon "button" at bounding box center [274, 537] width 6 height 8
